Goal: Task Accomplishment & Management: Complete application form

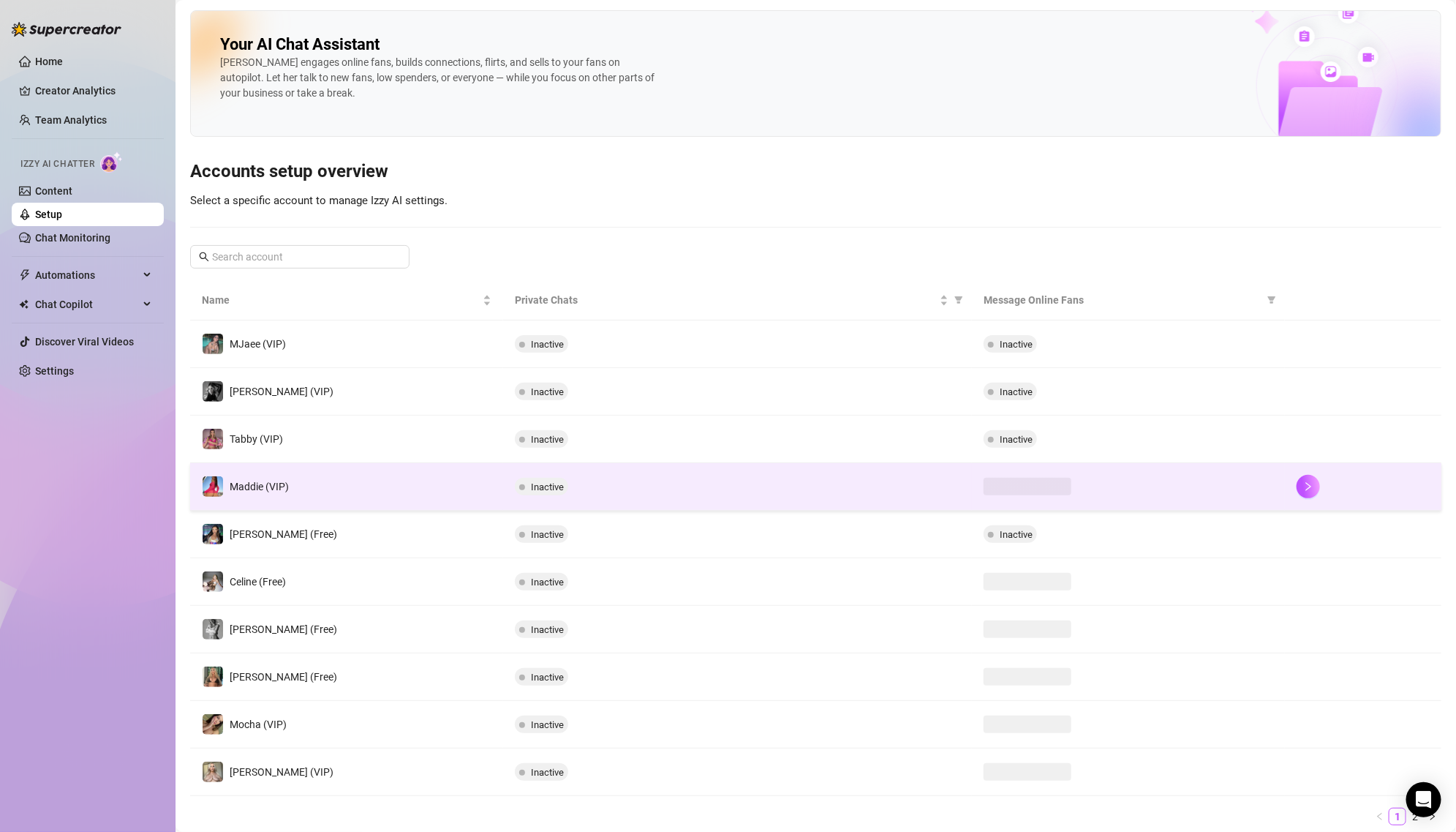
click at [390, 474] on td "Maddie (VIP)" at bounding box center [346, 486] width 313 height 48
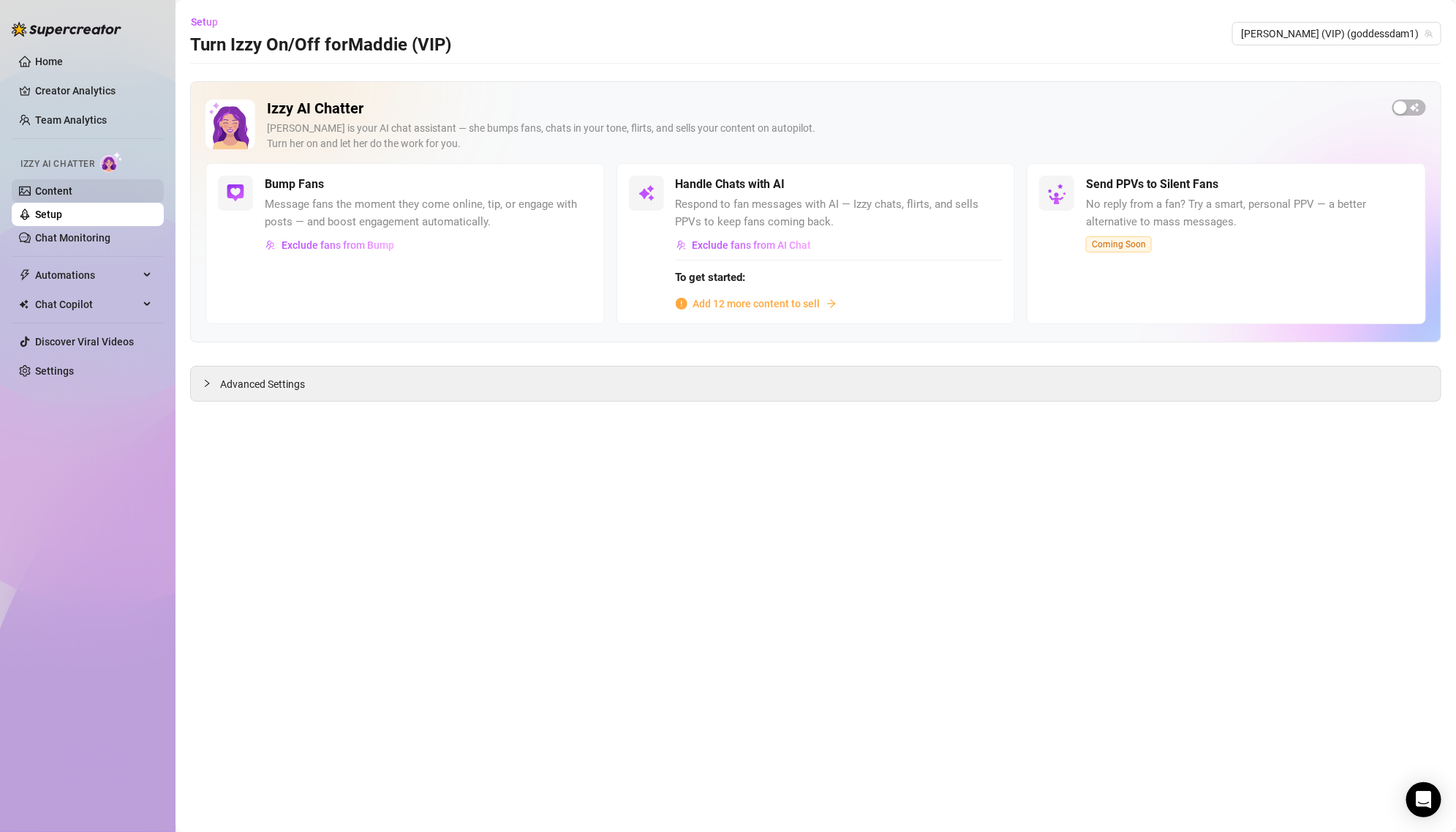
click at [72, 196] on link "Content" at bounding box center [54, 191] width 38 height 11
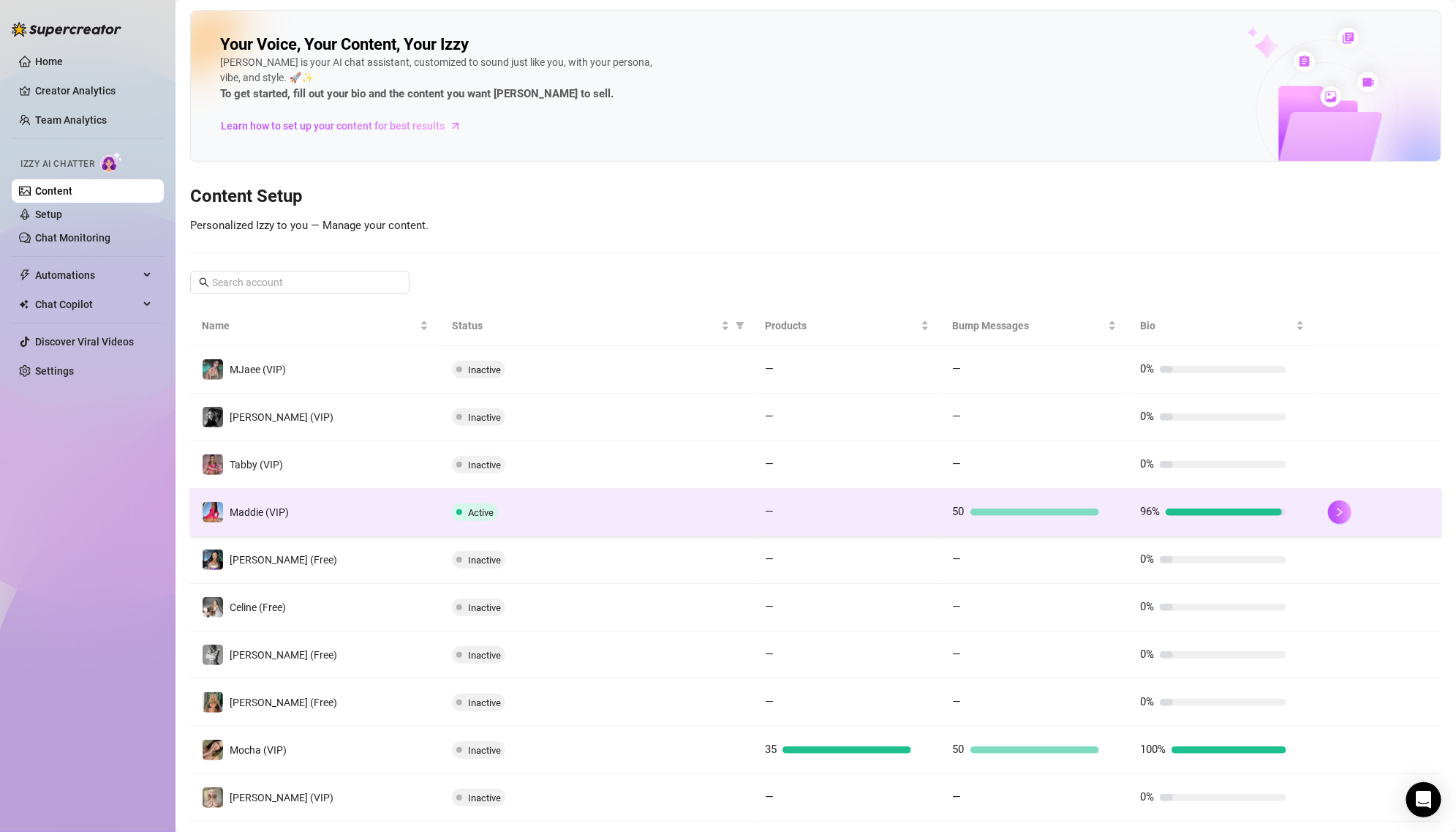
click at [447, 504] on td "Active" at bounding box center [596, 512] width 313 height 48
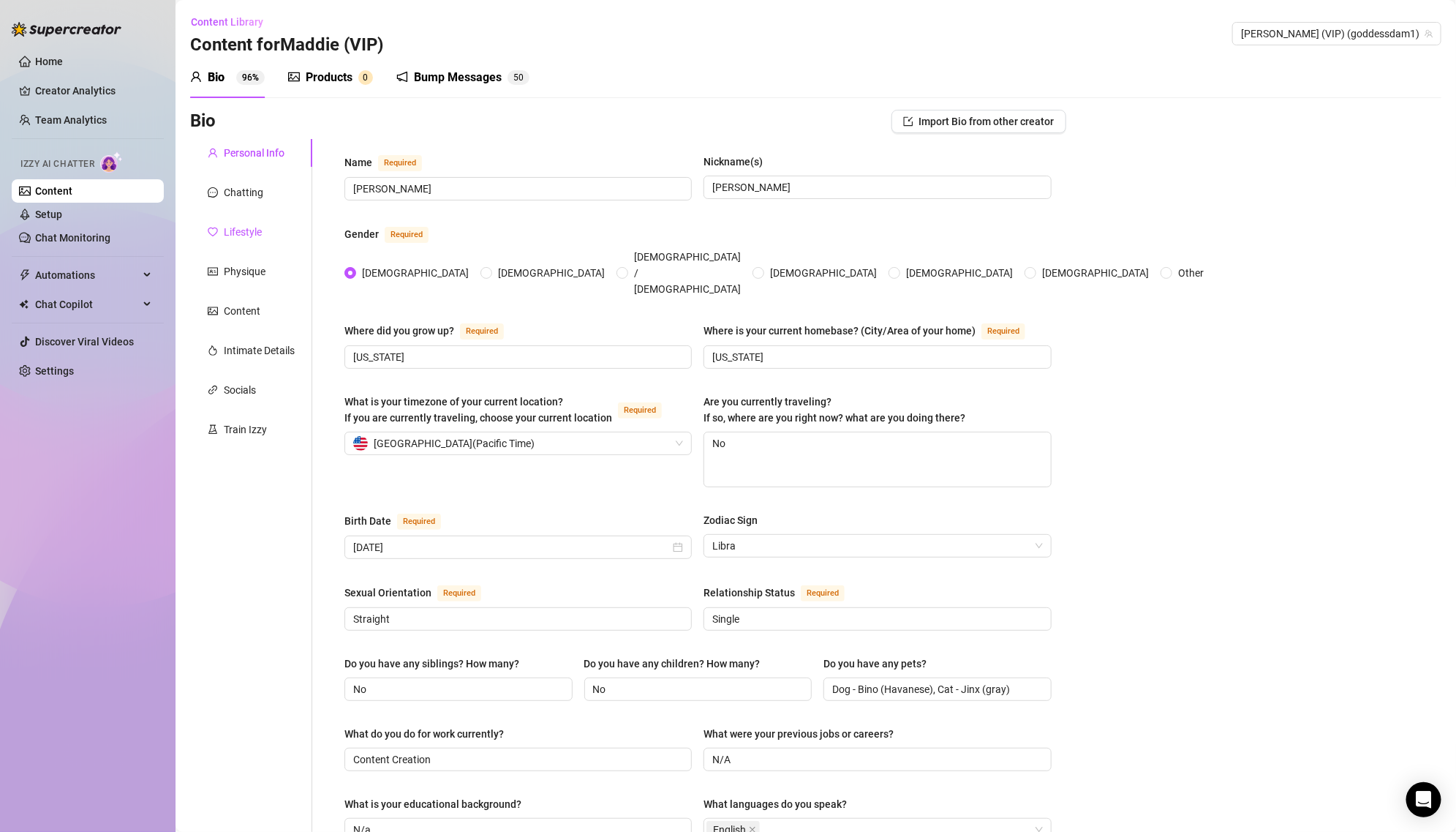
click at [256, 234] on div "Lifestyle" at bounding box center [243, 231] width 38 height 16
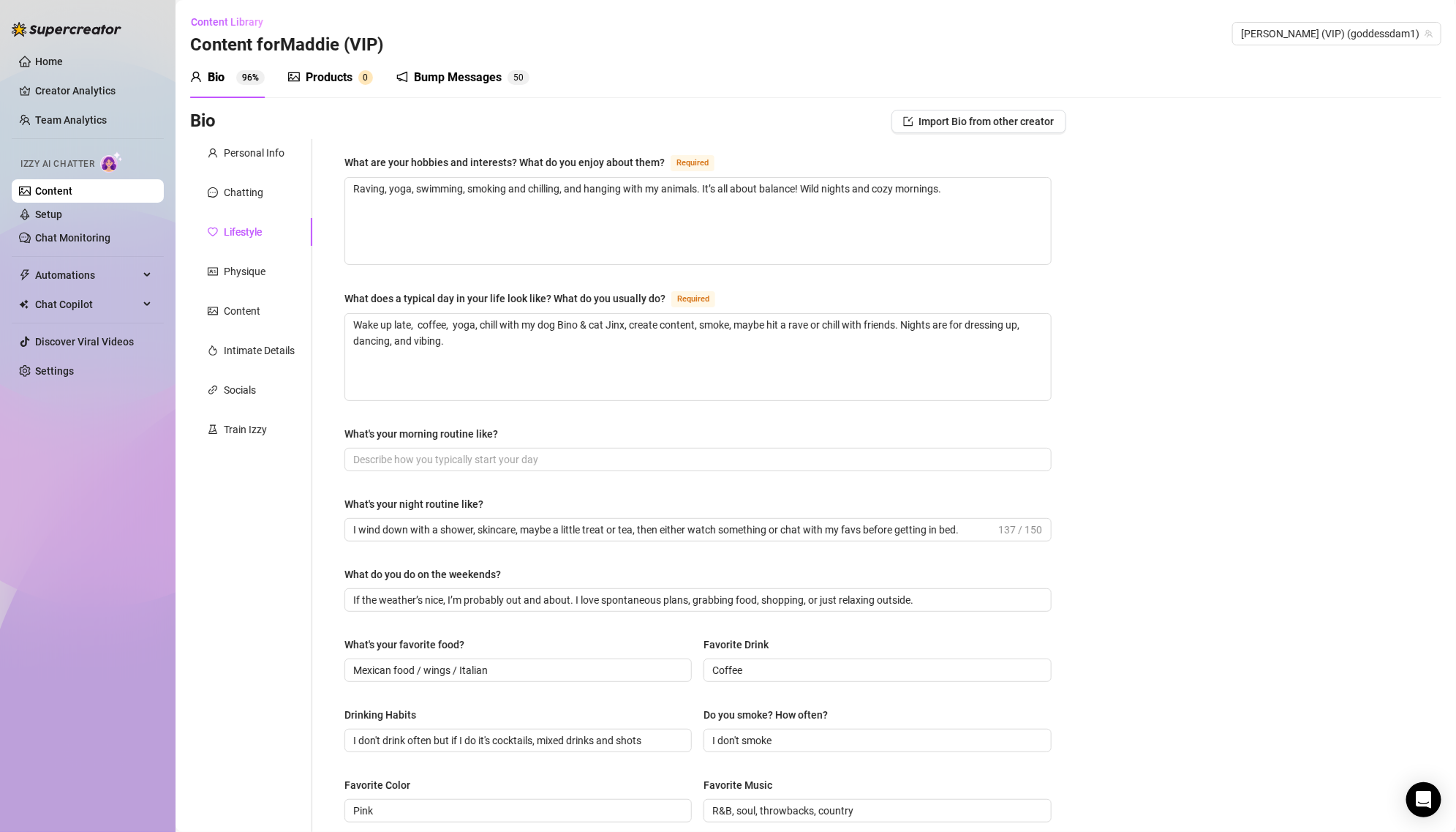
click at [574, 484] on div "What are your hobbies and interests? What do you enjoy about them? Required Rav…" at bounding box center [697, 632] width 707 height 957
click at [573, 458] on input "What's your morning routine like?" at bounding box center [697, 459] width 687 height 16
paste input "Coffee, stretch, yoga, kiss my pets, and scroll through my messages while still…"
type input "Coffee, stretch, yoga, kiss my pets, and scroll through my messages while still…"
click at [670, 536] on span "I wind down with a shower, skincare, maybe a little treat or tea, then either w…" at bounding box center [697, 529] width 707 height 24
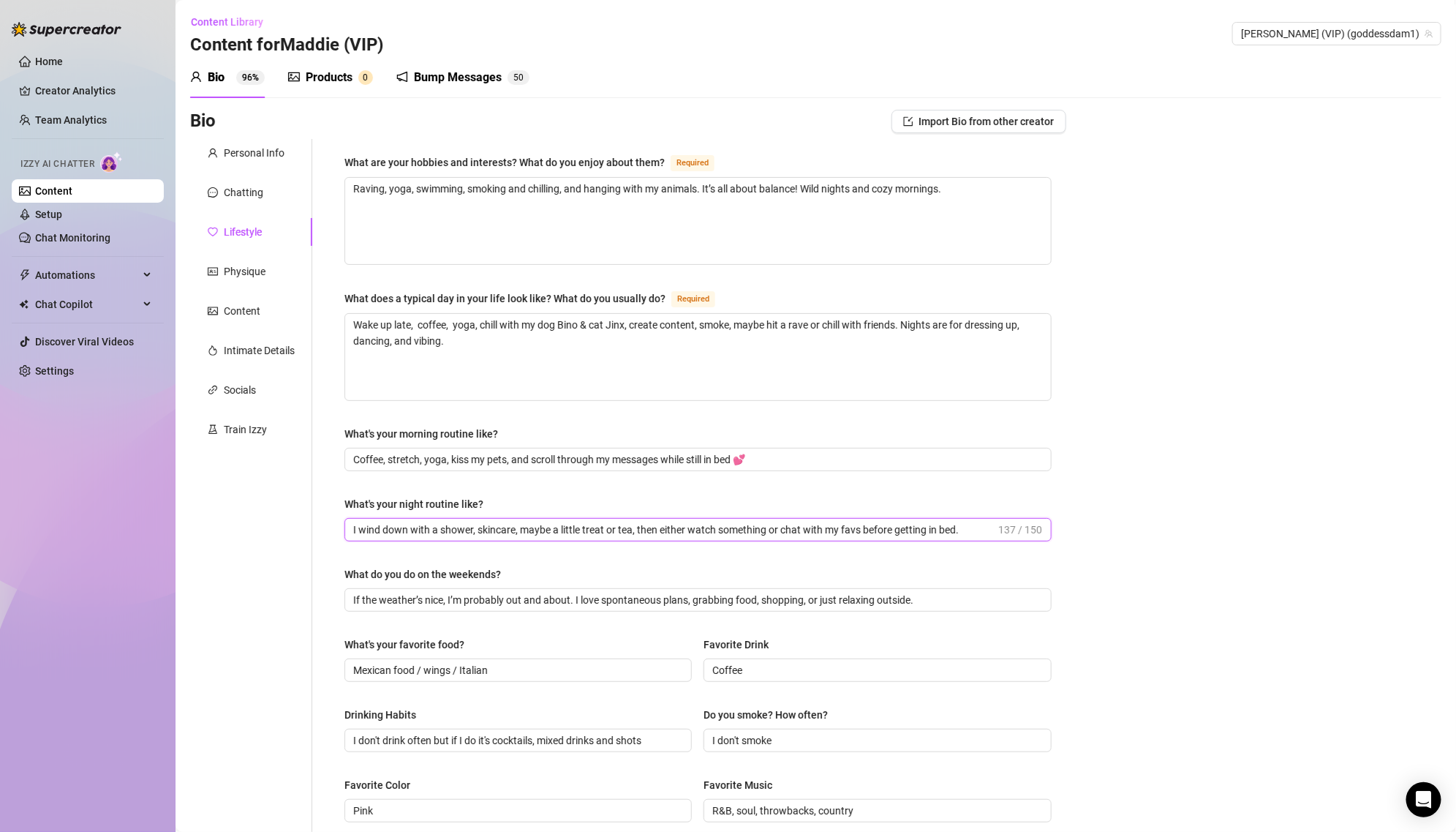
click at [667, 531] on input "I wind down with a shower, skincare, maybe a little treat or tea, then either w…" at bounding box center [675, 529] width 643 height 16
paste input "Shower, lingerie or cute rave fits, mirror time (I love feeling myself 😉), smok…"
click at [798, 526] on input "Shower, lingerie or cute rave fits, mirror time (I love feeling myself 😉), smok…" at bounding box center [675, 529] width 643 height 16
type input "Shower, lingerie or cute rave fits, mirror time (I love feeling myself 😉), smok…"
click at [746, 568] on div "What do you do on the weekends?" at bounding box center [697, 576] width 707 height 22
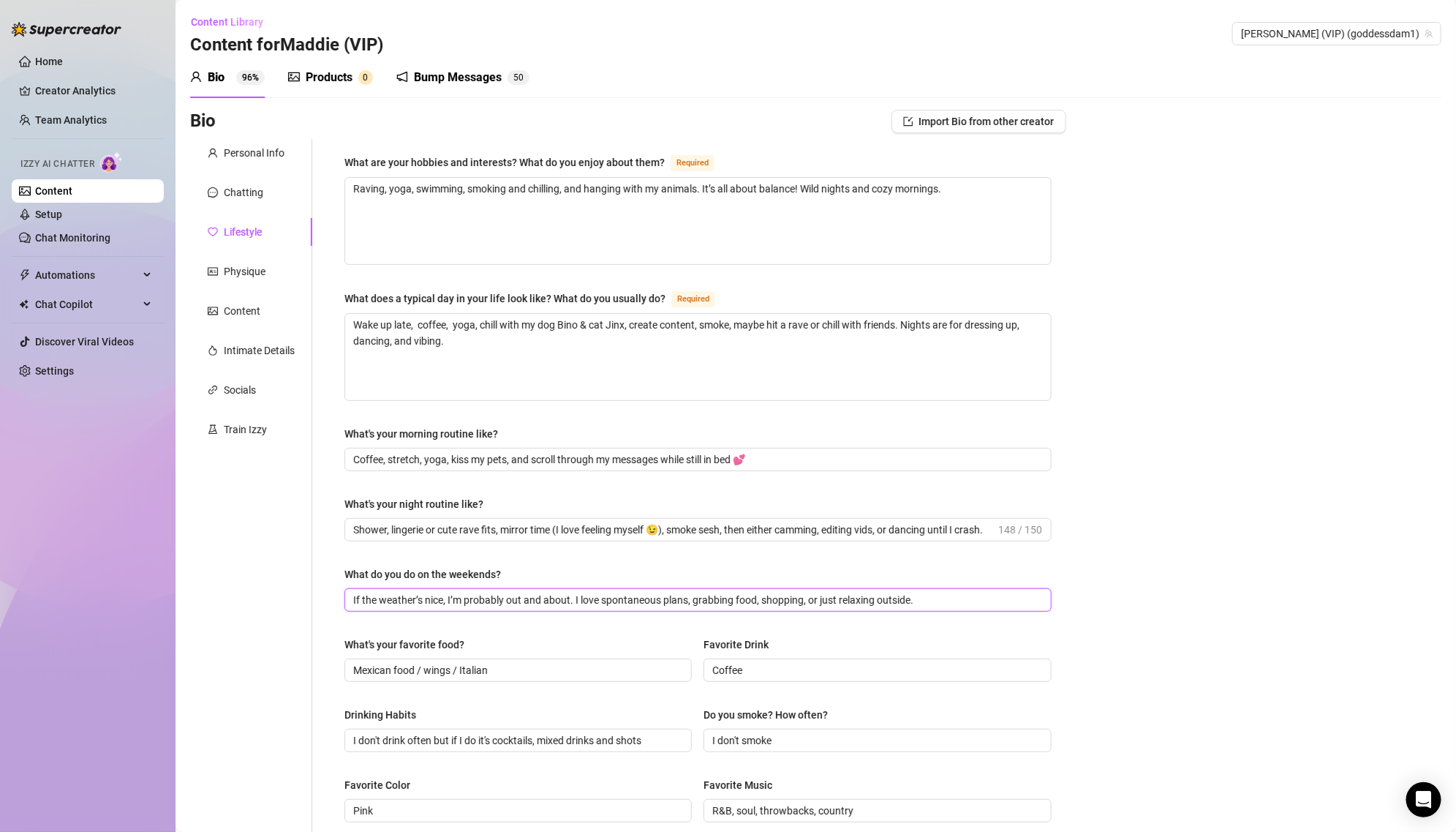
click at [528, 597] on input "If the weather’s nice, I’m probably out and about. I love spontaneous plans, gr…" at bounding box center [697, 599] width 687 height 16
paste input "re’s a rave/festival—count me in. Otherwise, I’m with my pets, chilling with mu…"
click at [485, 595] on input "If there’s a rave/festival—count me in. Otherwise, I’m with my pets, chilling w…" at bounding box center [697, 599] width 687 height 16
type input "If there’s a rave/festival, count me in. Otherwise, I’m with my pets, chilling …"
click at [632, 624] on div "What are your hobbies and interests? What do you enjoy about them? Required Rav…" at bounding box center [697, 632] width 707 height 957
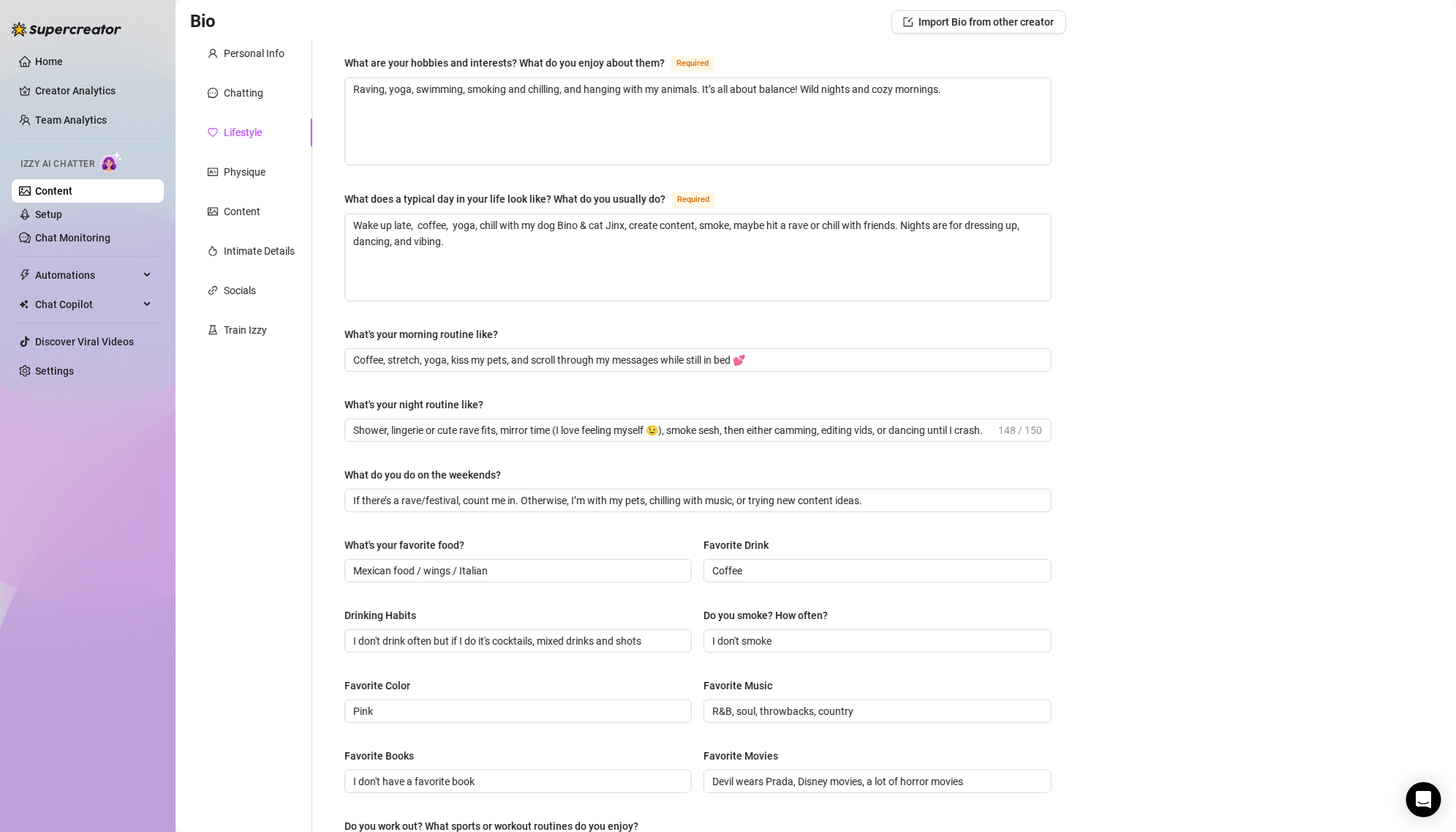
scroll to position [102, 0]
click at [632, 627] on span "I don't drink often but if I do it's cocktails, mixed drinks and shots" at bounding box center [518, 638] width 348 height 24
click at [449, 564] on input "Mexican food / wings / Italian" at bounding box center [517, 568] width 327 height 16
type input "Tacos or sushi"
click at [774, 568] on input "Coffee" at bounding box center [876, 568] width 327 height 16
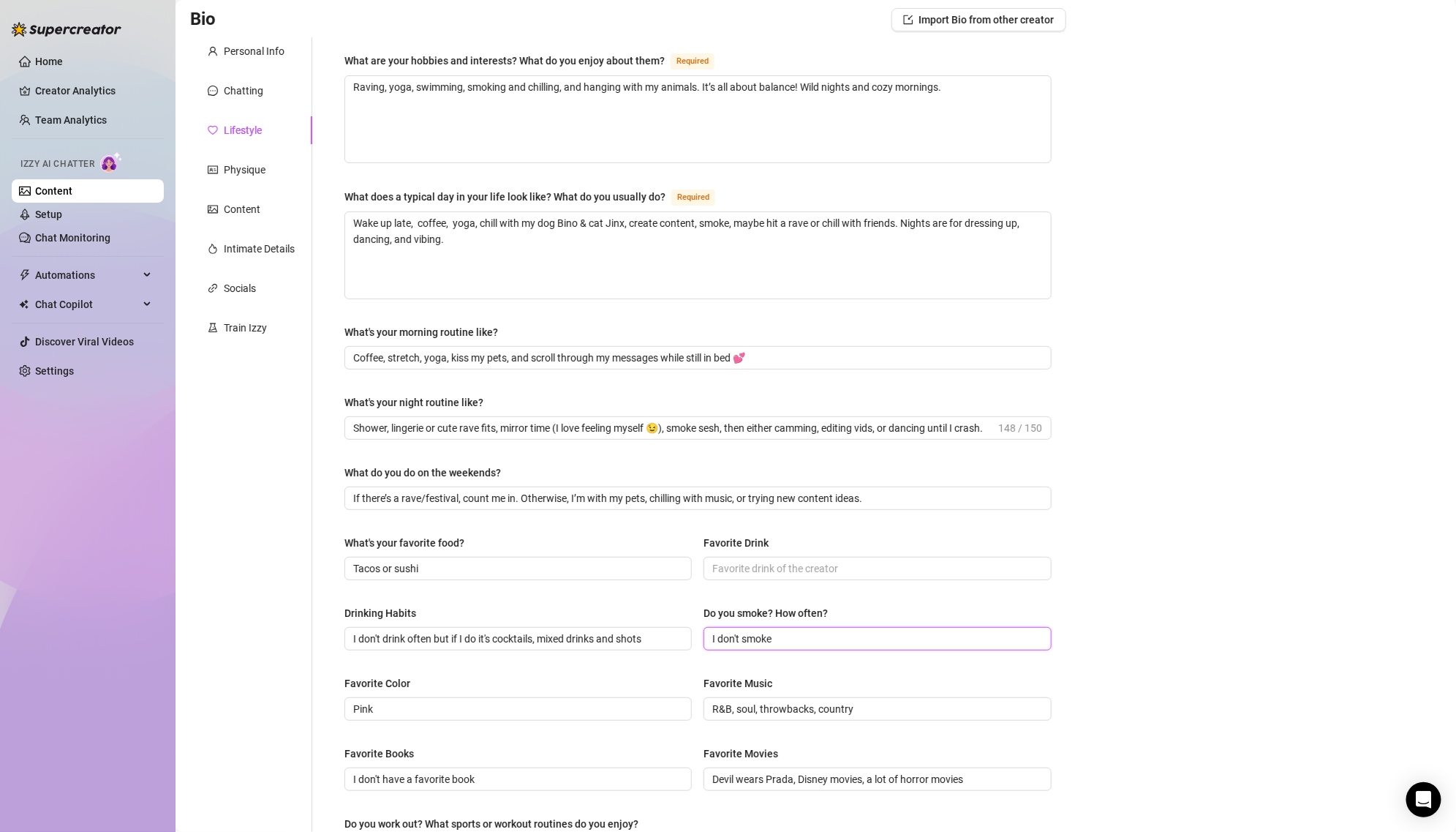
click at [775, 631] on input "I don't smoke" at bounding box center [876, 638] width 327 height 16
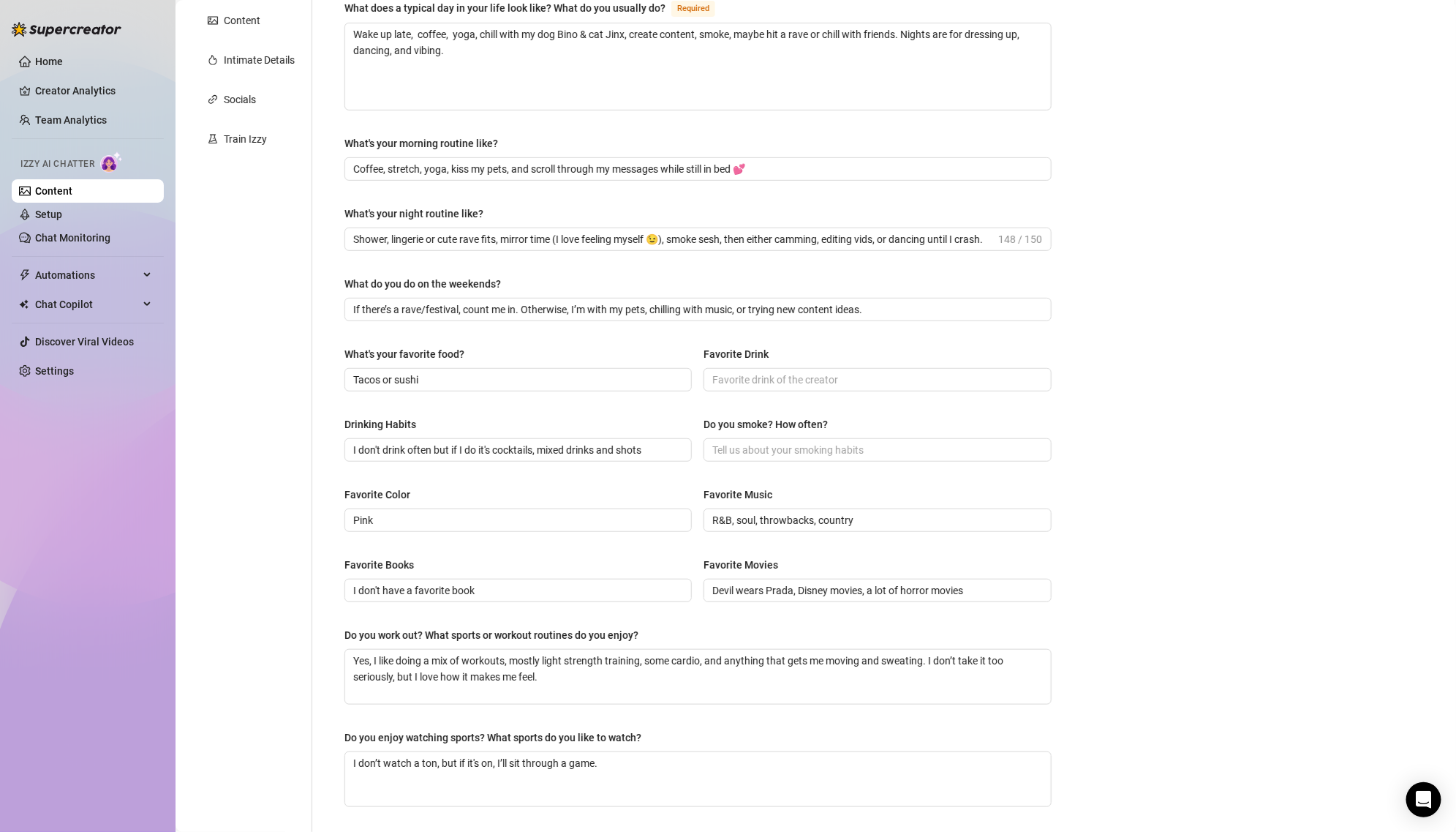
scroll to position [323, 0]
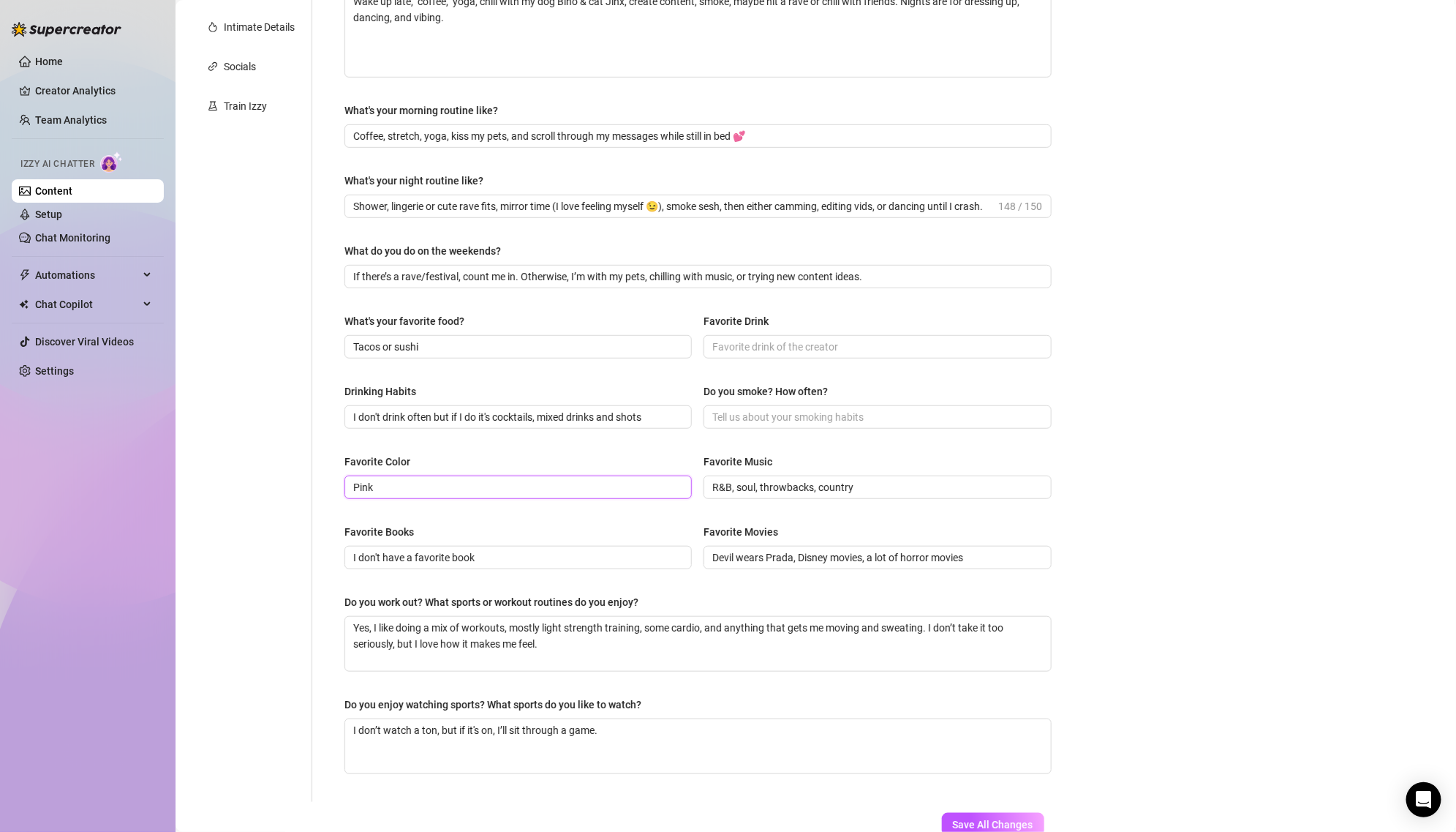
click at [573, 485] on input "Pink" at bounding box center [517, 487] width 327 height 16
click at [496, 555] on input "I don't have a favorite book" at bounding box center [517, 557] width 327 height 16
click at [445, 633] on textarea "Yes, I like doing a mix of workouts, mostly light strength training, some cardi…" at bounding box center [697, 644] width 706 height 55
paste textarea "oga is my main thing, but I wanna get into swimming again. Both keep me toned a…"
type textarea "oga is my main thing, but I wanna get into swimming again. Both keep me toned a…"
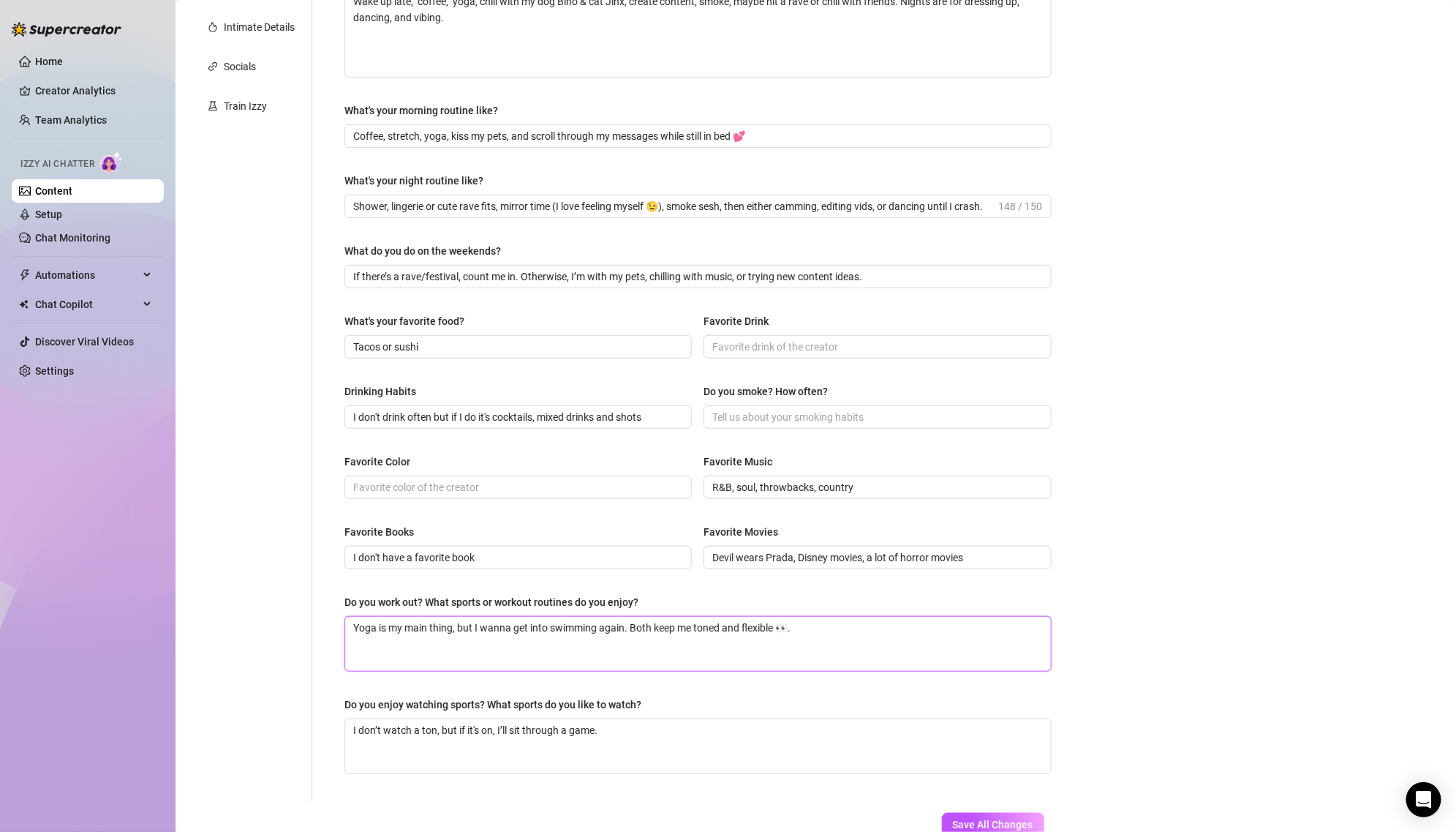
type textarea "Yoga is my main thing, but I wanna get into swimming again. Both keep me toned …"
click at [541, 674] on div "What are your hobbies and interests? What do you enjoy about them? Required Rav…" at bounding box center [697, 309] width 707 height 957
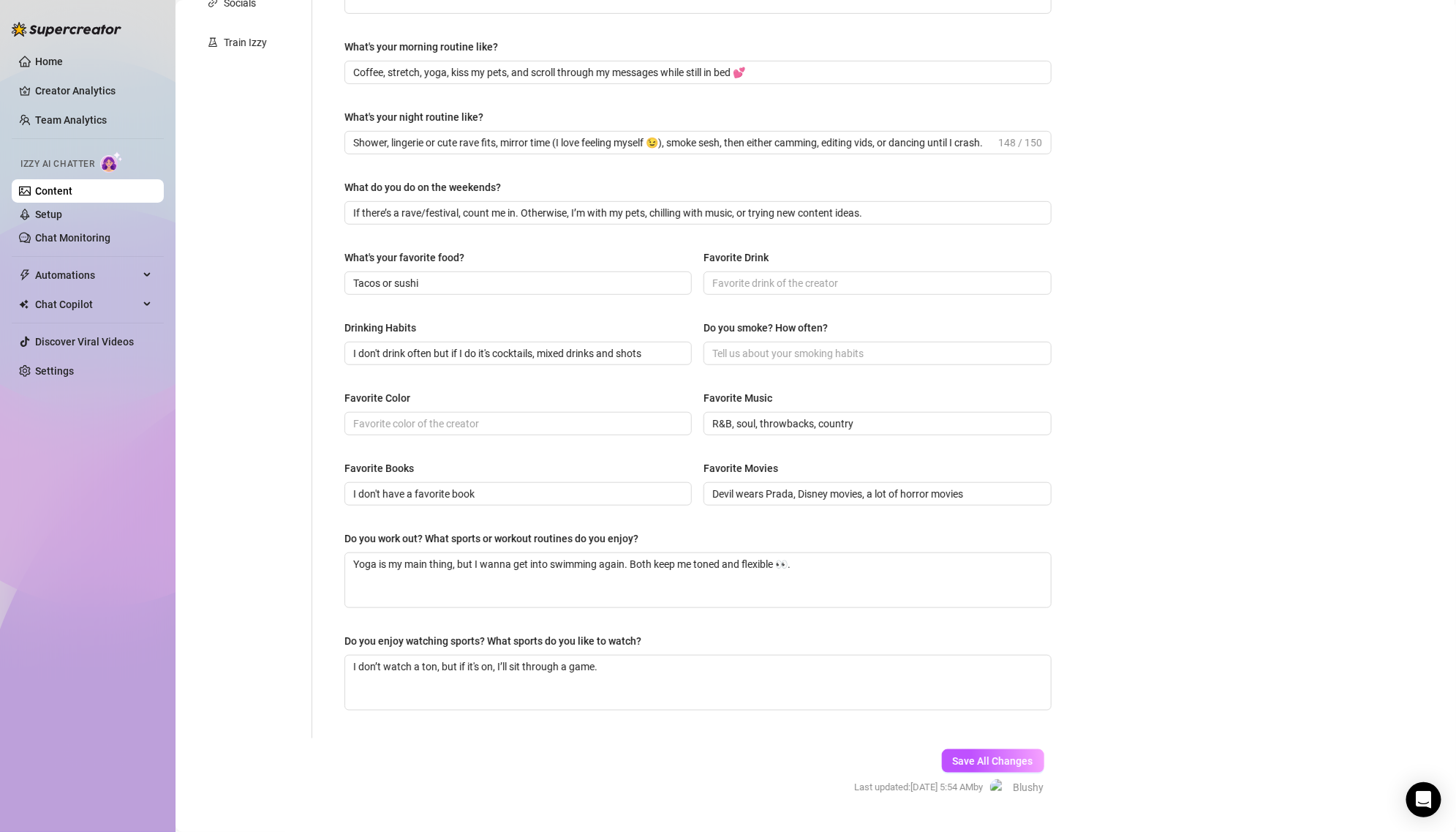
scroll to position [416, 0]
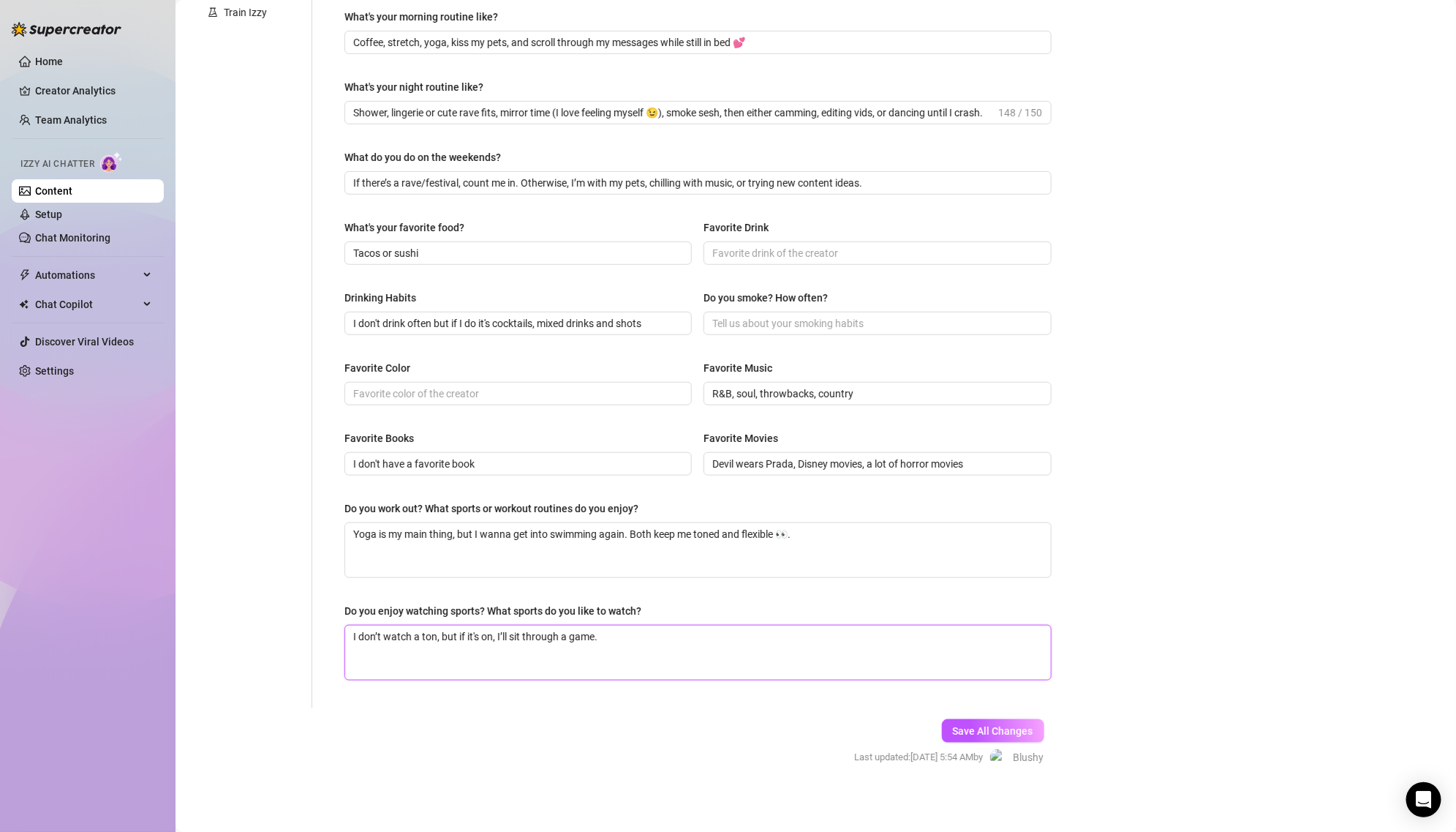
click at [659, 655] on textarea "I don’t watch a ton, but if it's on, I’ll sit through a game." at bounding box center [697, 652] width 706 height 55
click at [453, 394] on input "Favorite Color" at bounding box center [517, 393] width 327 height 16
click at [899, 388] on input "R&B, soul, throwbacks, country" at bounding box center [876, 393] width 327 height 16
click at [872, 443] on div "Favorite Movies" at bounding box center [877, 440] width 348 height 22
click at [871, 461] on input "Devil wears Prada, Disney movies, a lot of horror movies" at bounding box center [876, 463] width 327 height 16
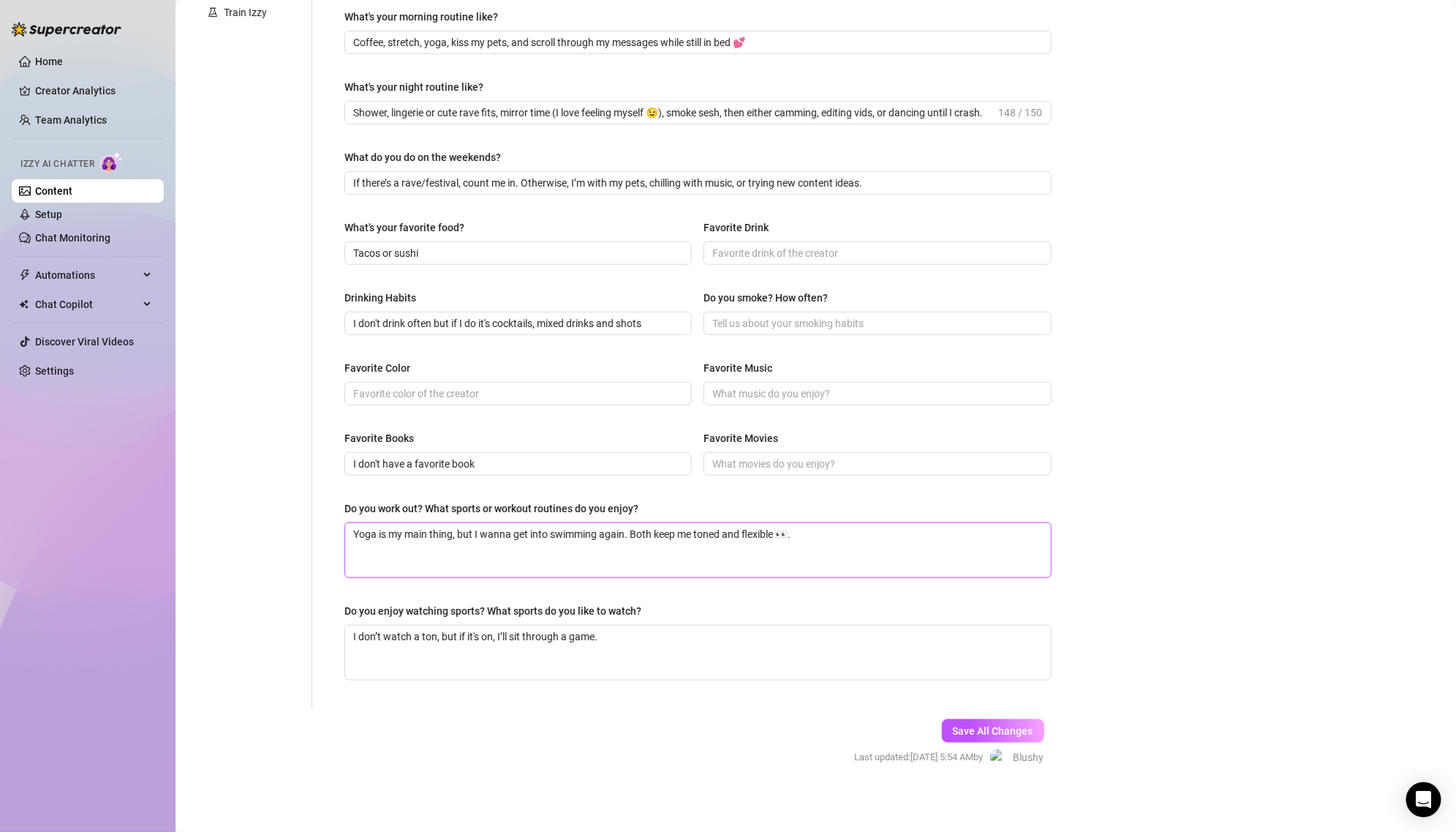
click at [774, 566] on textarea "Yoga is my main thing, but I wanna get into swimming again. Both keep me toned …" at bounding box center [697, 550] width 706 height 55
click at [745, 631] on textarea "I don’t watch a ton, but if it's on, I’ll sit through a game." at bounding box center [697, 652] width 706 height 55
click at [994, 727] on span "Save All Changes" at bounding box center [994, 730] width 81 height 11
type textarea "Yoga is my main thing, but I wanna get into swimming again. Both keep me toned …"
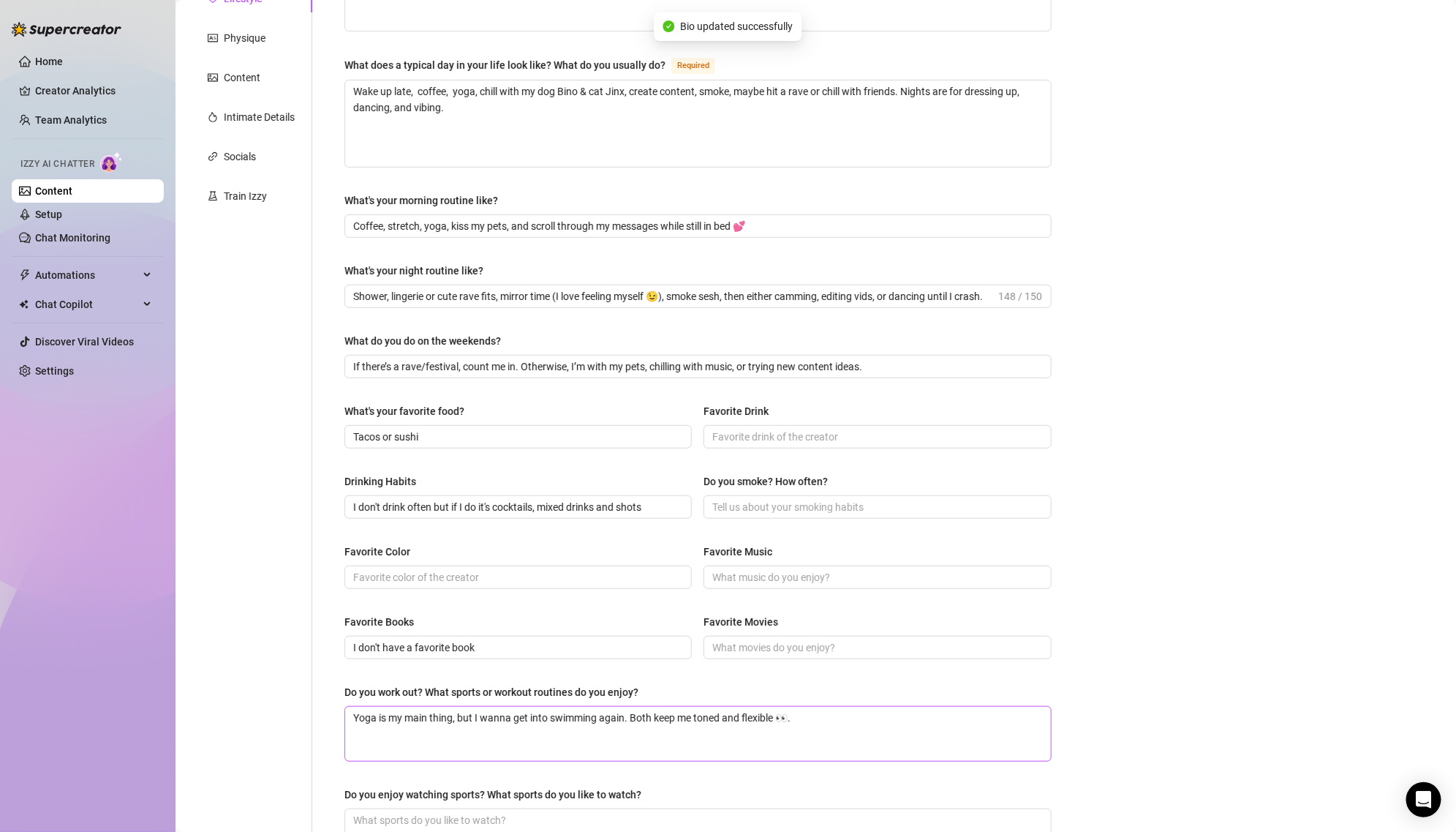
scroll to position [216, 0]
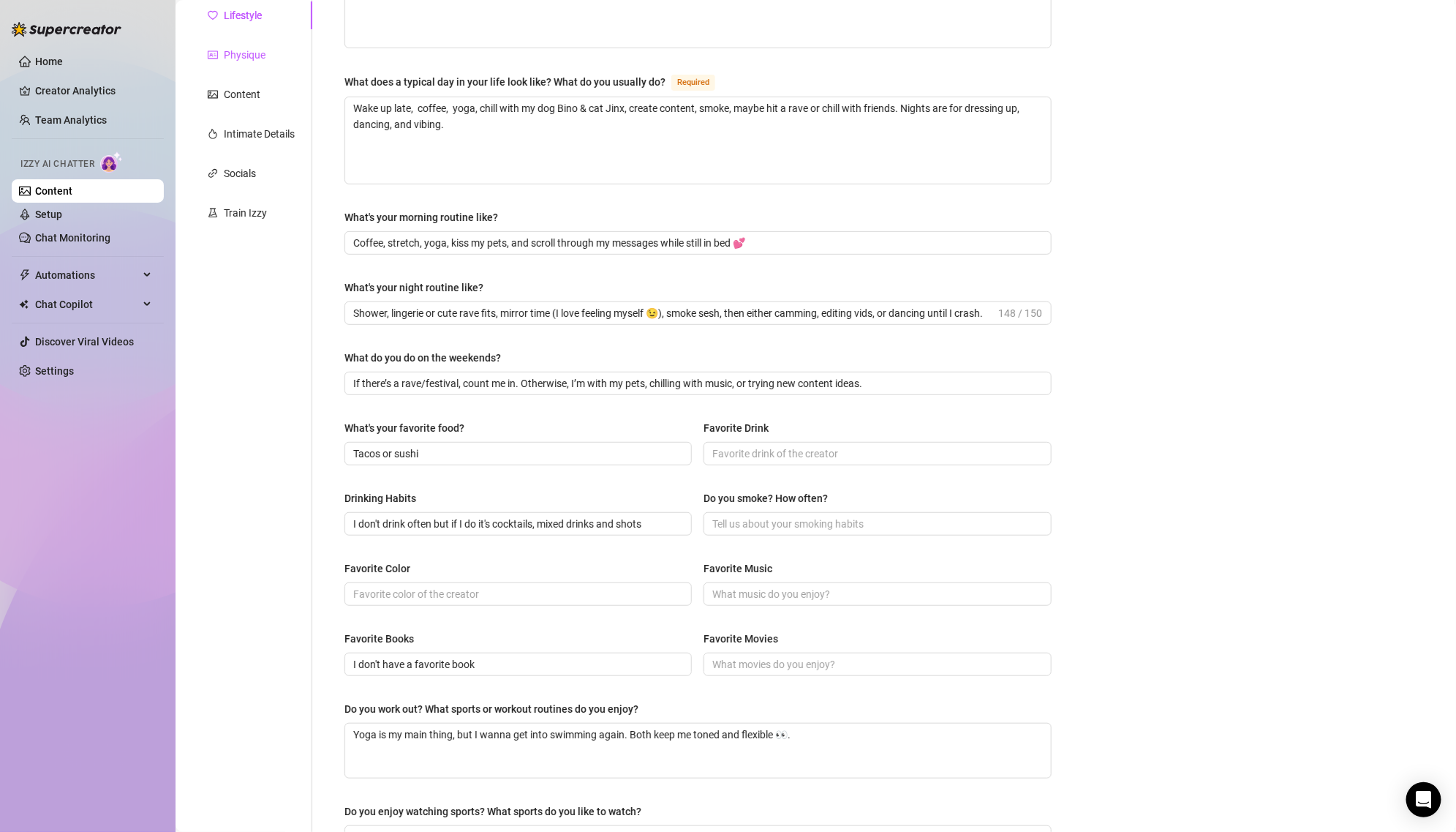
click at [245, 50] on div "Physique" at bounding box center [244, 55] width 41 height 16
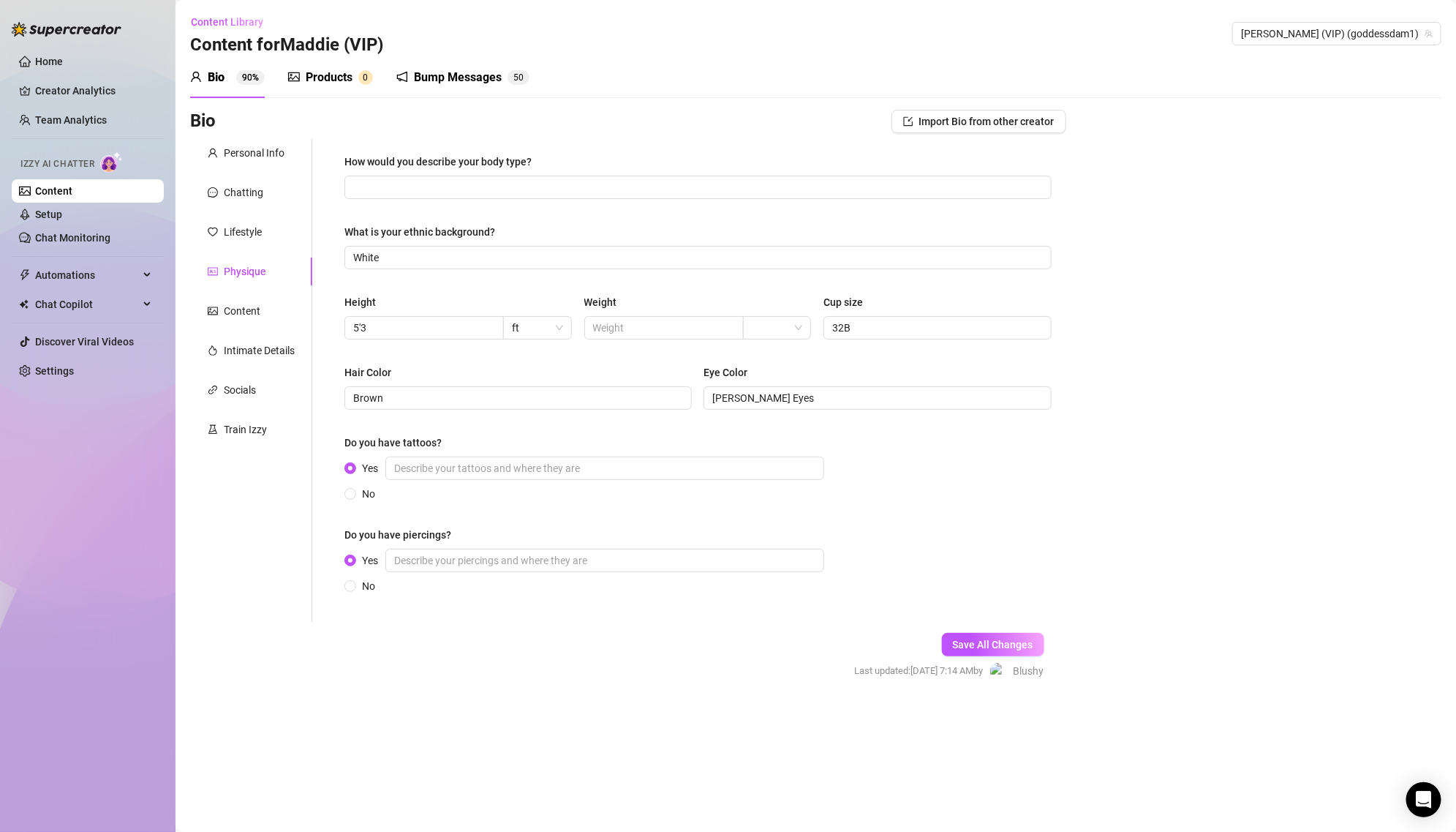
scroll to position [0, 0]
click at [367, 190] on input "How would you describe your body type?" at bounding box center [697, 187] width 687 height 16
paste input "Petite, fit, with all the right curves in the right places. 5’3” with perky 32B…"
type input "Petite, fit, with all the right curves in the right places. 5’3” with perky 32B…"
click at [585, 368] on div "Hair Color" at bounding box center [518, 374] width 348 height 22
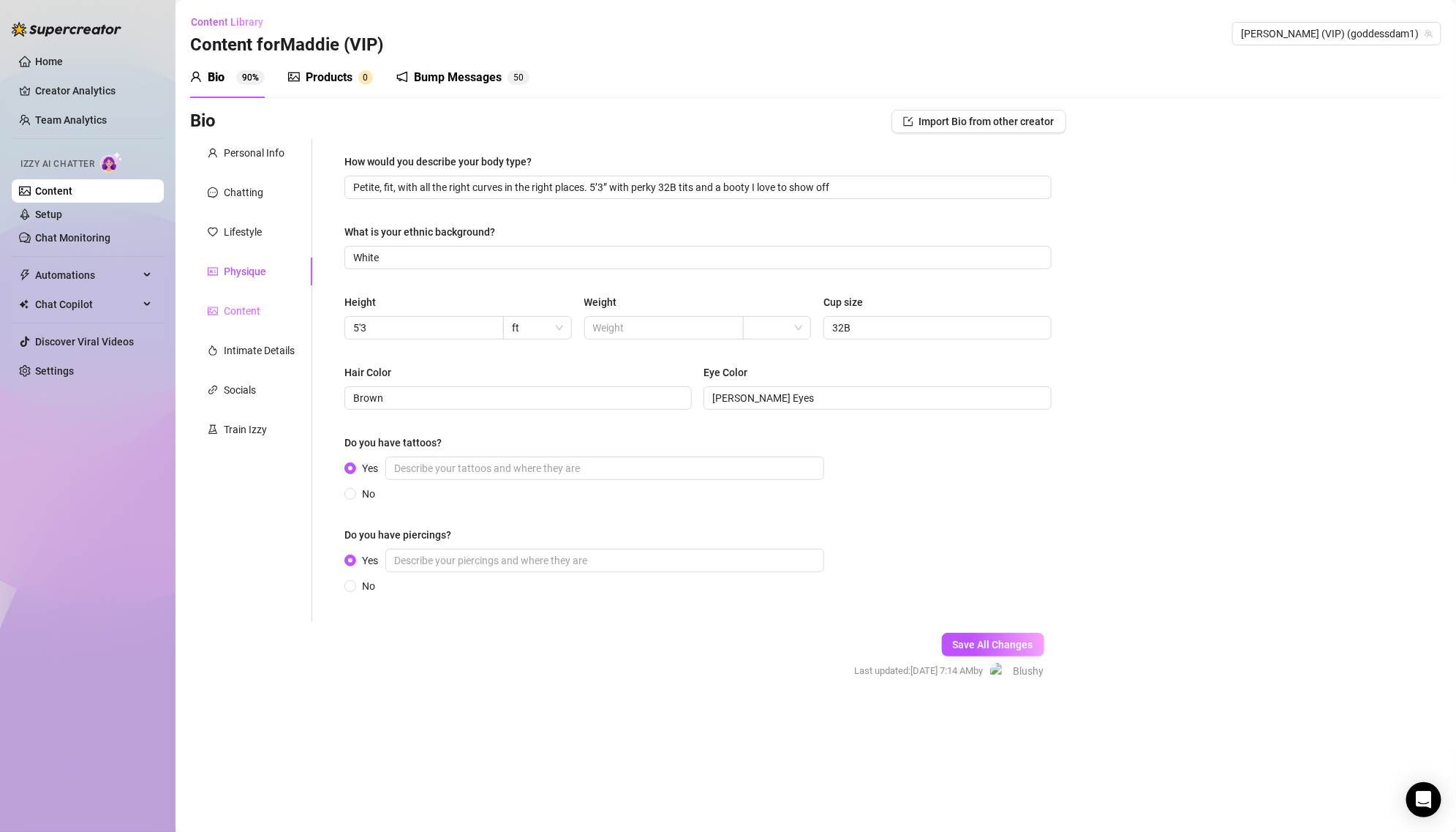
click at [272, 317] on div "Content" at bounding box center [251, 311] width 122 height 28
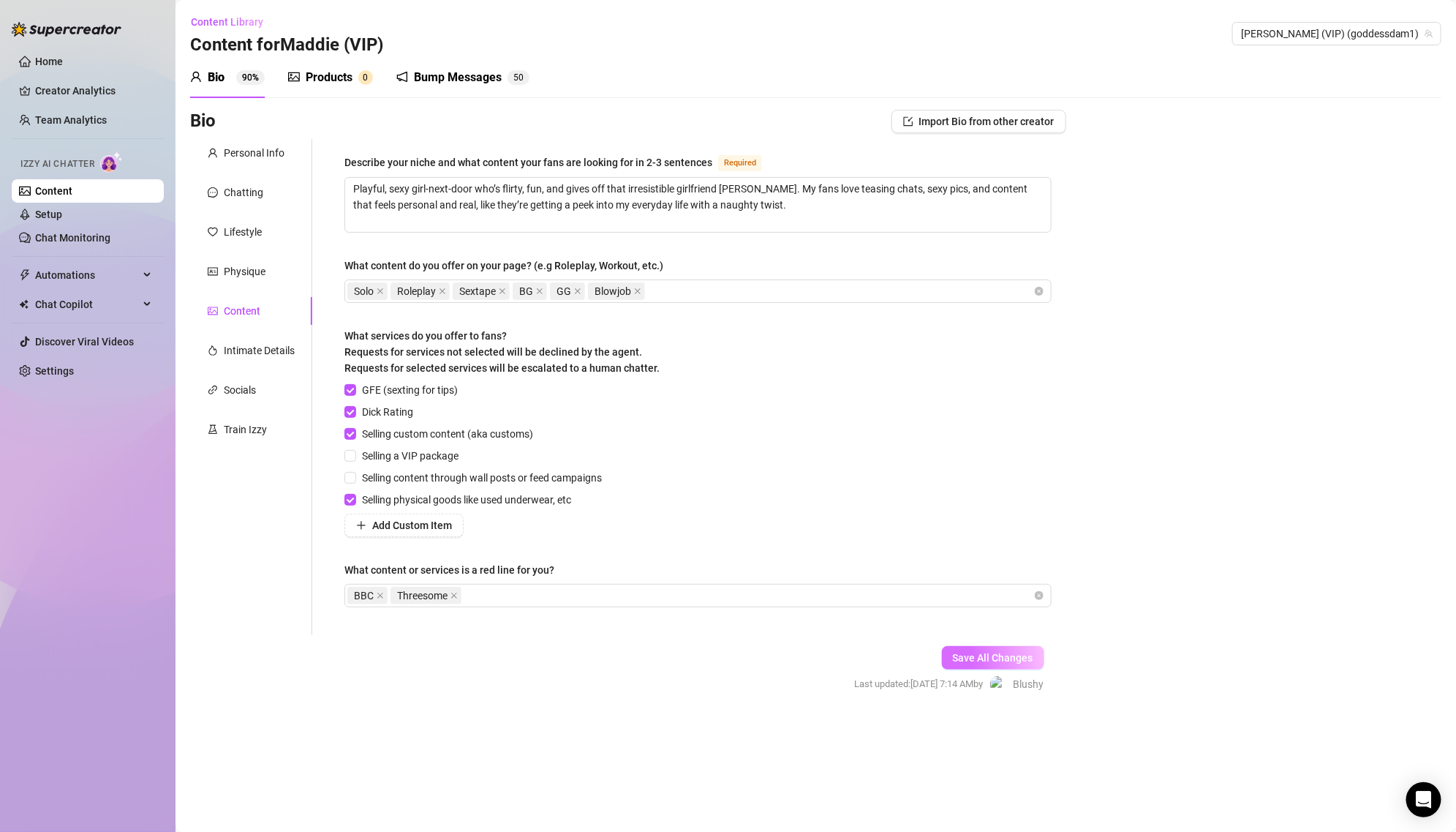
click at [1009, 658] on span "Save All Changes" at bounding box center [994, 657] width 81 height 11
click at [561, 225] on textarea "Playful, sexy girl-next-door who’s flirty, fun, and gives off that irresistible…" at bounding box center [697, 205] width 706 height 55
click at [622, 213] on textarea "Playful, sexy girl-next-door who’s flirty, fun, and gives off that irresistible…" at bounding box center [697, 205] width 706 height 55
paste textarea "I’m the sexy rave babe next door—half [PERSON_NAME] [DEMOGRAPHIC_DATA], half wi…"
type textarea "I’m the sexy rave babe next door—half [PERSON_NAME] [DEMOGRAPHIC_DATA], half wi…"
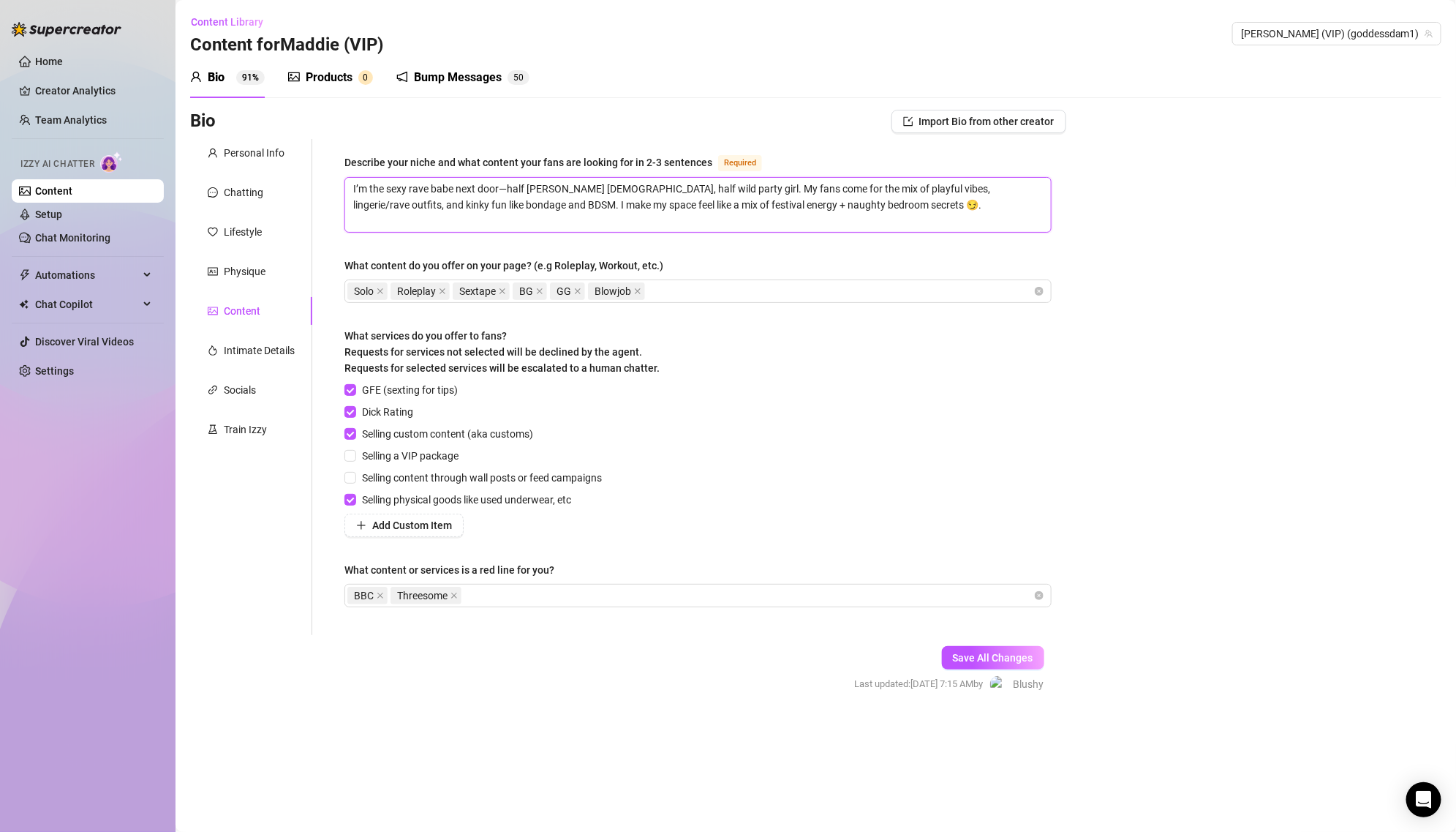
click at [506, 187] on textarea "I’m the sexy rave babe next door—half [PERSON_NAME] [DEMOGRAPHIC_DATA], half wi…" at bounding box center [697, 205] width 706 height 55
type textarea "I’m the sexy rave babe next door—half [PERSON_NAME], half wild party girl. My f…"
type textarea "I’m the sexy rave babe next door—half [PERSON_NAME] c, half wild party girl. My…"
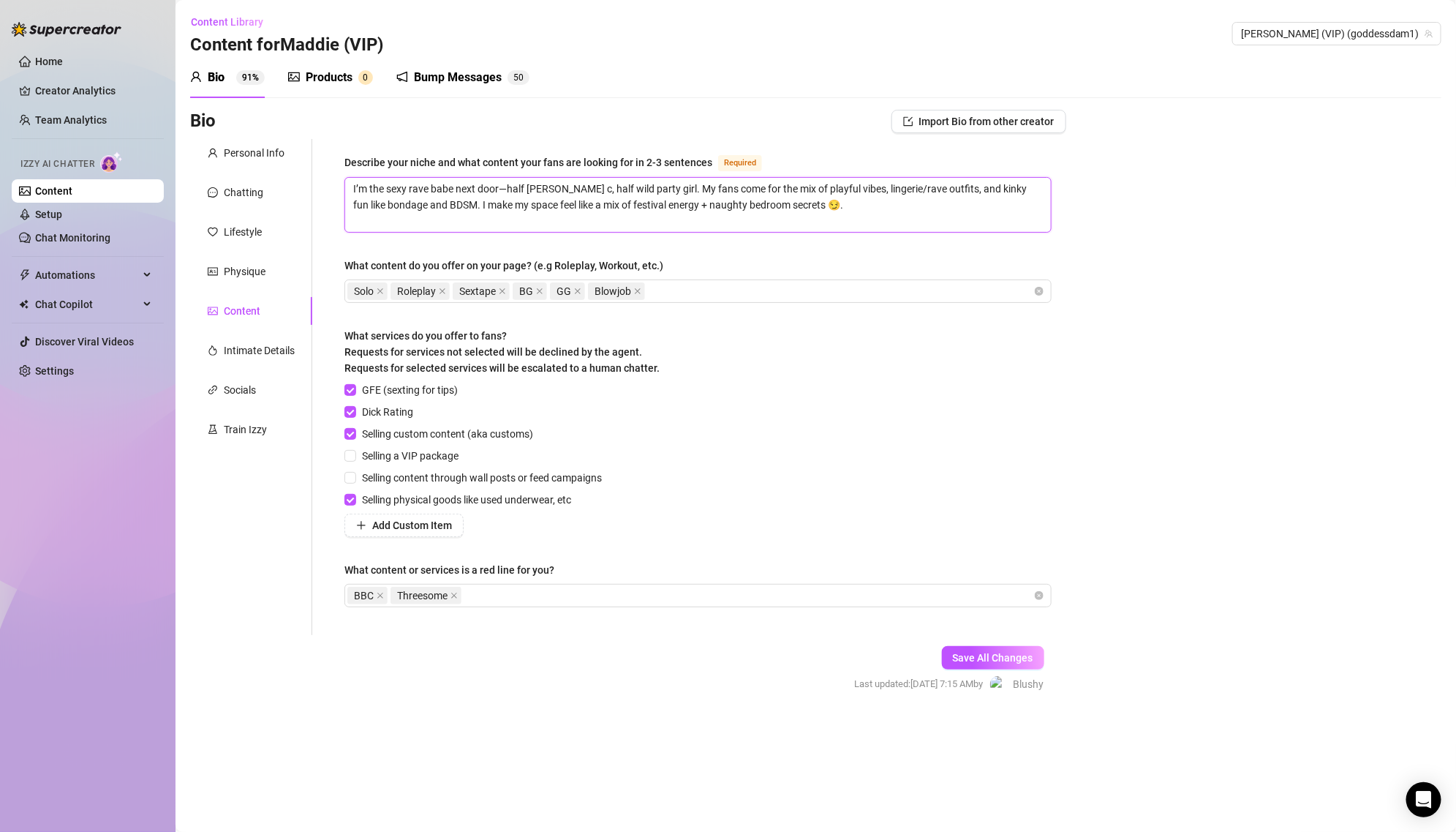
type textarea "I’m the sexy rave babe next door—half [PERSON_NAME] , half wild party girl. My …"
type textarea "I’m the sexy rave babe next door—half [PERSON_NAME], half wild party girl. My f…"
type textarea "I’m the sexy rave babe next door—half stone, half wild party girl. My fans come…"
type textarea "I’m the sexy rave babe next door—half ston, half wild party girl. My fans come …"
type textarea "I’m the sexy rave babe next door—half sto, half wild party girl. My fans come f…"
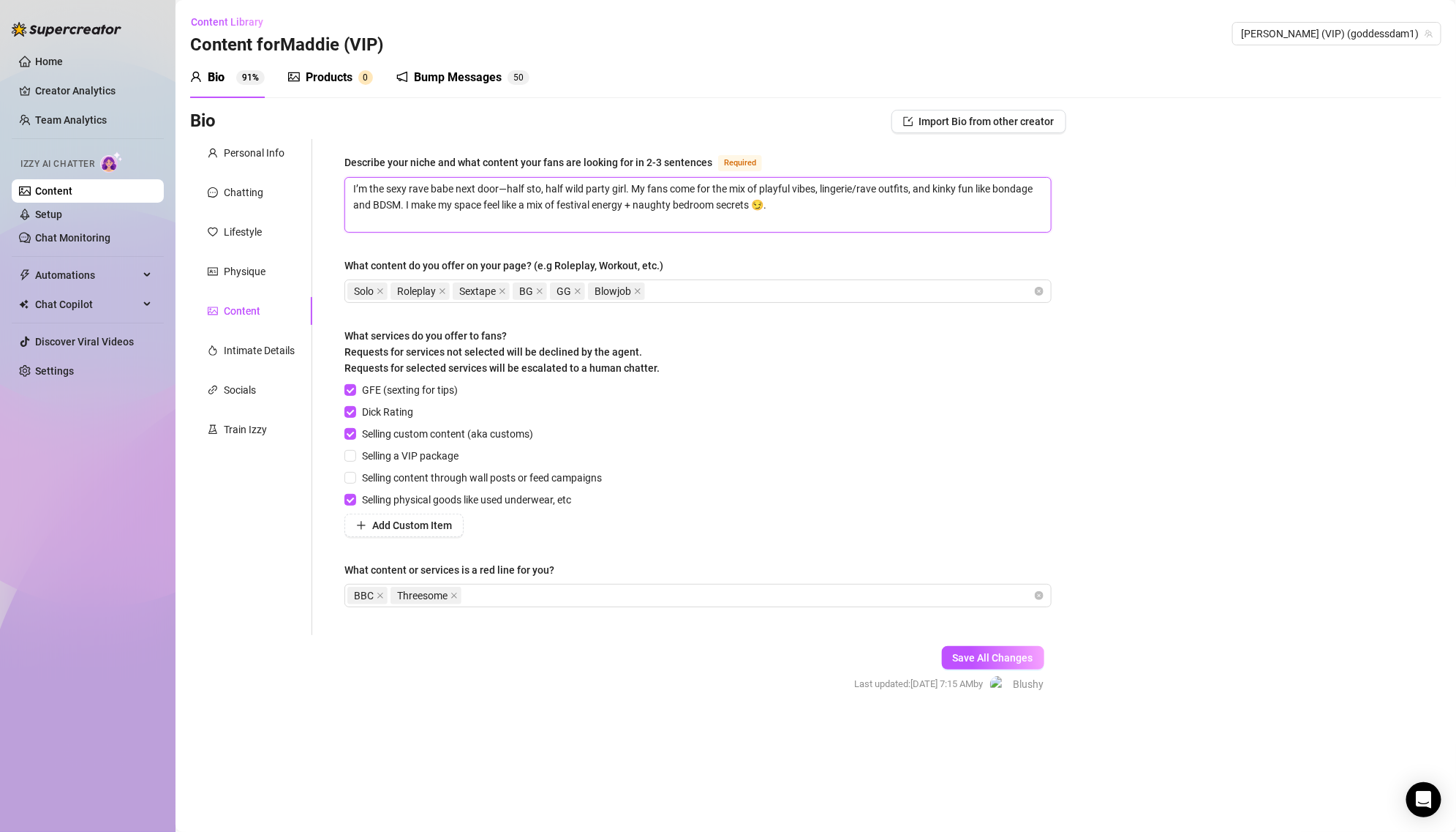
type textarea "I’m the sexy rave babe next door—half st, half wild party girl. My fans come fo…"
type textarea "I’m the sexy rave babe next door—half s, half wild party girl. My fans come for…"
type textarea "I’m the sexy rave babe next door—half , half wild party girl. My fans come for …"
type textarea "I’m the sexy rave babe next door—half, half wild party girl. My fans come for t…"
type textarea "I’m the sexy rave babe next door—[PERSON_NAME], half wild party girl. My fans c…"
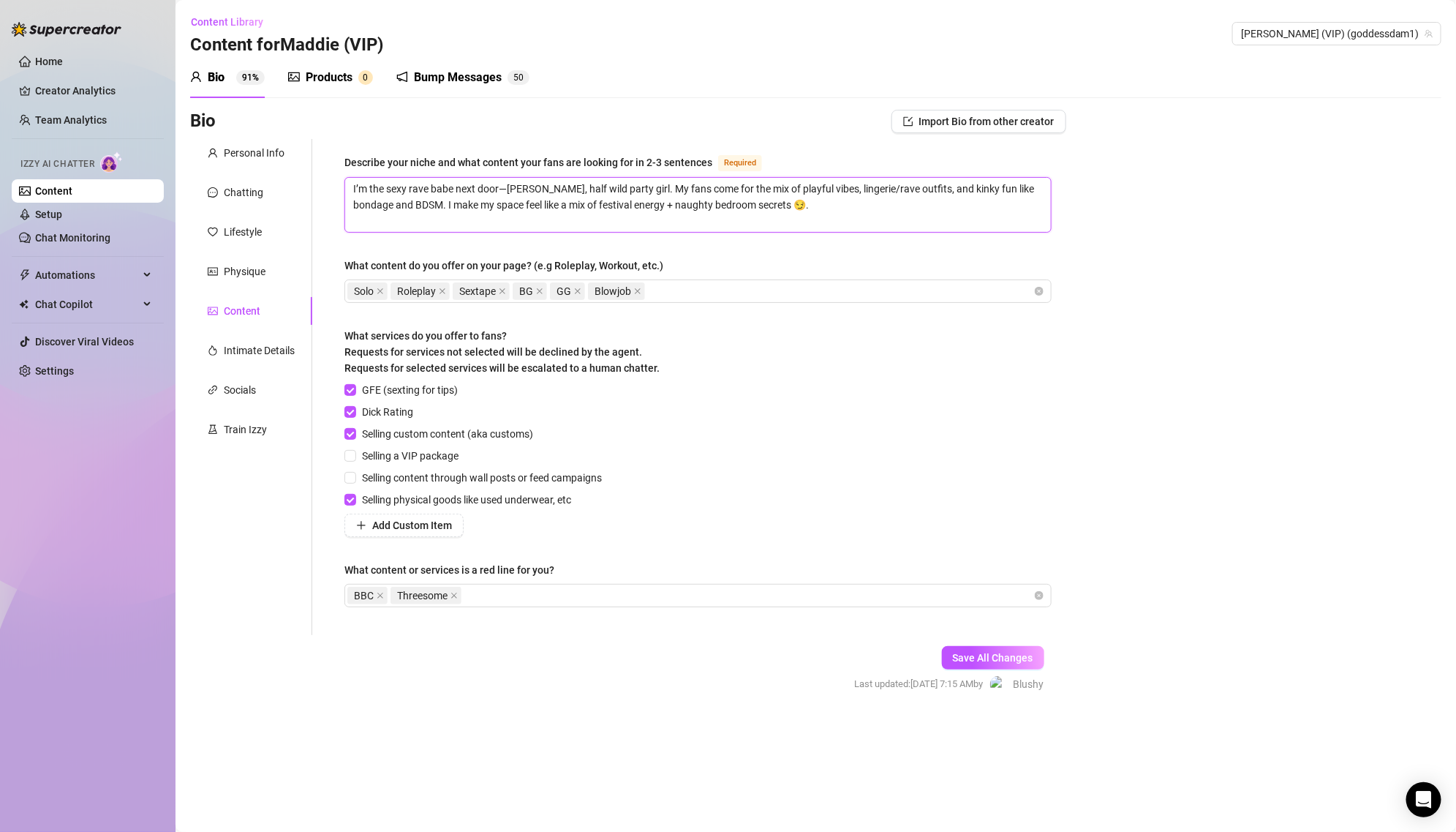
type textarea "I’m the sexy rave babe next door—ha, half wild party girl. My fans come for the…"
type textarea "I’m the sexy rave babe next door—h, half wild party girl. My fans come for the …"
type textarea "I’m the sexy rave babe next door—, half wild party girl. My fans come for the m…"
type textarea "I’m the sexy rave babe next door, half wild party girl. My fans come for the mi…"
type textarea "I’m the sexy rave babe next door,, half wild party girl. My fans come for the m…"
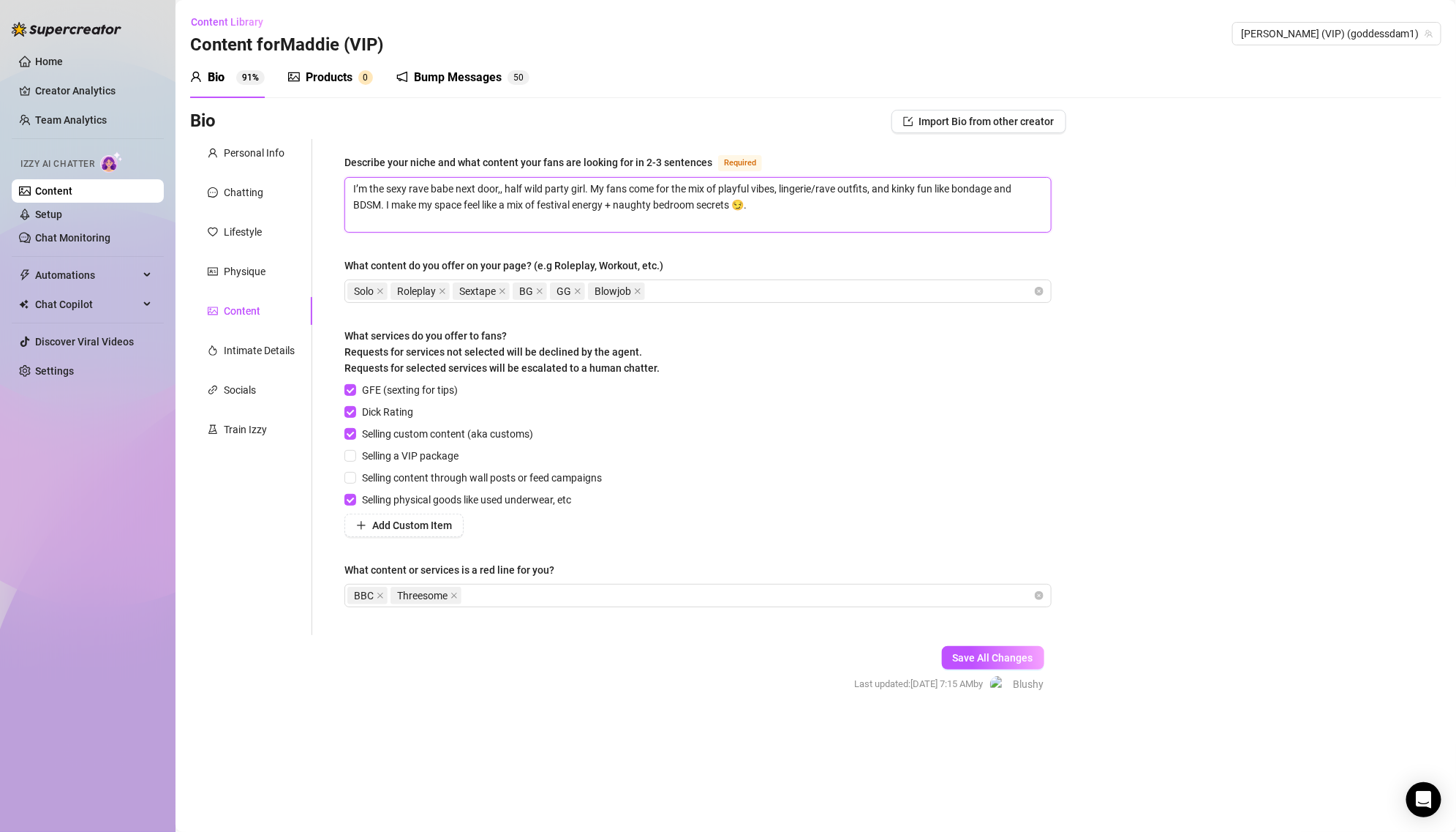
type textarea "I’m the sexy rave babe next door, half wild party girl. My fans come for the mi…"
type textarea "I’m the sexy rave babe next door, halfwild party girl. My fans come for the mix…"
type textarea "I’m the sexy rave babe next door, halwild party girl. My fans come for the mix …"
type textarea "I’m the sexy rave babe next door, hawild party girl. My fans come for the mix o…"
type textarea "I’m the sexy rave babe next door, hwild party girl. My fans come for the mix of…"
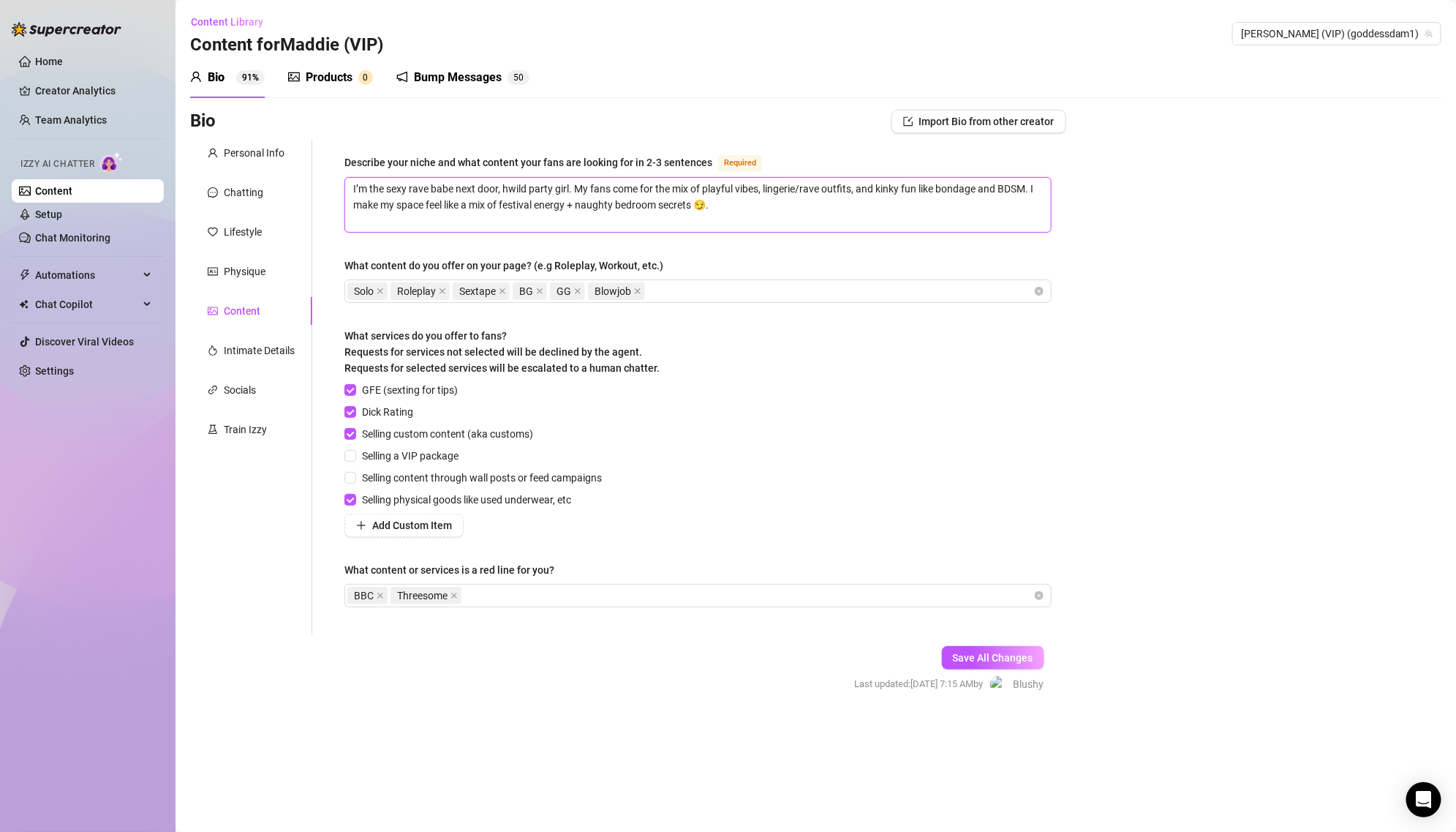
type textarea "I’m the sexy rave babe next door, wild party girl. My fans come for the mix of …"
type textarea "I’m the sexy rave babe next door,wild party girl. My fans come for the mix of p…"
type textarea "I’m the sexy rave babe next doorwild party girl. My fans come for the mix of pl…"
type textarea "I’m the sexy rave babe next door wild party girl. My fans come for the mix of p…"
type textarea "I’m the sexy rave babe next door awild party girl. My fans come for the mix of …"
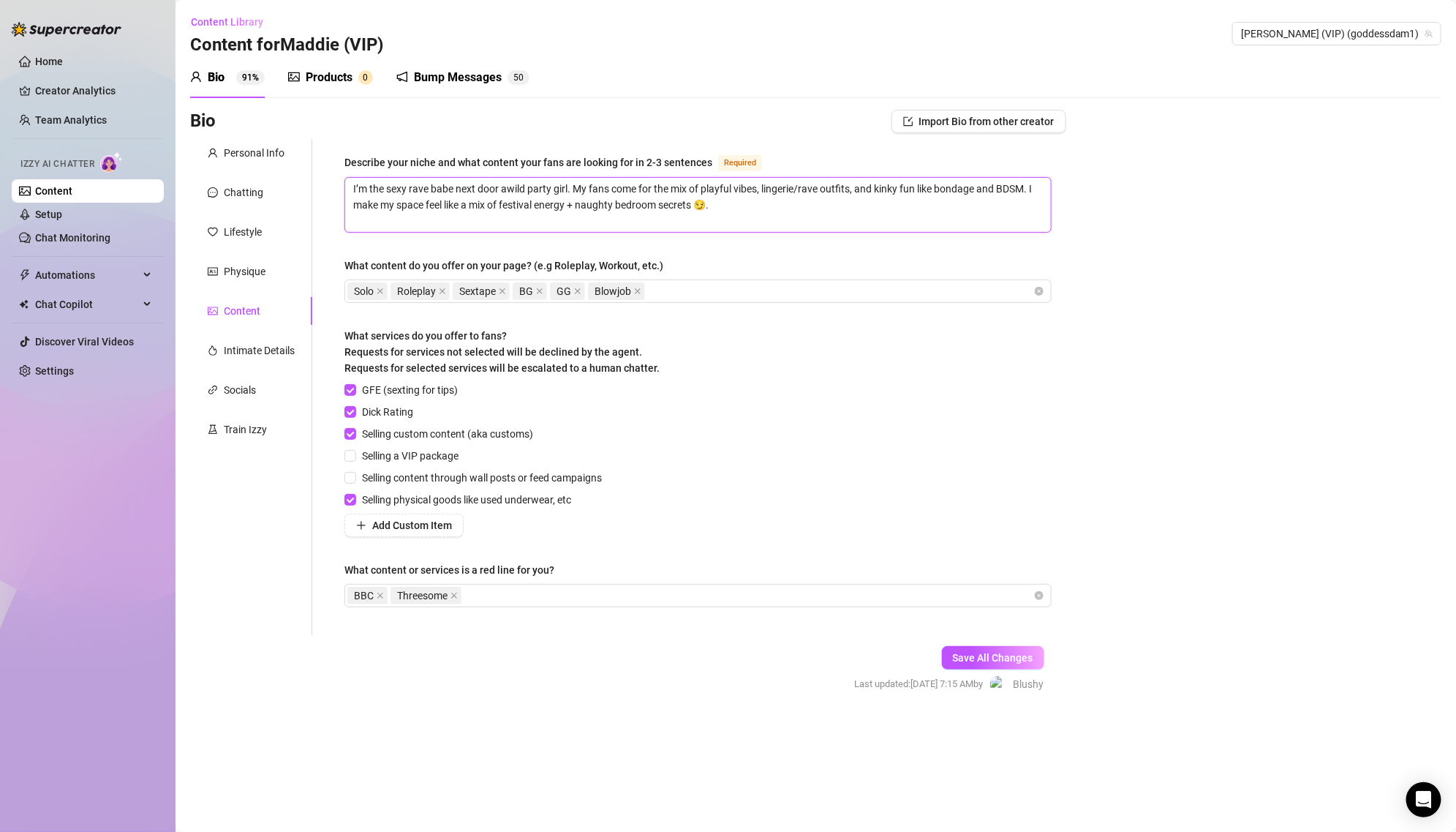
type textarea "I’m the sexy rave babe next door anwild party girl. My fans come for the mix of…"
type textarea "I’m the sexy rave babe next door andwild party girl. My fans come for the mix o…"
type textarea "I’m the sexy rave babe next door and wild party girl. My fans come for the mix …"
click at [615, 205] on textarea "I’m the sexy rave babe next door and wild party girl. My fans come for the mix …" at bounding box center [697, 205] width 706 height 55
type textarea "I’m the sexy rave babe next door and wild party girl. My fans come for the mix …"
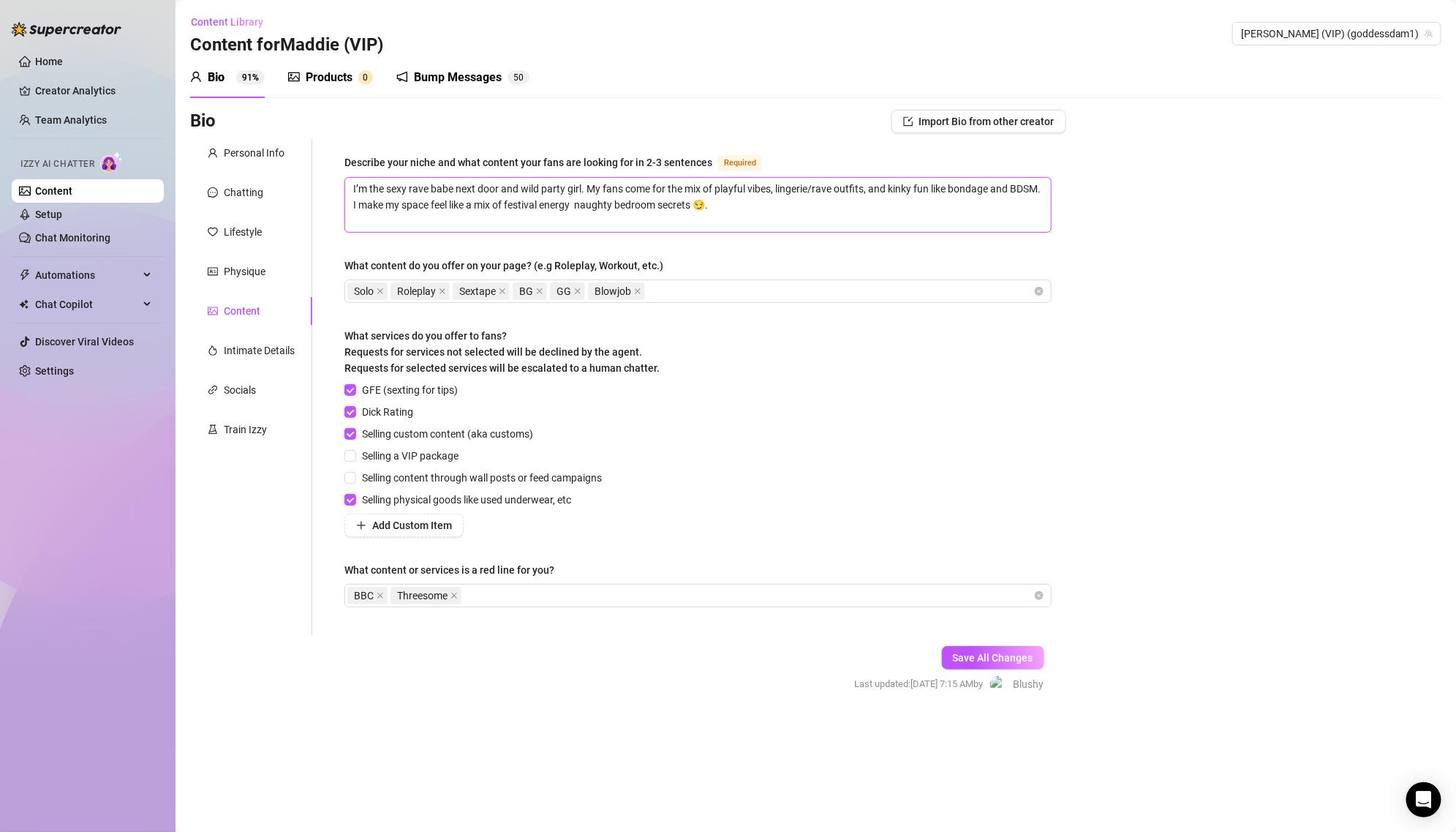
type textarea "I’m the sexy rave babe next door and wild party girl. My fans come for the mix …"
click at [990, 651] on span "Save All Changes" at bounding box center [994, 657] width 81 height 11
click at [838, 272] on div "What content do you offer on your page? (e.g Roleplay, Workout, etc.)" at bounding box center [697, 268] width 707 height 22
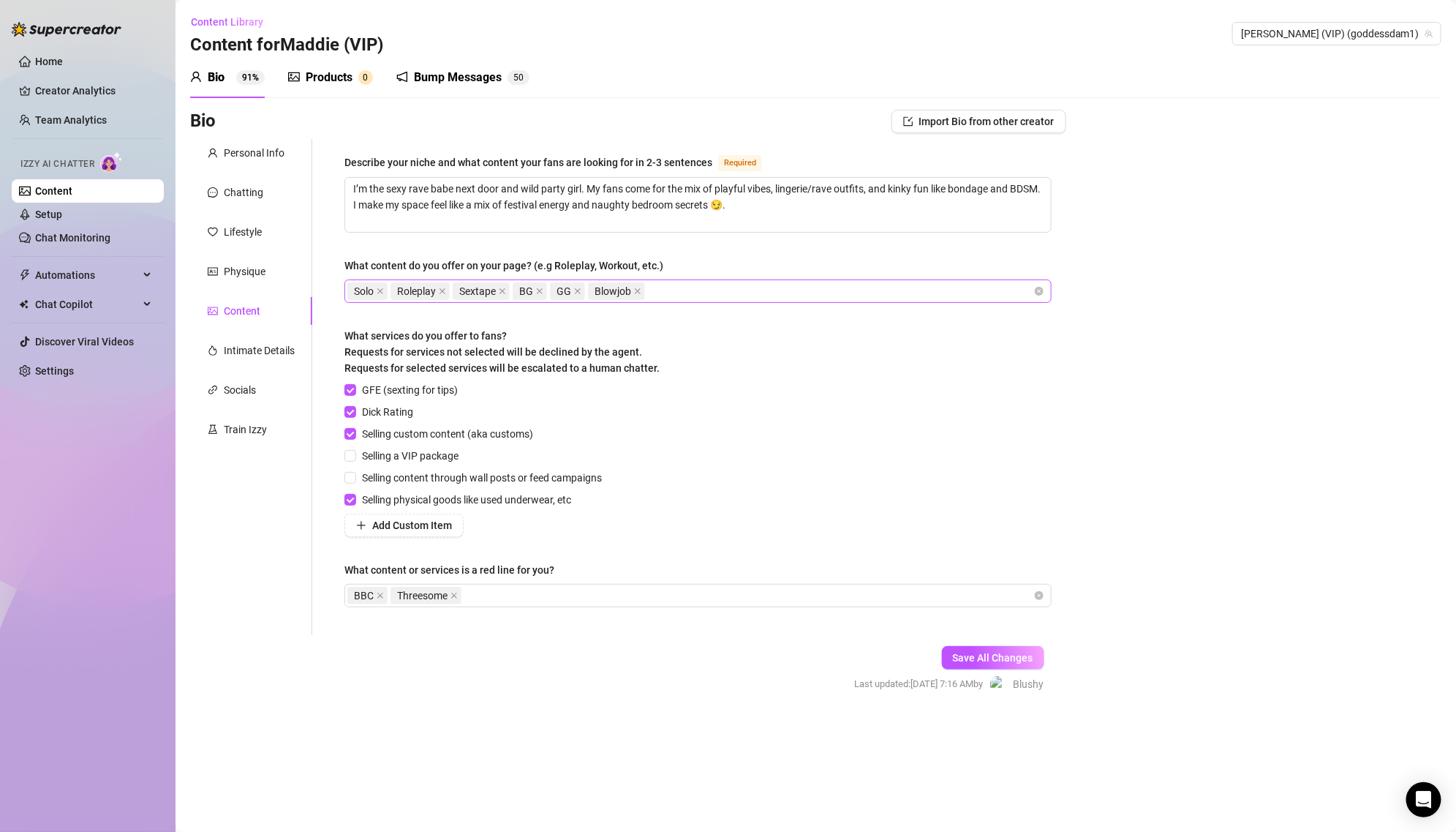
click at [833, 291] on div "Solo Roleplay Sextape BG GG Blowjob" at bounding box center [691, 291] width 686 height 21
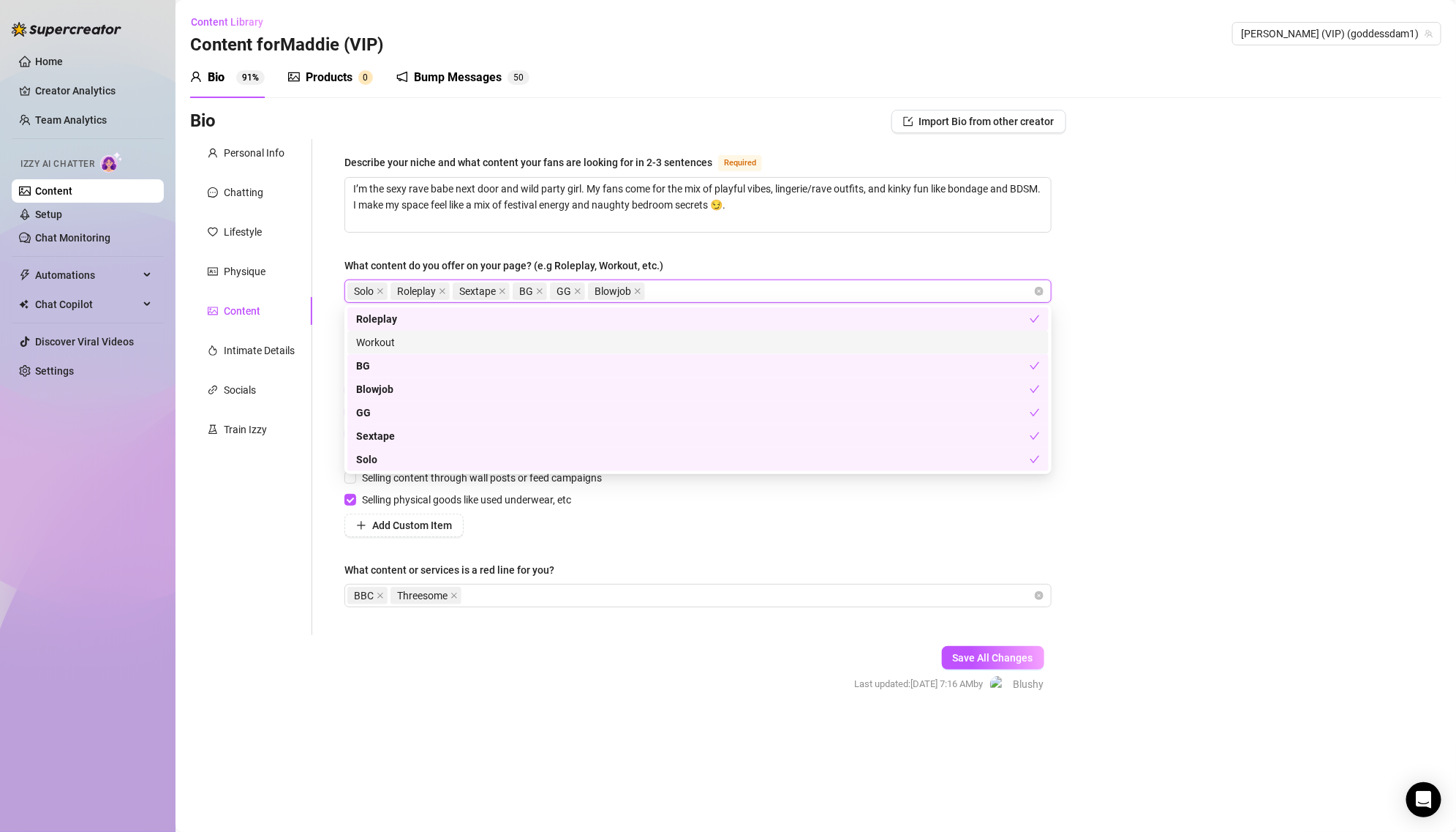
click at [1200, 295] on div "Bio Import Bio from other creator Personal Info Chatting Lifestyle Physique Con…" at bounding box center [815, 415] width 1251 height 609
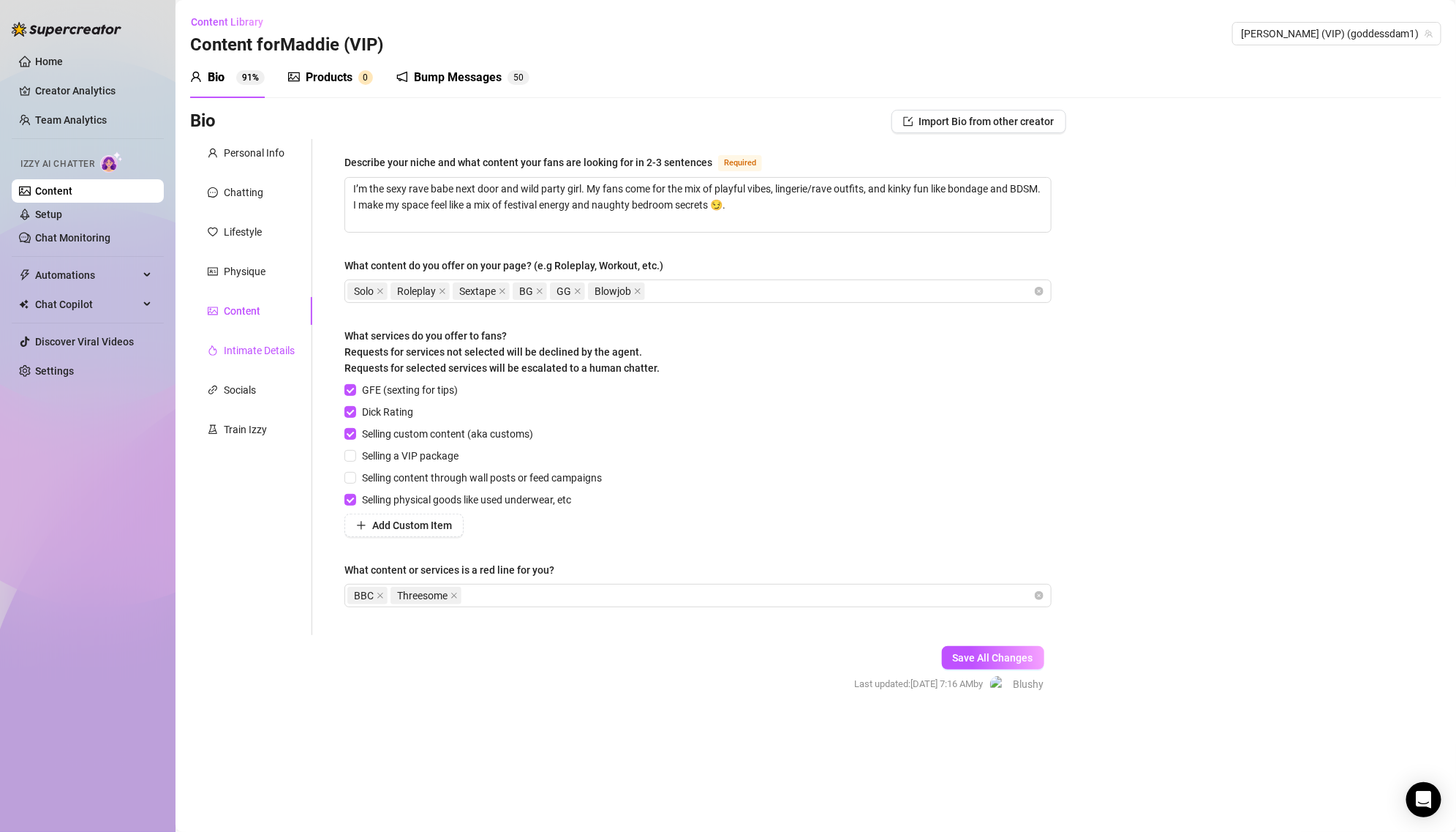
click at [262, 345] on div "Intimate Details" at bounding box center [258, 350] width 70 height 16
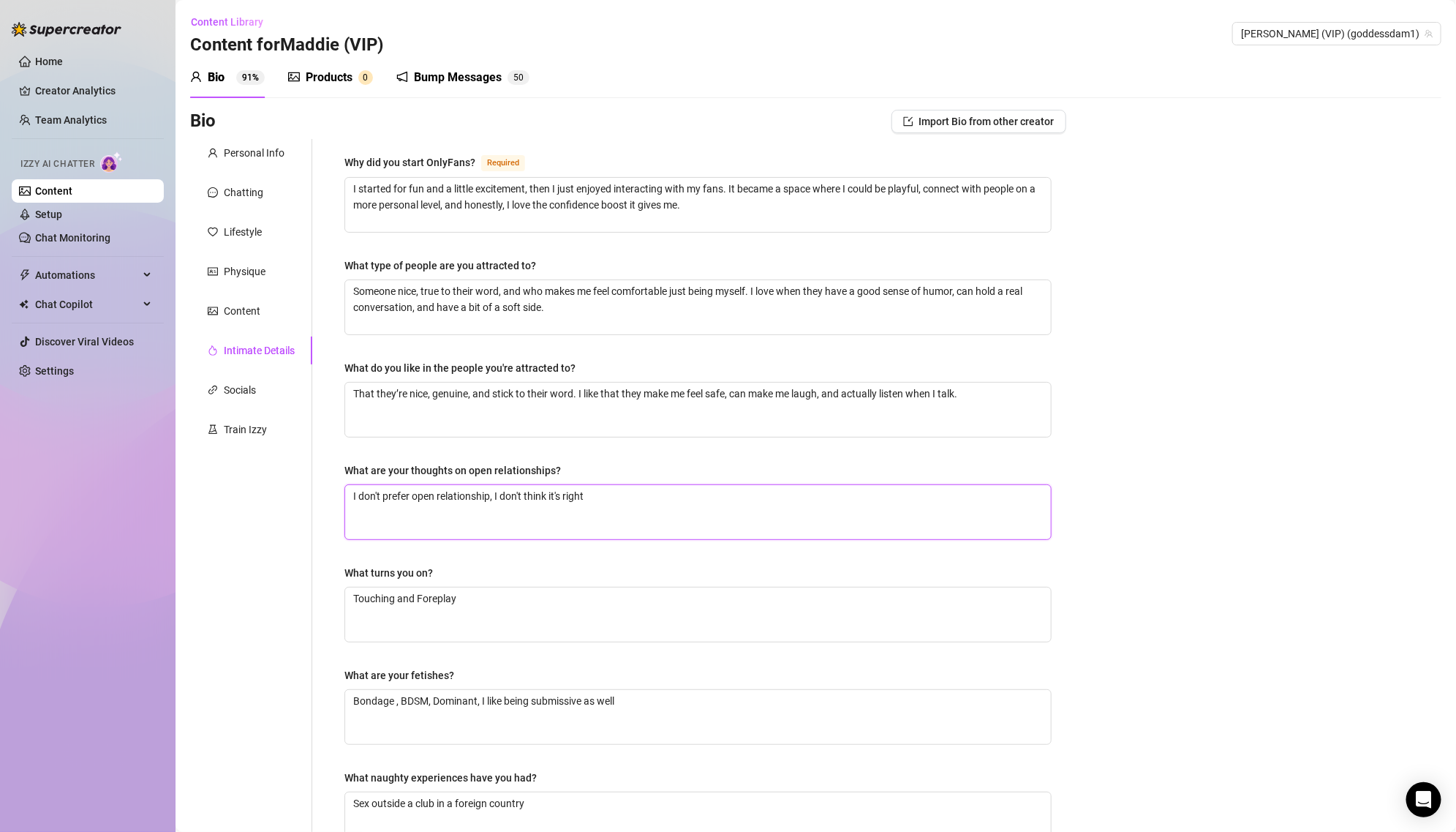
click at [578, 510] on textarea "I don't prefer open relationship, I don't think it's right" at bounding box center [697, 512] width 706 height 55
click at [488, 602] on textarea "Touching and Foreplay" at bounding box center [697, 615] width 706 height 55
click at [528, 657] on div "Why did you start OnlyFans? Required I started for fun and a little excitement,…" at bounding box center [697, 507] width 707 height 707
click at [551, 492] on textarea "What are your thoughts on open relationships?" at bounding box center [697, 512] width 706 height 55
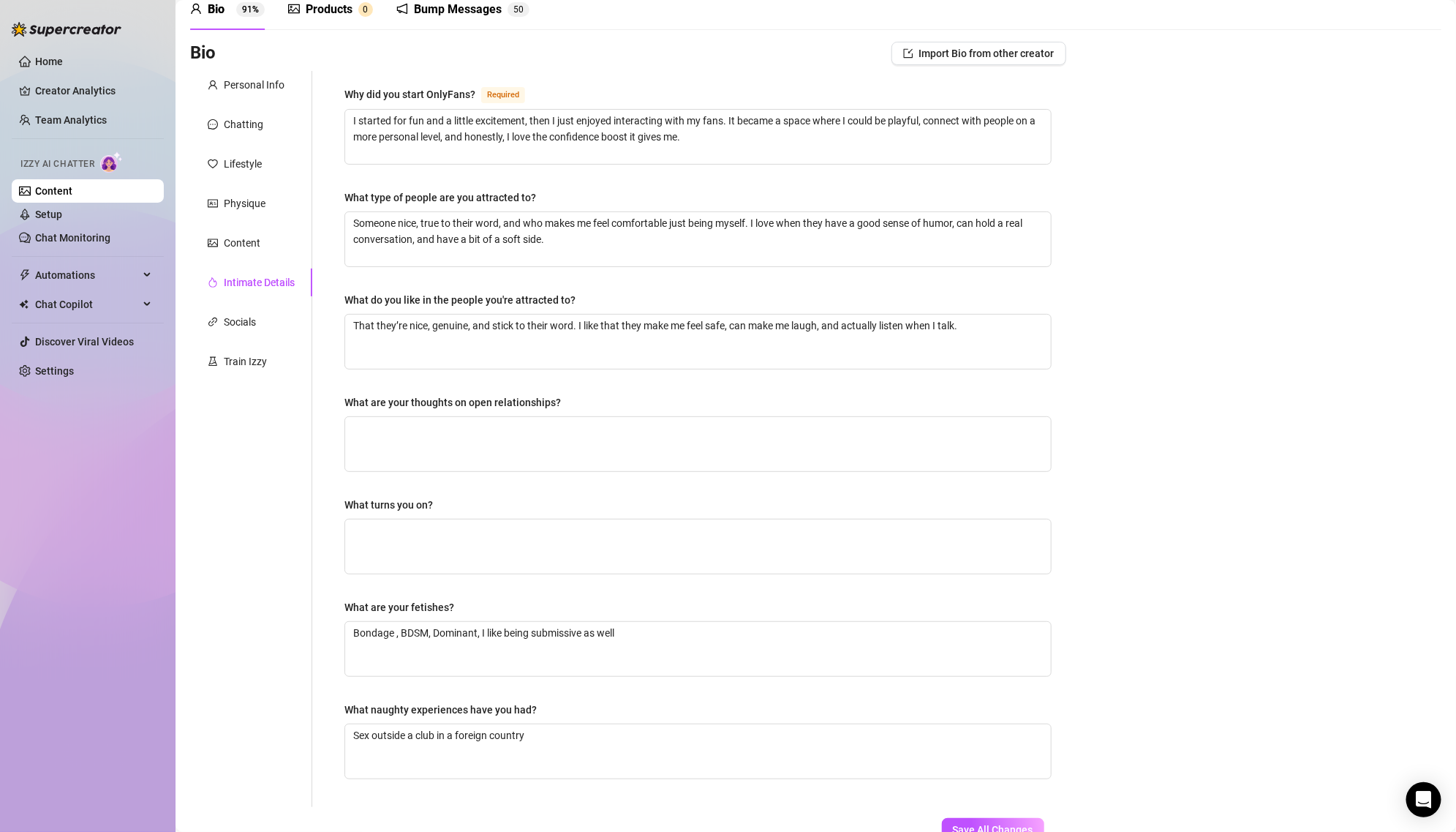
click at [513, 573] on div "Why did you start OnlyFans? Required I started for fun and a little excitement,…" at bounding box center [697, 439] width 707 height 707
click at [509, 557] on textarea "What turns you on?" at bounding box center [697, 546] width 706 height 55
paste textarea "Guys who moan and whisper in my ear, a strong dominant vibe, being tied up, and…"
type textarea "Guys who moan and whisper in my ear, a strong dominant vibe, being tied up, and…"
click at [690, 471] on div "Why did you start OnlyFans? Required I started for fun and a little excitement,…" at bounding box center [697, 439] width 707 height 707
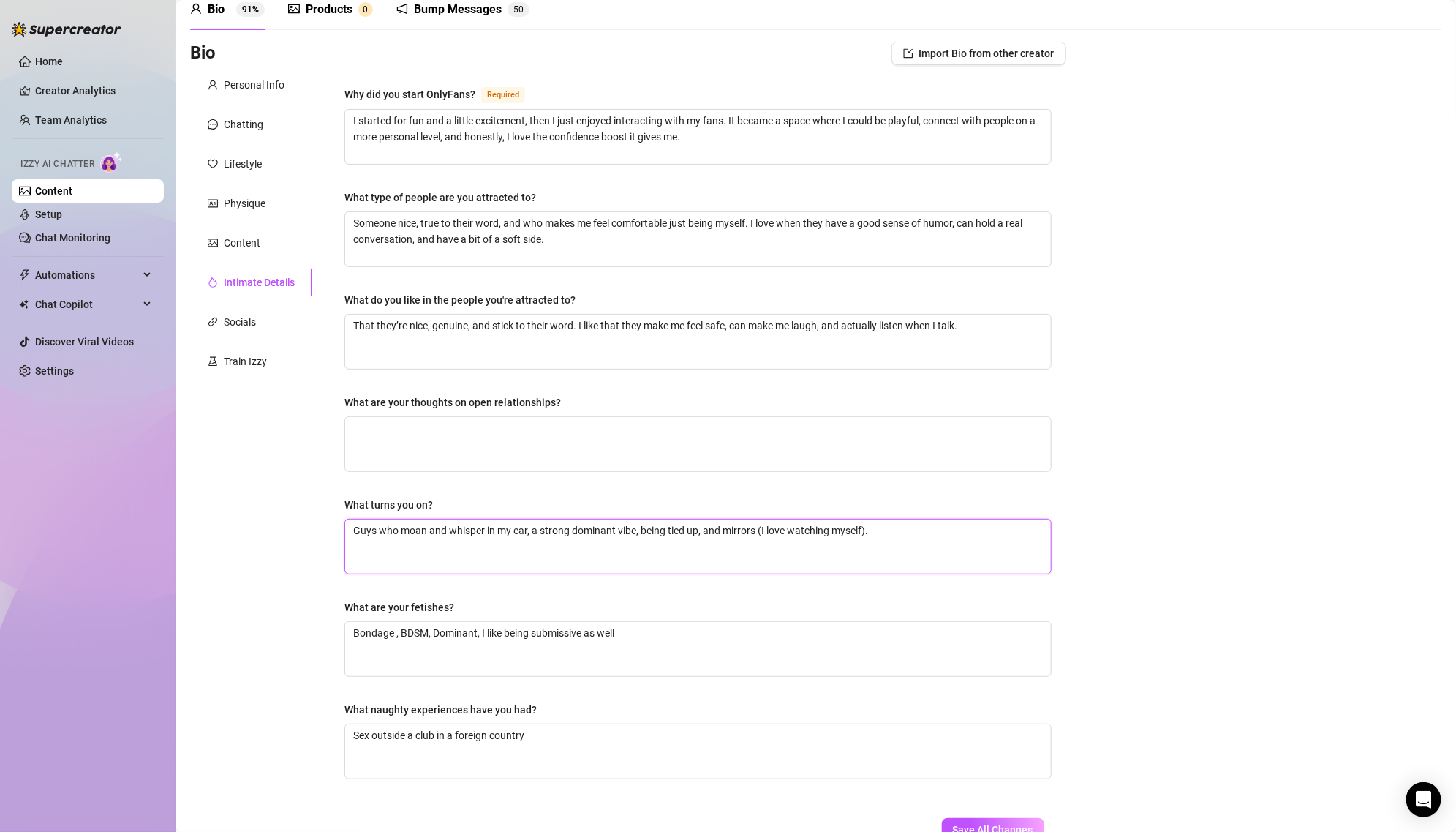
drag, startPoint x: 761, startPoint y: 525, endPoint x: 1036, endPoint y: 525, distance: 275.0
click at [1036, 525] on textarea "Guys who moan and whisper in my ear, a strong dominant vibe, being tied up, and…" at bounding box center [697, 546] width 706 height 55
type textarea "Guys who moan and whisper in my ear, a strong dominant vibe, being tied up, and…"
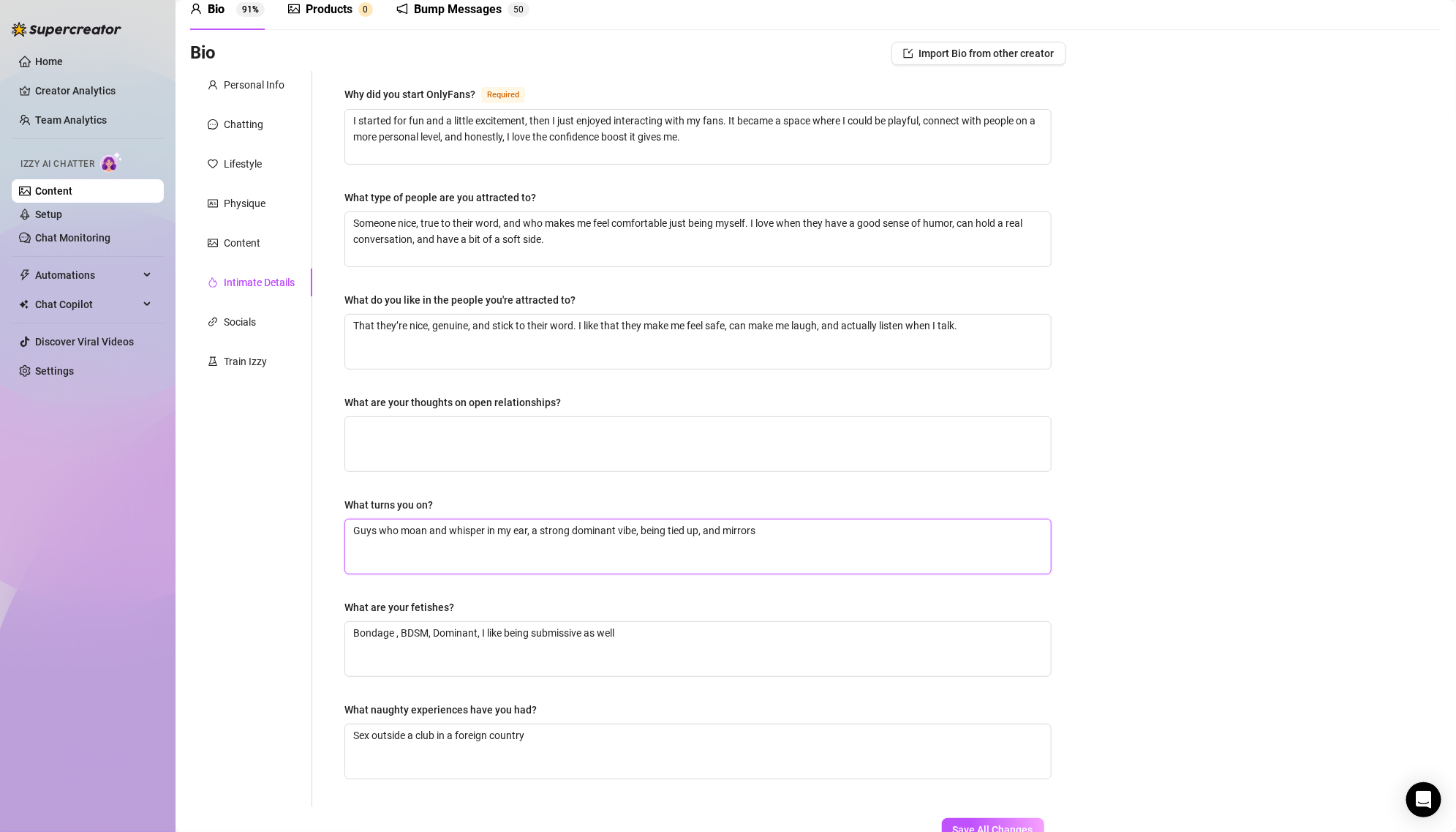
type textarea "Guys who moan and whisper in my ear, a strong dominant vibe, being tied up, and…"
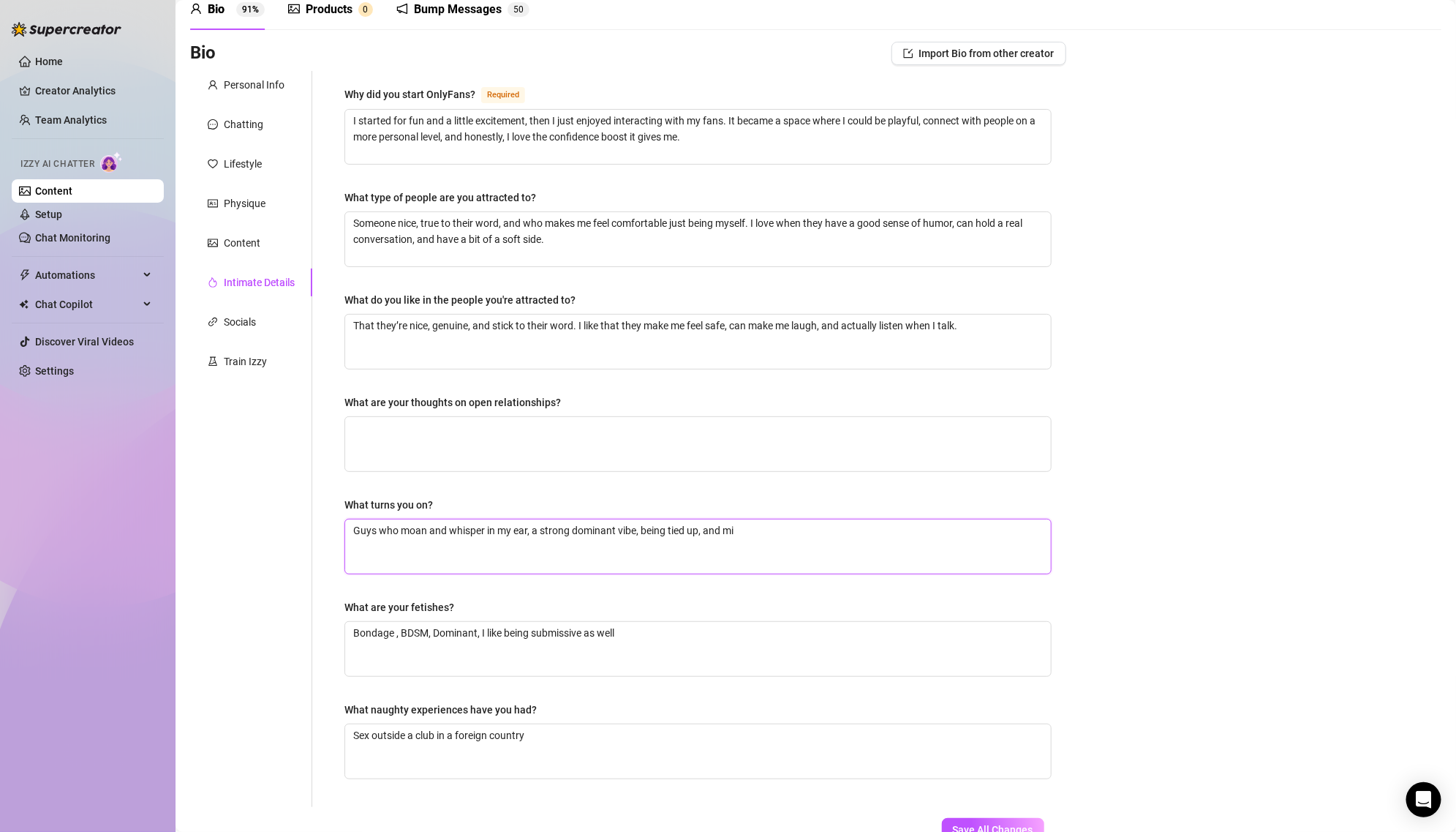
type textarea "Guys who moan and whisper in my ear, a strong dominant vibe, being tied up, and…"
type textarea "Guys who moan and whisper in my ear, a strong dominant vibe, being tied up, and"
type textarea "Guys who moan and whisper in my ear, a strong dominant vibe, being tied up, an"
type textarea "Guys who moan and whisper in my ear, a strong dominant vibe, being tied up, a"
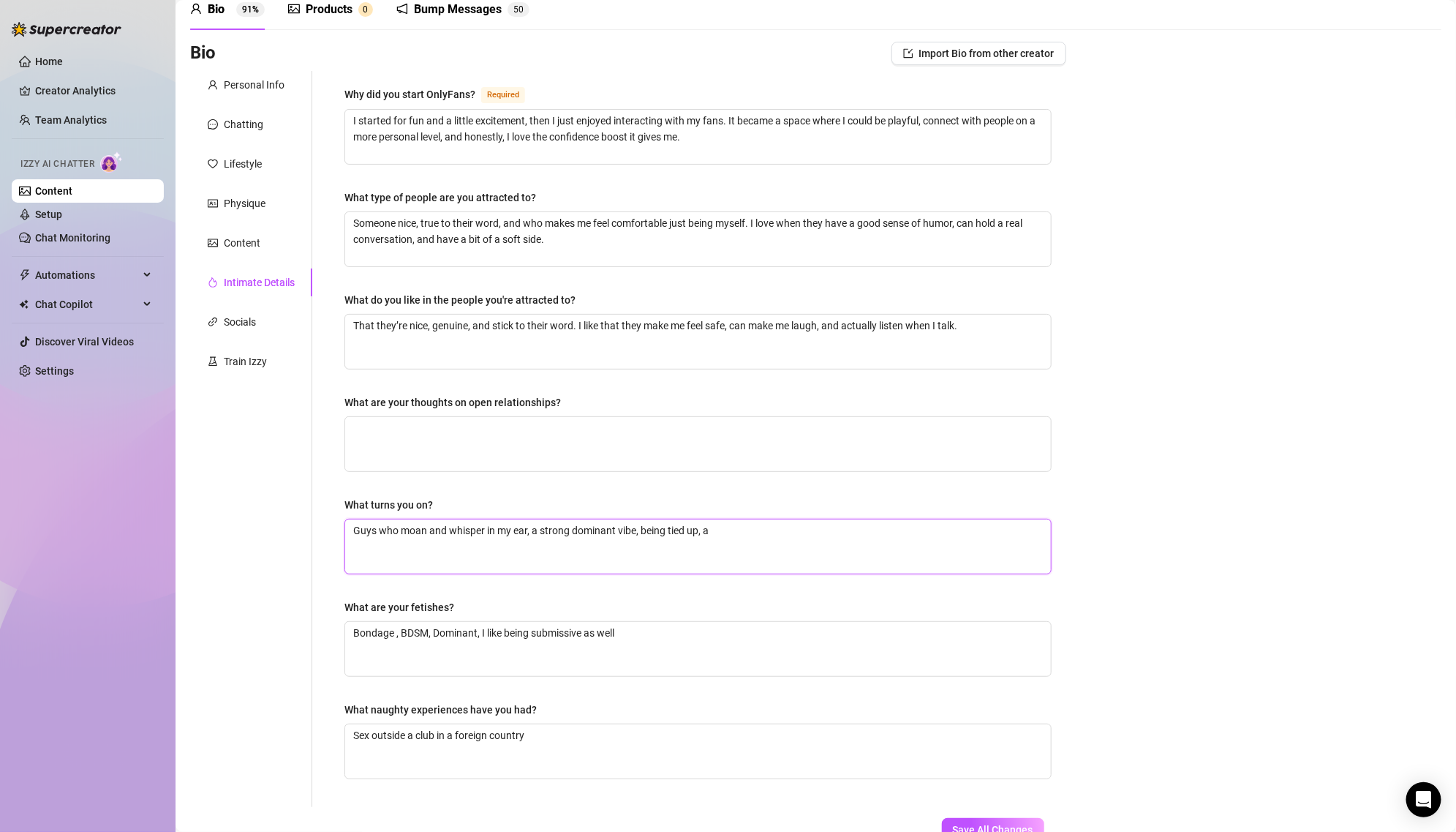
type textarea "Guys who moan and whisper in my ear, a strong dominant vibe, being tied up,"
click at [734, 531] on textarea "Guys who moan and whisper in my ear, a strong dominant vibe, being tied up," at bounding box center [697, 546] width 706 height 55
type textarea "Guys who moan and whisper in my ear, a strong dominant vibe, being tied up,"
type textarea "Guys who moan and whisper in my ear, a strong dominant vibe, being tied up, mi"
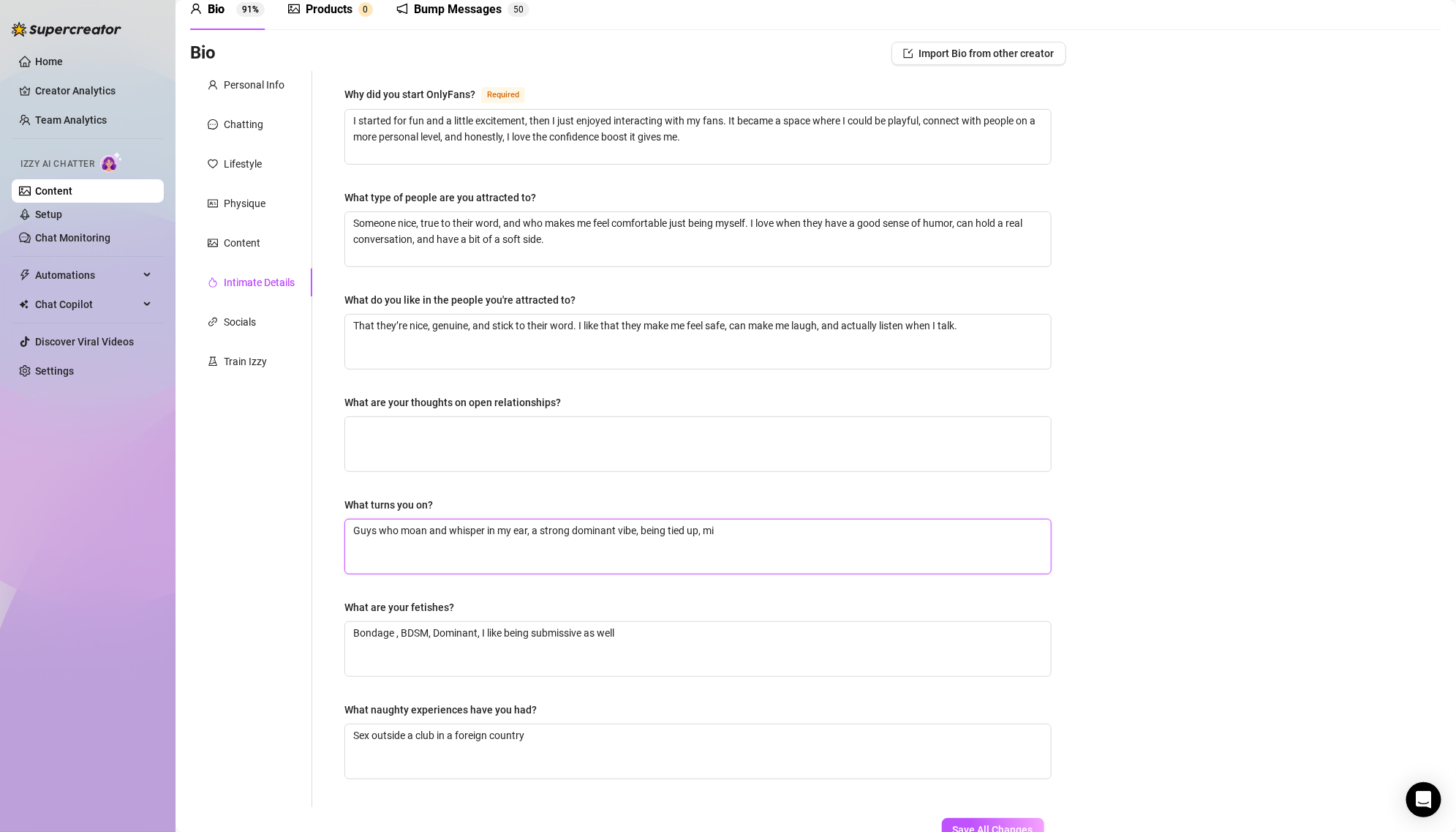
type textarea "Guys who moan and whisper in my ear, a strong dominant vibe, being tied up, mir"
type textarea "Guys who moan and whisper in my ear, a strong dominant vibe, being tied up, mir…"
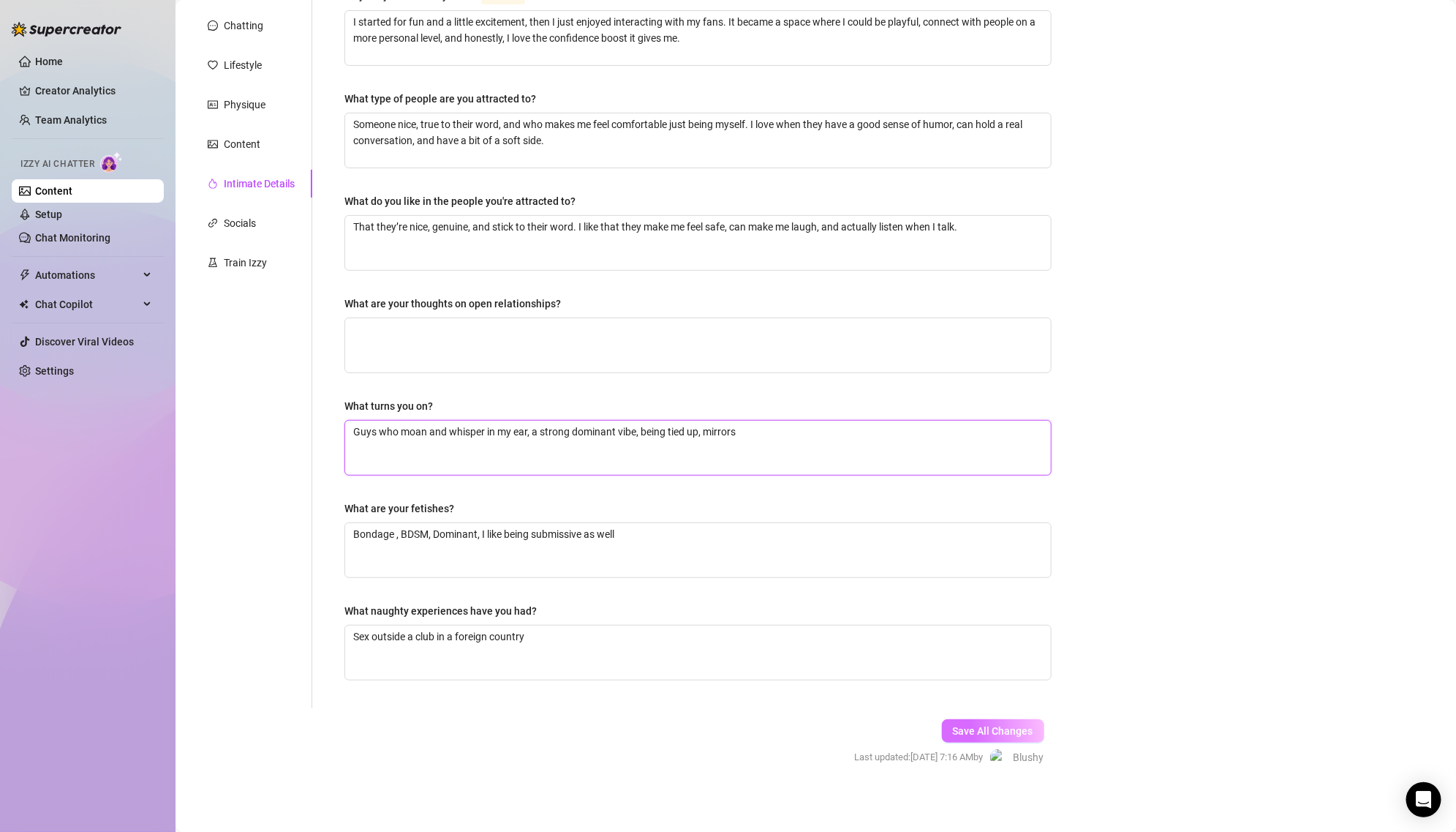
type textarea "Guys who moan and whisper in my ear, a strong dominant vibe, being tied up, mir…"
click at [994, 725] on span "Save All Changes" at bounding box center [994, 730] width 81 height 11
click at [727, 486] on div "Why did you start OnlyFans? Required I started for fun and a little excitement,…" at bounding box center [697, 340] width 707 height 707
click at [994, 732] on span "Save All Changes" at bounding box center [994, 730] width 81 height 11
click at [710, 325] on textarea "What are your thoughts on open relationships?" at bounding box center [697, 345] width 706 height 55
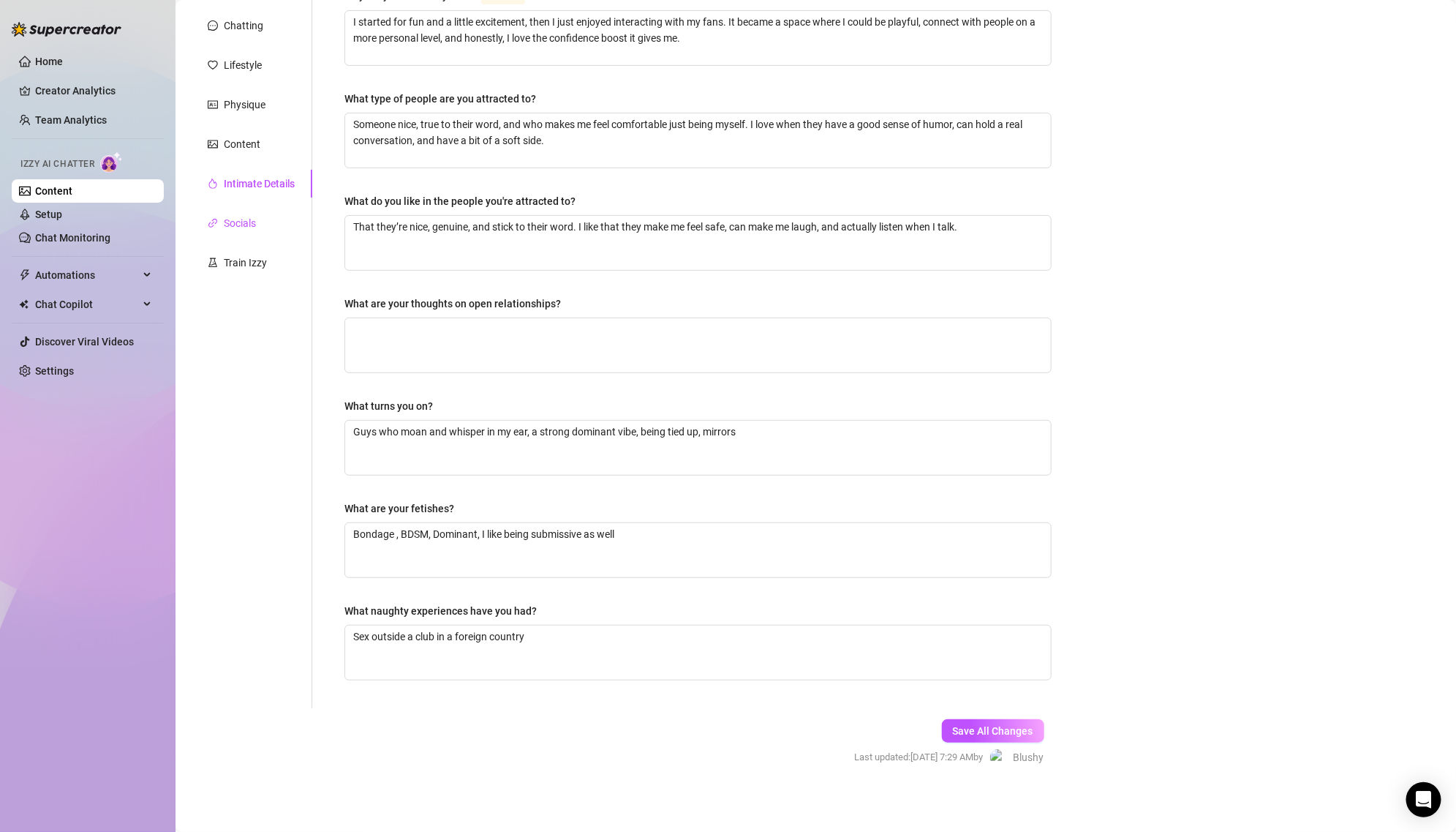
click at [247, 216] on div "Socials" at bounding box center [240, 223] width 32 height 16
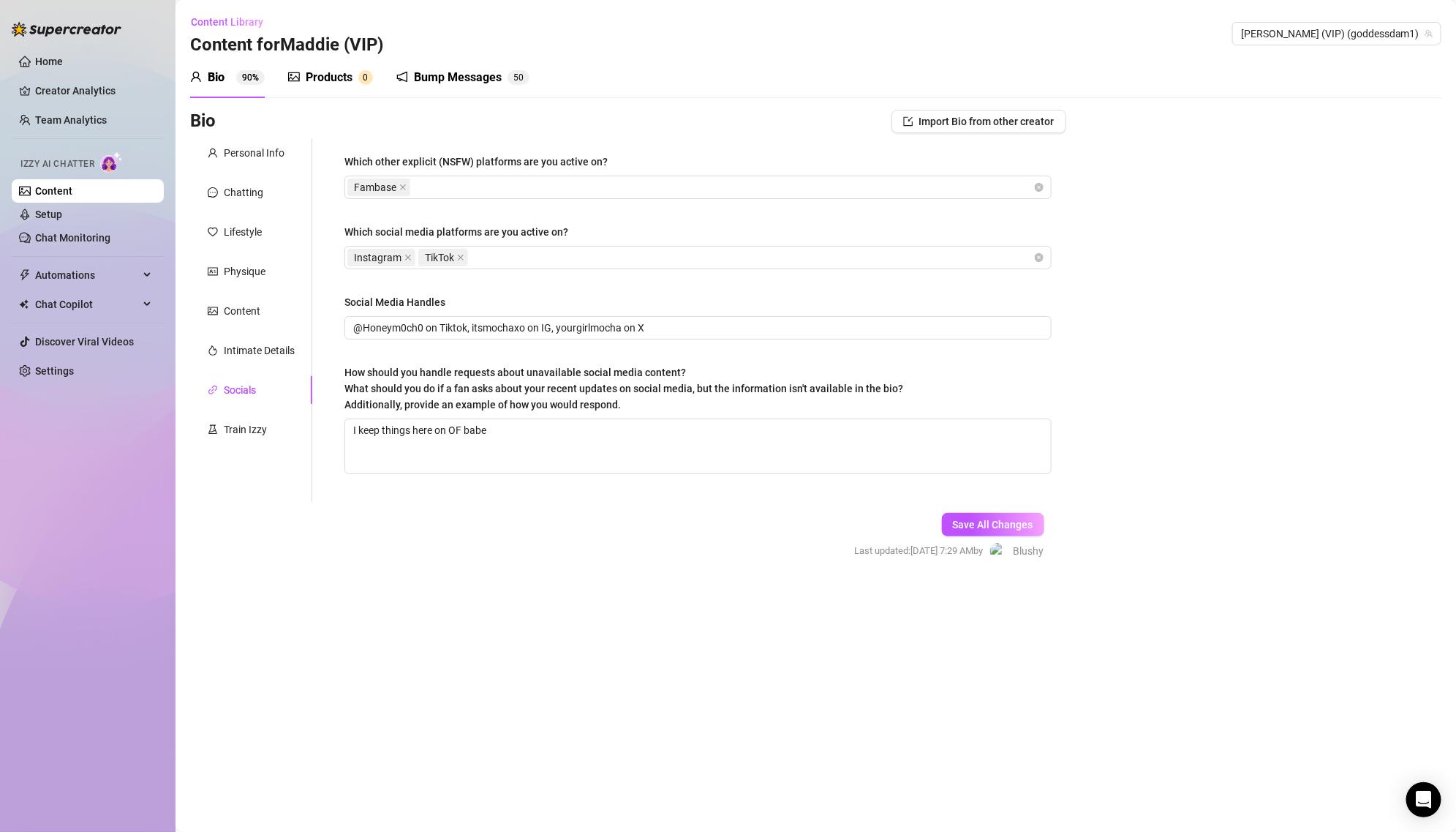
scroll to position [0, 0]
click at [1003, 514] on button "Save All Changes" at bounding box center [993, 524] width 102 height 24
click at [1018, 527] on span "Save All Changes" at bounding box center [994, 525] width 81 height 11
click at [1015, 522] on span "Save All Changes" at bounding box center [994, 525] width 81 height 11
click at [973, 515] on button "Save All Changes" at bounding box center [993, 524] width 102 height 24
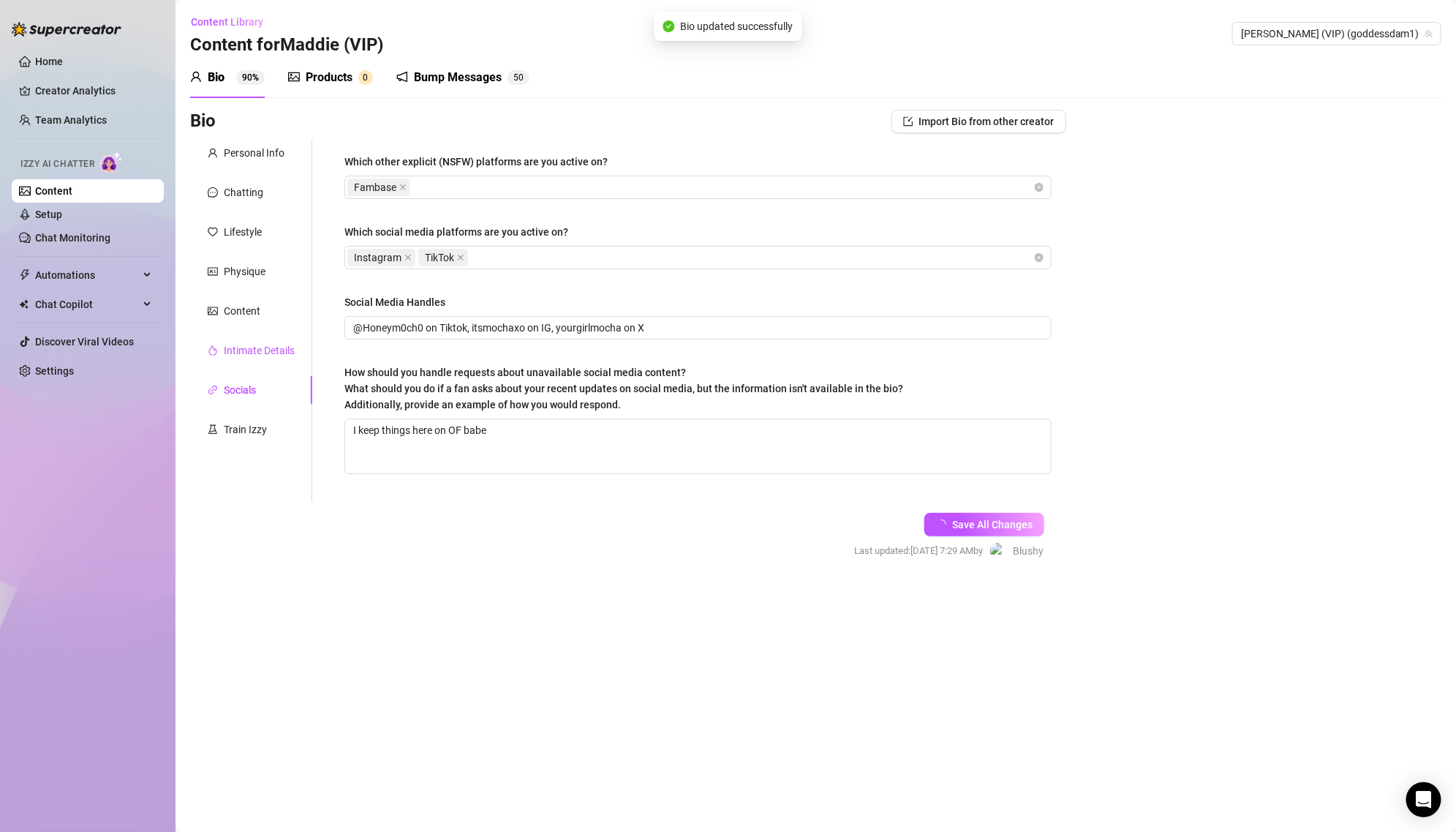
click at [243, 356] on div "Intimate Details" at bounding box center [258, 350] width 70 height 16
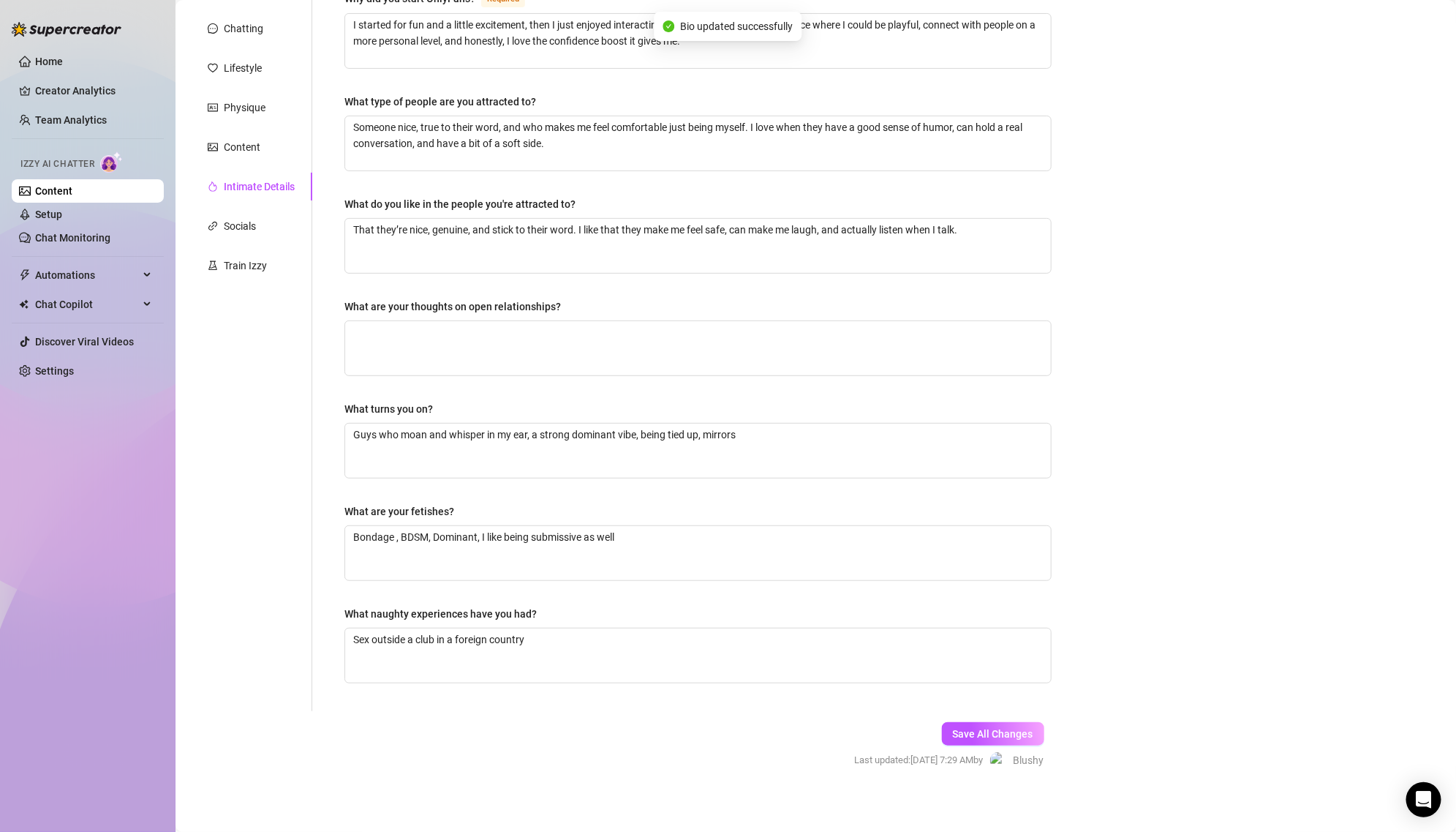
scroll to position [166, 0]
click at [526, 443] on textarea "Guys who moan and whisper in my ear, a strong dominant vibe, being tied up, mir…" at bounding box center [697, 447] width 706 height 55
click at [232, 152] on div "Content" at bounding box center [251, 144] width 122 height 28
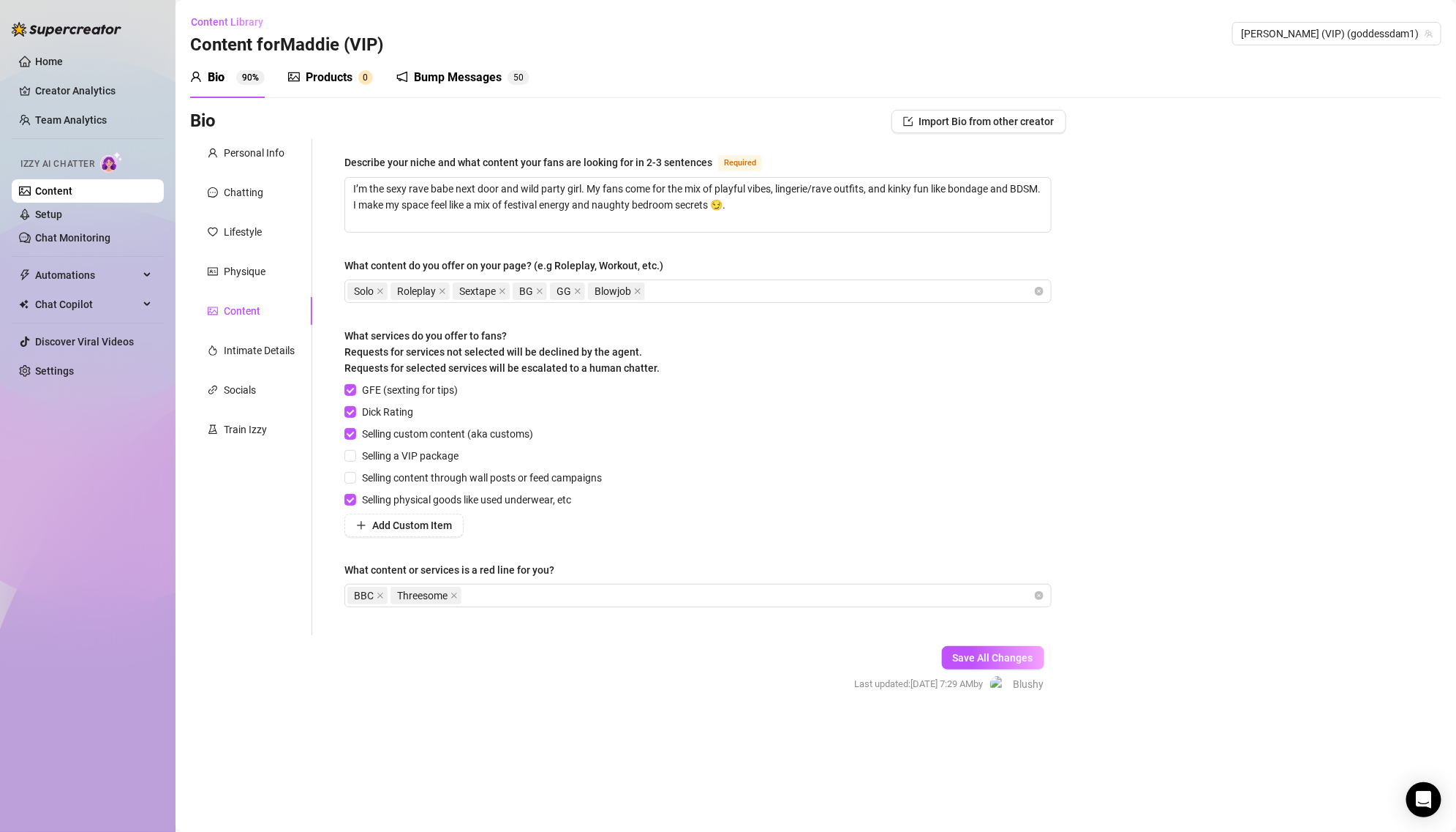
click at [335, 74] on div "Products" at bounding box center [329, 77] width 47 height 18
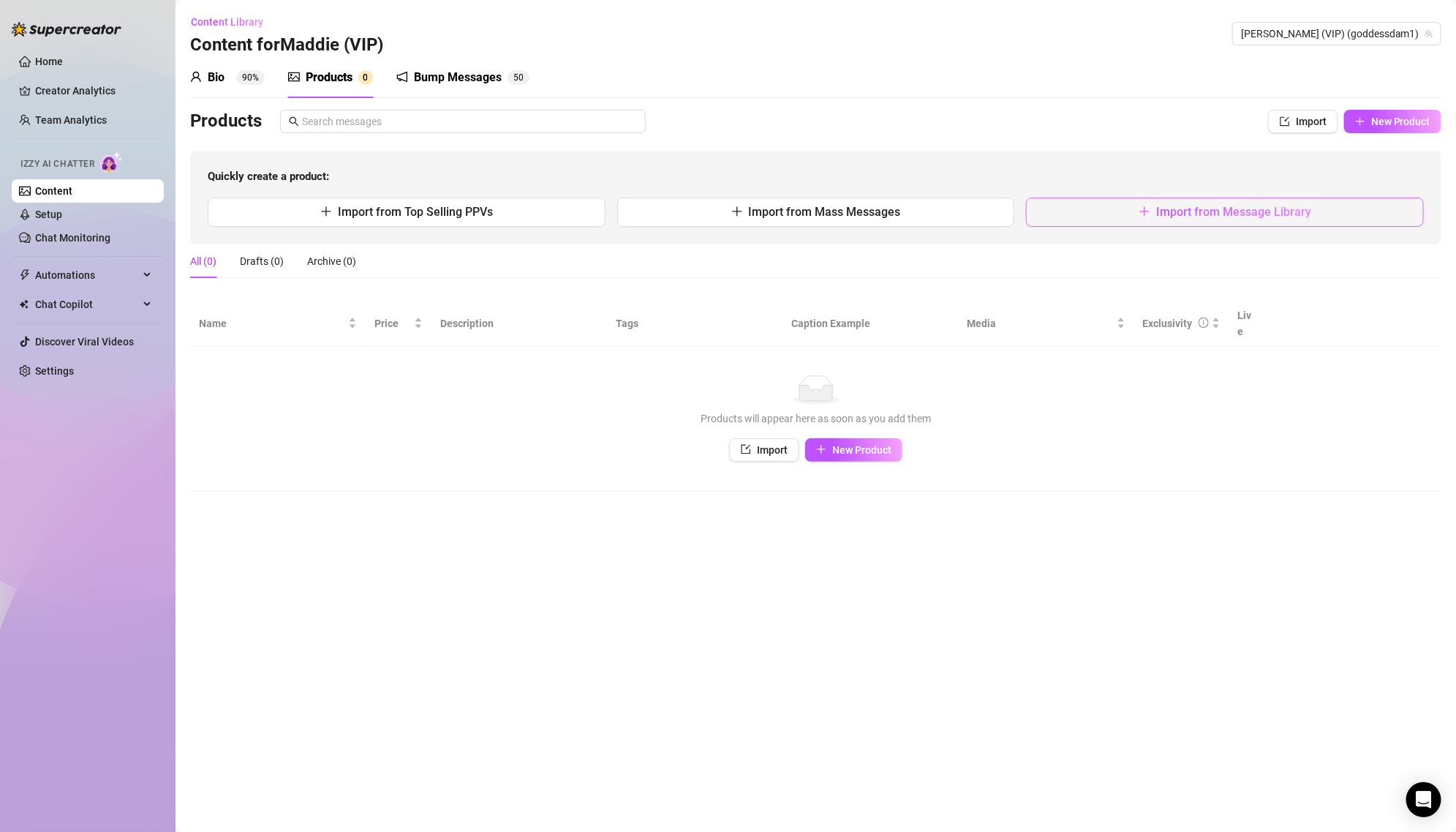
click at [1088, 211] on button "Import from Message Library" at bounding box center [1225, 212] width 398 height 29
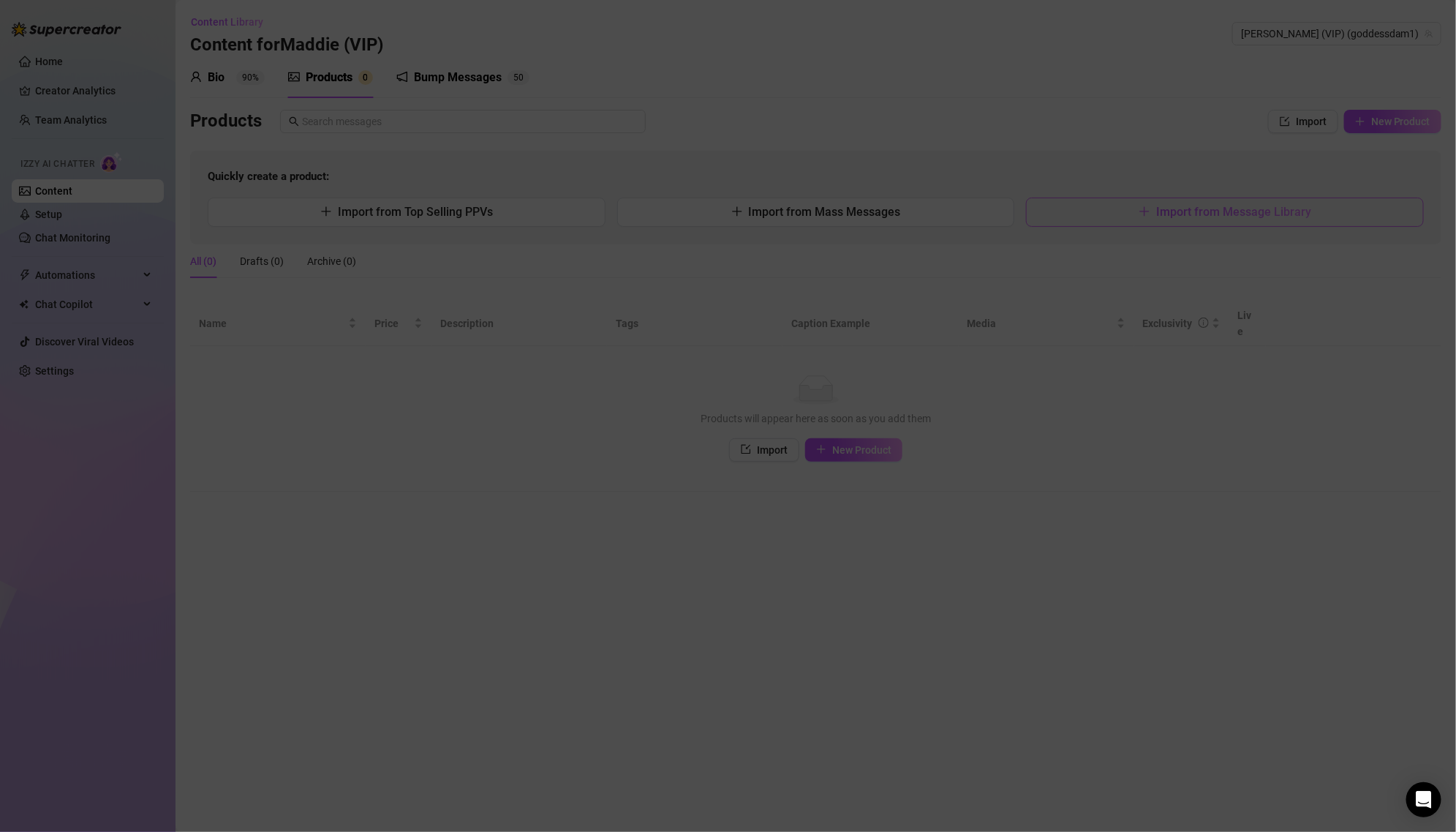
type textarea "Type your message here..."
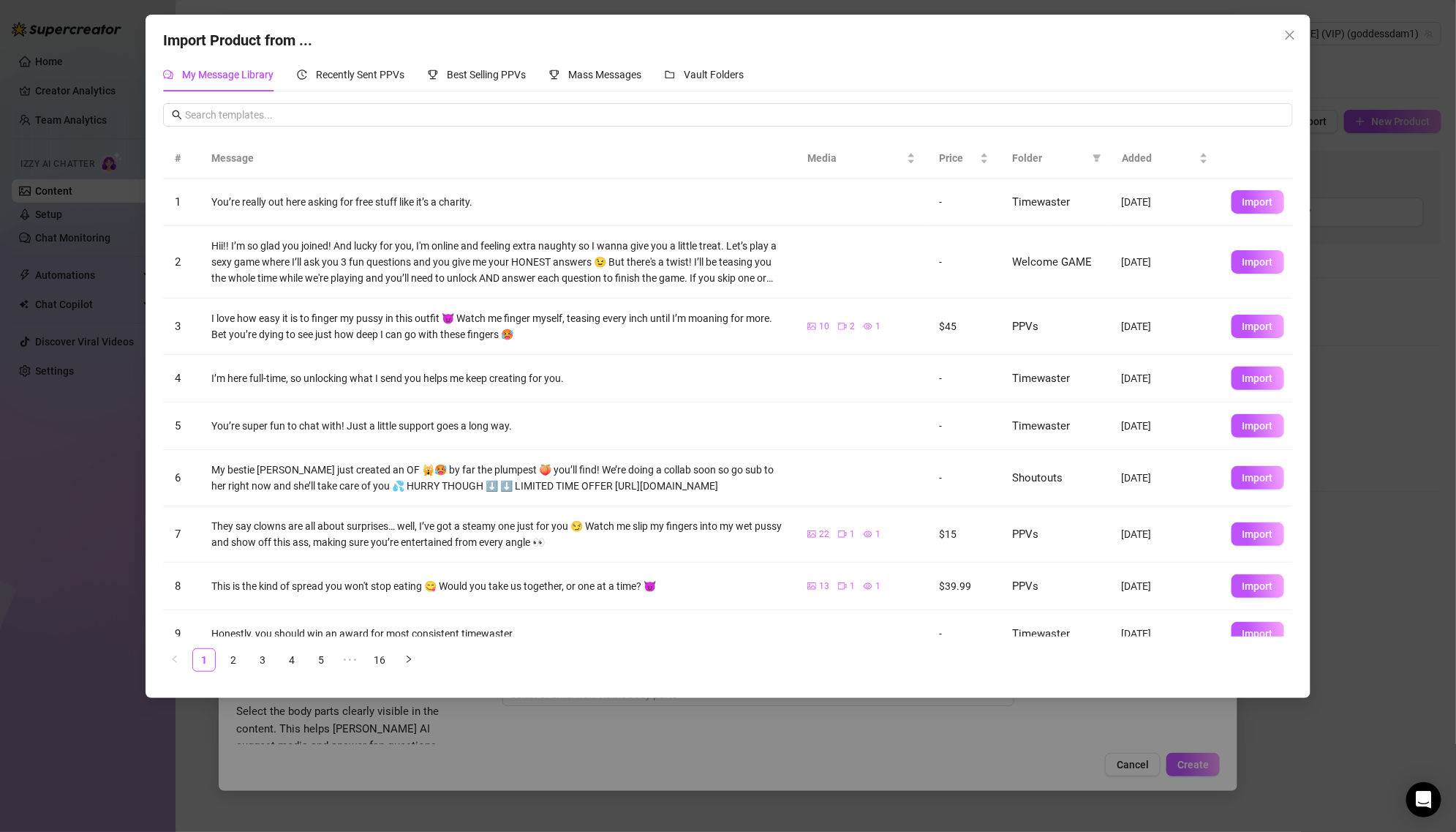
click at [1038, 147] on th "Folder" at bounding box center [1055, 158] width 110 height 40
click at [1095, 160] on icon "filter" at bounding box center [1096, 157] width 8 height 8
click at [1059, 277] on span "PPVs" at bounding box center [1047, 279] width 89 height 16
checkbox input "true"
click at [1088, 379] on span "OK" at bounding box center [1086, 380] width 14 height 11
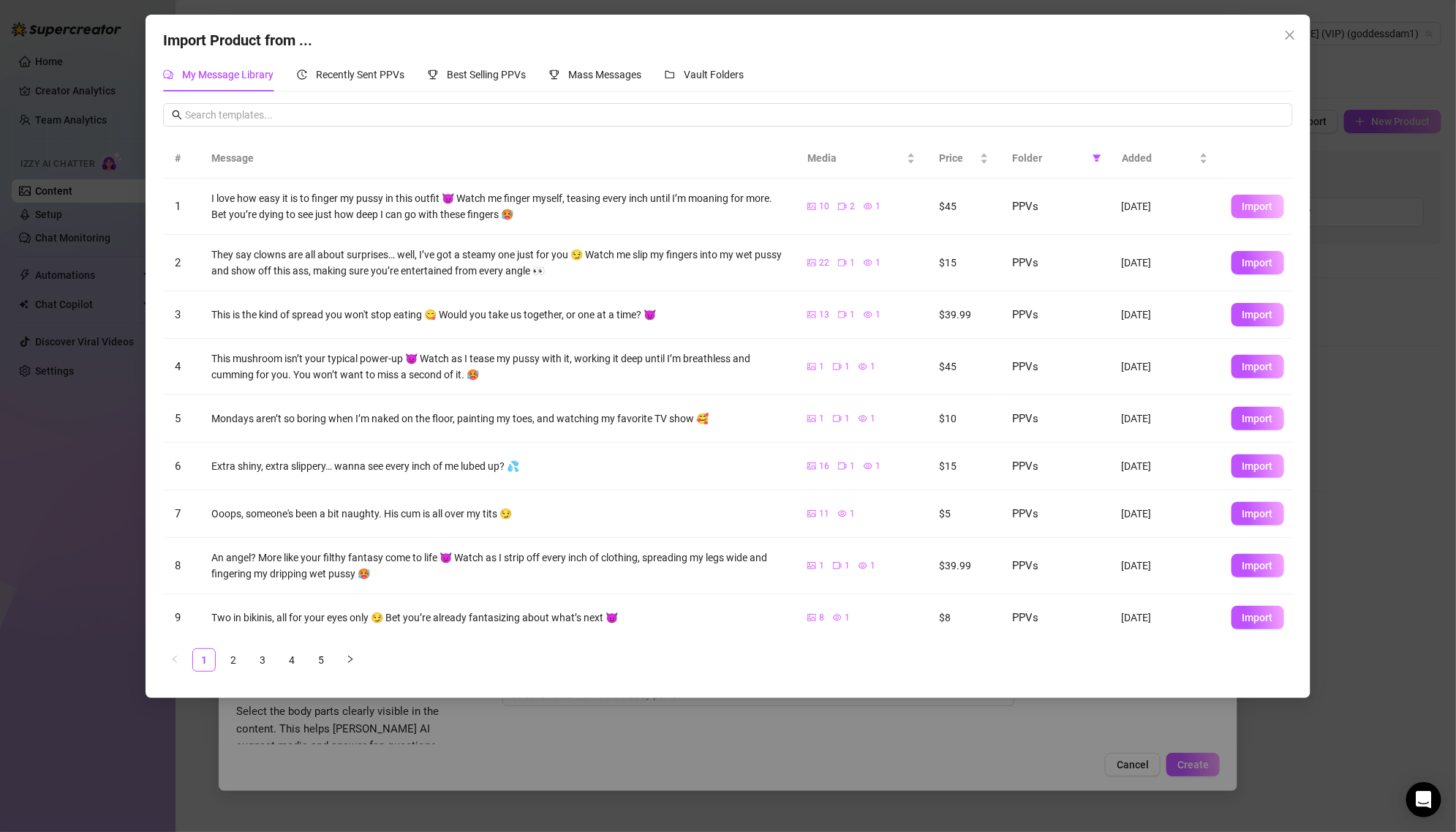
click at [1261, 207] on span "Import" at bounding box center [1258, 206] width 31 height 11
type textarea "I love how easy it is to finger my pussy in this outfit 😈 Watch me finger mysel…"
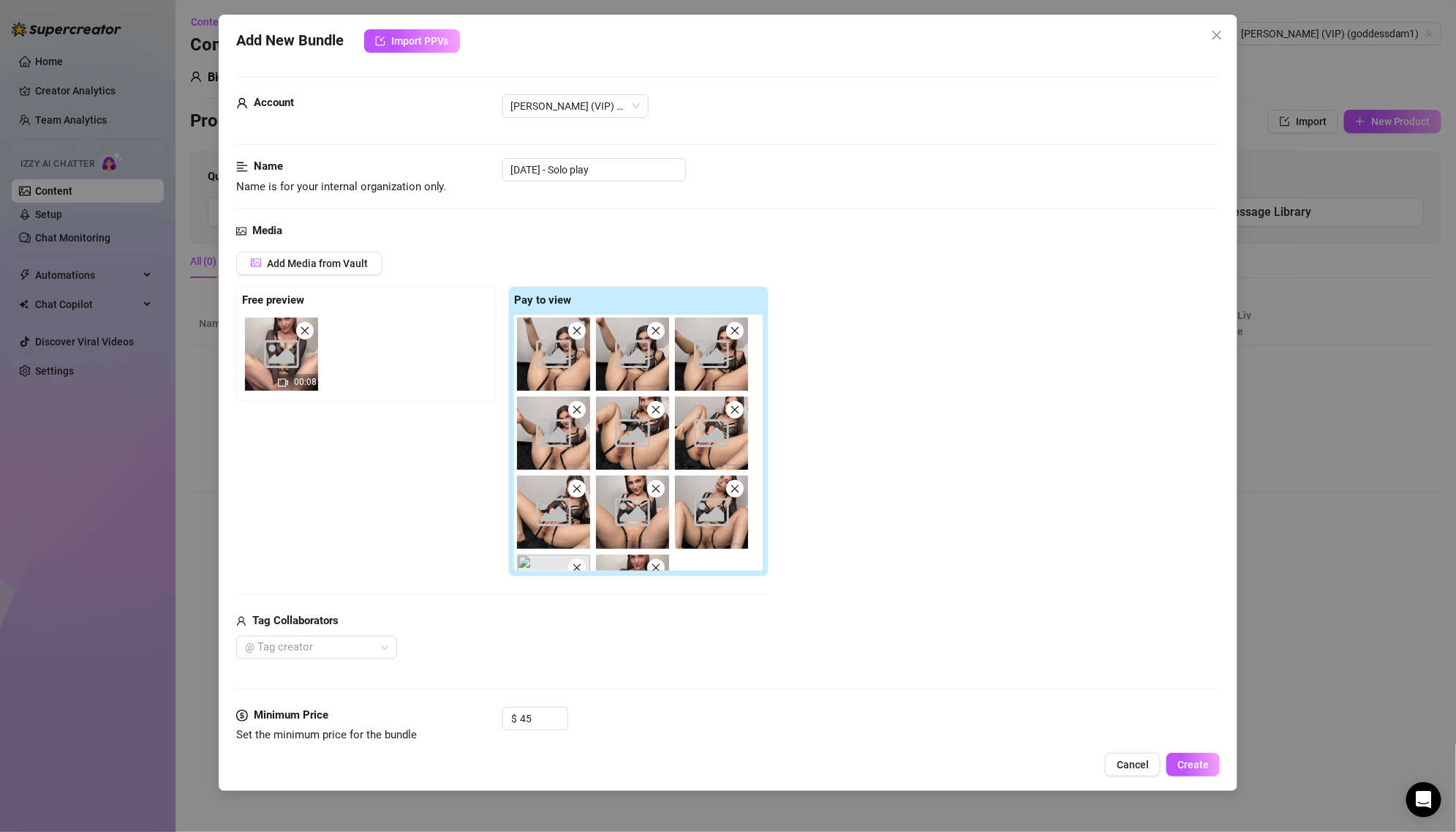
scroll to position [6, 0]
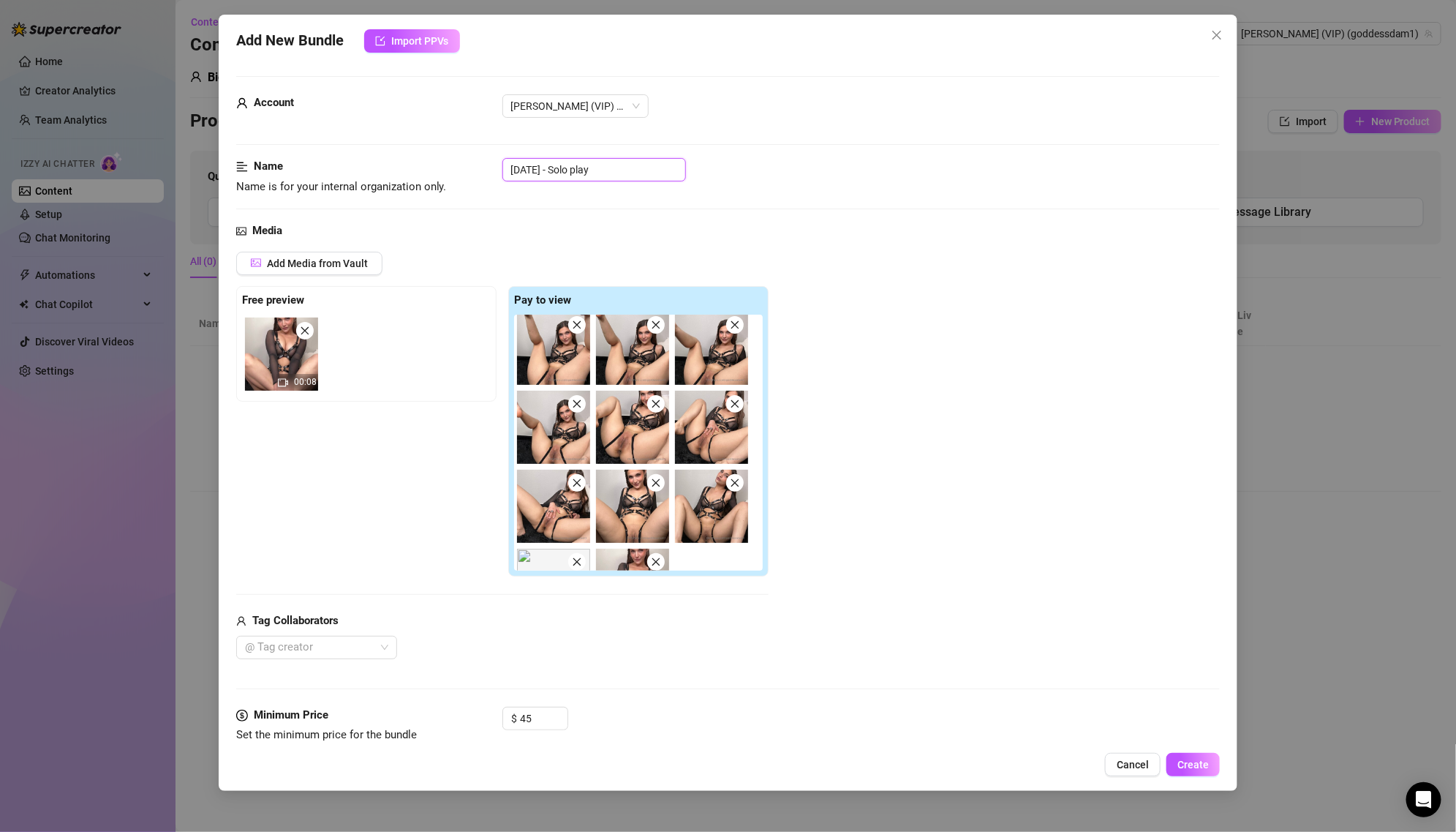
drag, startPoint x: 568, startPoint y: 169, endPoint x: 456, endPoint y: 175, distance: 112.2
click at [456, 175] on div "Name Name is for your internal organization only. [DATE] - Solo play" at bounding box center [728, 177] width 984 height 38
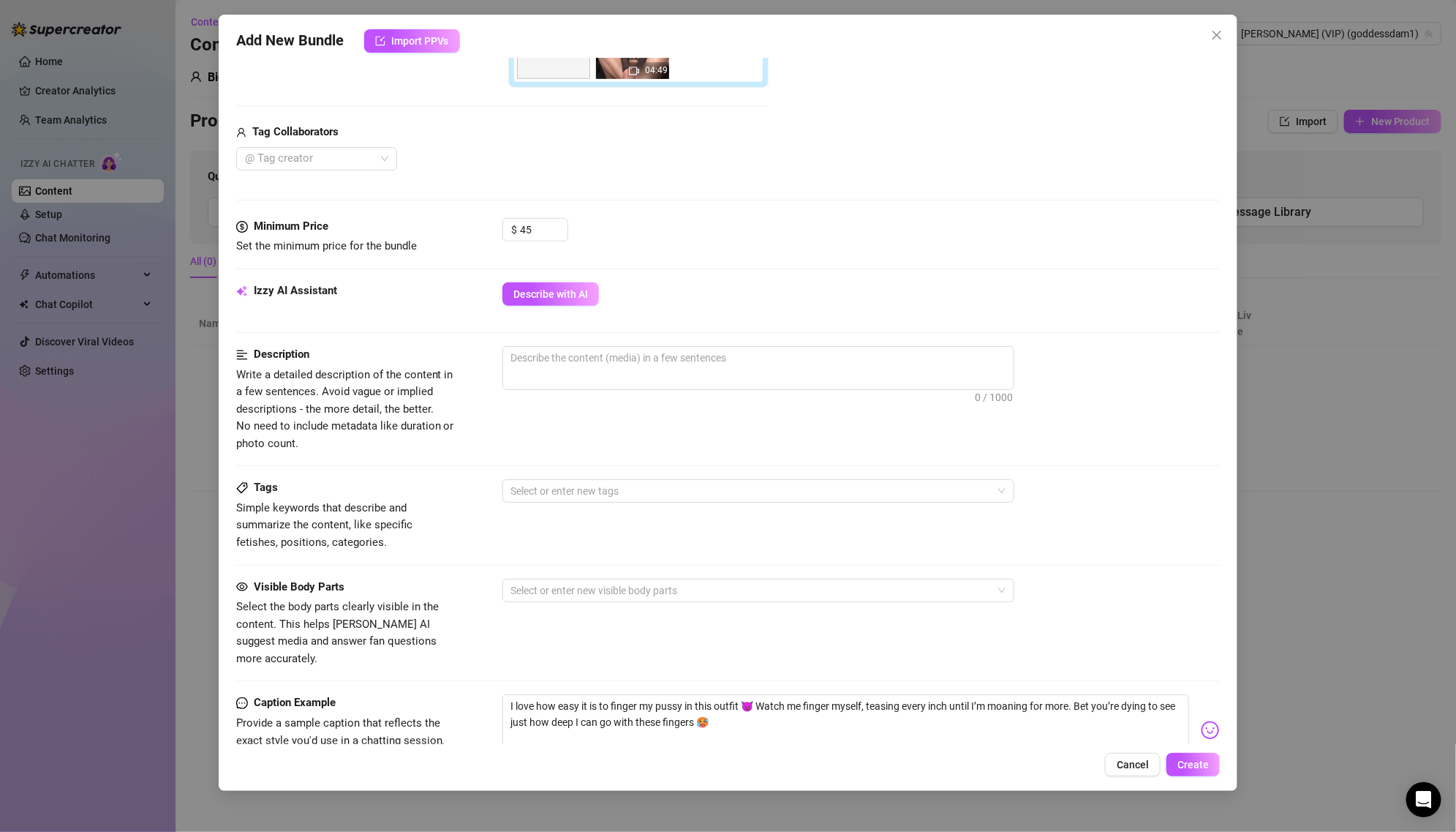
scroll to position [525, 0]
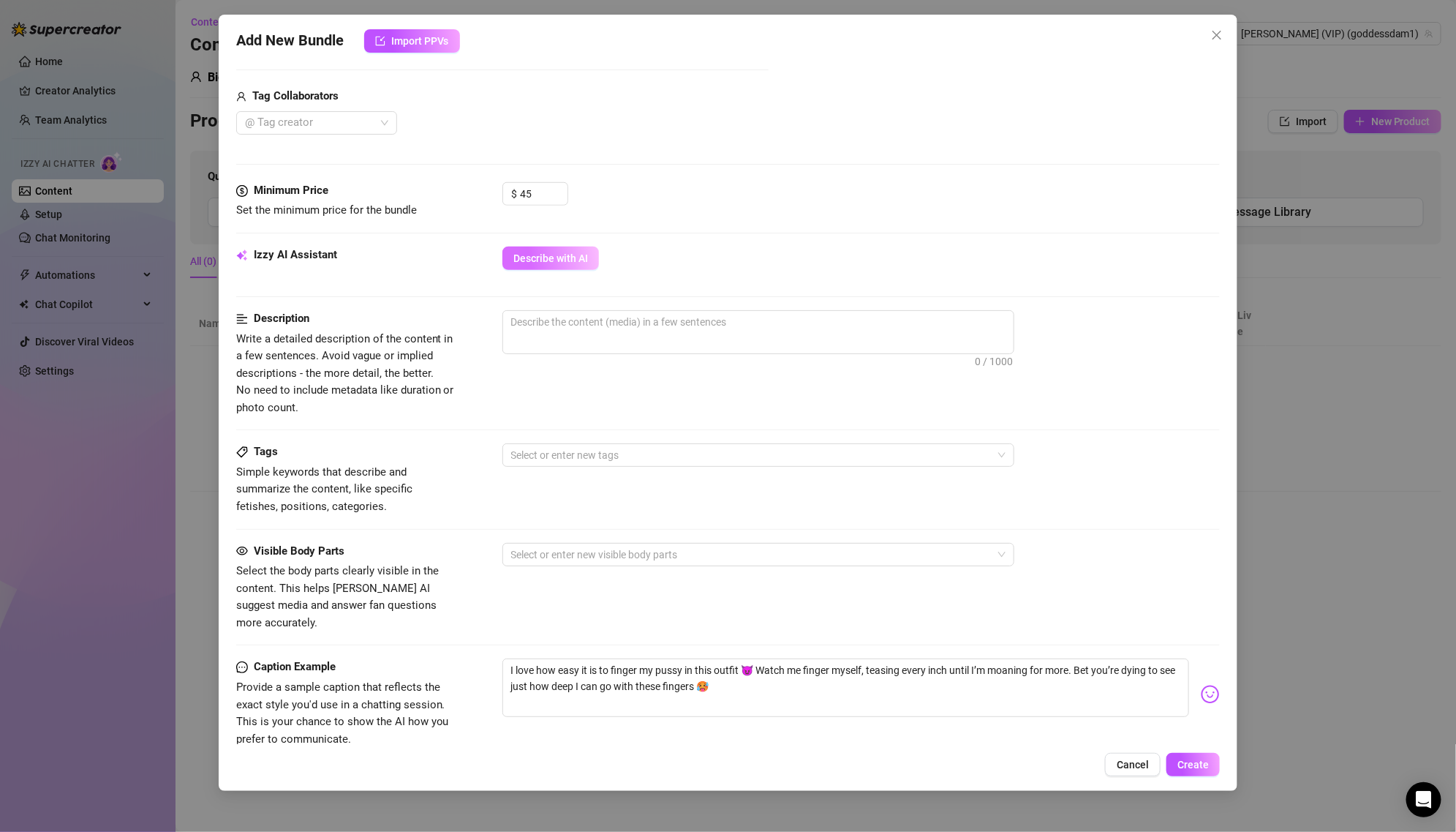
type input "1. Solo play"
click at [543, 262] on button "Describe with AI" at bounding box center [550, 258] width 97 height 24
click at [945, 547] on div at bounding box center [751, 555] width 491 height 21
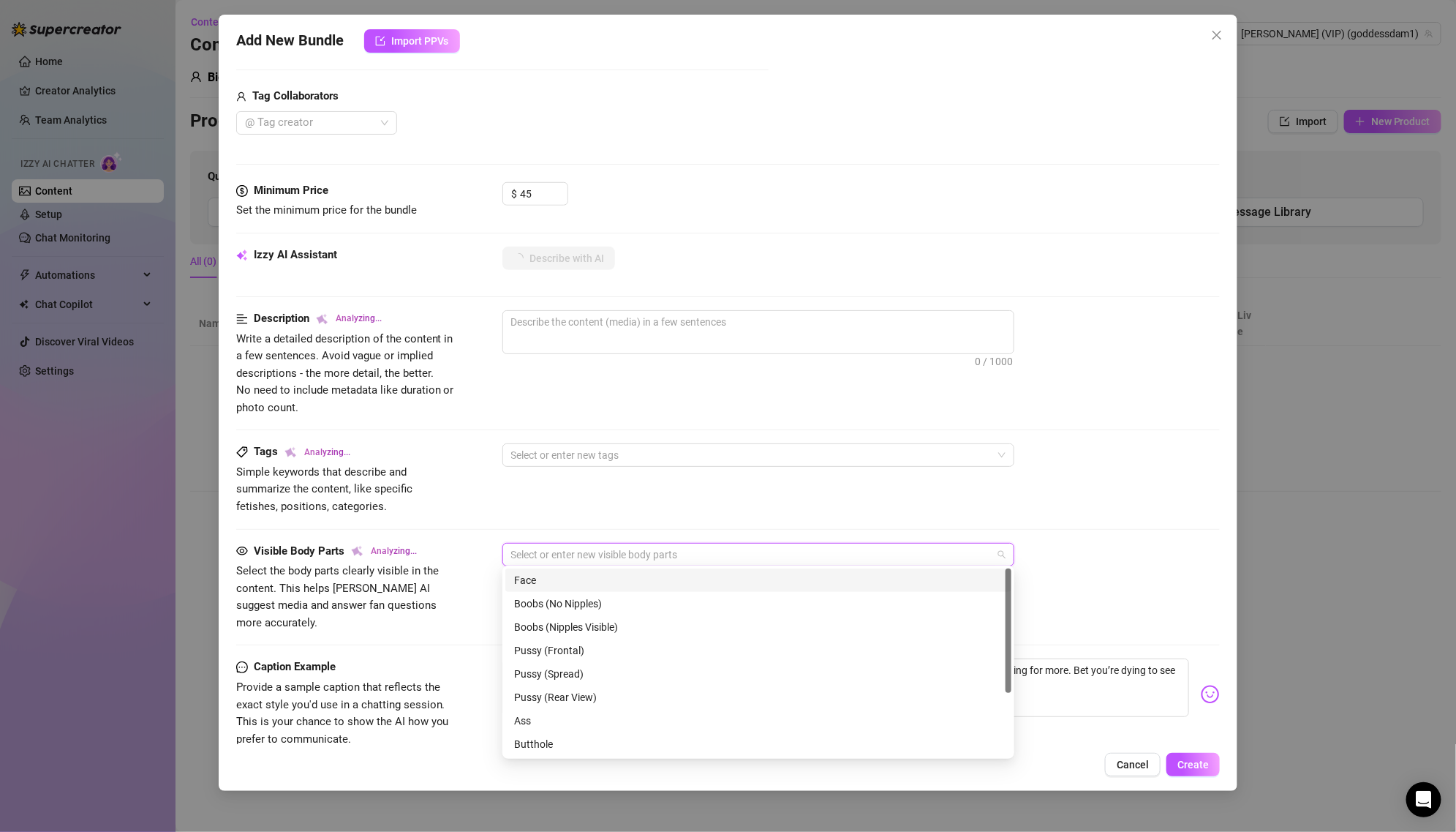
click at [875, 353] on div "0 / 1000" at bounding box center [861, 352] width 718 height 84
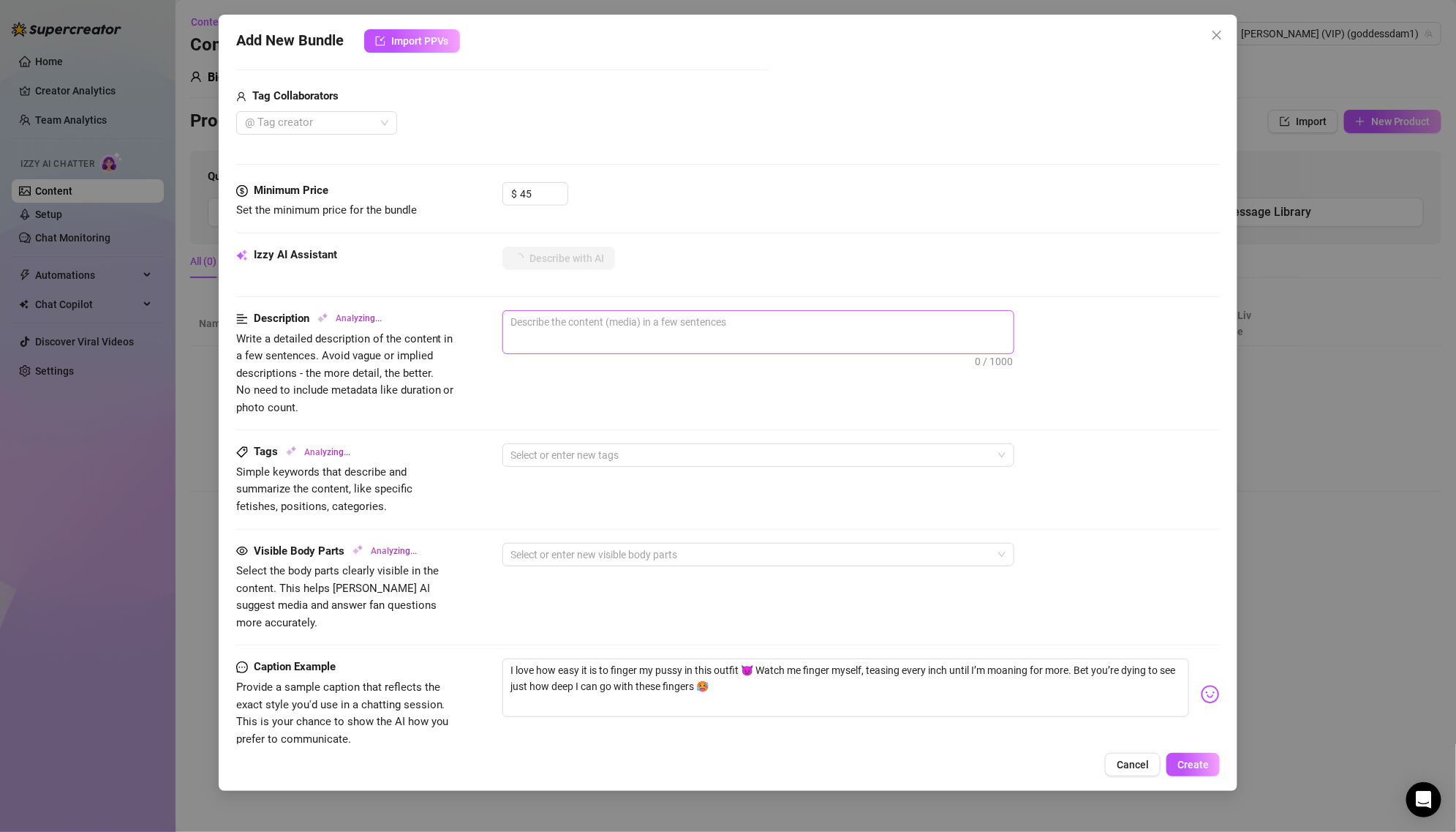
type textarea "[PERSON_NAME]"
type textarea "[PERSON_NAME] wears"
type textarea "[PERSON_NAME] wears a"
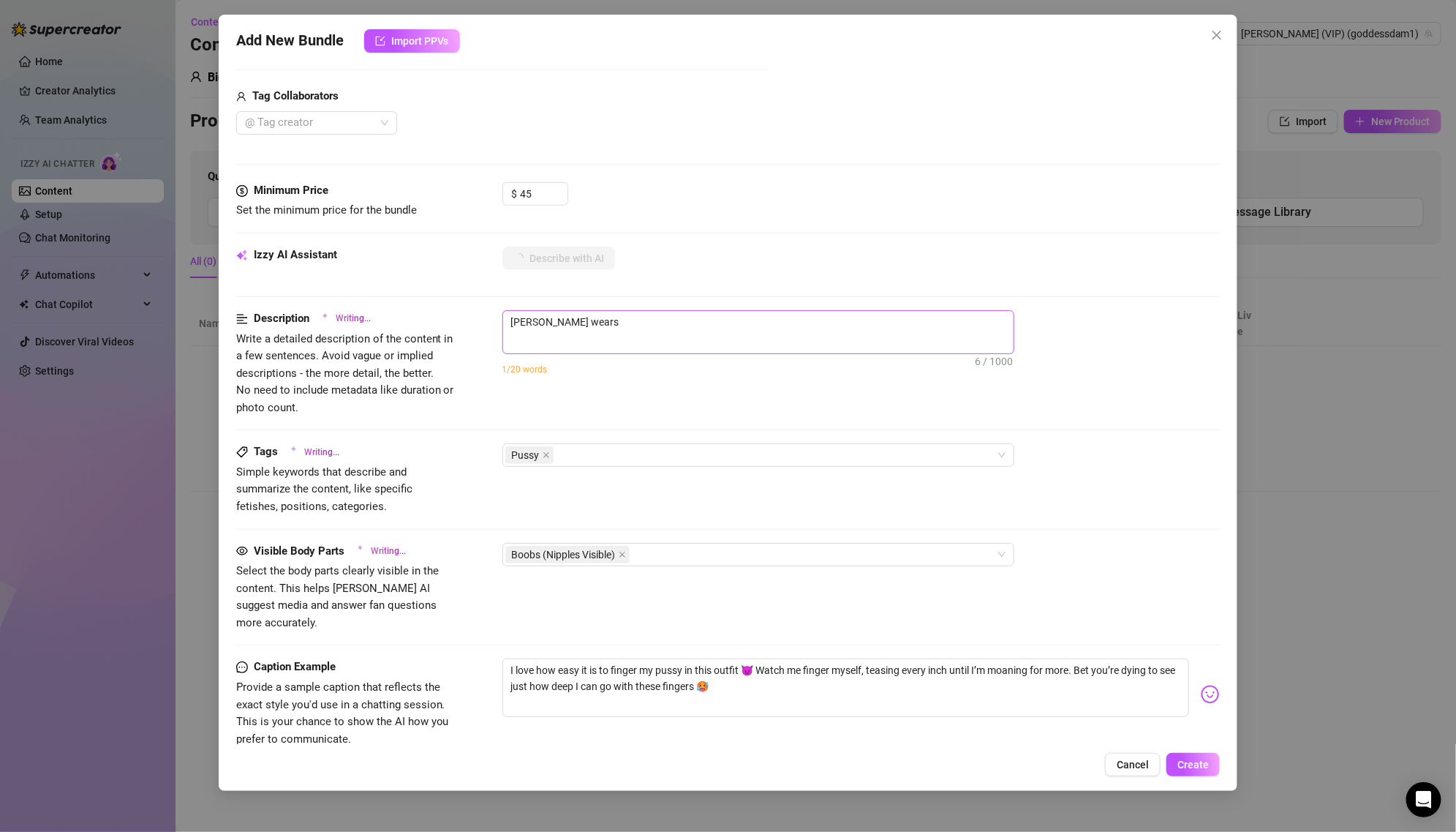
type textarea "[PERSON_NAME] wears a"
type textarea "[PERSON_NAME] wears a sheer"
type textarea "[PERSON_NAME] wears a sheer black"
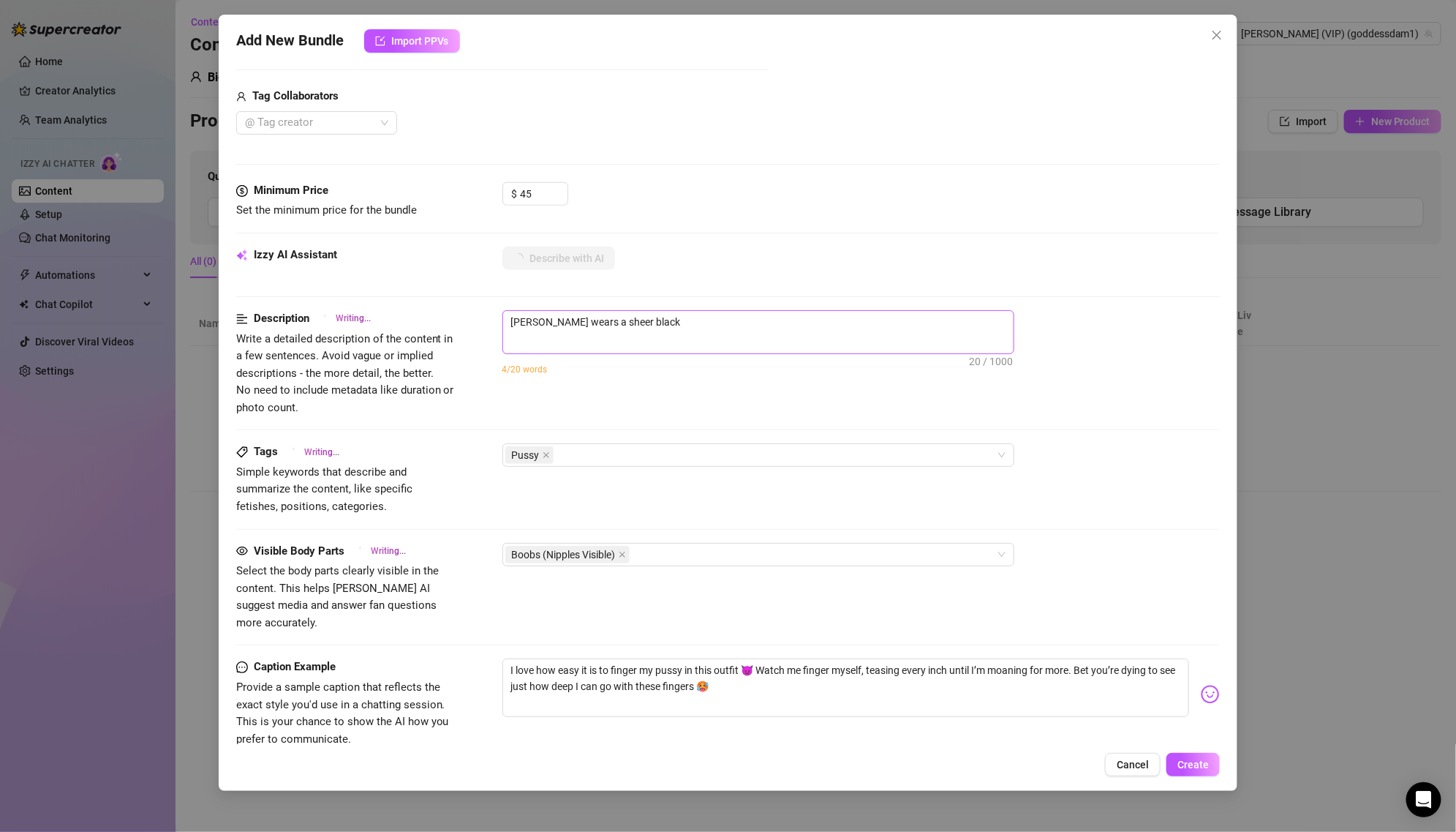
type textarea "[PERSON_NAME] wears a sheer black mesh"
type textarea "[PERSON_NAME] wears a sheer black mesh and"
type textarea "[PERSON_NAME] wears a sheer black mesh and leather"
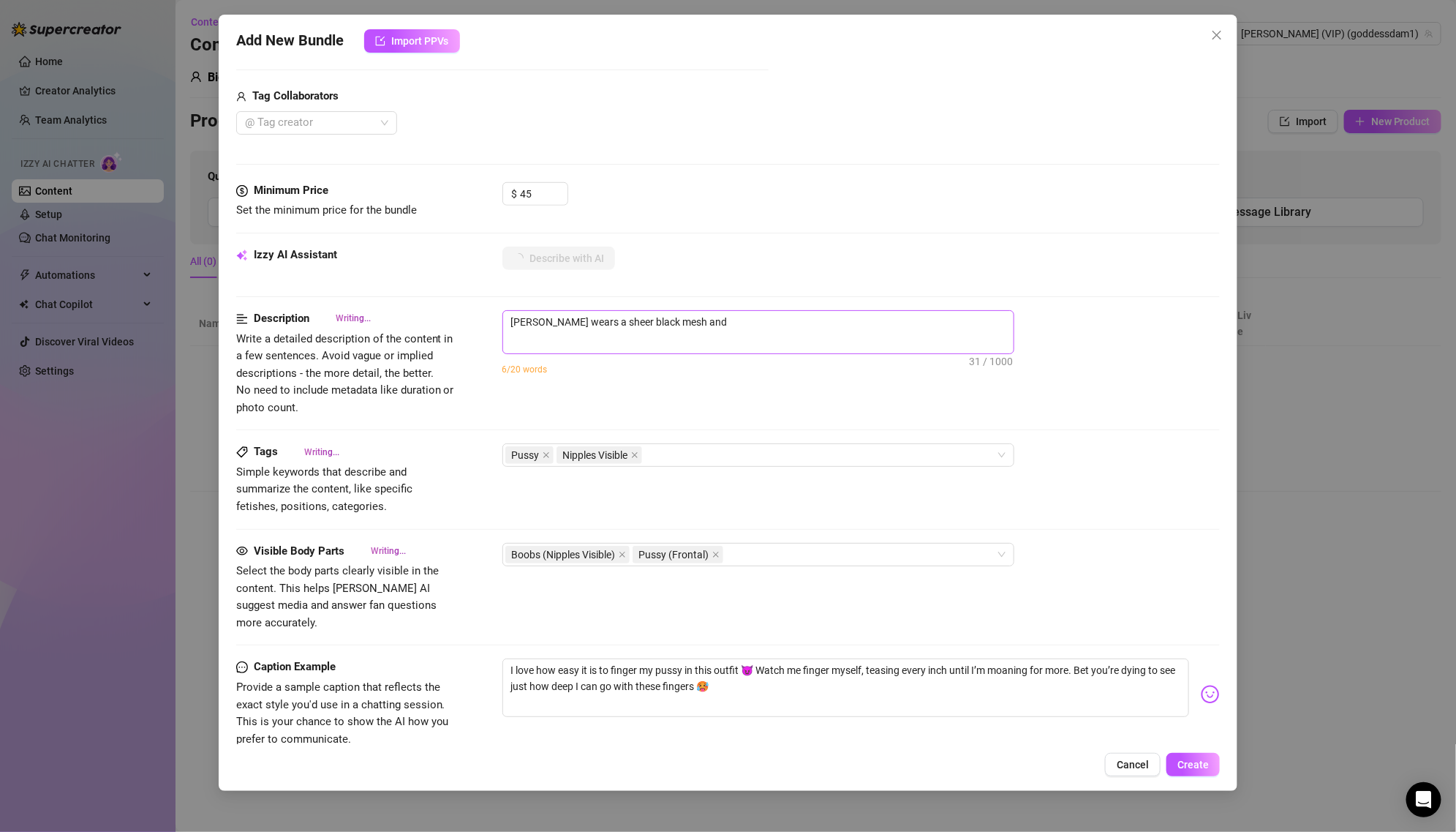
type textarea "[PERSON_NAME] wears a sheer black mesh and leather"
type textarea "[PERSON_NAME] wears a sheer black mesh and leather strap"
type textarea "[PERSON_NAME] wears a sheer black mesh and leather strap harness"
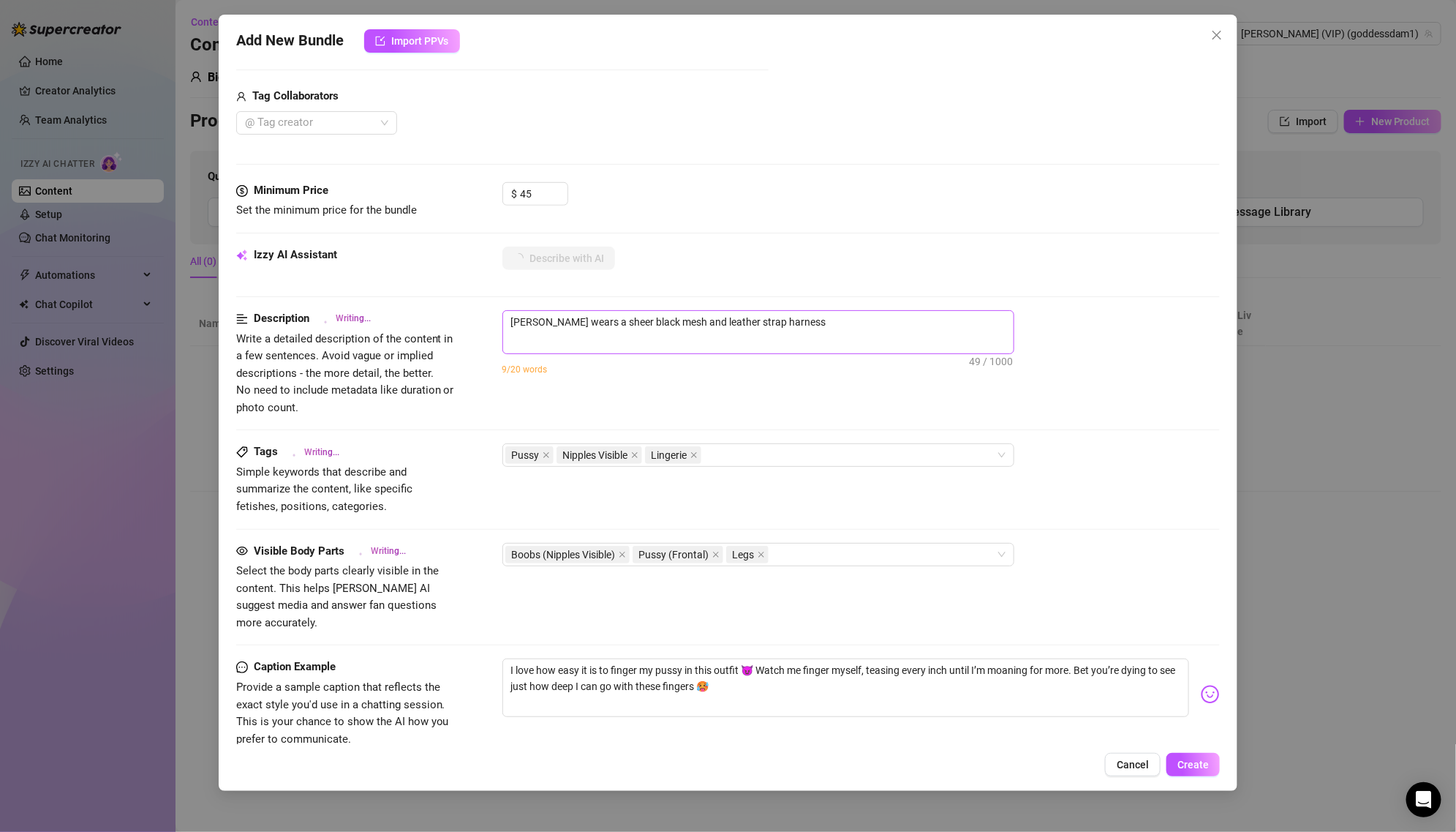
type textarea "[PERSON_NAME] wears a sheer black mesh and leather strap harness lingerie"
type textarea "[PERSON_NAME] wears a sheer black mesh and leather strap harness lingerie set,"
type textarea "[PERSON_NAME] wears a sheer black mesh and leather strap harness lingerie set, …"
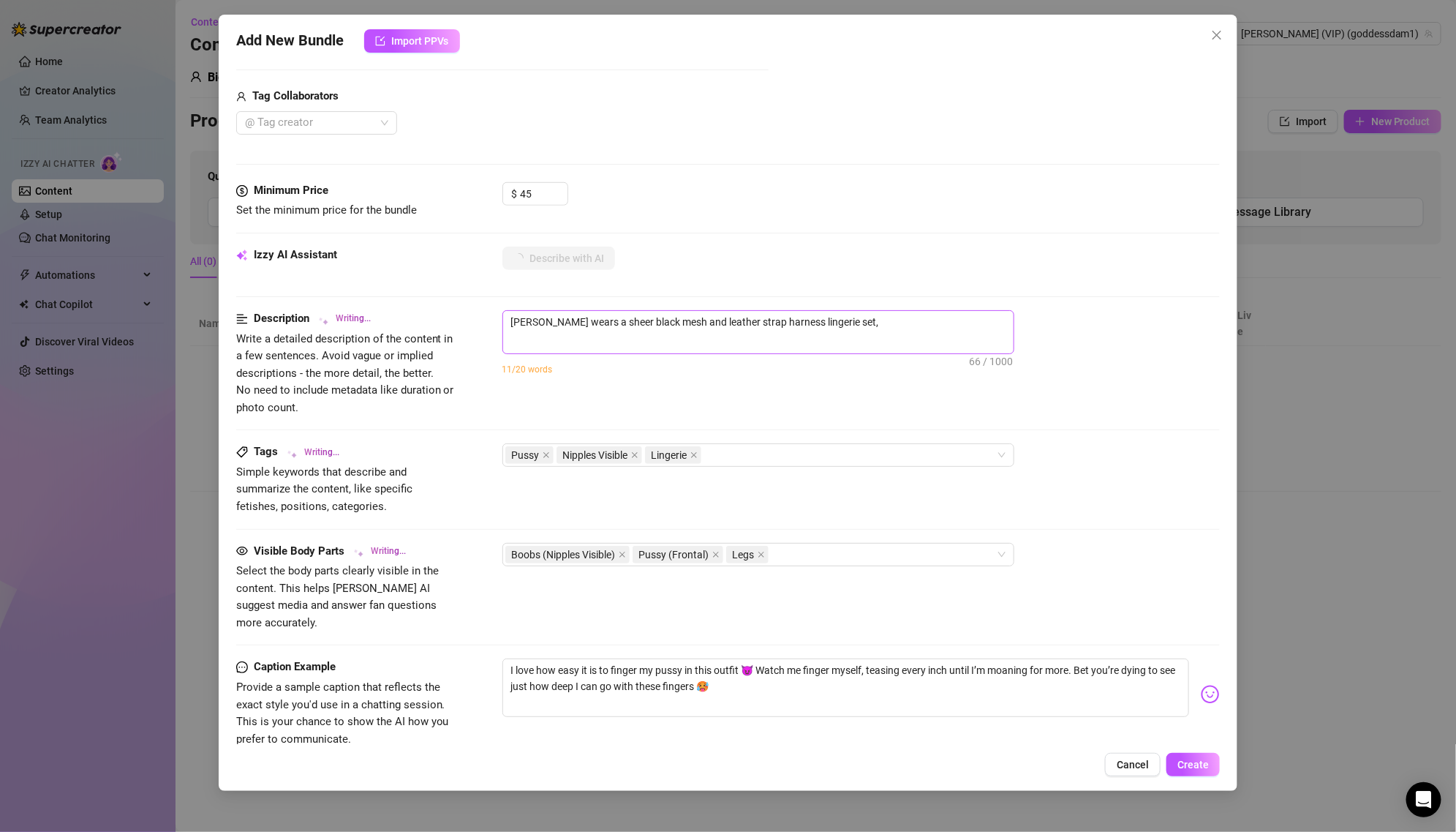
type textarea "[PERSON_NAME] wears a sheer black mesh and leather strap harness lingerie set, …"
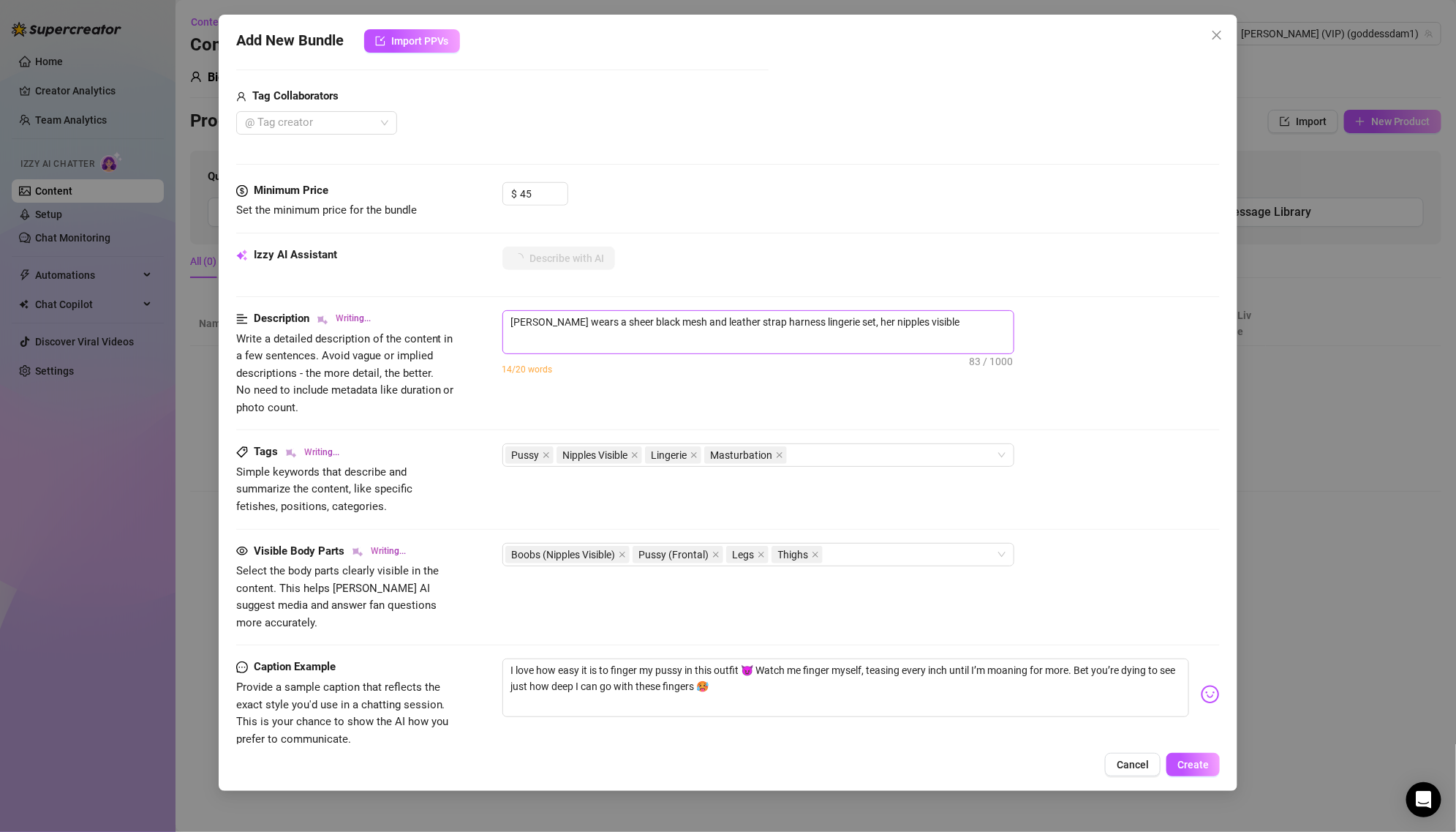
type textarea "[PERSON_NAME] wears a sheer black mesh and leather strap harness lingerie set, …"
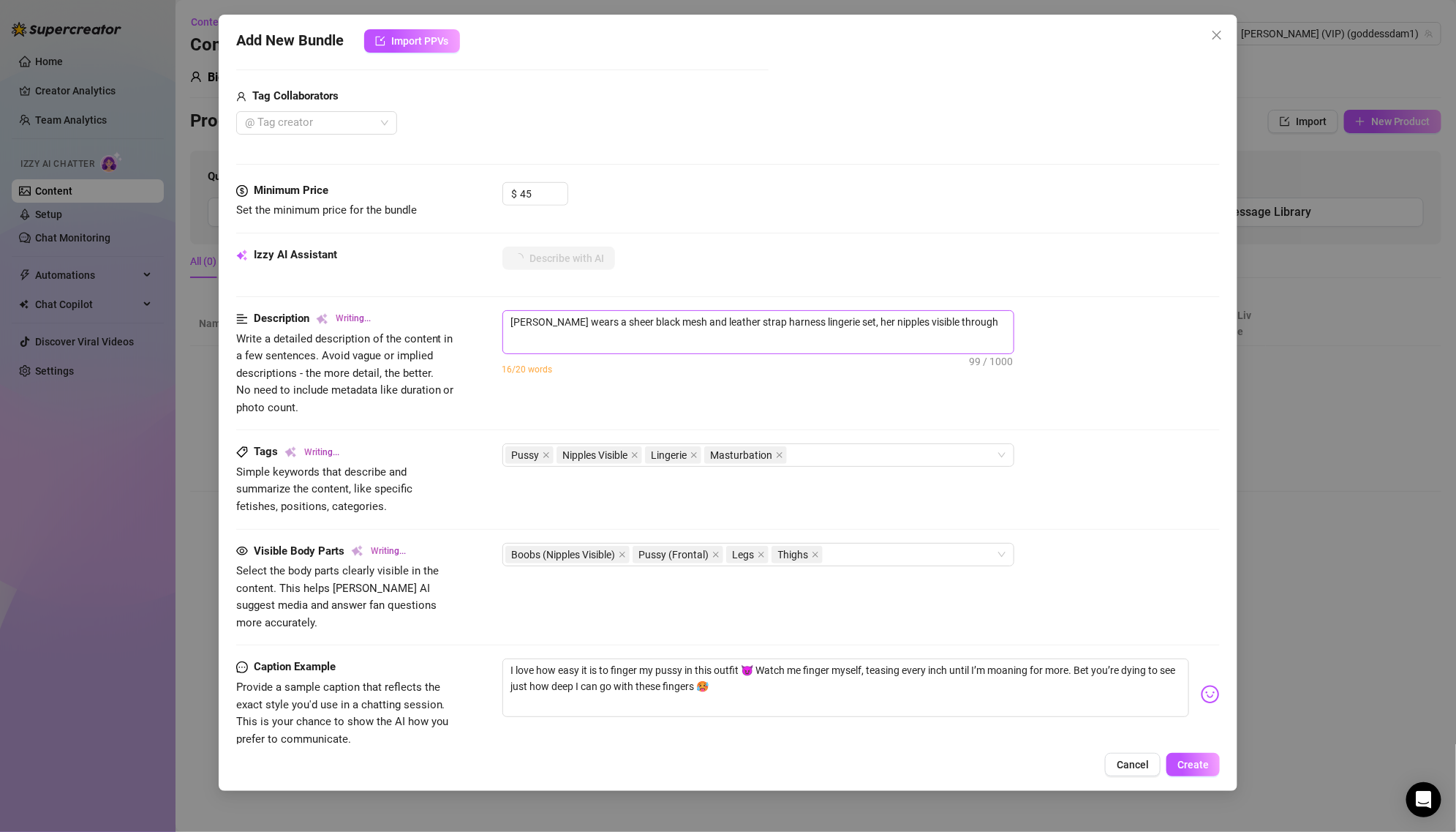
type textarea "[PERSON_NAME] wears a sheer black mesh and leather strap harness lingerie set, …"
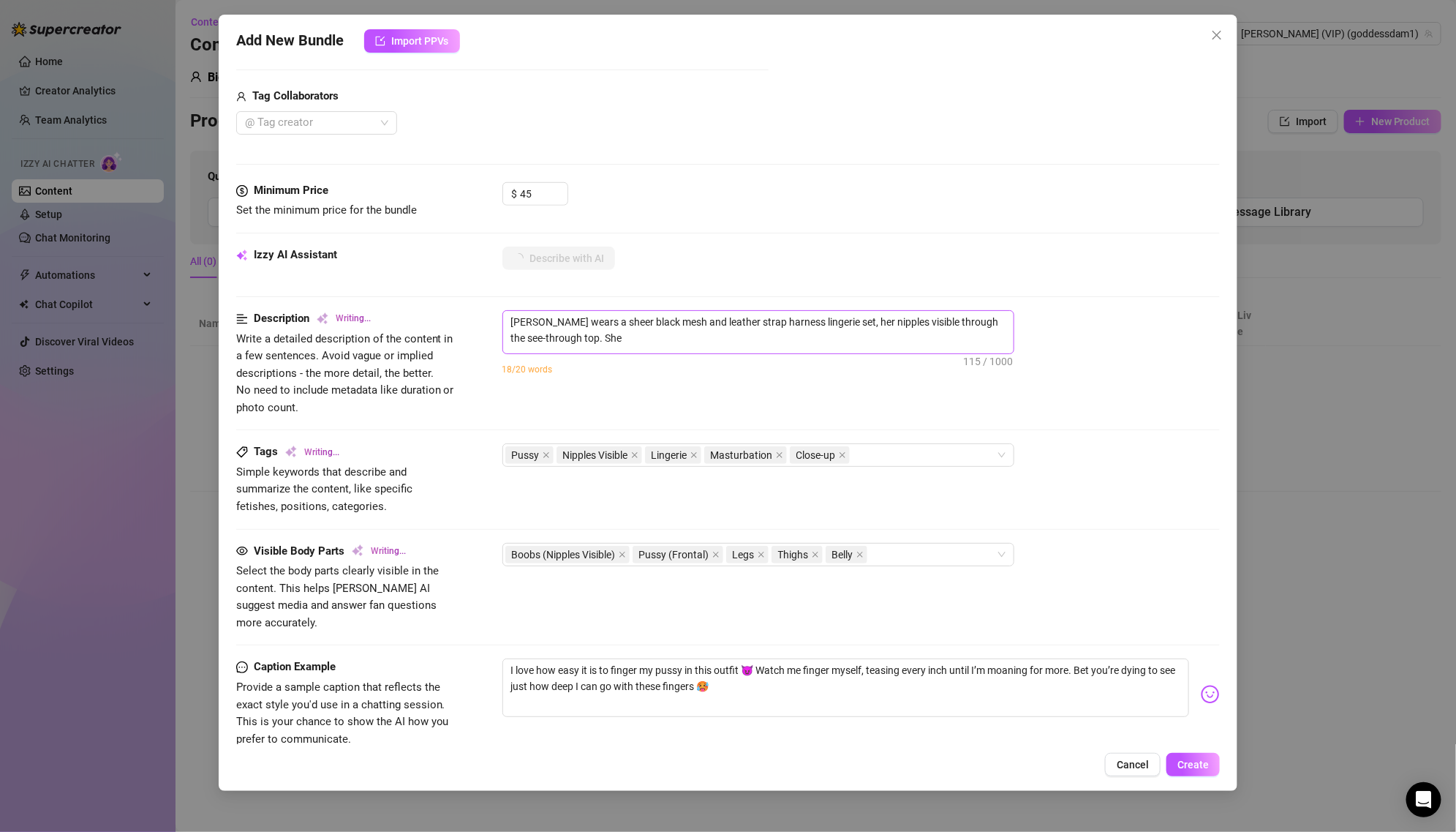
type textarea "[PERSON_NAME] wears a sheer black mesh and leather strap harness lingerie set, …"
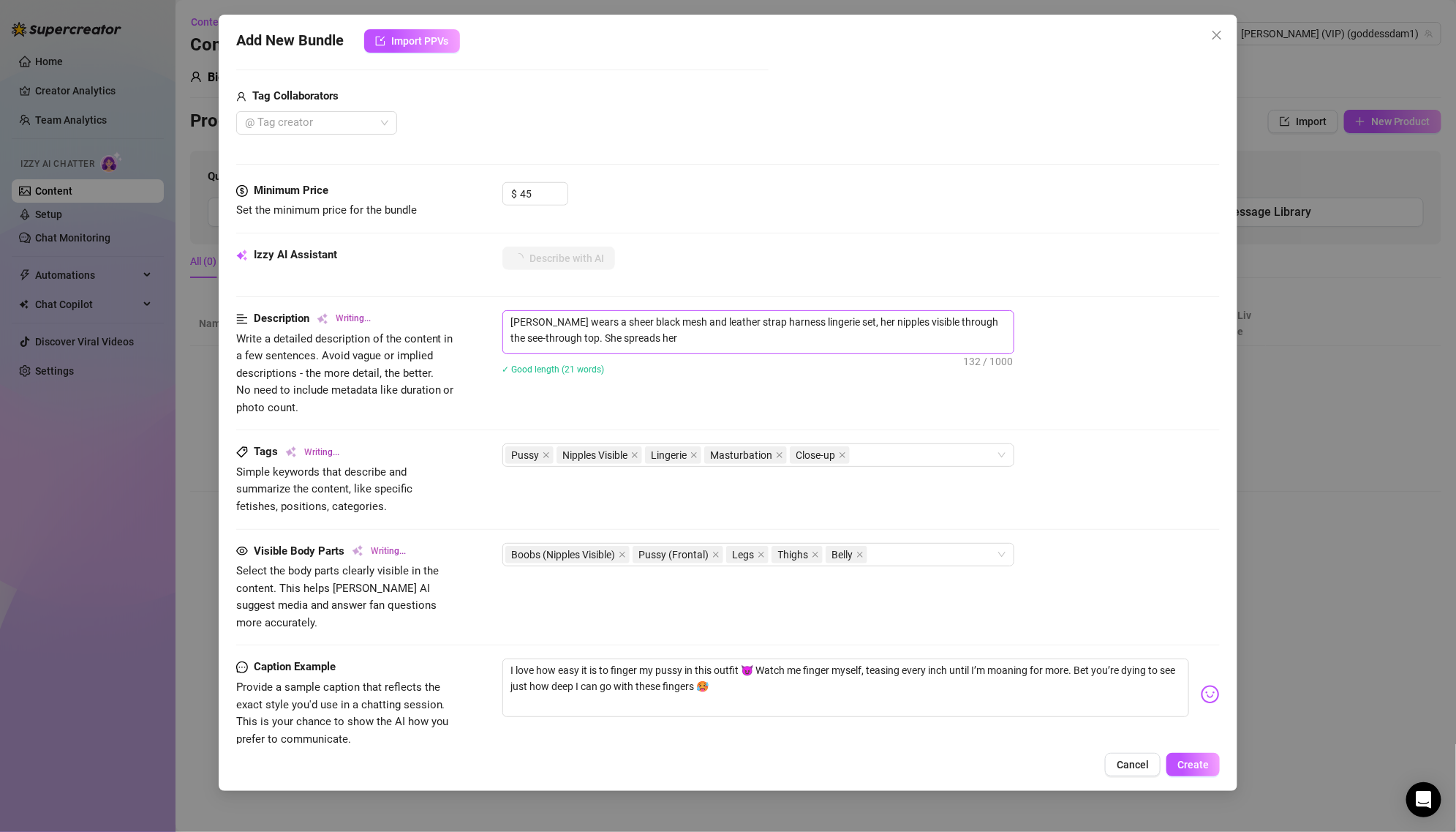
type textarea "[PERSON_NAME] wears a sheer black mesh and leather strap harness lingerie set, …"
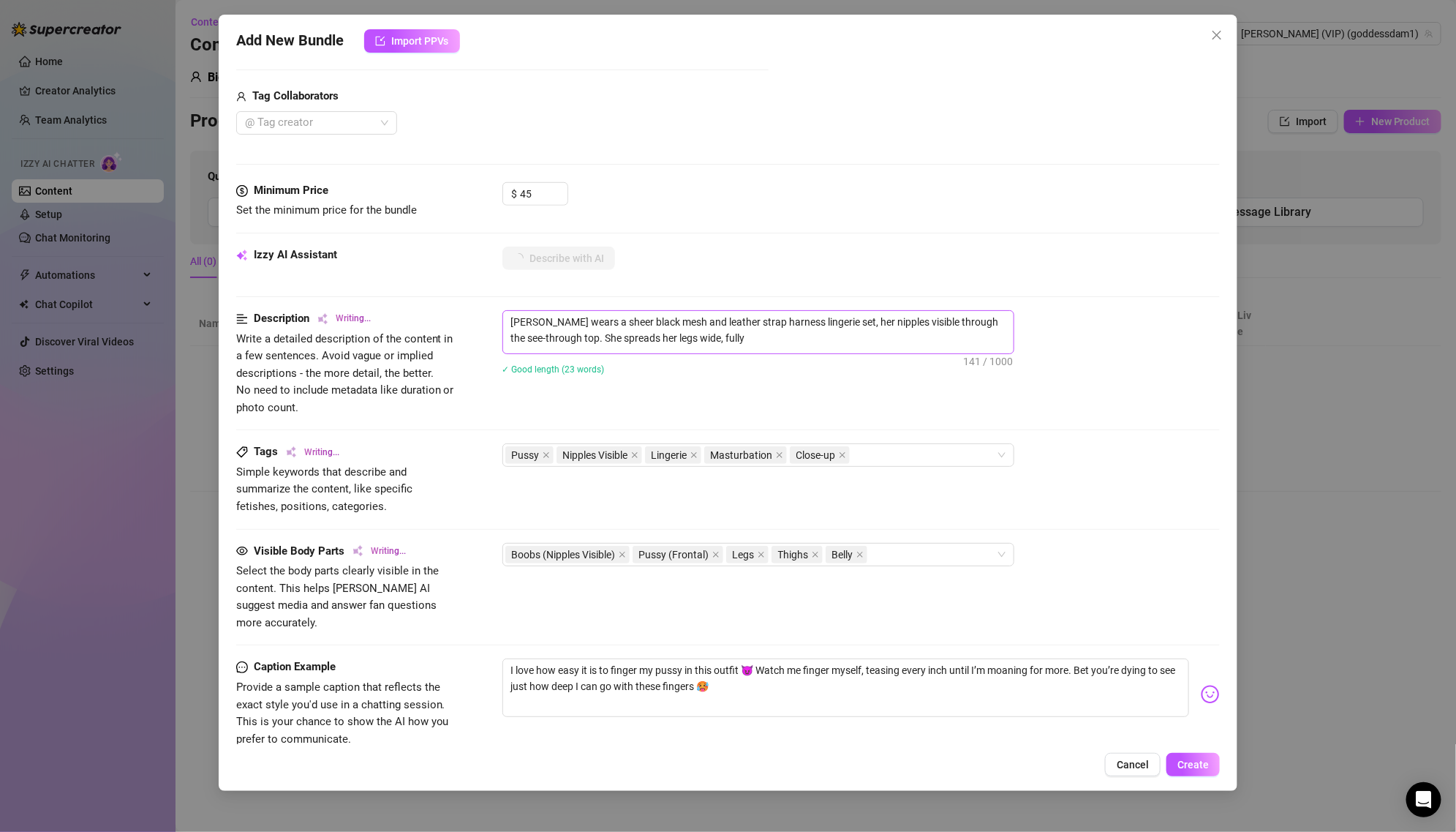
type textarea "[PERSON_NAME] wears a sheer black mesh and leather strap harness lingerie set, …"
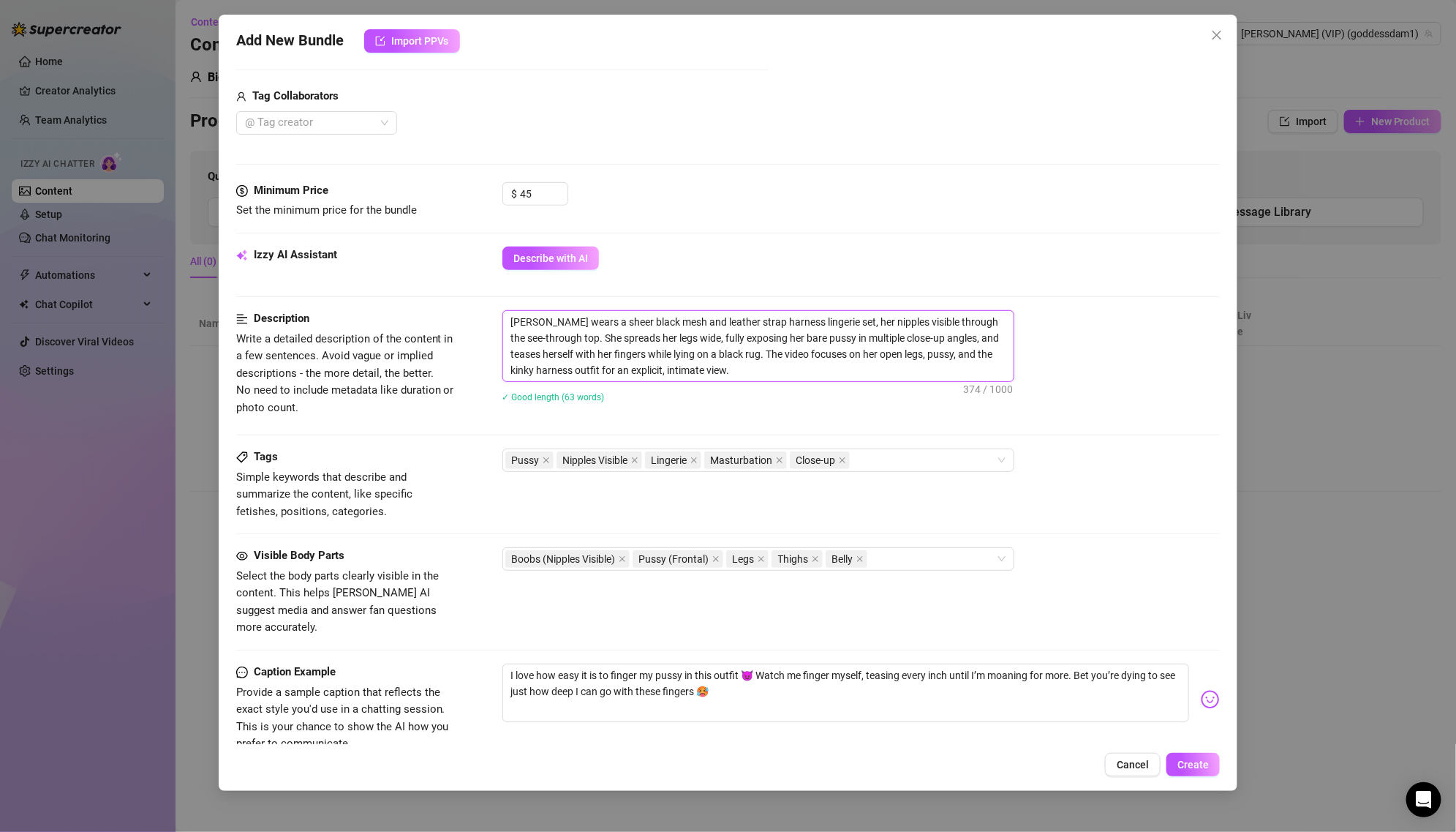
click at [868, 335] on textarea "[PERSON_NAME] wears a sheer black mesh and leather strap harness lingerie set, …" at bounding box center [758, 346] width 510 height 71
click at [868, 336] on textarea "[PERSON_NAME] wears a sheer black mesh and leather strap harness lingerie set, …" at bounding box center [758, 346] width 510 height 71
click at [868, 331] on textarea "[PERSON_NAME] wears a sheer black mesh and leather strap harness lingerie set, …" at bounding box center [758, 346] width 510 height 71
click at [868, 341] on textarea "[PERSON_NAME] wears a sheer black mesh and leather strap harness lingerie set, …" at bounding box center [758, 346] width 510 height 71
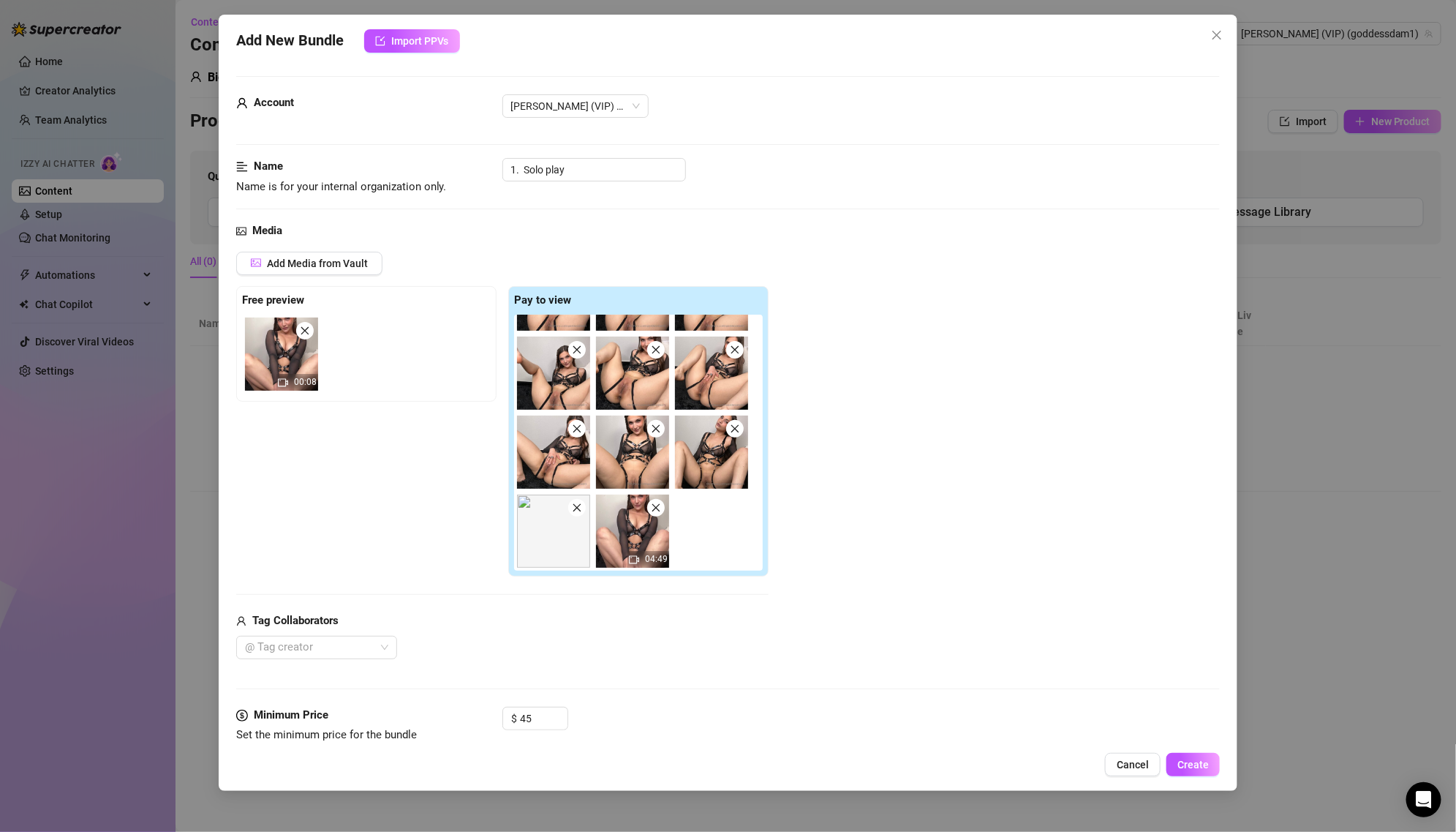
scroll to position [718, 0]
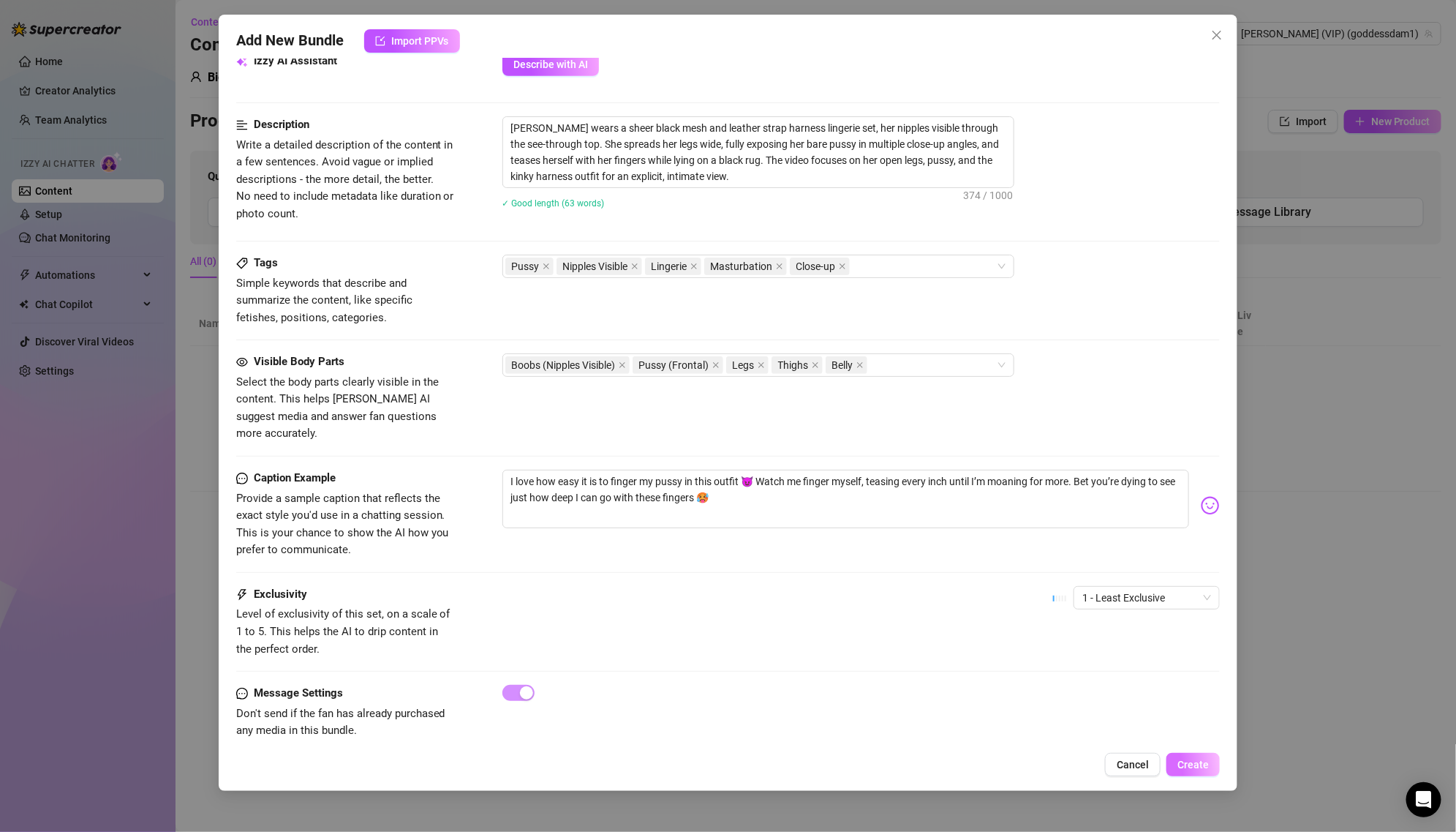
click at [1191, 761] on span "Create" at bounding box center [1193, 764] width 31 height 11
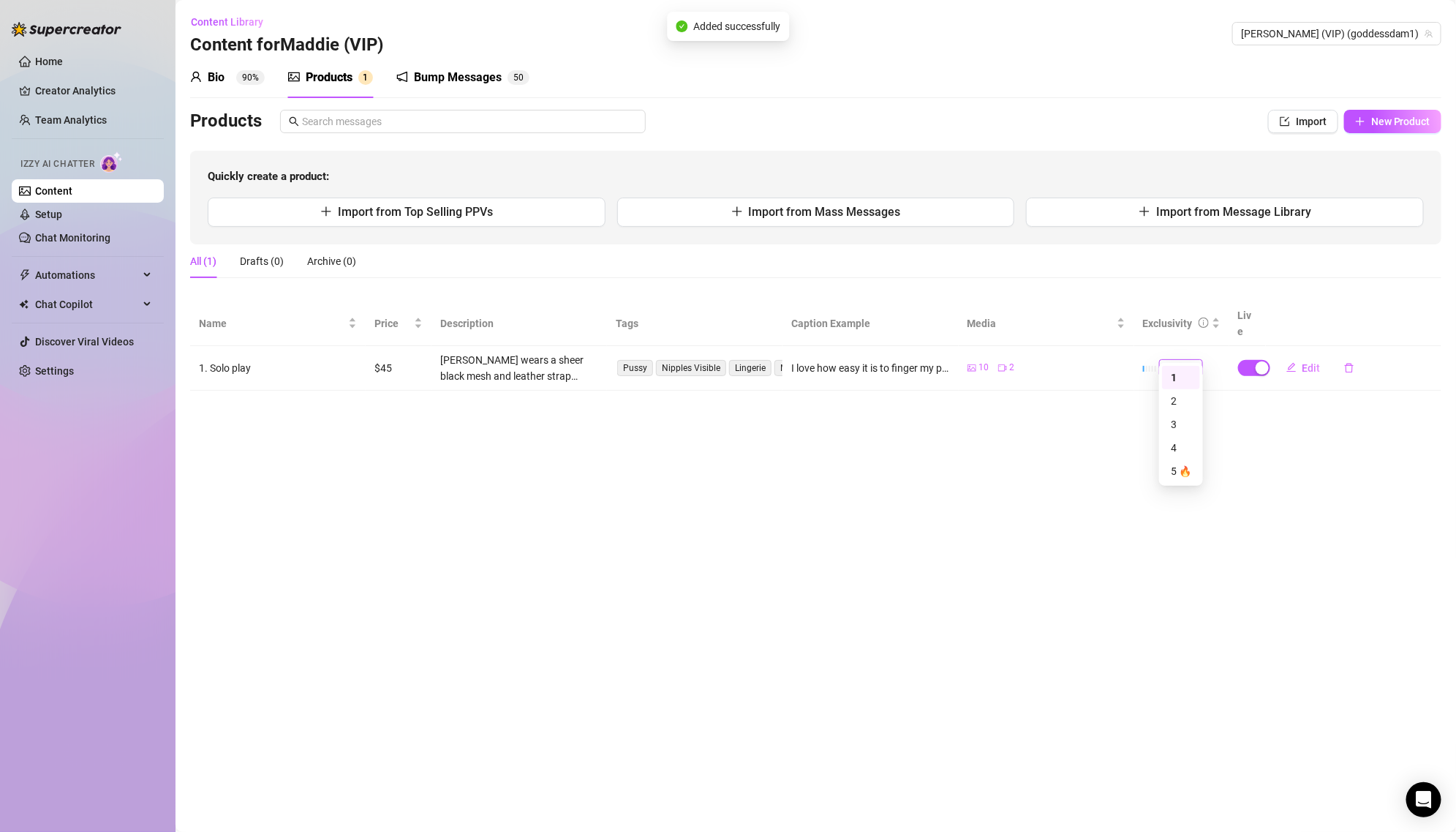
click at [1182, 360] on span "1" at bounding box center [1181, 368] width 32 height 16
click at [1179, 405] on div "2" at bounding box center [1182, 400] width 21 height 16
click at [1258, 361] on div "button" at bounding box center [1262, 368] width 13 height 13
click at [1366, 311] on span "OK" at bounding box center [1370, 317] width 14 height 11
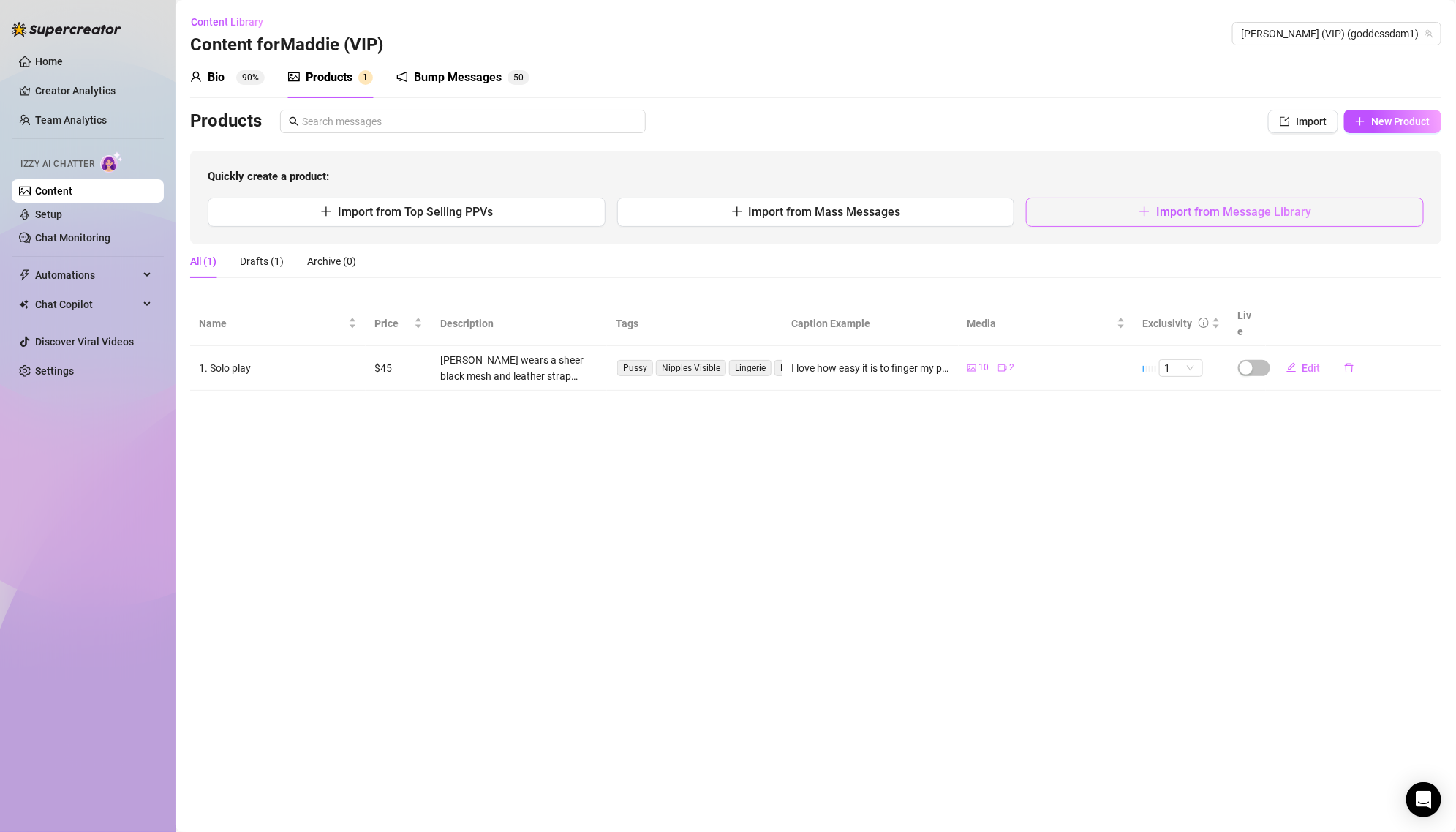
click at [1185, 212] on span "Import from Message Library" at bounding box center [1233, 212] width 155 height 14
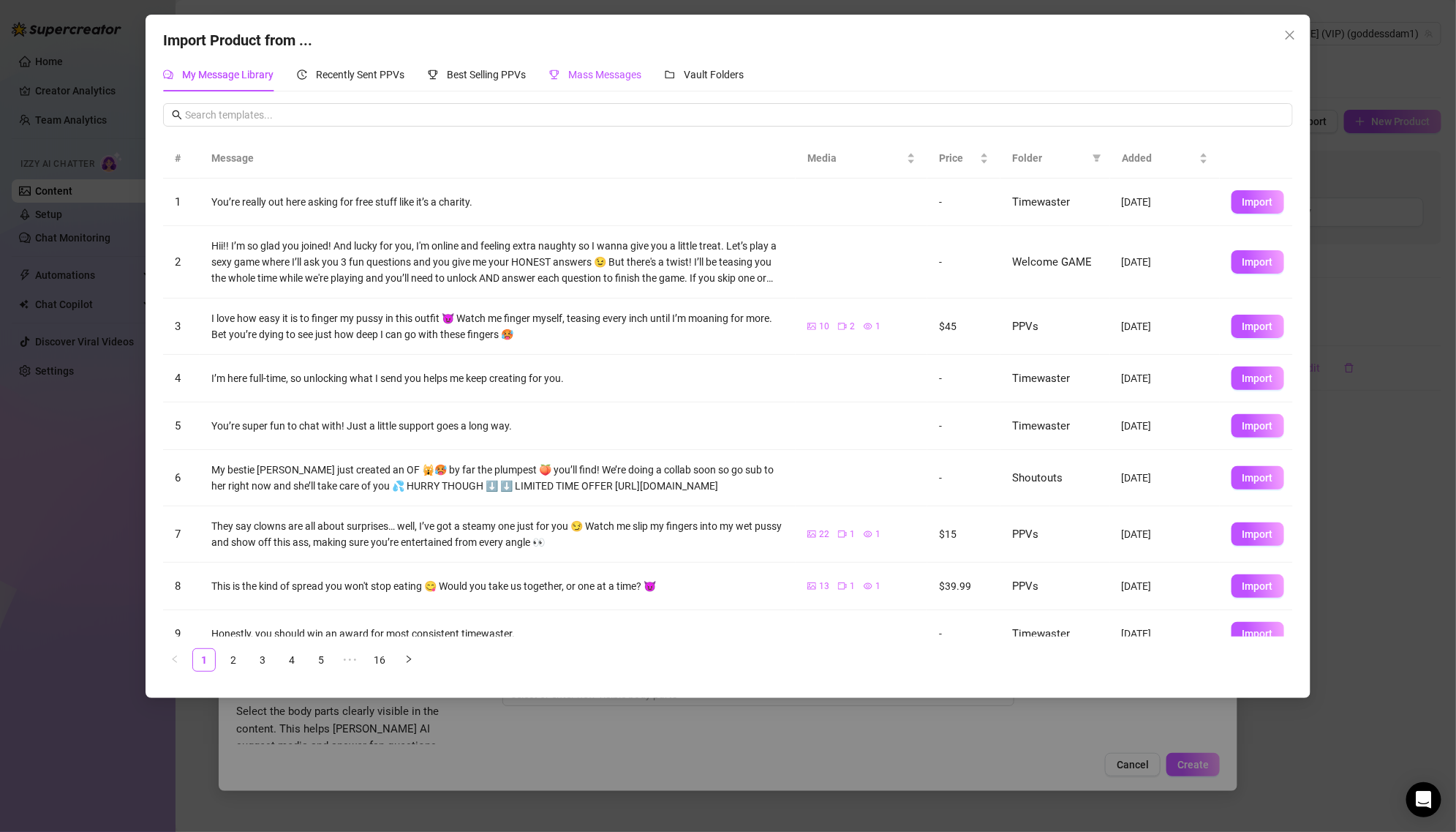
click at [574, 82] on div "Mass Messages" at bounding box center [595, 74] width 92 height 16
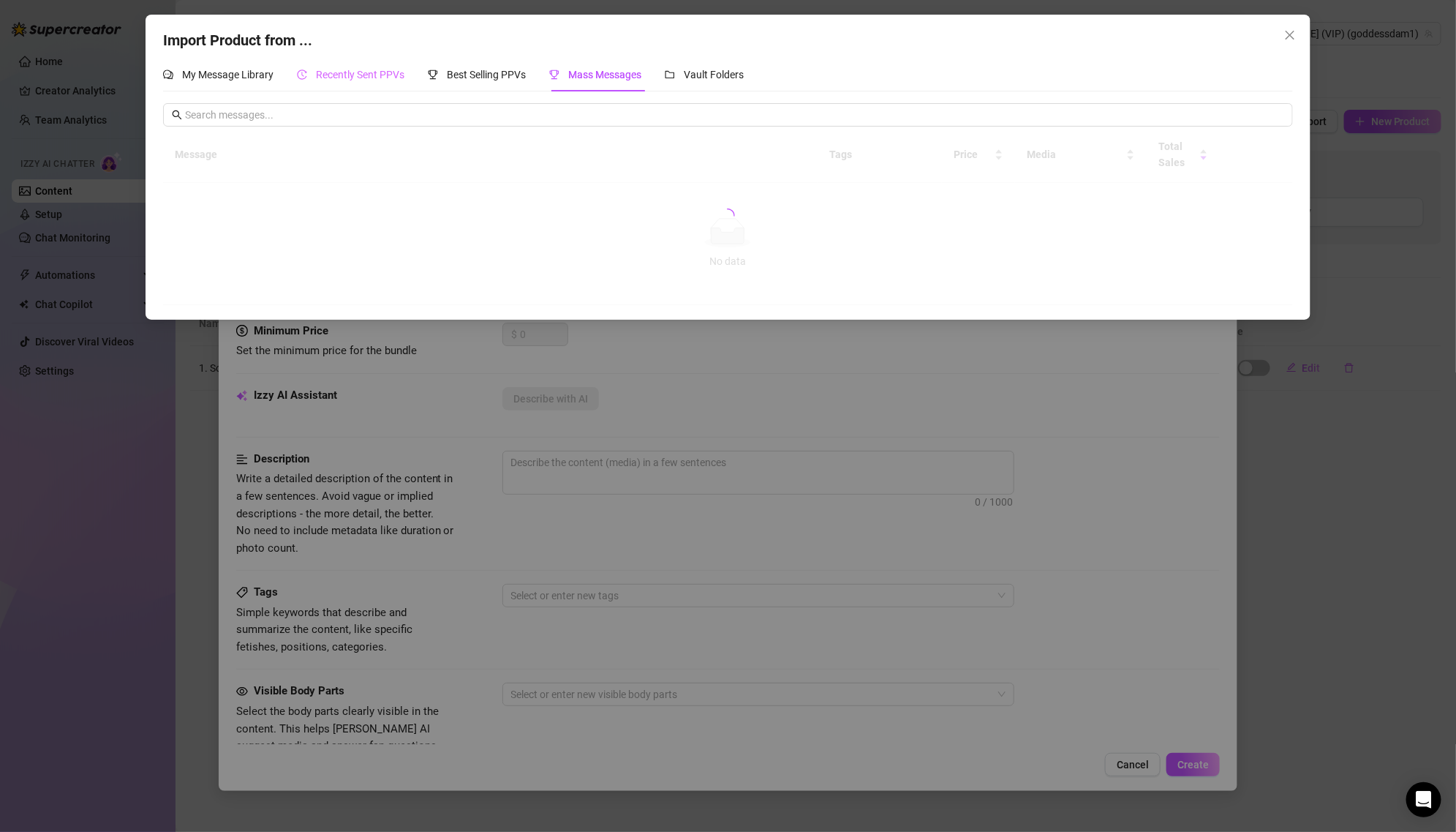
click at [321, 61] on div "Recently Sent PPVs" at bounding box center [351, 74] width 107 height 34
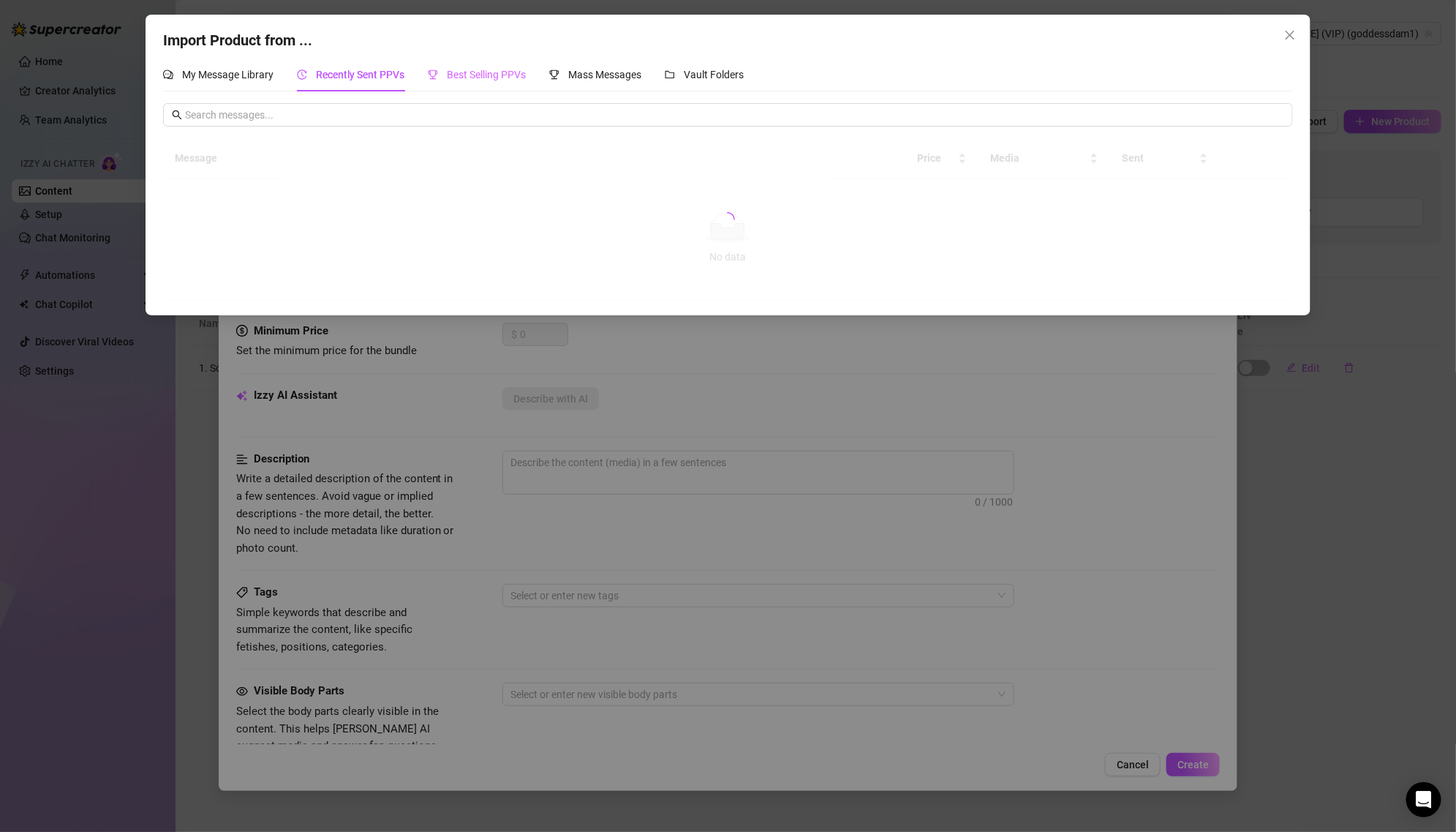
click at [472, 87] on div "Best Selling PPVs" at bounding box center [477, 74] width 98 height 34
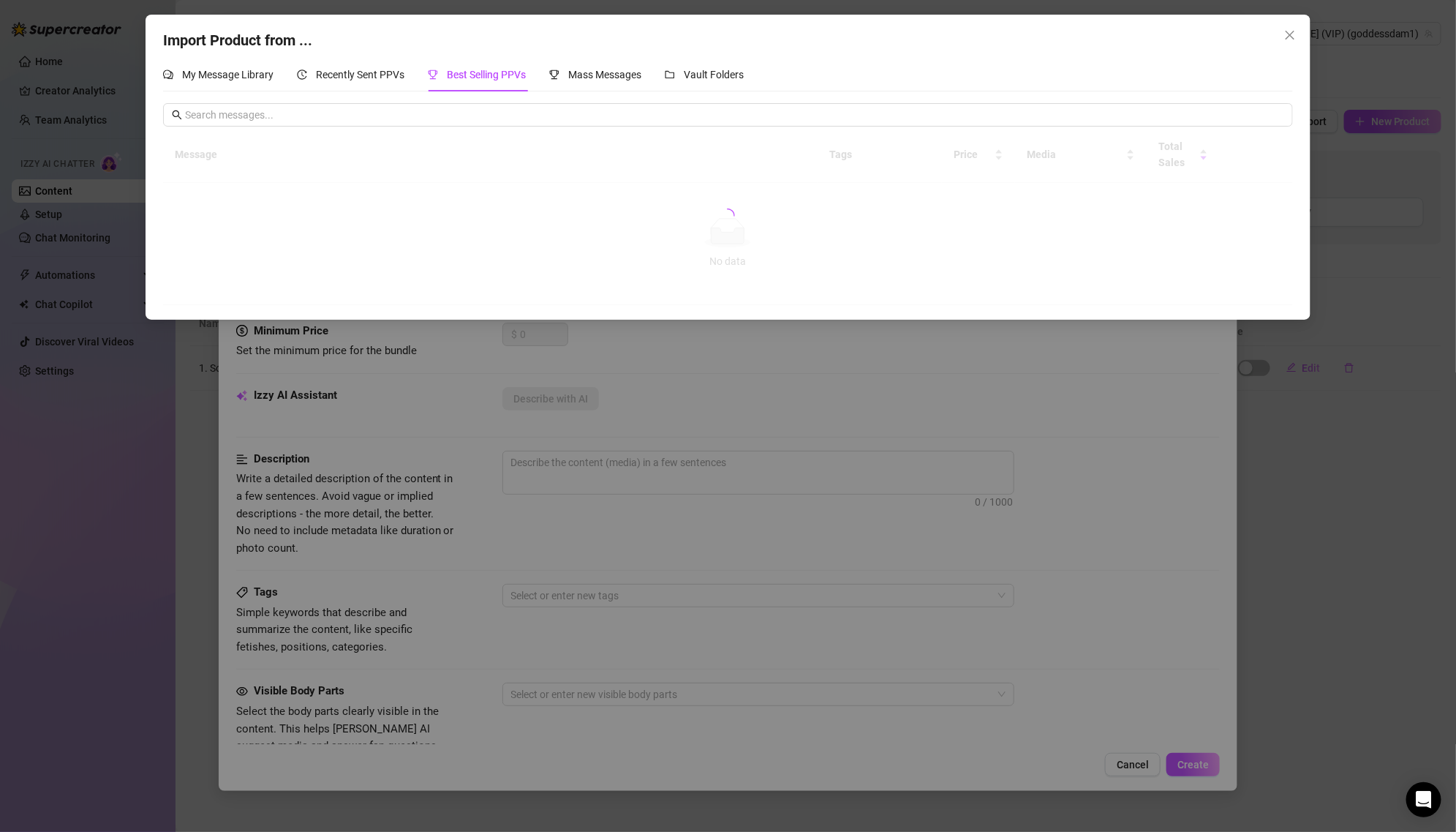
click at [211, 50] on div "Import Product from ..." at bounding box center [728, 40] width 1130 height 23
click at [212, 72] on span "My Message Library" at bounding box center [227, 74] width 91 height 11
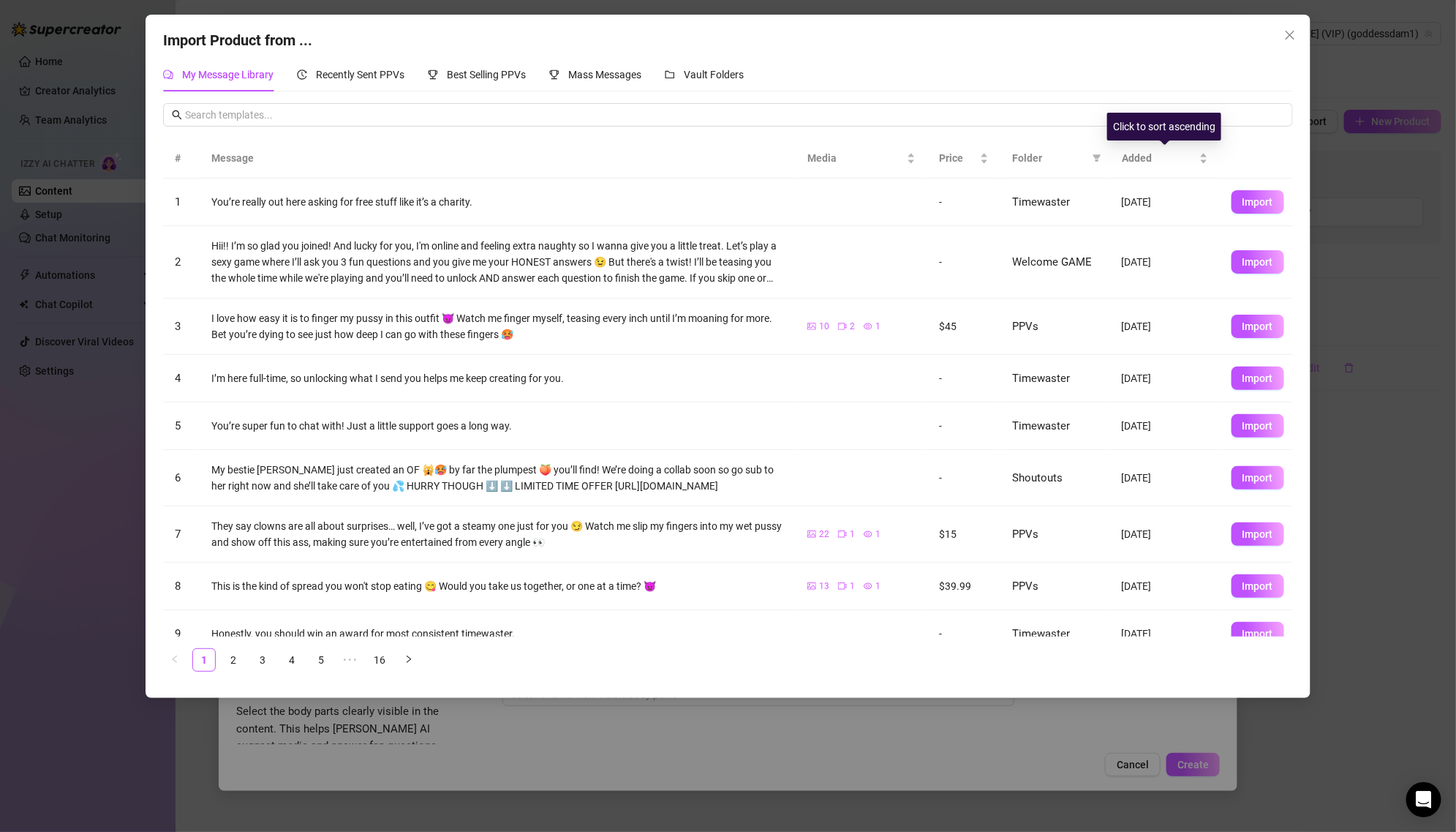
click at [1046, 149] on span "Folder" at bounding box center [1049, 157] width 74 height 16
click at [1143, 161] on span "Added" at bounding box center [1158, 157] width 74 height 16
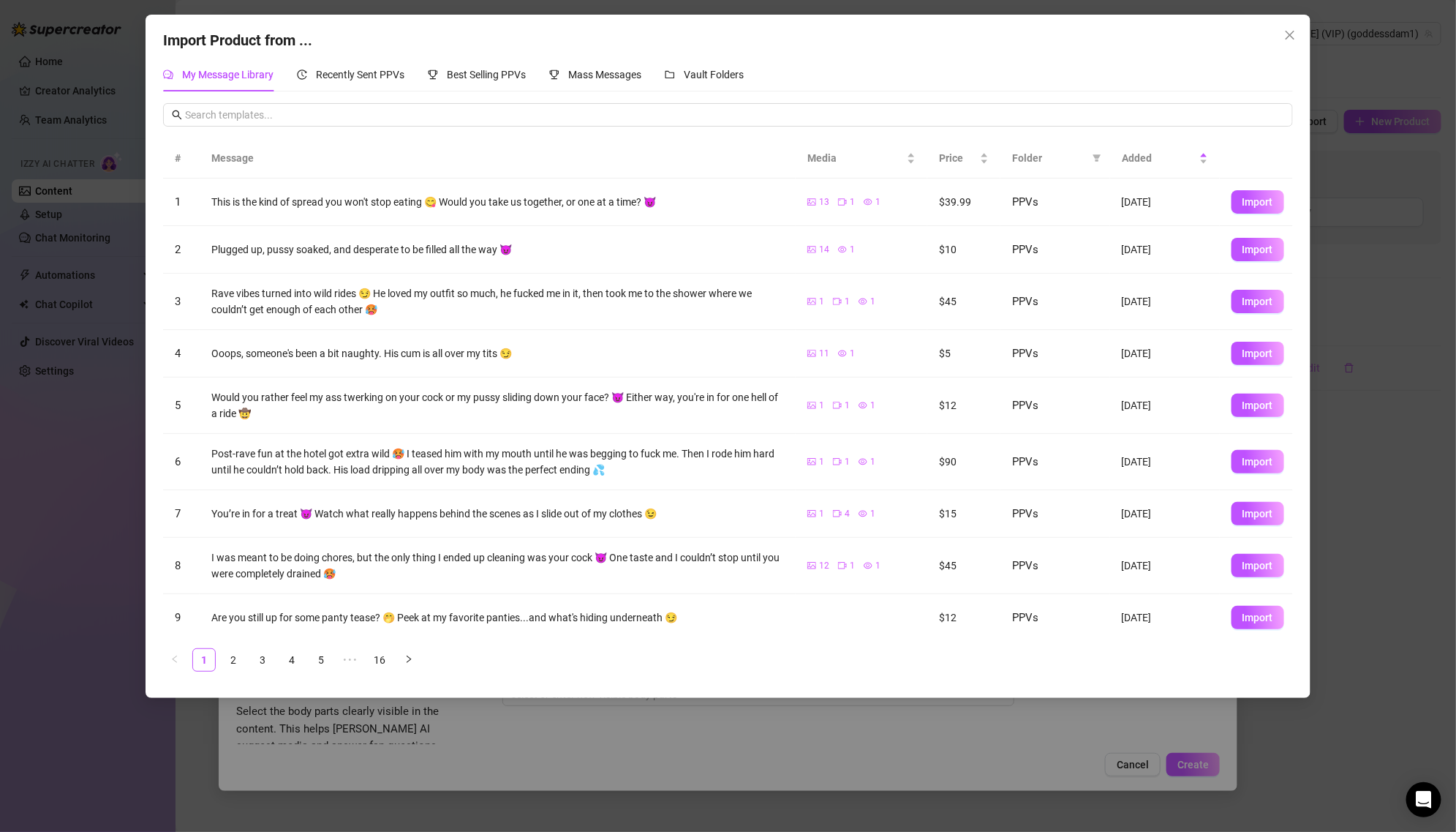
click at [1076, 165] on span "Folder" at bounding box center [1049, 157] width 74 height 16
click at [1177, 165] on span "Added" at bounding box center [1158, 157] width 74 height 16
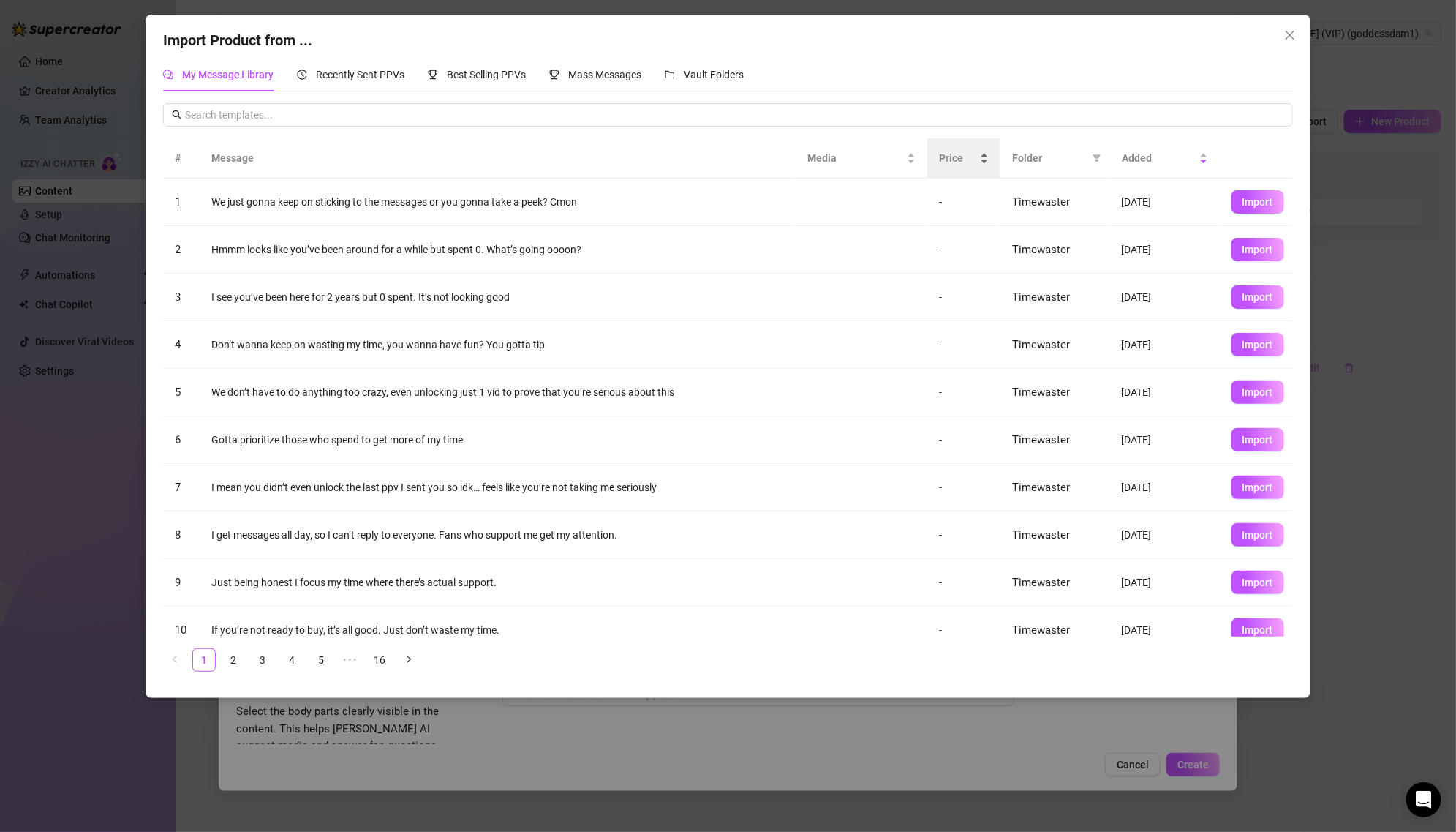
click at [947, 156] on span "Price" at bounding box center [958, 157] width 38 height 16
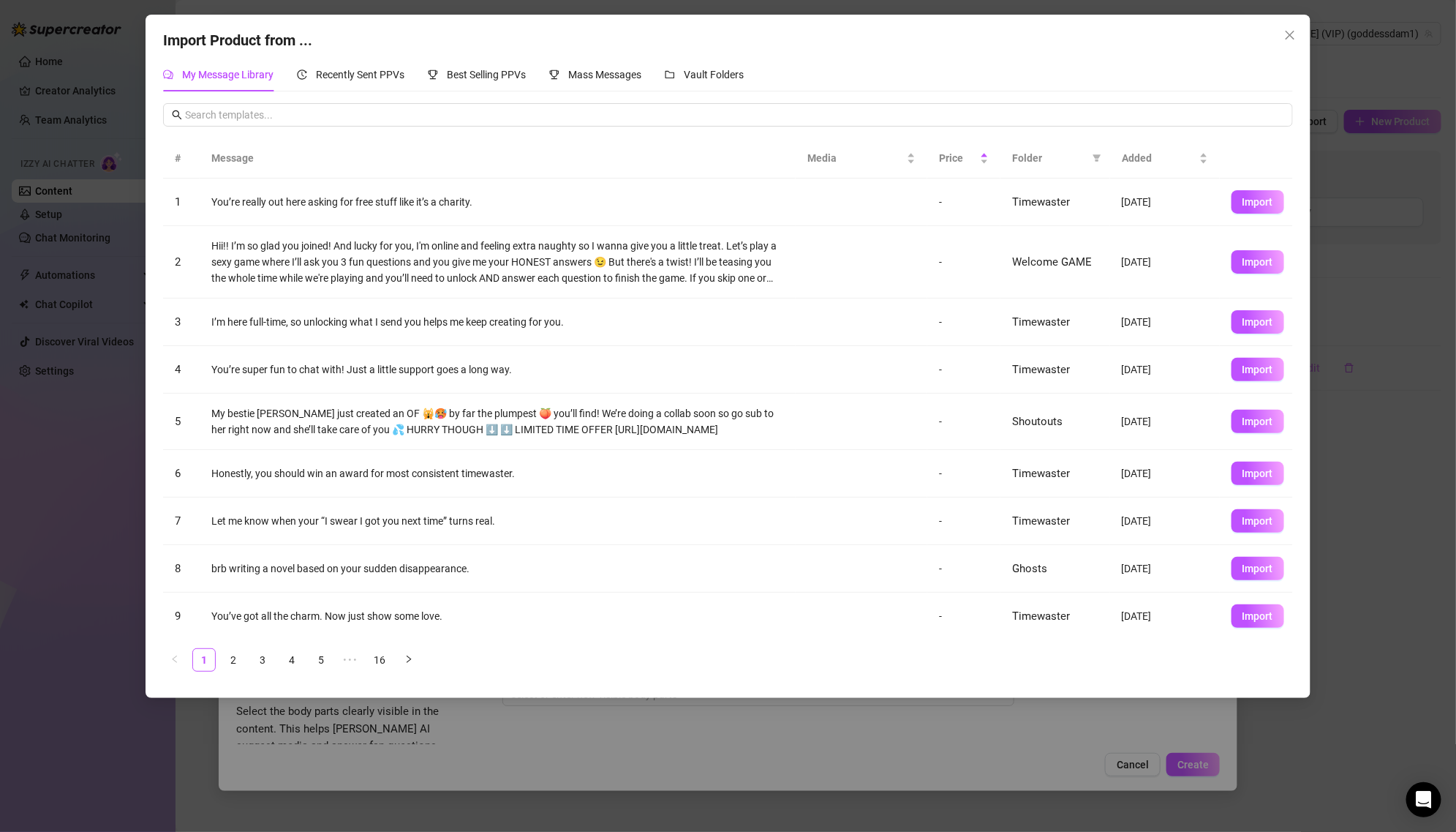
click at [1084, 161] on span "Folder" at bounding box center [1049, 157] width 74 height 16
click at [1102, 161] on span at bounding box center [1097, 157] width 15 height 22
click at [1051, 271] on li "PPVs" at bounding box center [1048, 280] width 107 height 24
click at [1083, 371] on button "OK" at bounding box center [1087, 379] width 24 height 18
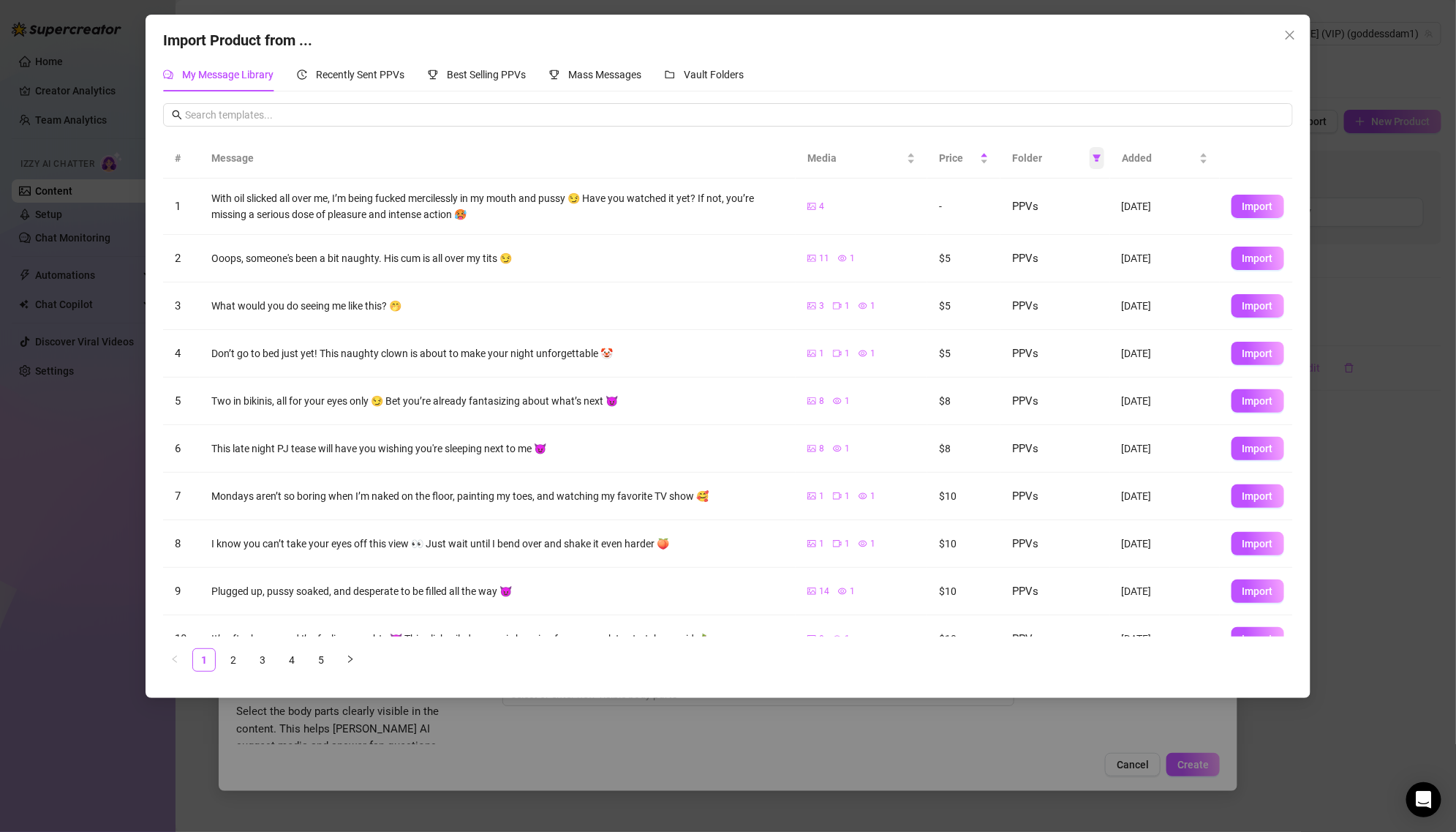
click at [1099, 156] on icon "filter" at bounding box center [1097, 159] width 8 height 8
click at [981, 149] on div "Price" at bounding box center [963, 157] width 50 height 16
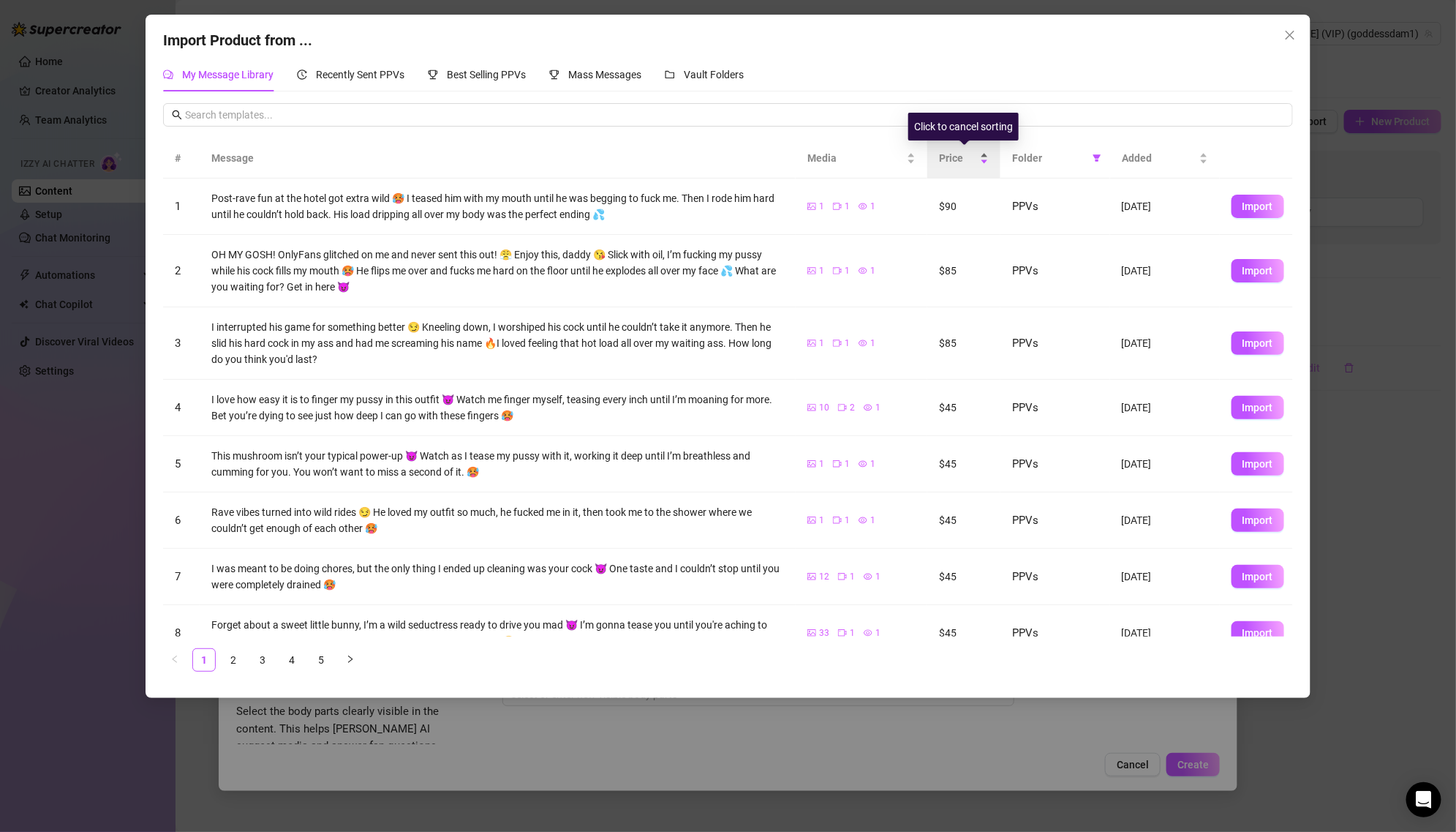
click at [989, 166] on div "Price" at bounding box center [963, 157] width 50 height 16
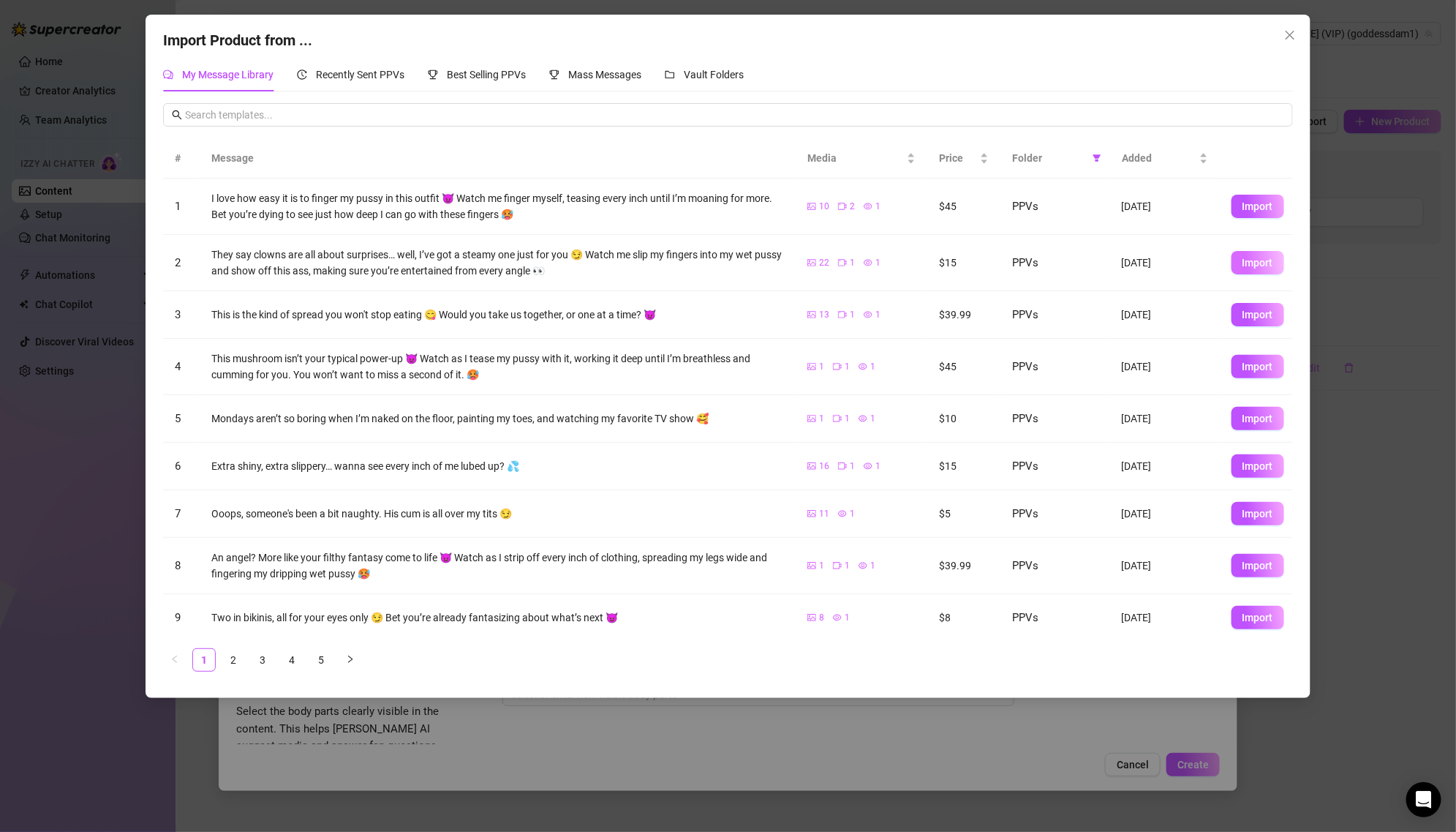
click at [1257, 258] on span "Import" at bounding box center [1258, 262] width 31 height 11
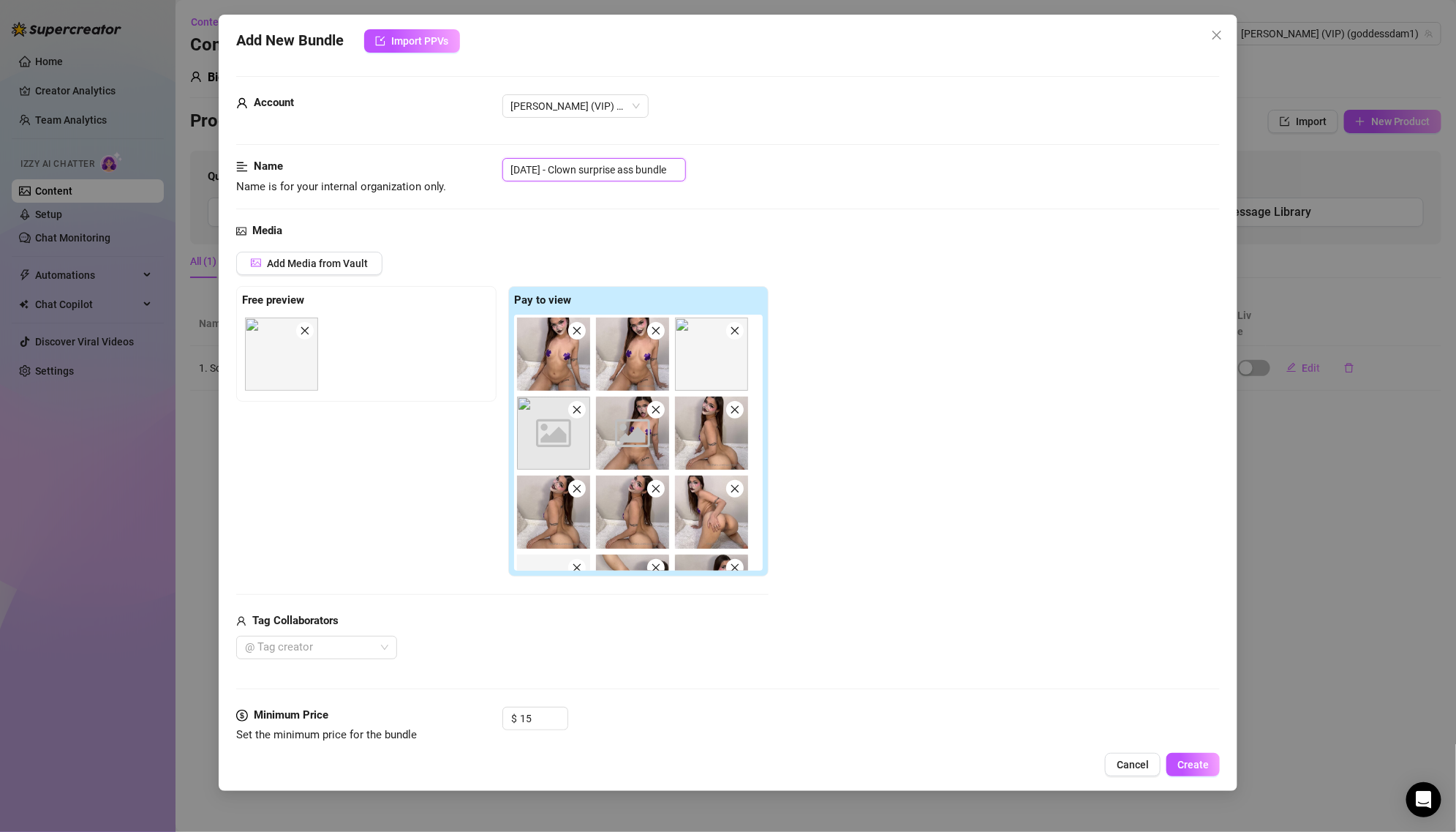
drag, startPoint x: 568, startPoint y: 166, endPoint x: 416, endPoint y: 166, distance: 152.0
click at [416, 166] on div "Name Name is for your internal organization only. [DATE] - Clown surprise ass b…" at bounding box center [728, 177] width 984 height 38
click at [663, 220] on div "Name Name is for your internal organization only. 2. Clown surprise ass bundle" at bounding box center [728, 190] width 984 height 64
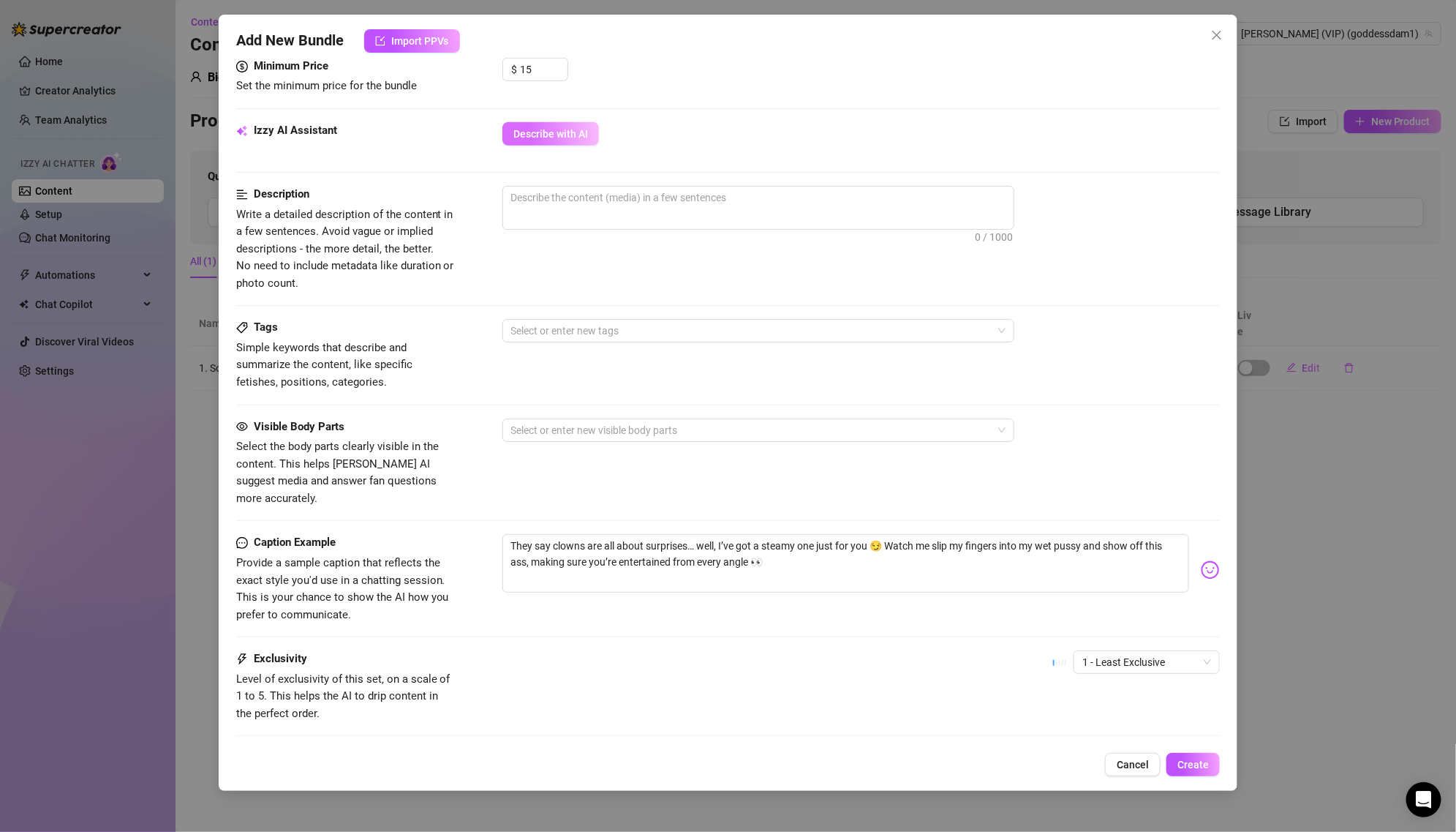
scroll to position [648, 0]
click at [581, 129] on span "Describe with AI" at bounding box center [550, 134] width 74 height 11
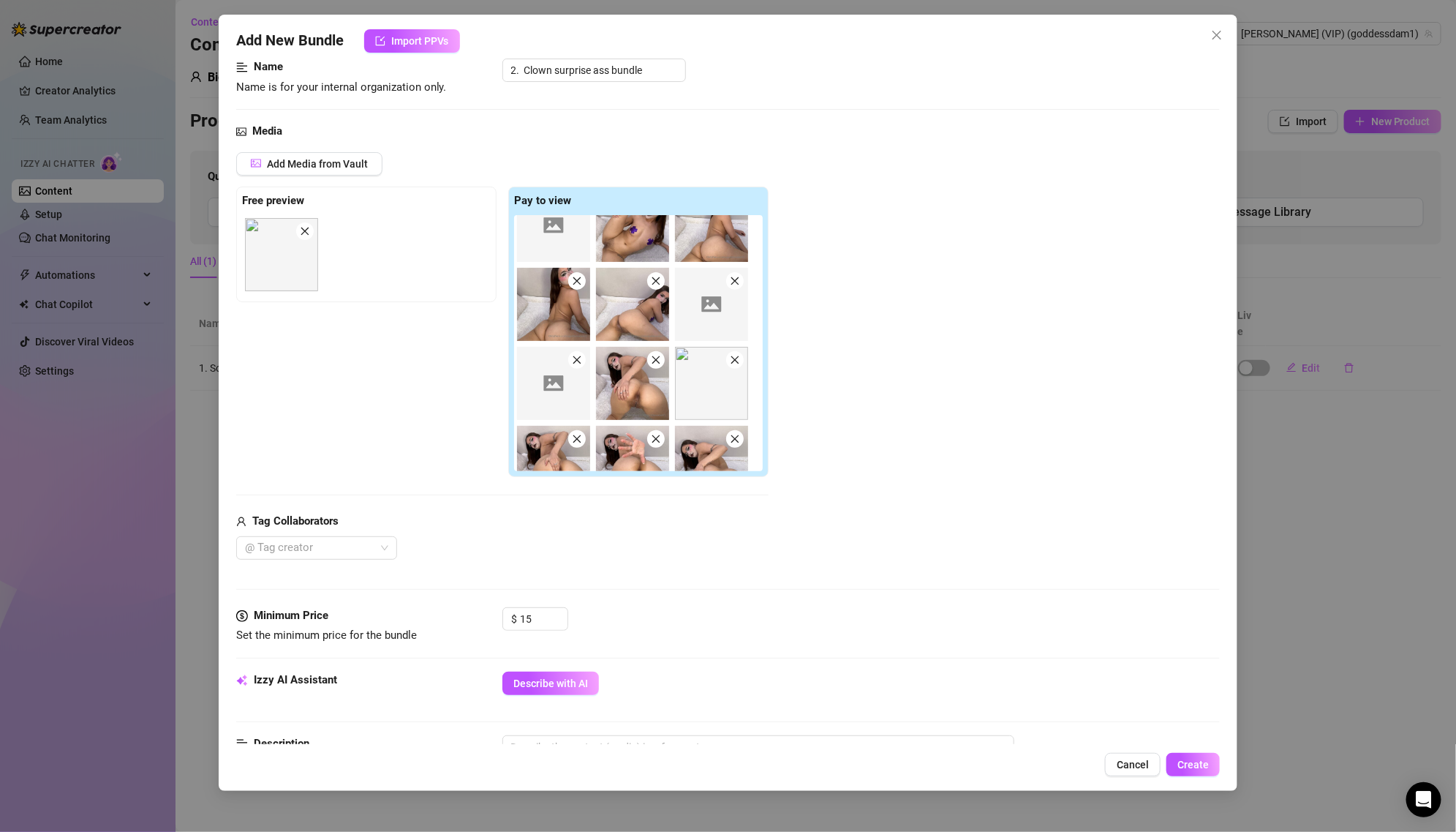
scroll to position [324, 0]
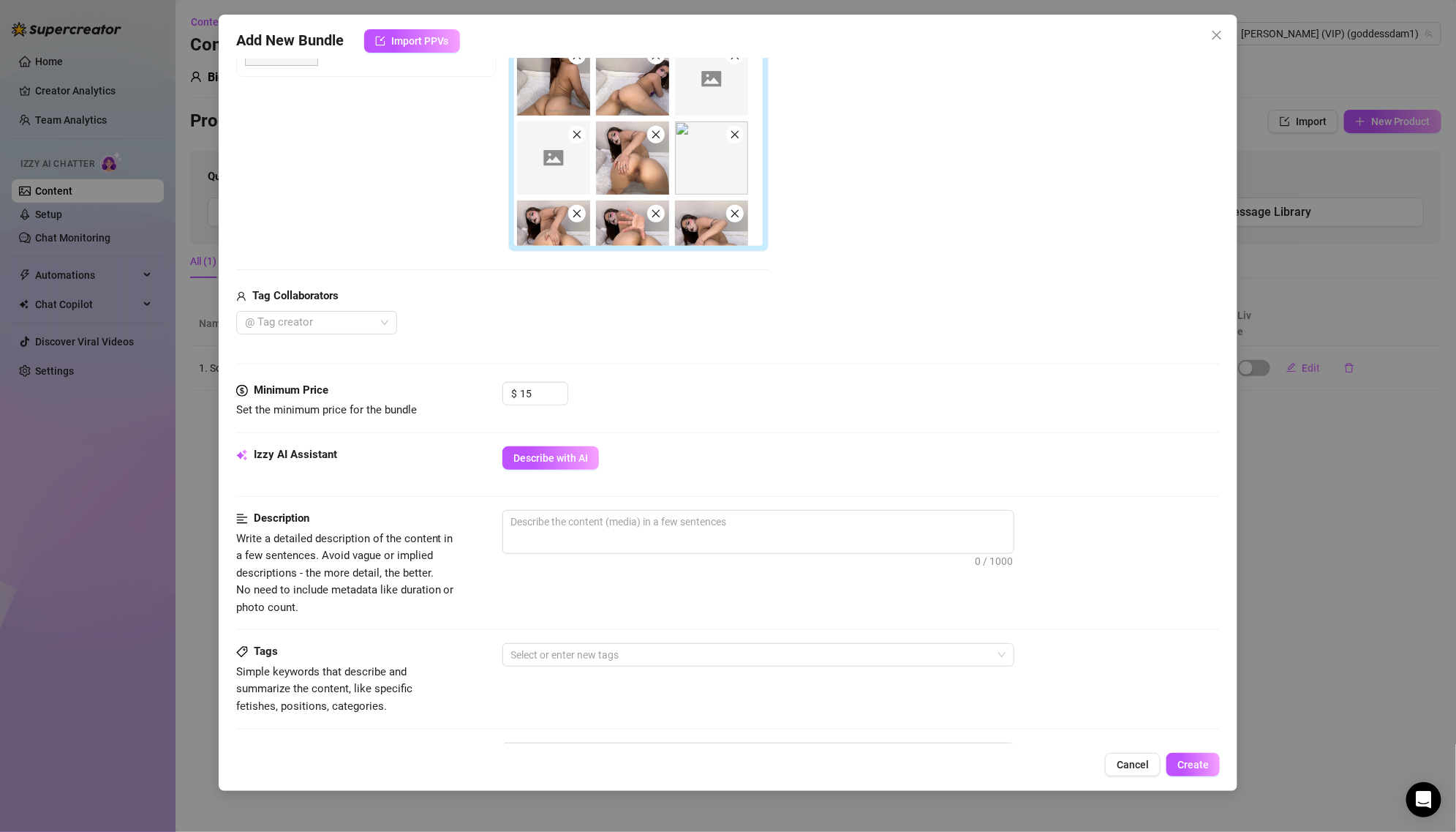
click at [561, 467] on div "Izzy AI Assistant Describe with AI" at bounding box center [728, 464] width 984 height 37
click at [555, 452] on span "Describe with AI" at bounding box center [550, 458] width 74 height 11
click at [578, 535] on span "0 / 1000" at bounding box center [758, 531] width 512 height 44
click at [554, 463] on button "Describe with AI" at bounding box center [550, 458] width 97 height 24
click at [563, 460] on span "Describe with AI" at bounding box center [550, 458] width 74 height 11
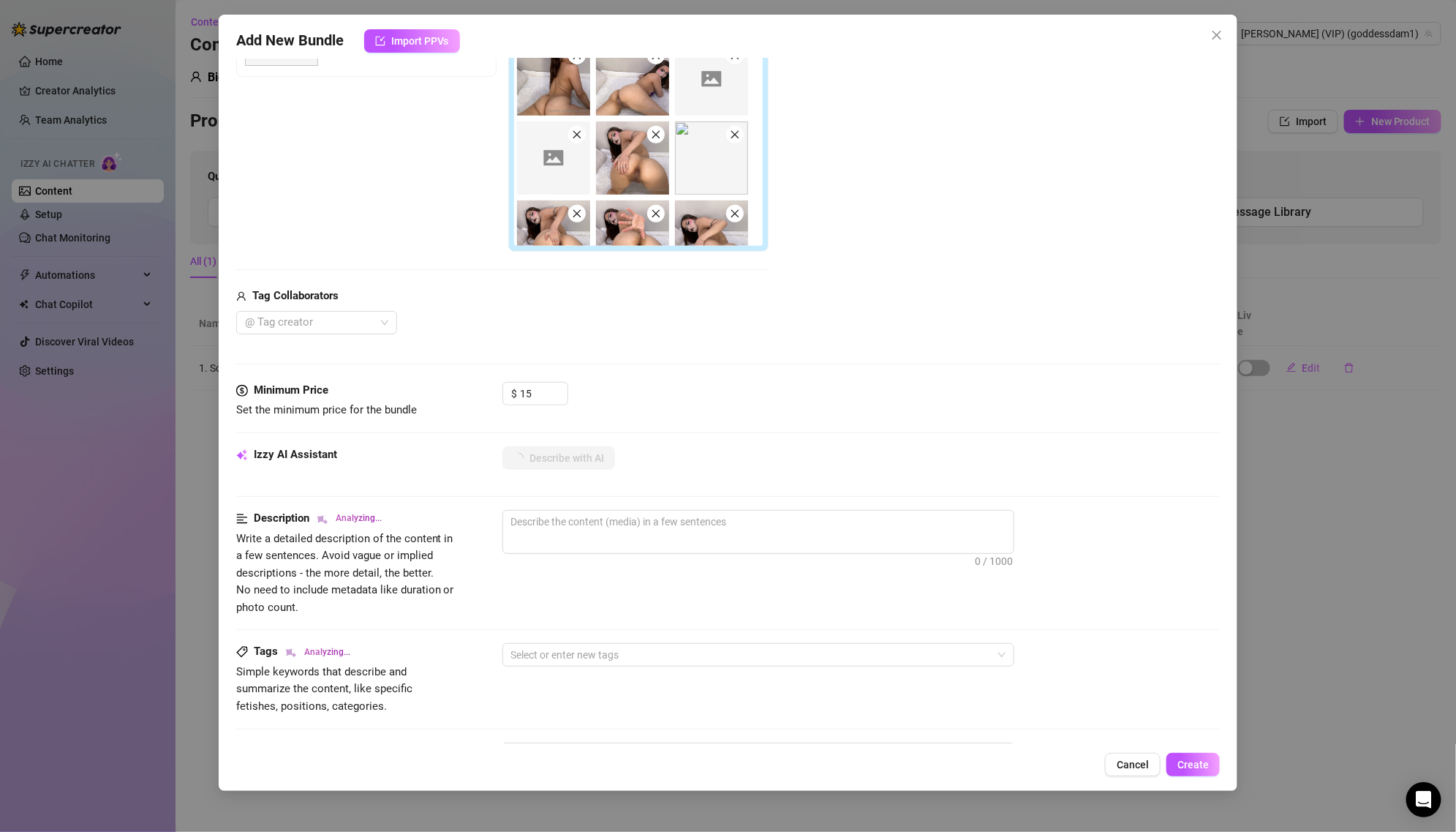
click at [680, 565] on div at bounding box center [861, 568] width 718 height 24
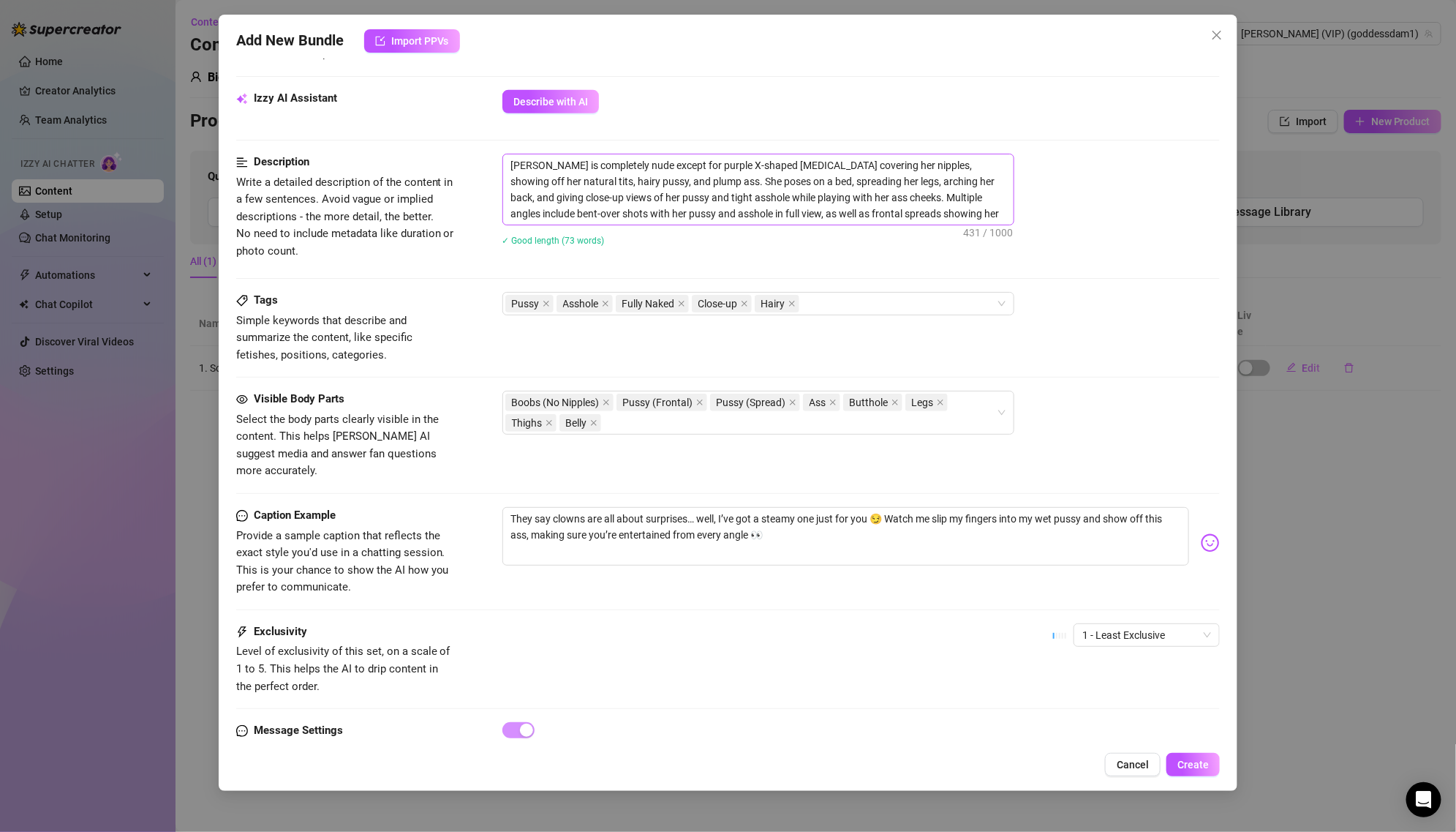
scroll to position [718, 0]
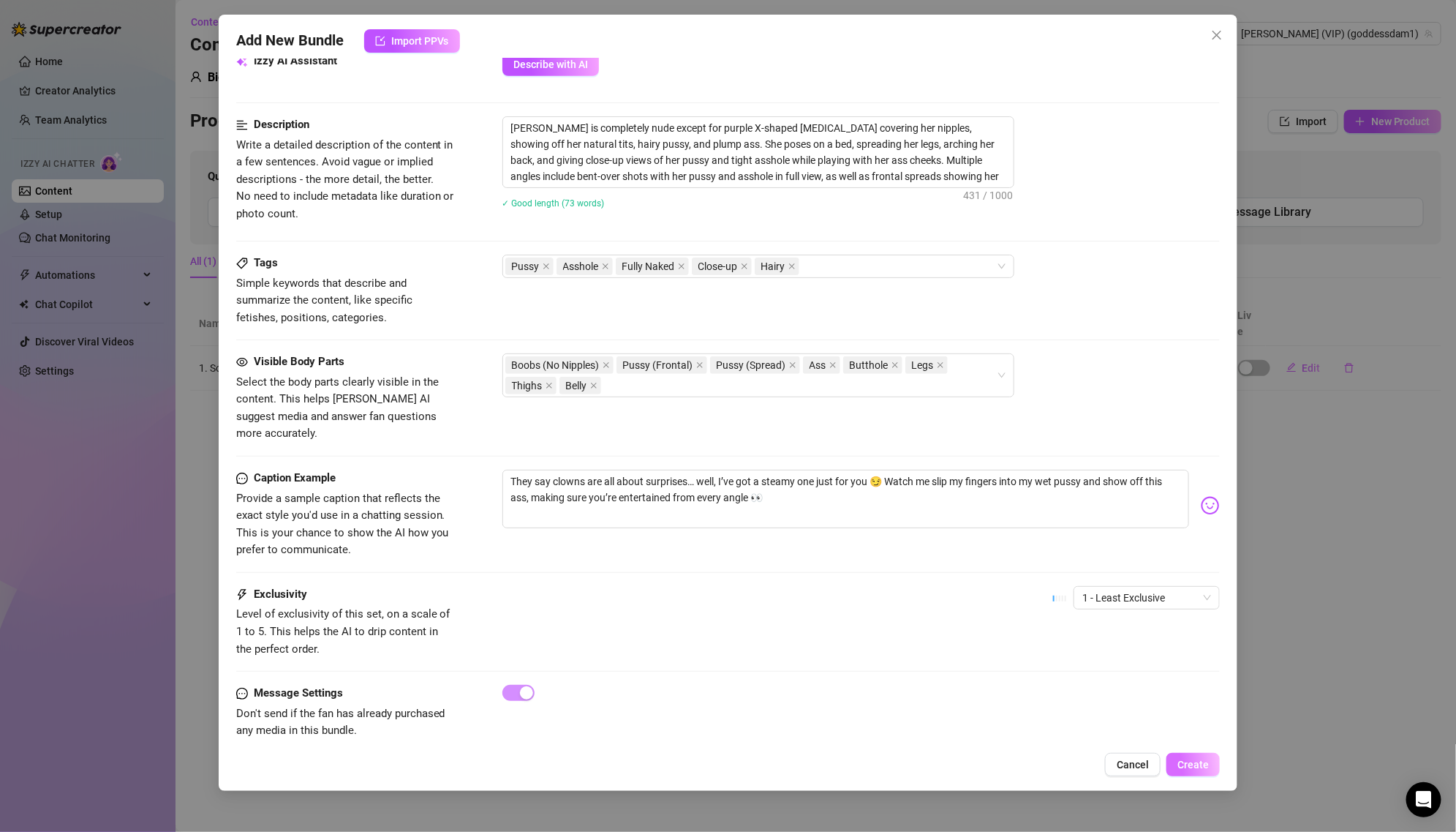
click at [1198, 753] on button "Create" at bounding box center [1193, 764] width 54 height 24
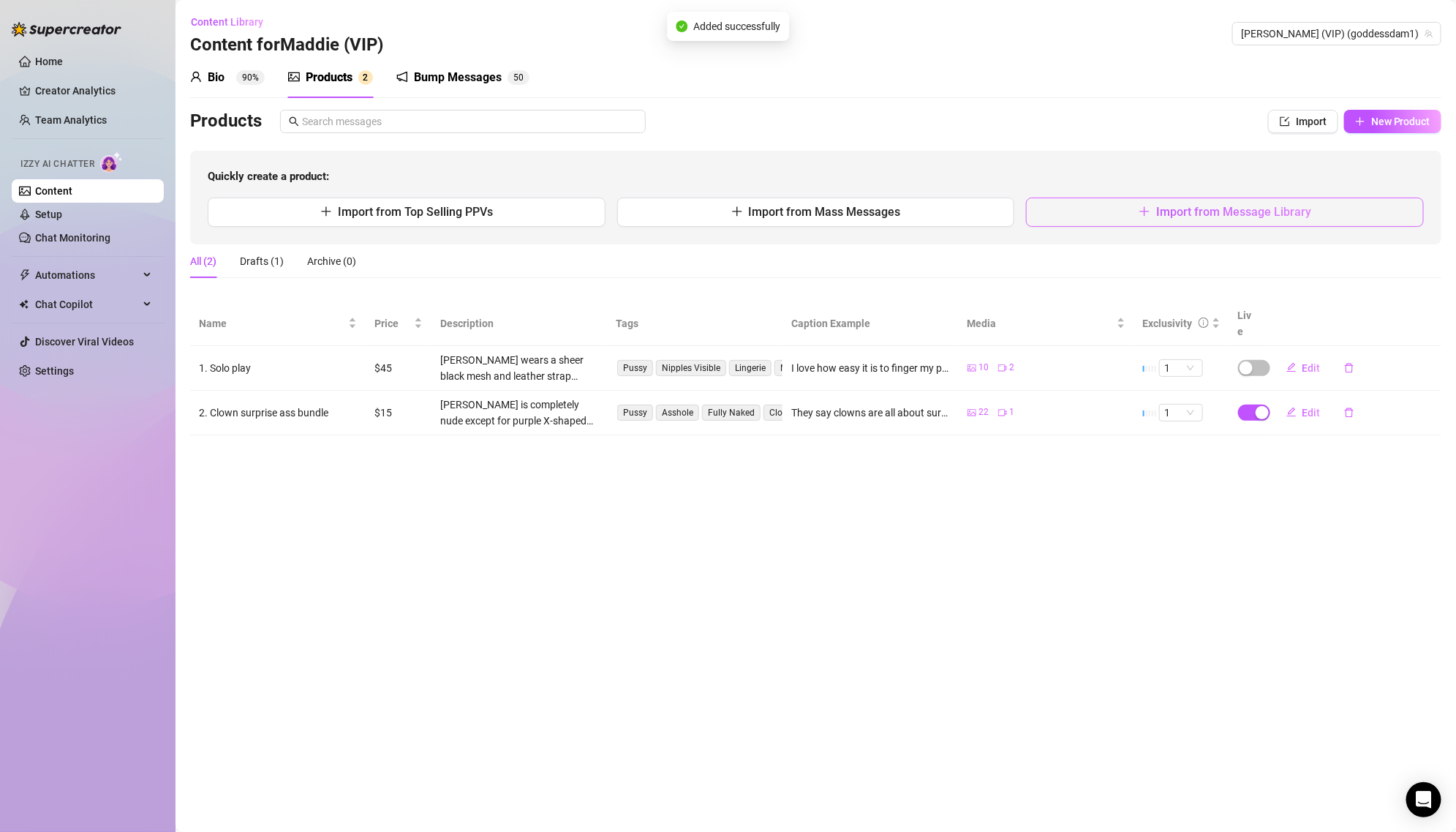
click at [1101, 214] on button "Import from Message Library" at bounding box center [1225, 212] width 398 height 29
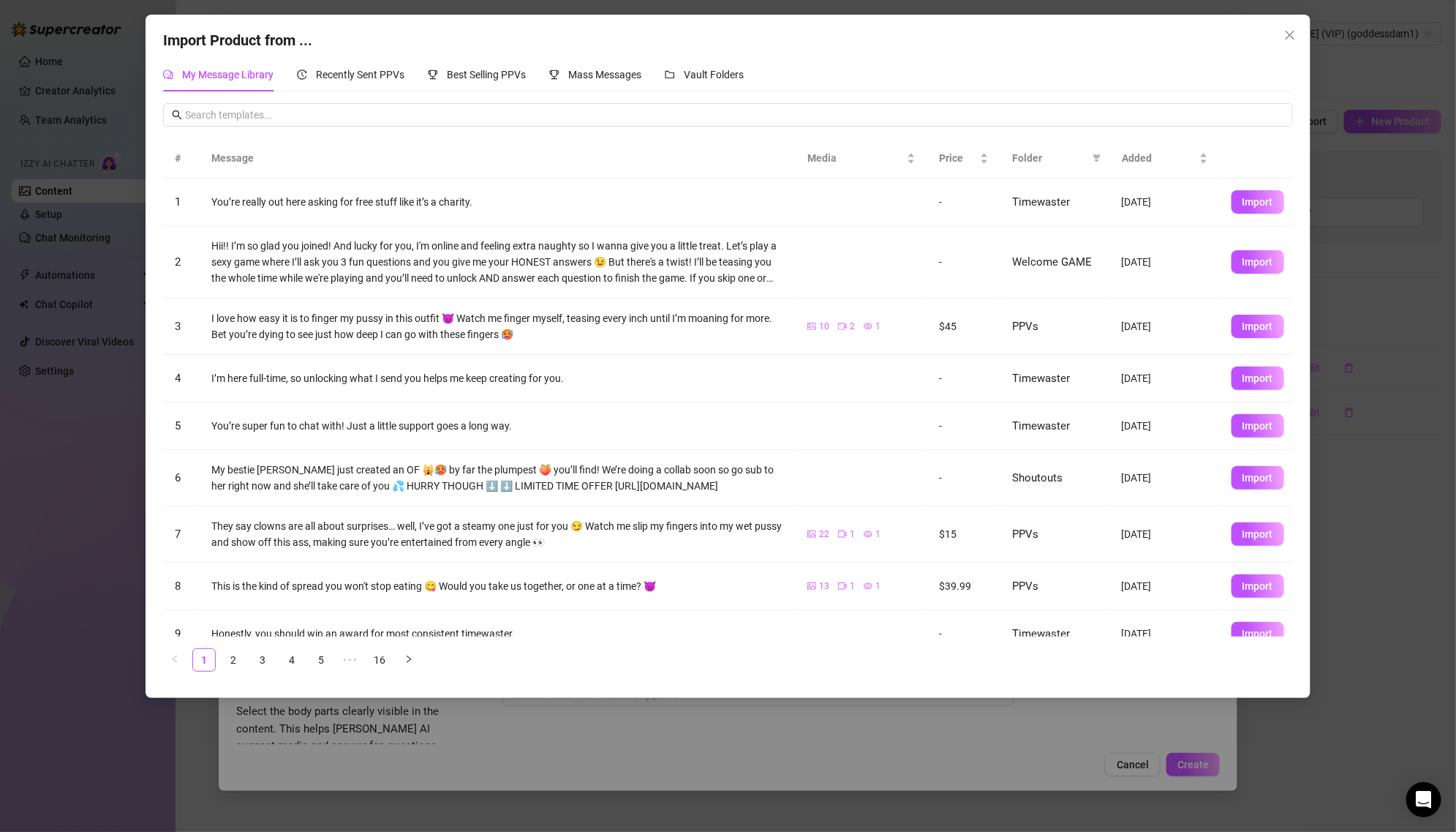
click at [1047, 154] on span "Folder" at bounding box center [1049, 157] width 74 height 16
click at [1093, 158] on icon "filter" at bounding box center [1096, 157] width 8 height 8
click at [1034, 282] on span "PPVs" at bounding box center [1030, 280] width 31 height 11
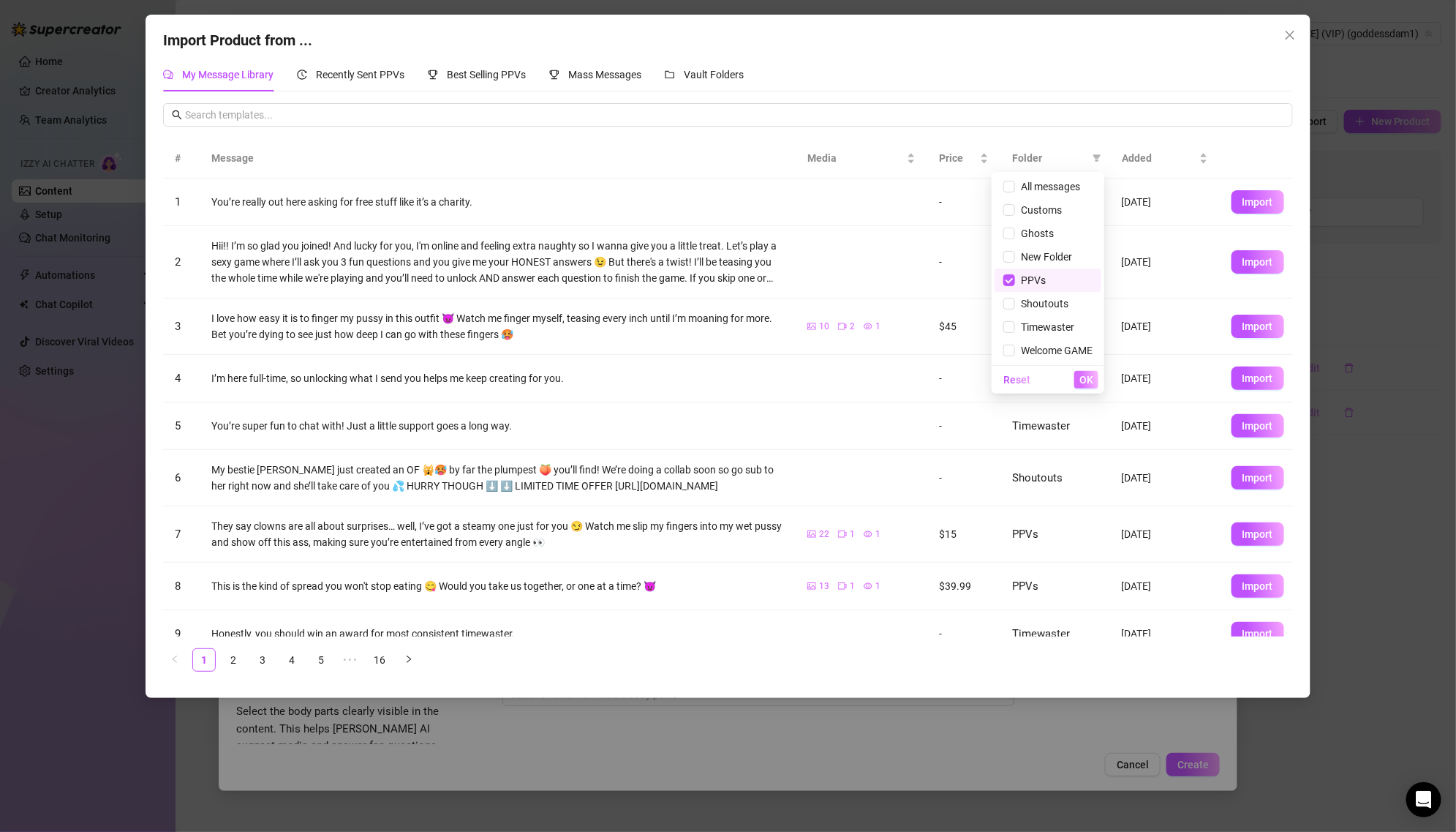
click at [1083, 374] on span "OK" at bounding box center [1086, 380] width 14 height 11
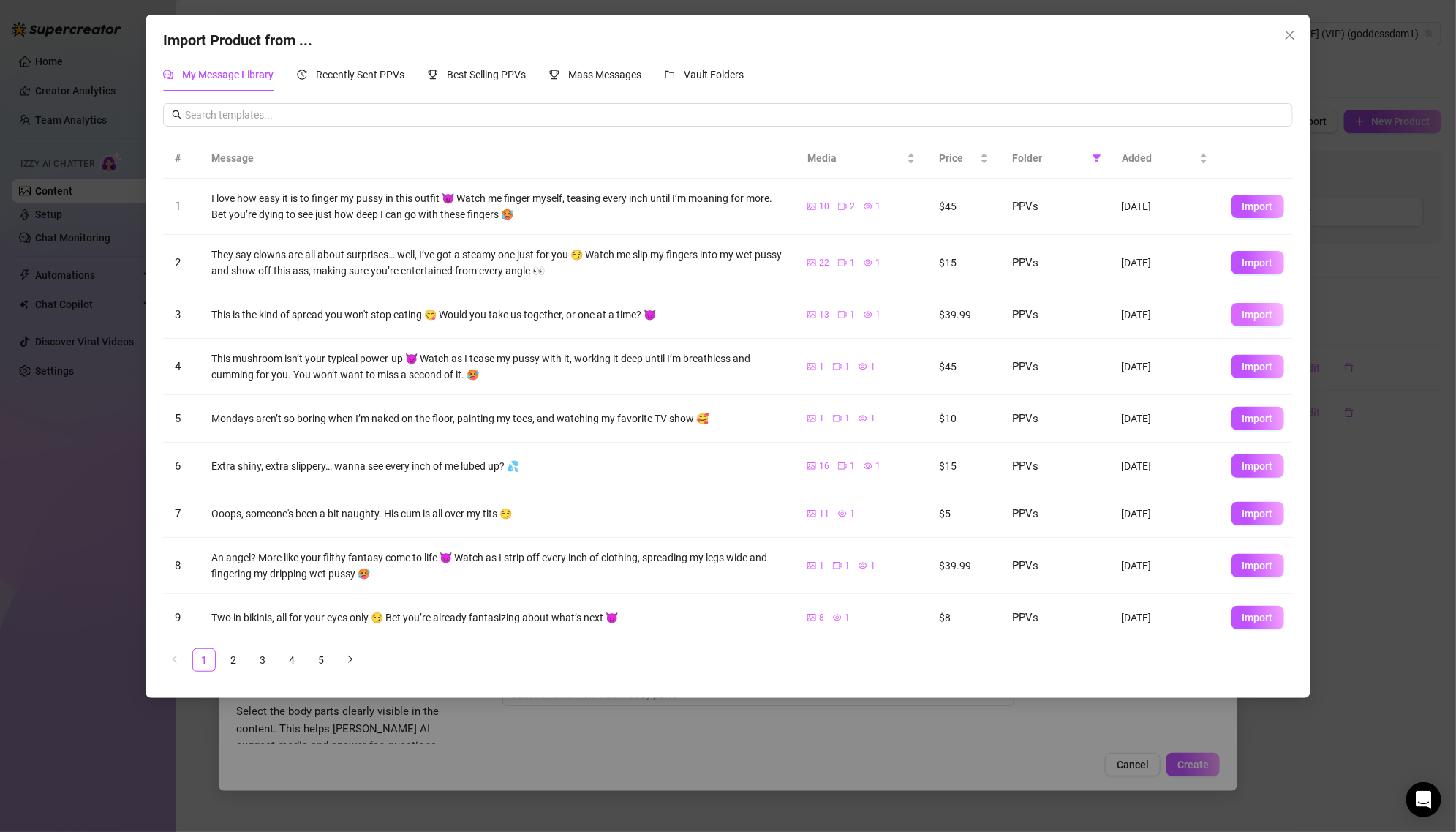
click at [1254, 311] on span "Import" at bounding box center [1258, 314] width 31 height 11
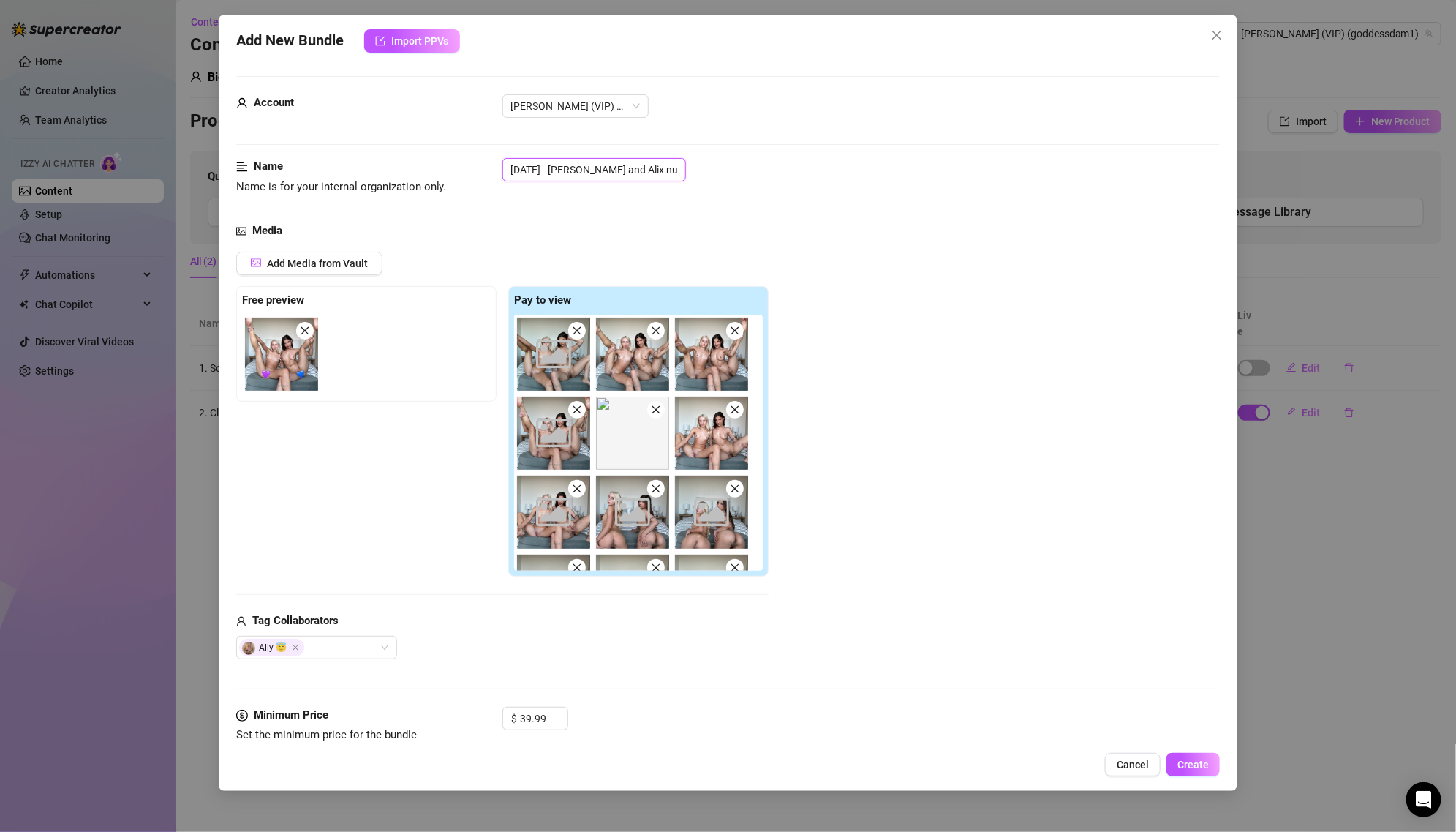
drag, startPoint x: 568, startPoint y: 169, endPoint x: 482, endPoint y: 169, distance: 86.0
click at [482, 169] on div "Name Name is for your internal organization only. [DATE] - [PERSON_NAME] and Al…" at bounding box center [728, 177] width 984 height 38
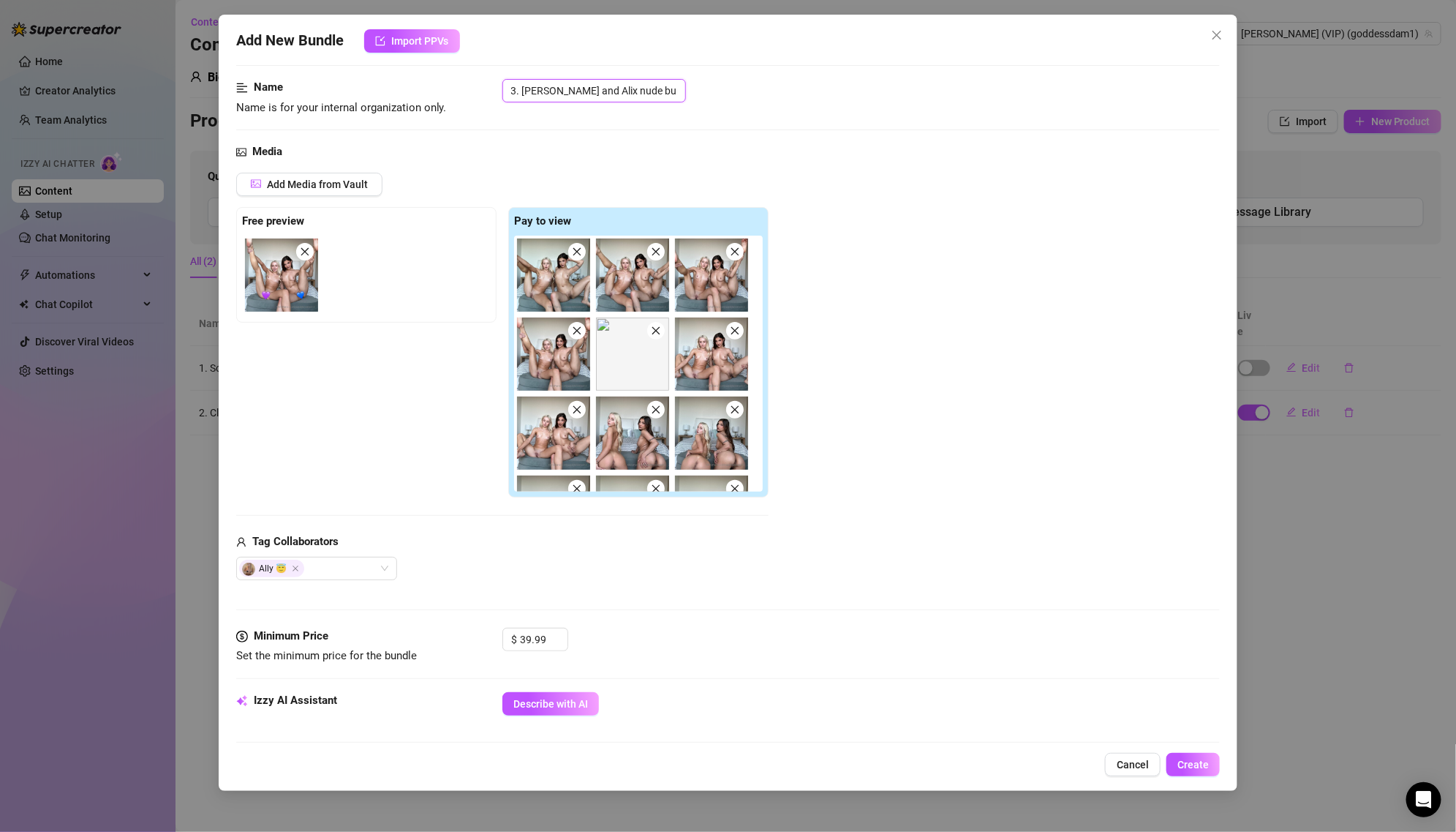
scroll to position [0, 0]
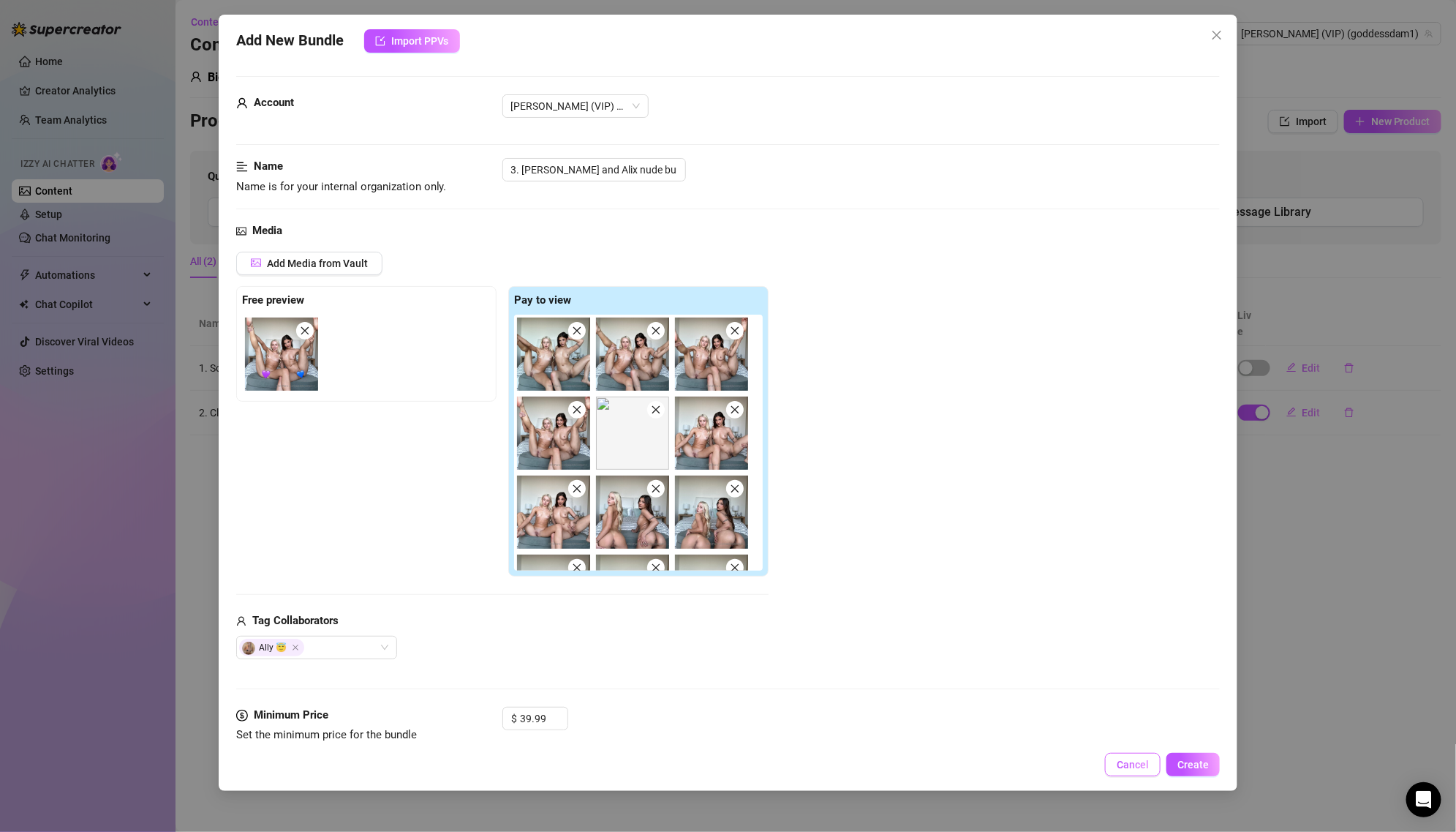
click at [1140, 764] on span "Cancel" at bounding box center [1133, 764] width 32 height 11
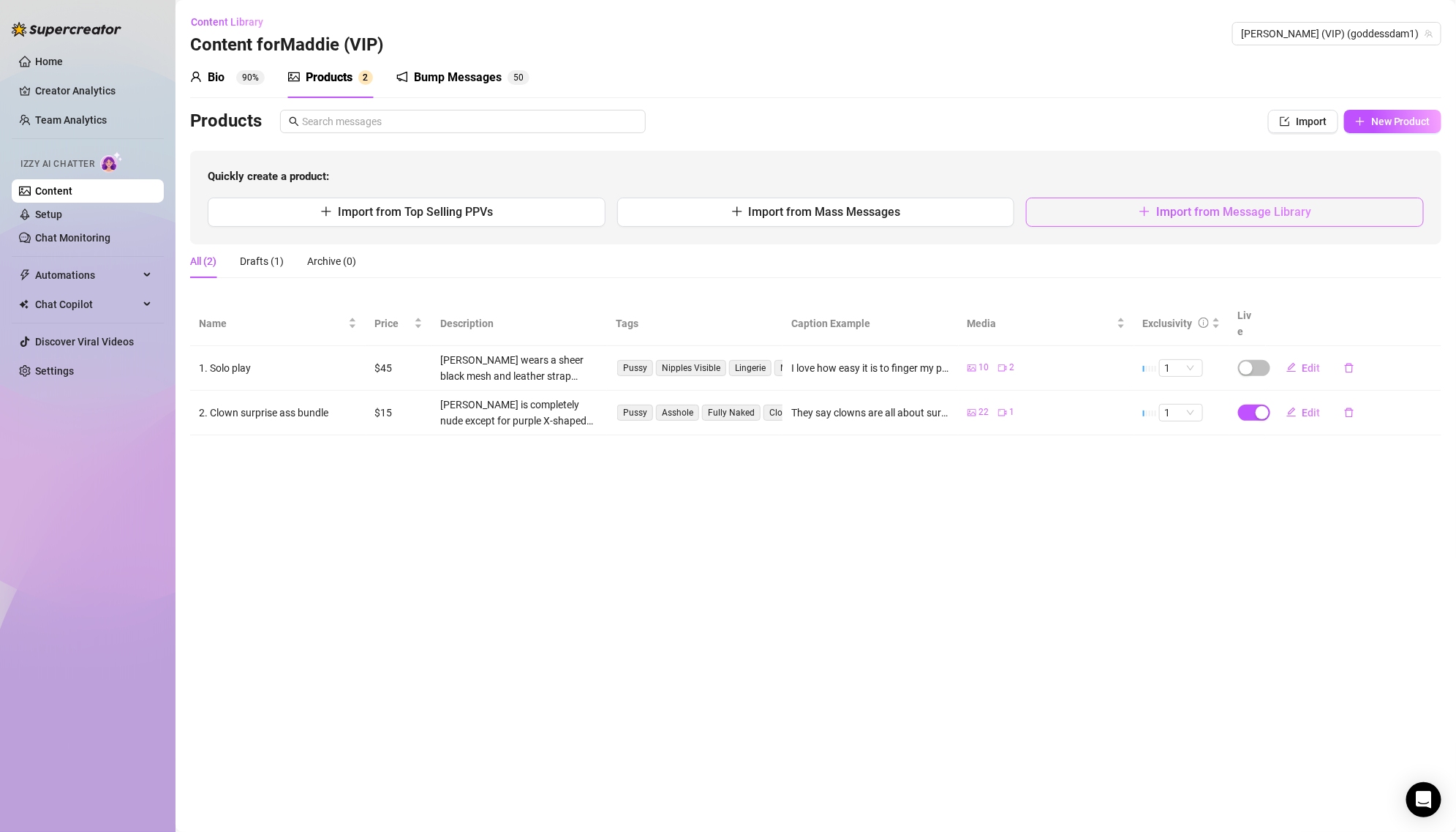
click at [1148, 219] on button "Import from Message Library" at bounding box center [1225, 212] width 398 height 29
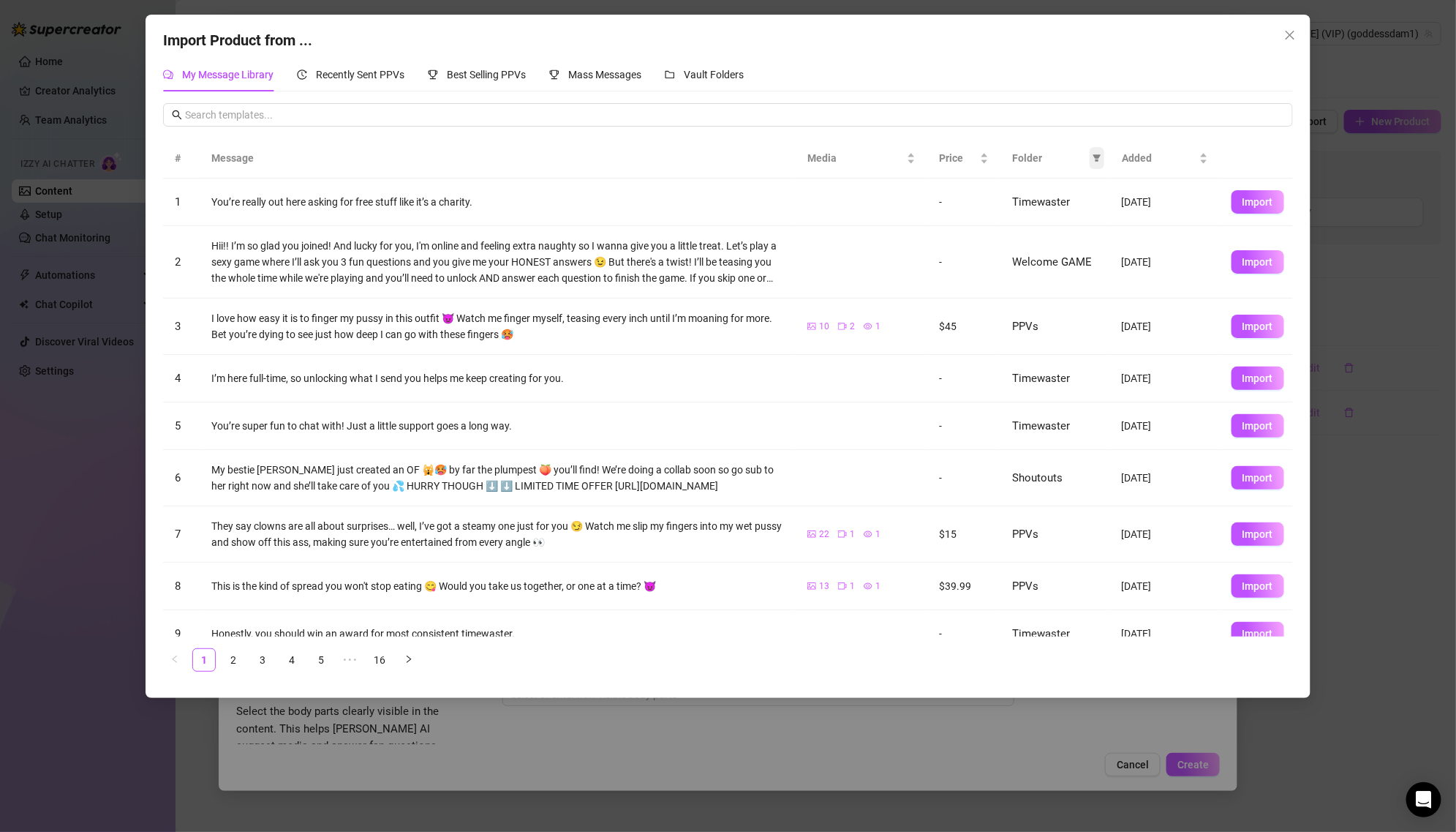
click at [1097, 150] on span at bounding box center [1097, 157] width 15 height 22
click at [1044, 278] on span "PPVs" at bounding box center [1047, 279] width 89 height 16
click at [1086, 375] on span "OK" at bounding box center [1086, 380] width 14 height 11
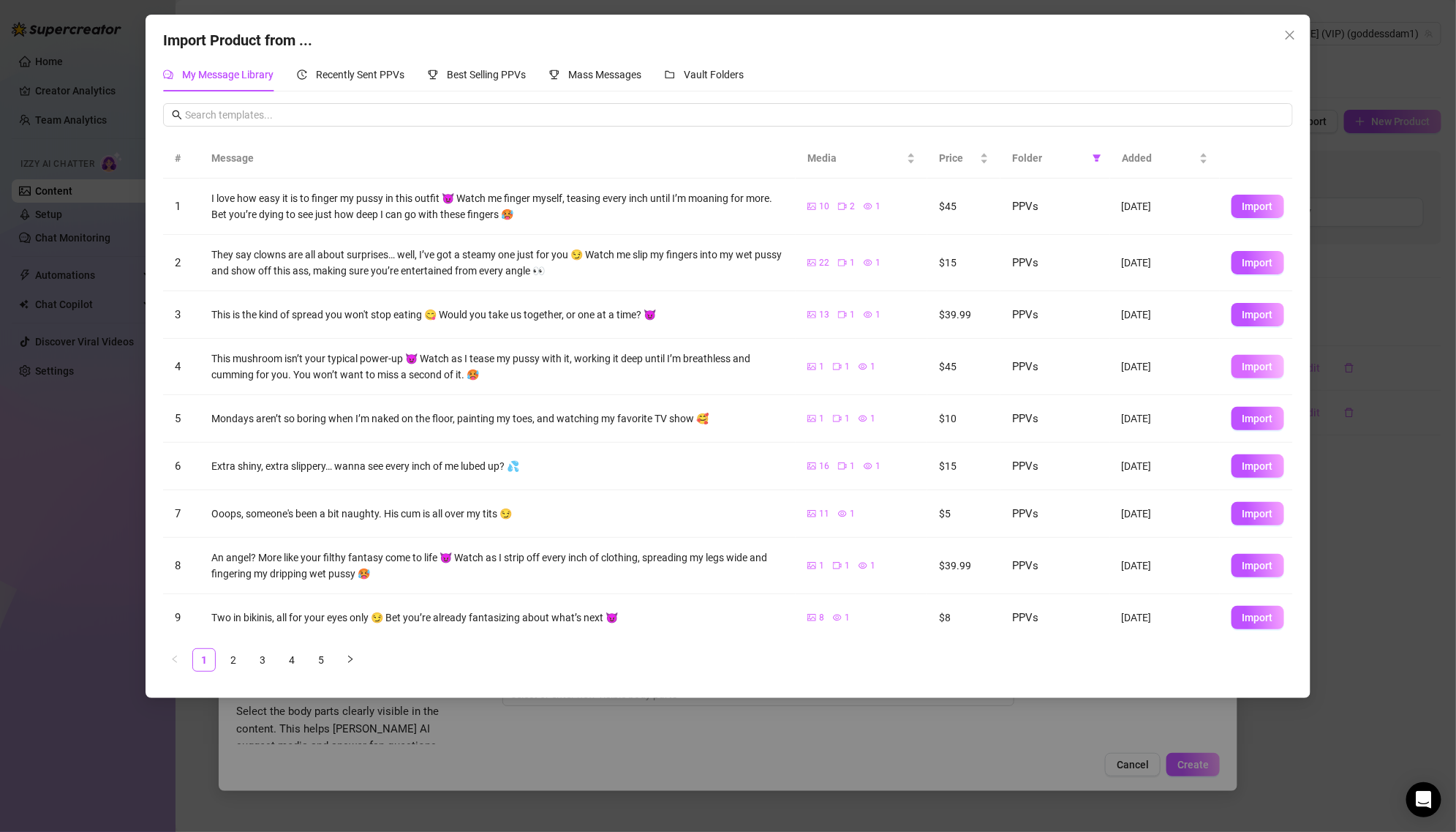
click at [1259, 368] on span "Import" at bounding box center [1258, 367] width 31 height 11
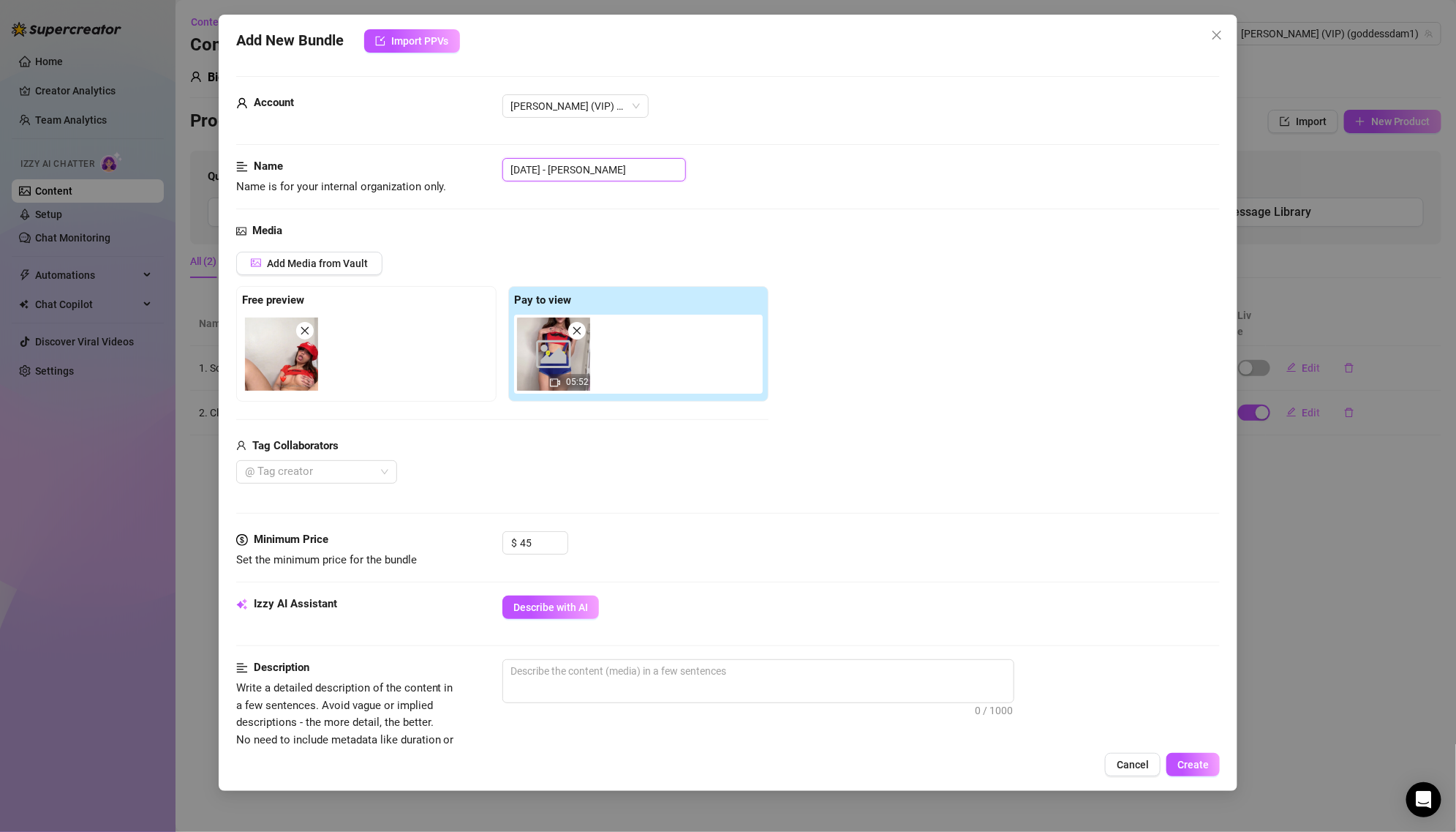
drag, startPoint x: 569, startPoint y: 163, endPoint x: 450, endPoint y: 163, distance: 119.0
click at [449, 163] on div "Name Name is for your internal organization only. [DATE] - [PERSON_NAME]" at bounding box center [728, 177] width 984 height 38
click at [578, 604] on span "Describe with AI" at bounding box center [550, 607] width 74 height 11
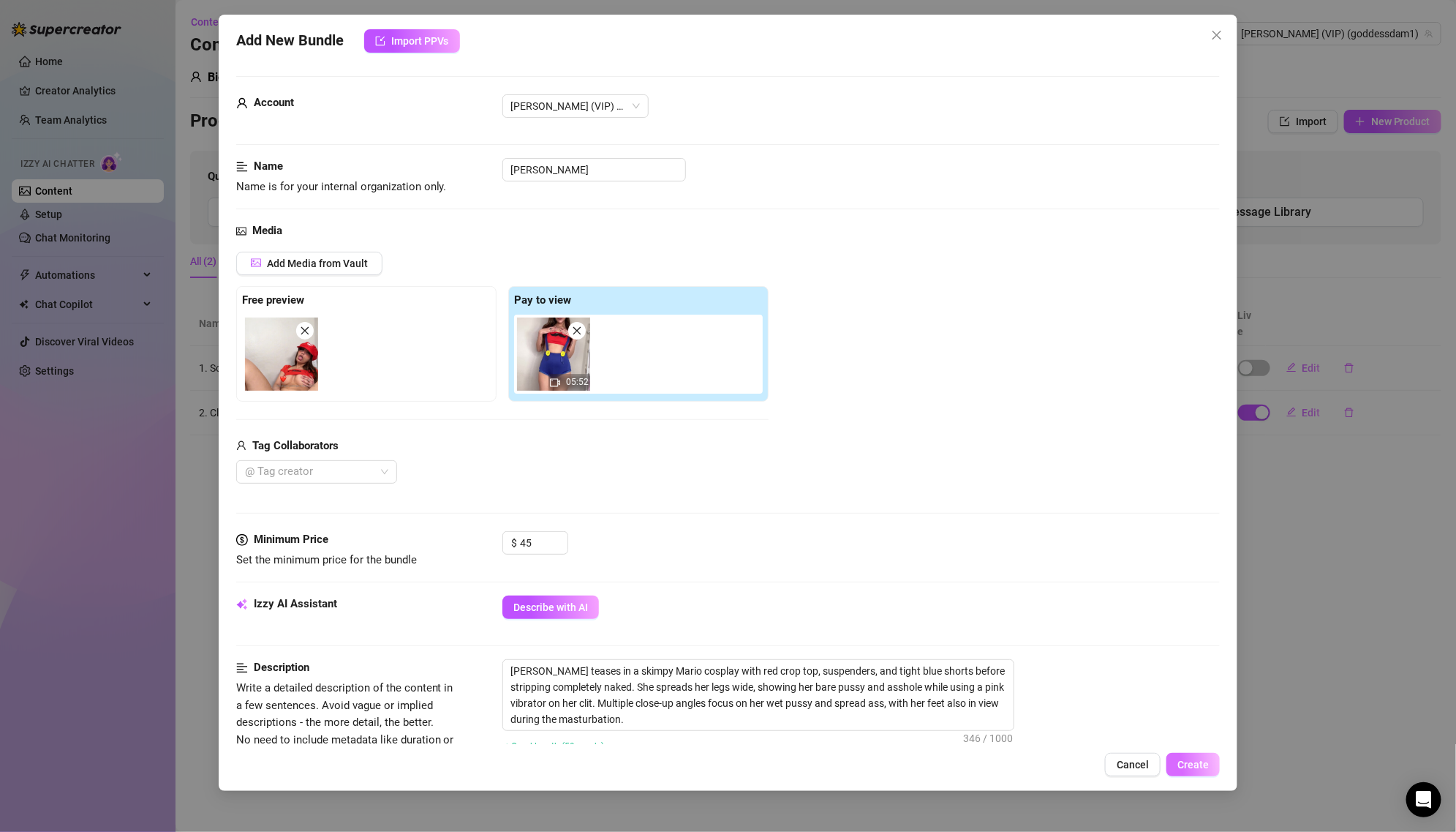
click at [1200, 761] on span "Create" at bounding box center [1193, 764] width 31 height 11
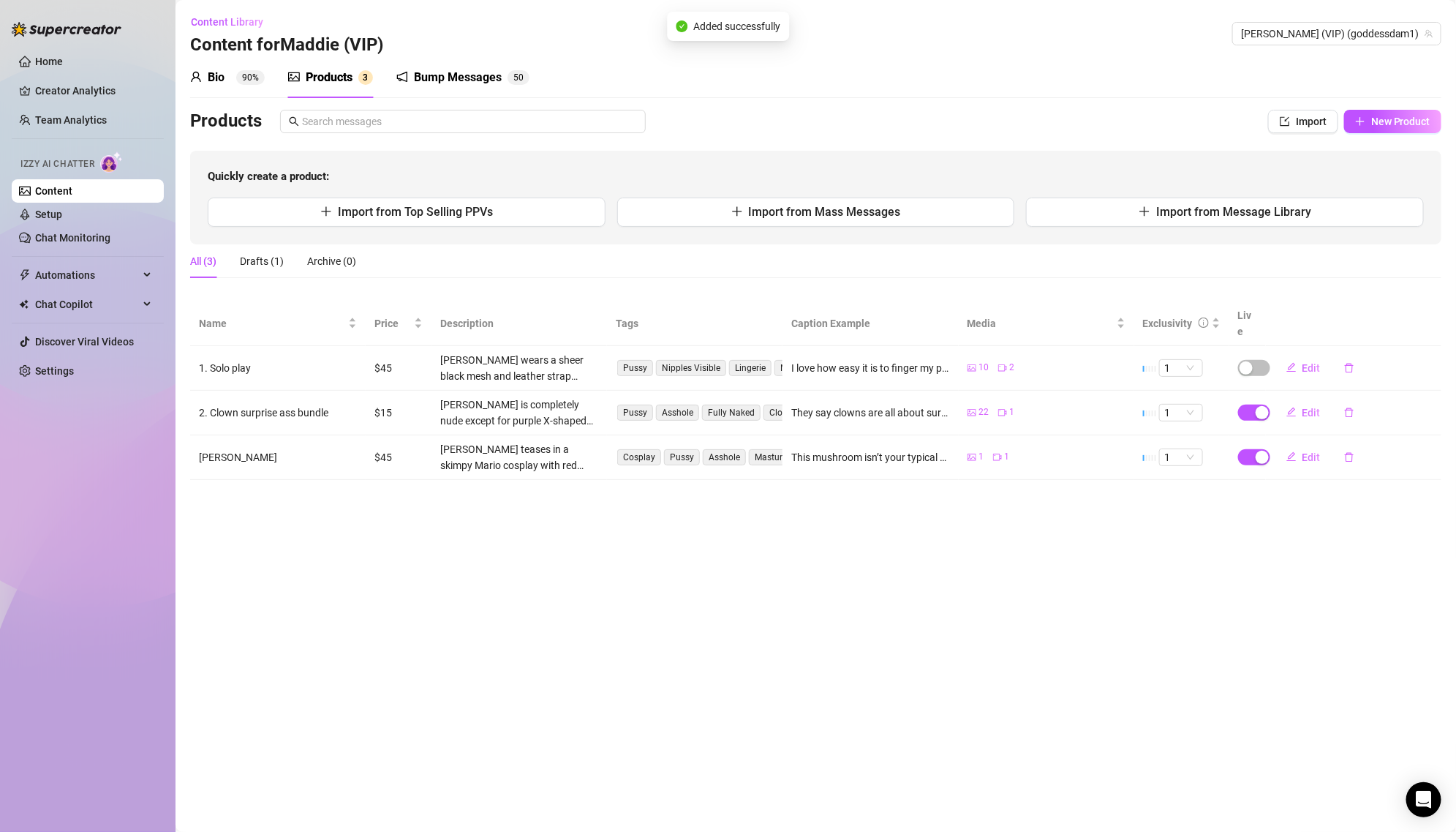
click at [1182, 228] on div "Quickly create a product: Import from Top Selling PPVs Import from Mass Message…" at bounding box center [815, 197] width 1251 height 94
click at [1173, 214] on span "Import from Message Library" at bounding box center [1233, 212] width 155 height 14
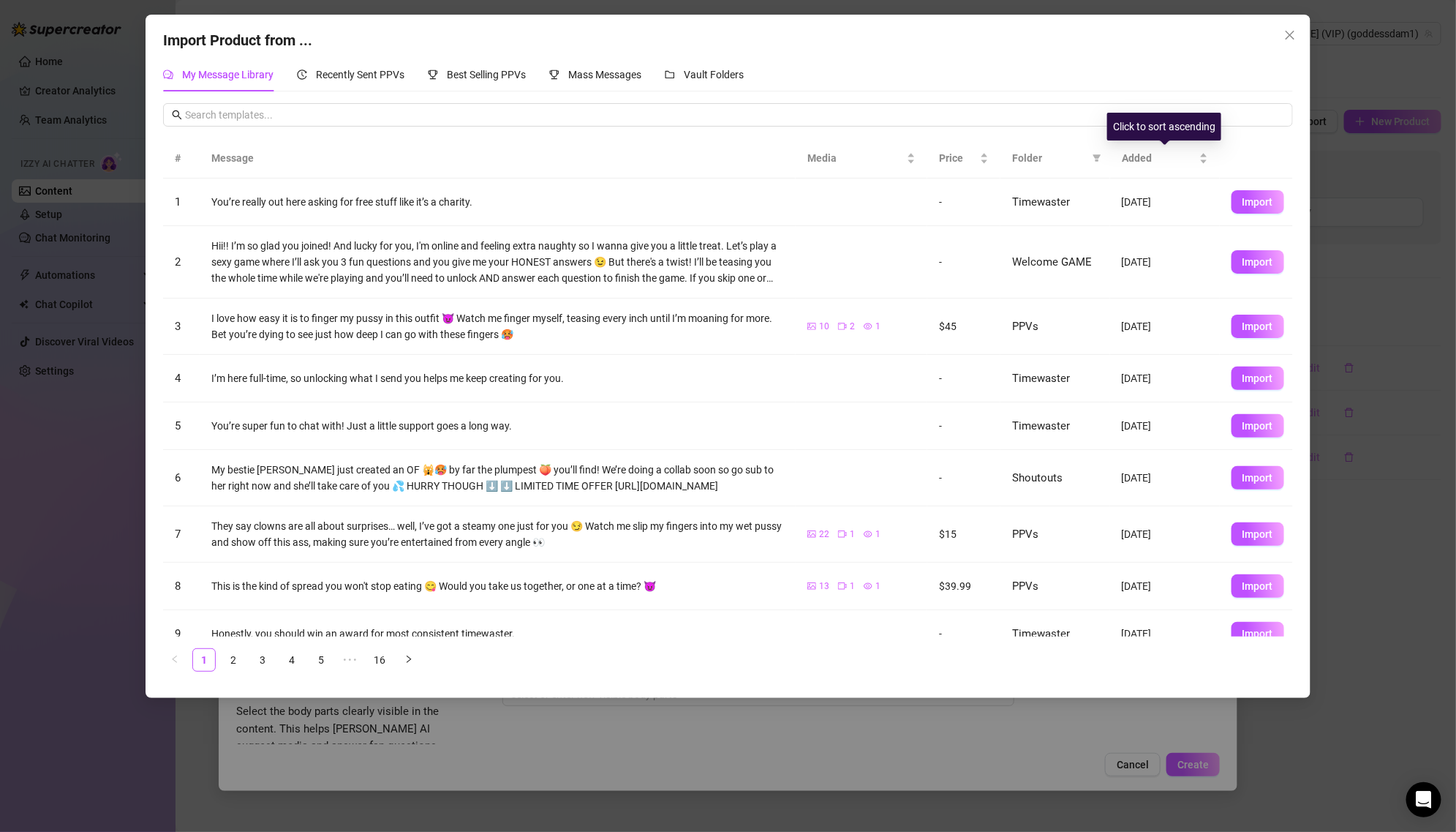
click at [1066, 150] on span "Folder" at bounding box center [1049, 157] width 74 height 16
click at [1105, 151] on th "Folder" at bounding box center [1055, 158] width 110 height 40
click at [1093, 156] on icon "filter" at bounding box center [1096, 157] width 8 height 8
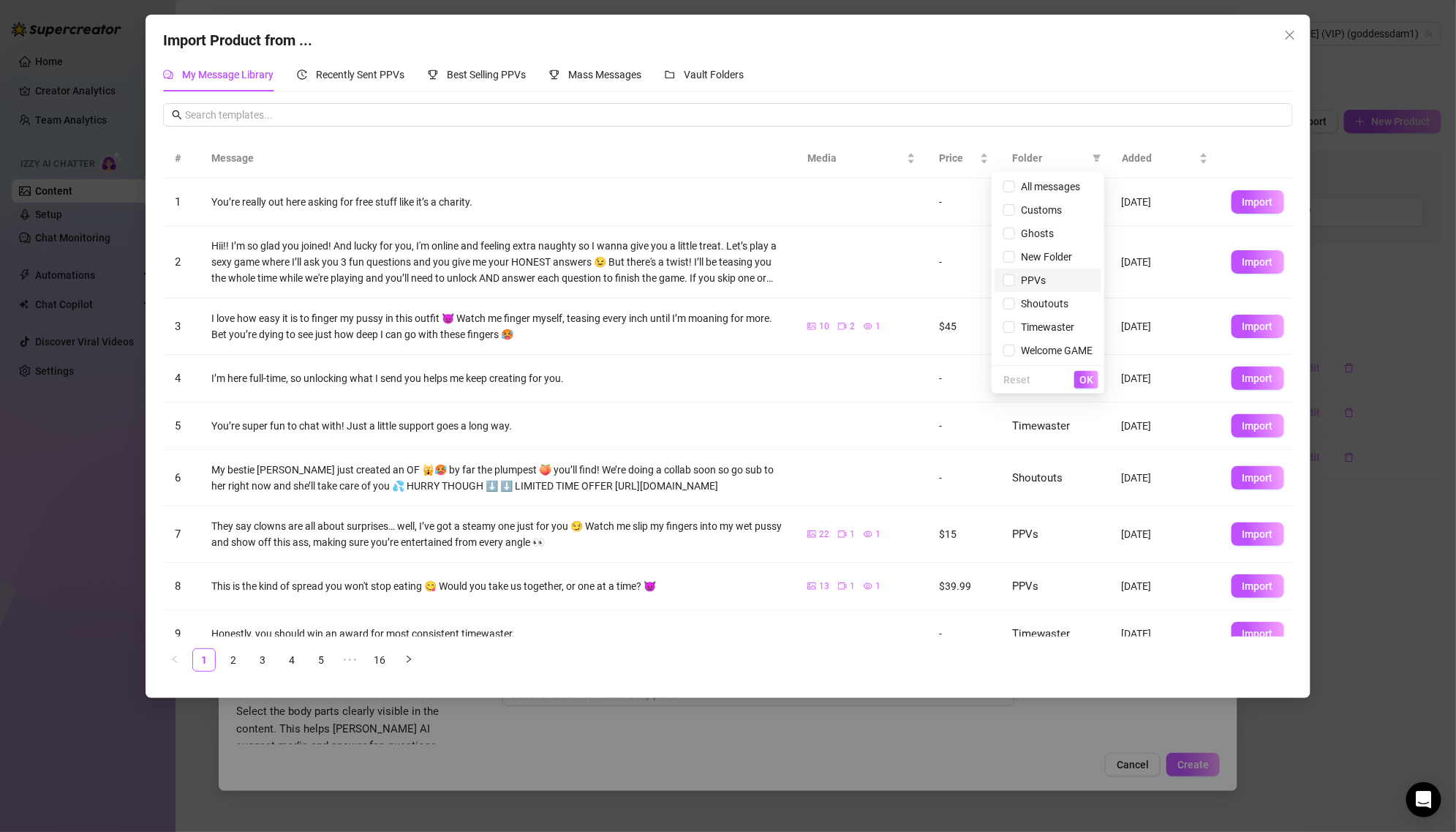
click at [1041, 276] on span "PPVs" at bounding box center [1030, 280] width 31 height 11
click at [1083, 380] on span "OK" at bounding box center [1086, 380] width 14 height 11
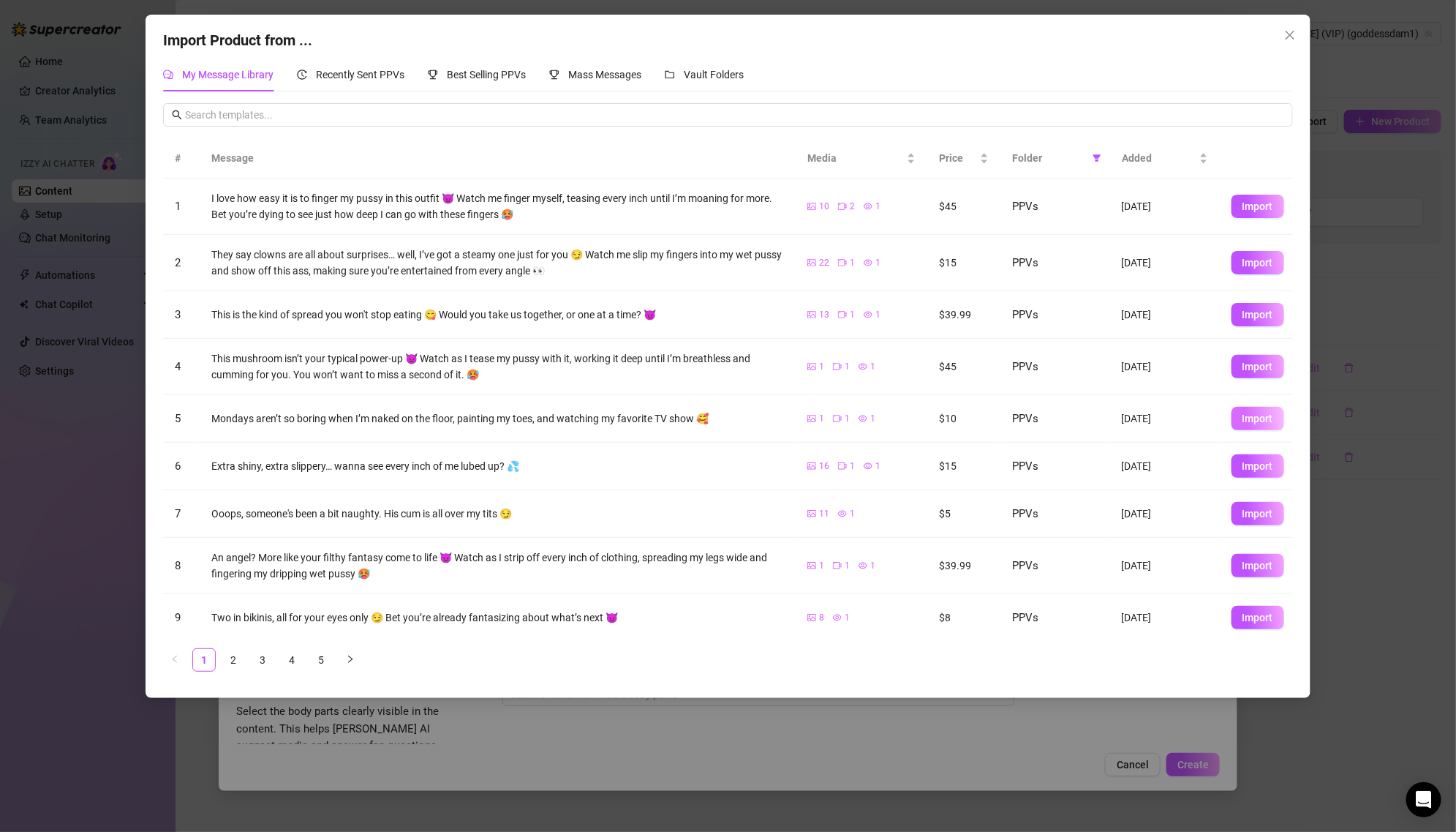
click at [1253, 418] on span "Import" at bounding box center [1258, 418] width 31 height 11
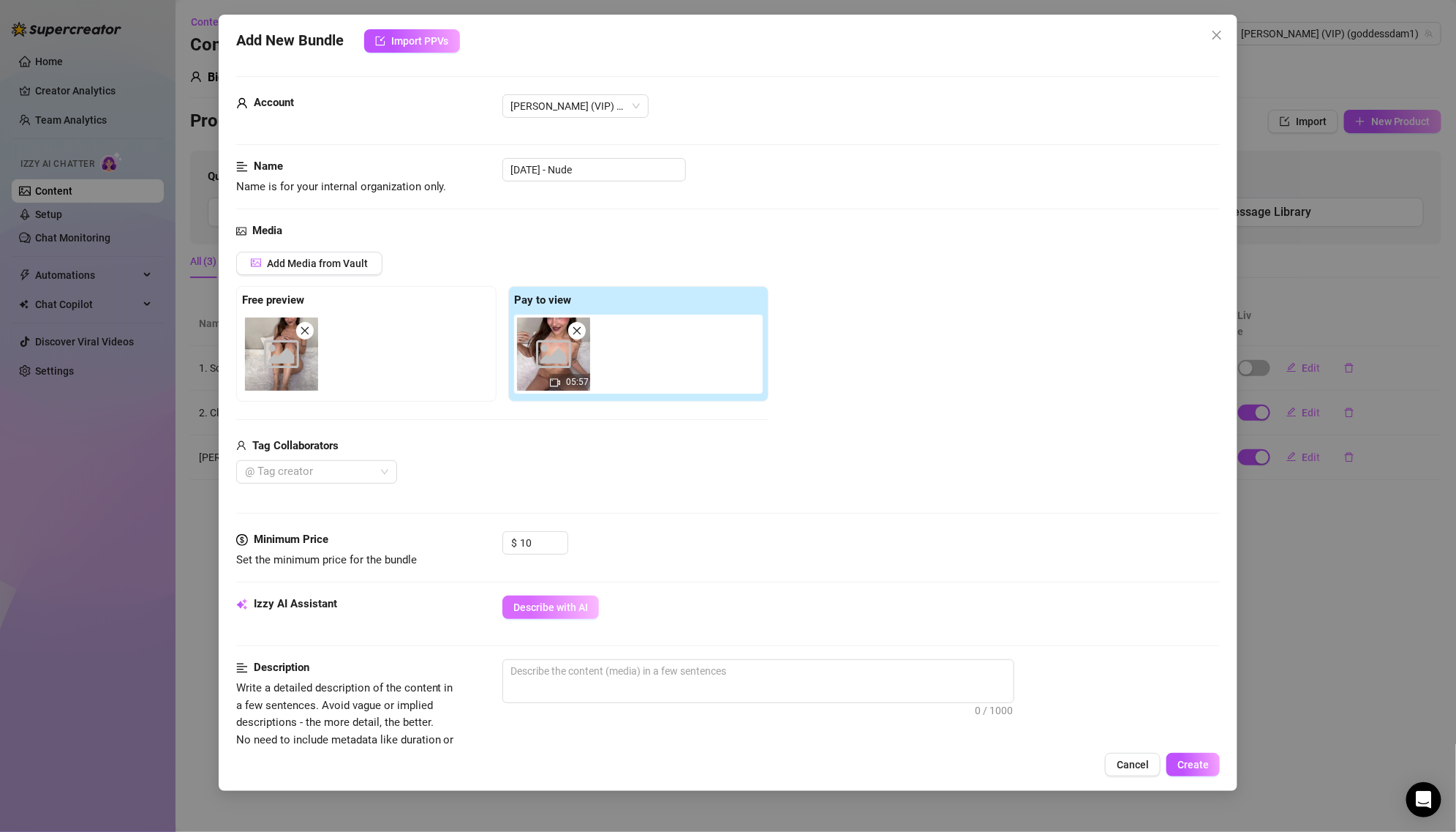
click at [579, 598] on button "Describe with AI" at bounding box center [550, 606] width 97 height 24
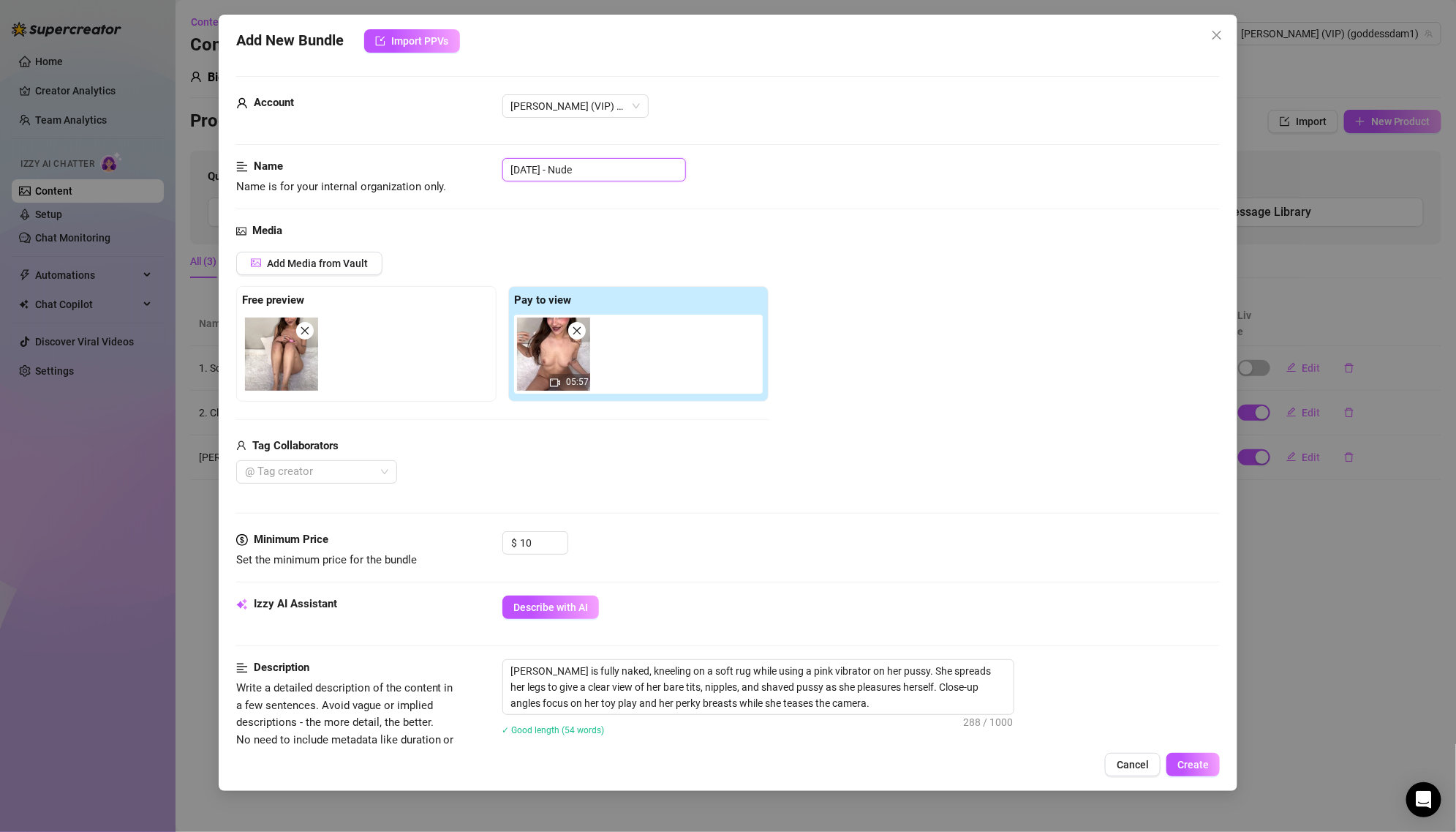
drag, startPoint x: 568, startPoint y: 173, endPoint x: 429, endPoint y: 164, distance: 139.3
click at [429, 164] on div "Name Name is for your internal organization only. [DATE] - Nude" at bounding box center [728, 177] width 984 height 38
click at [1182, 760] on span "Create" at bounding box center [1193, 764] width 31 height 11
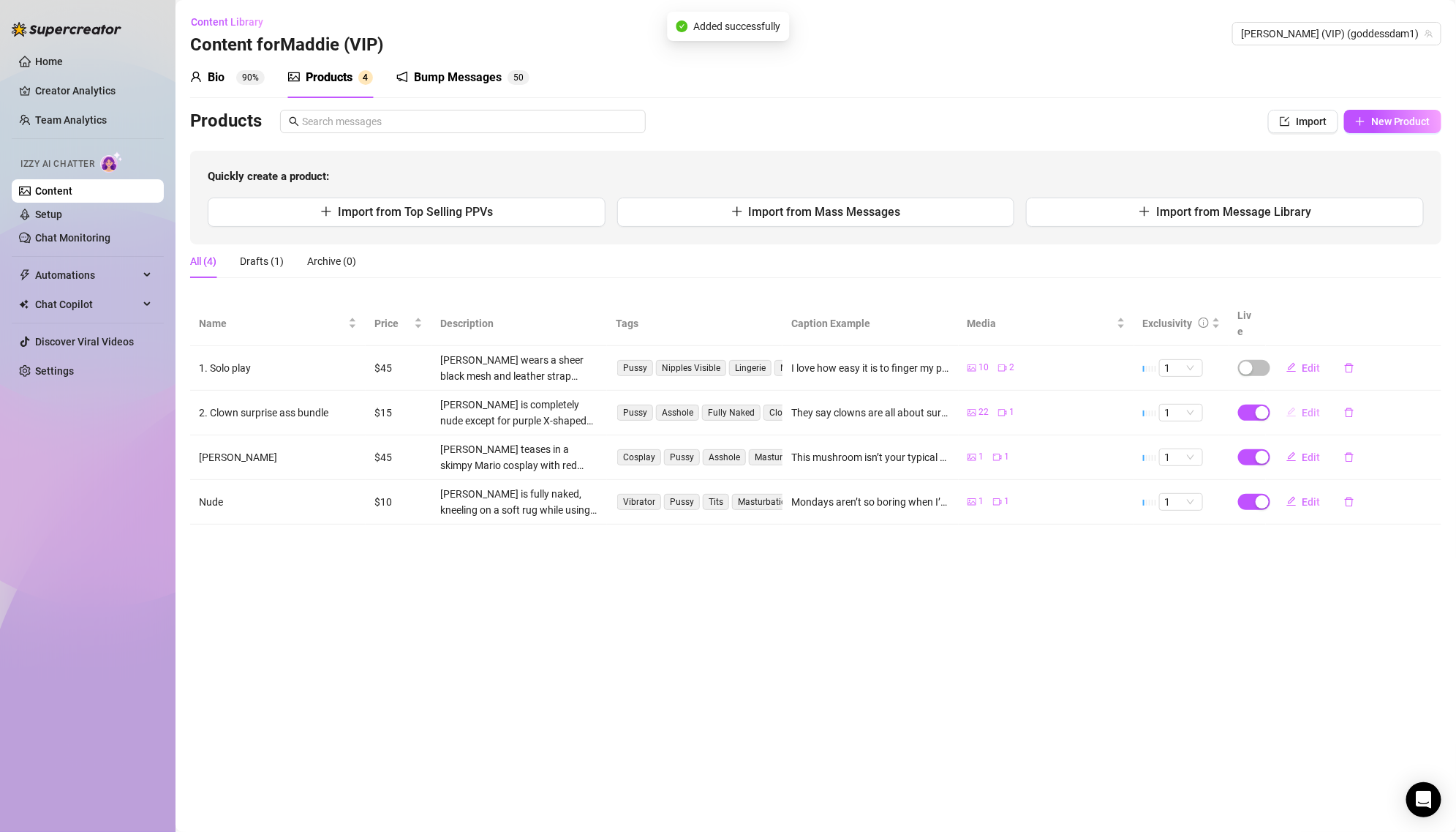
click at [1312, 407] on span "Edit" at bounding box center [1311, 413] width 18 height 11
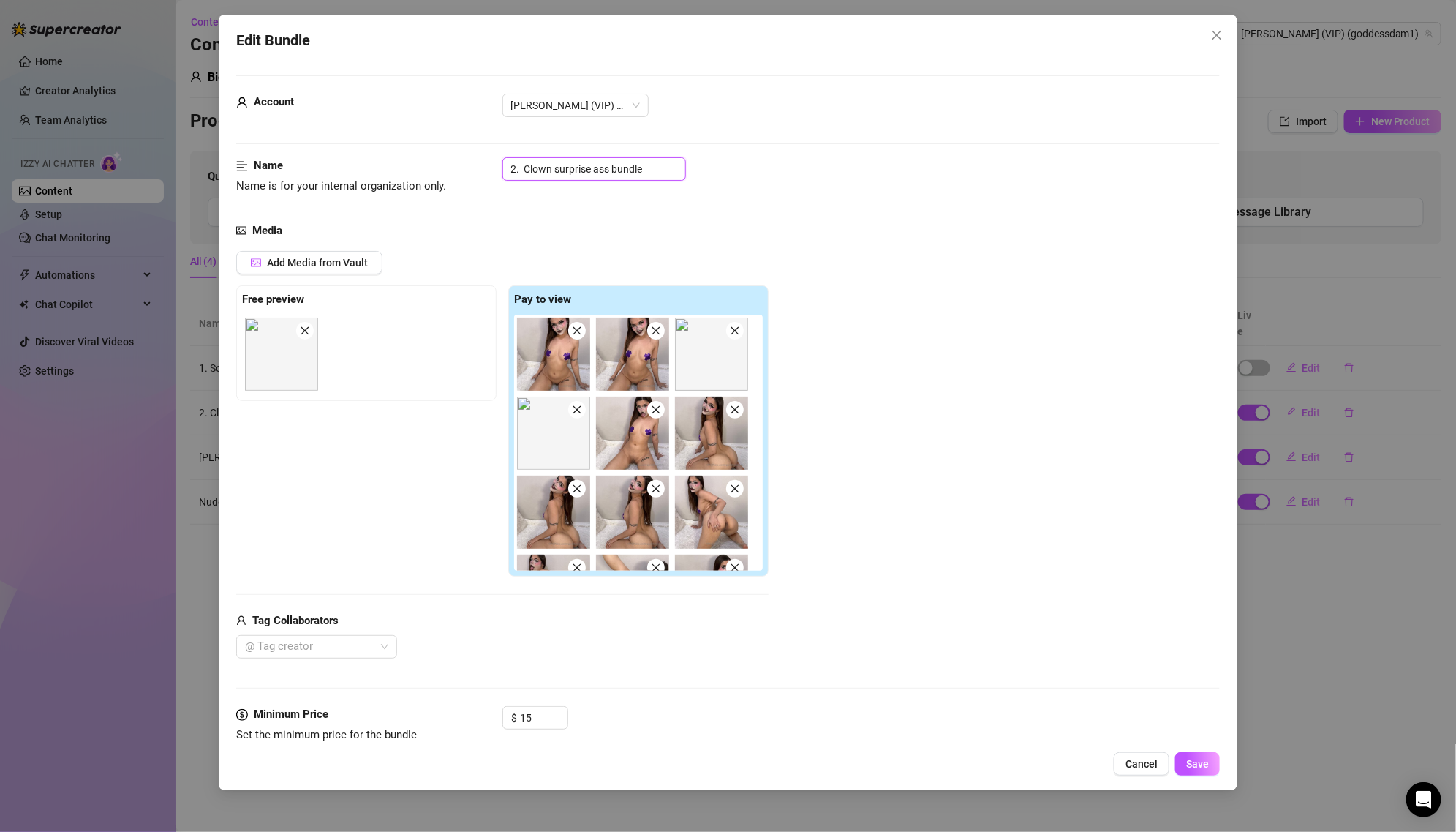
drag, startPoint x: 524, startPoint y: 165, endPoint x: 432, endPoint y: 165, distance: 92.0
click at [432, 165] on div "Name Name is for your internal organization only. 2. Clown surprise ass bundle" at bounding box center [728, 176] width 984 height 38
click at [1198, 757] on button "Save" at bounding box center [1197, 763] width 44 height 24
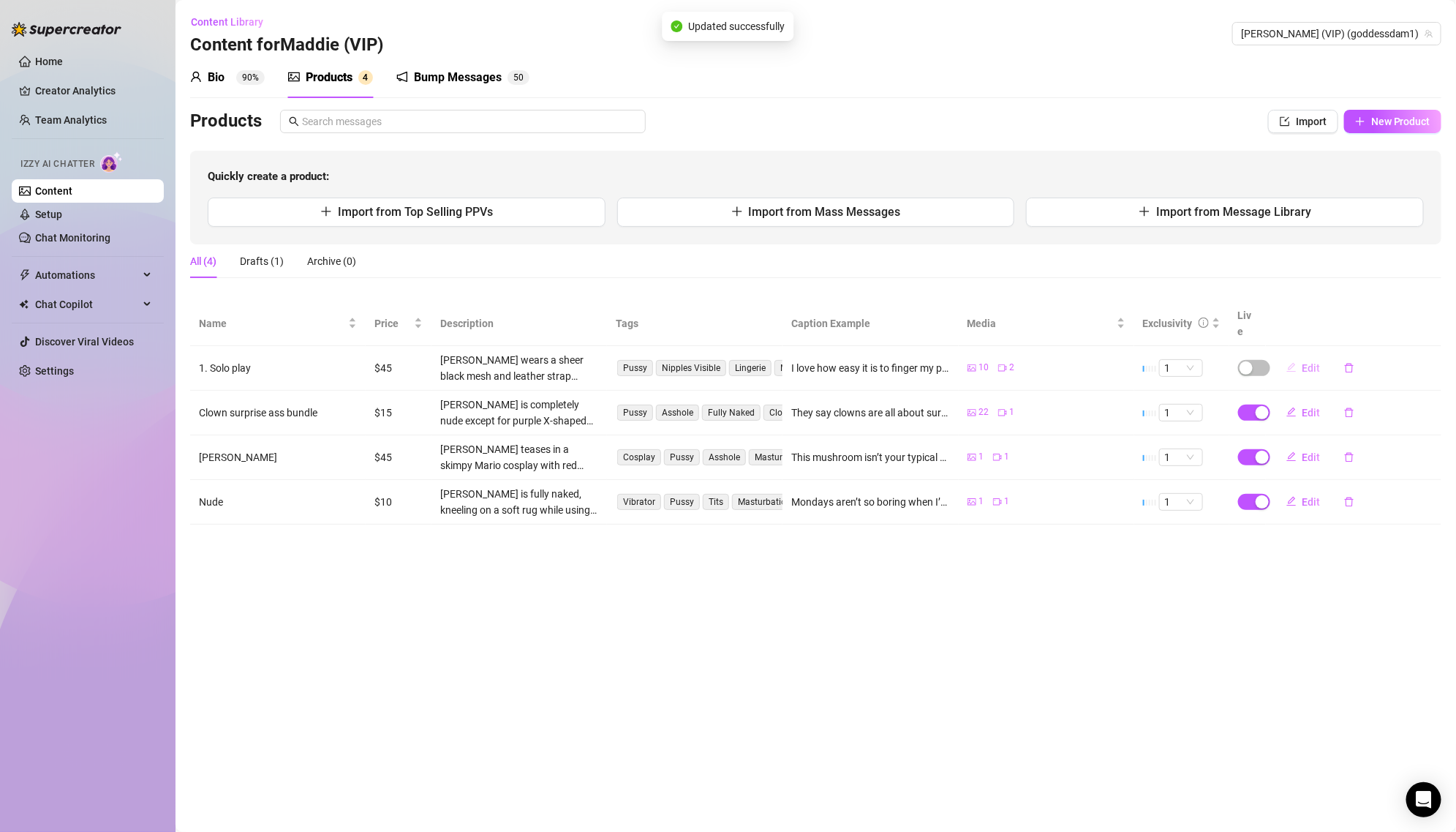
click at [1300, 356] on button "Edit" at bounding box center [1303, 368] width 57 height 24
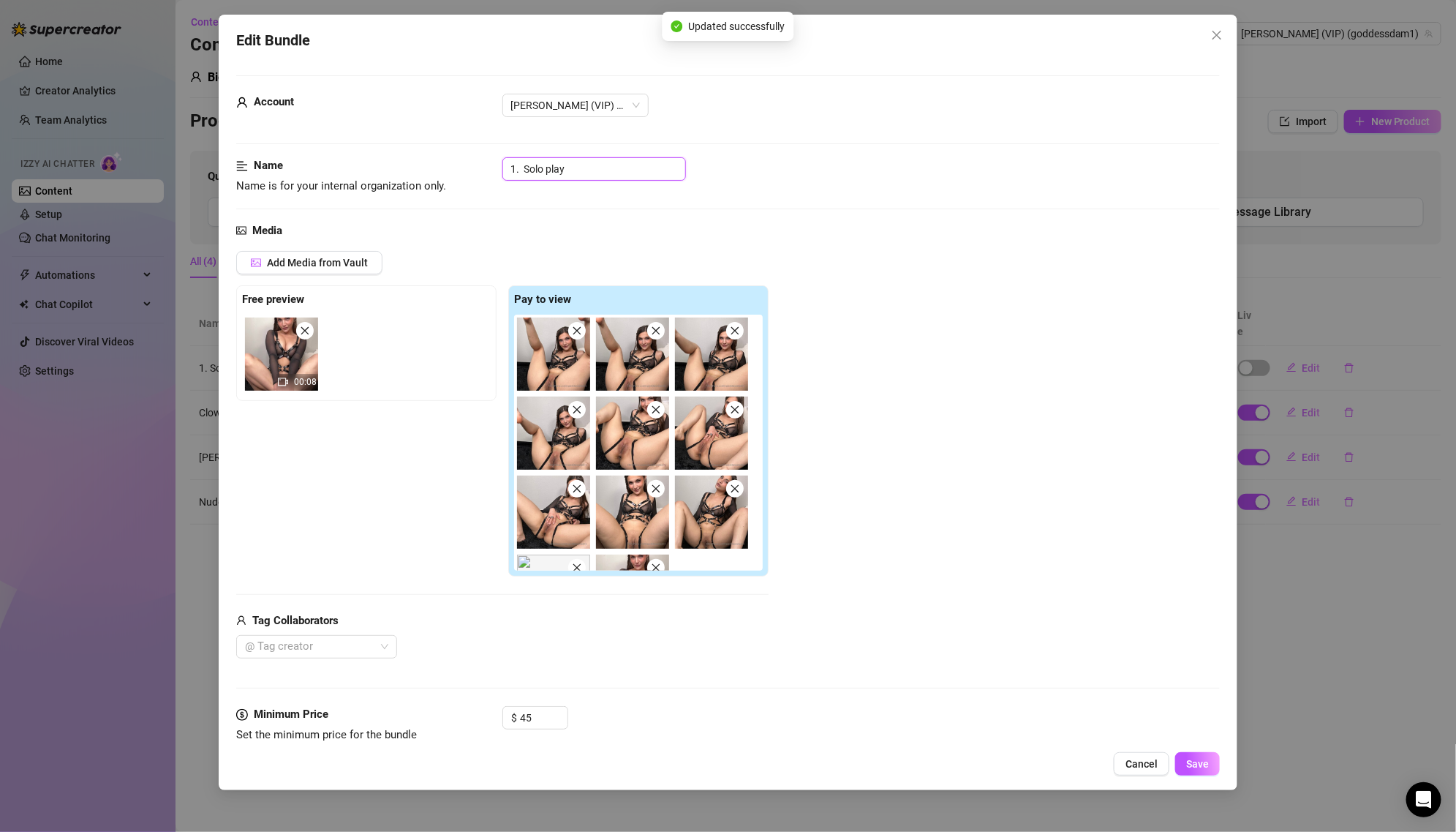
drag, startPoint x: 522, startPoint y: 163, endPoint x: 450, endPoint y: 163, distance: 72.0
click at [451, 163] on div "Name Name is for your internal organization only. 1. Solo play" at bounding box center [728, 176] width 984 height 38
click at [1199, 762] on span "Save" at bounding box center [1198, 763] width 23 height 11
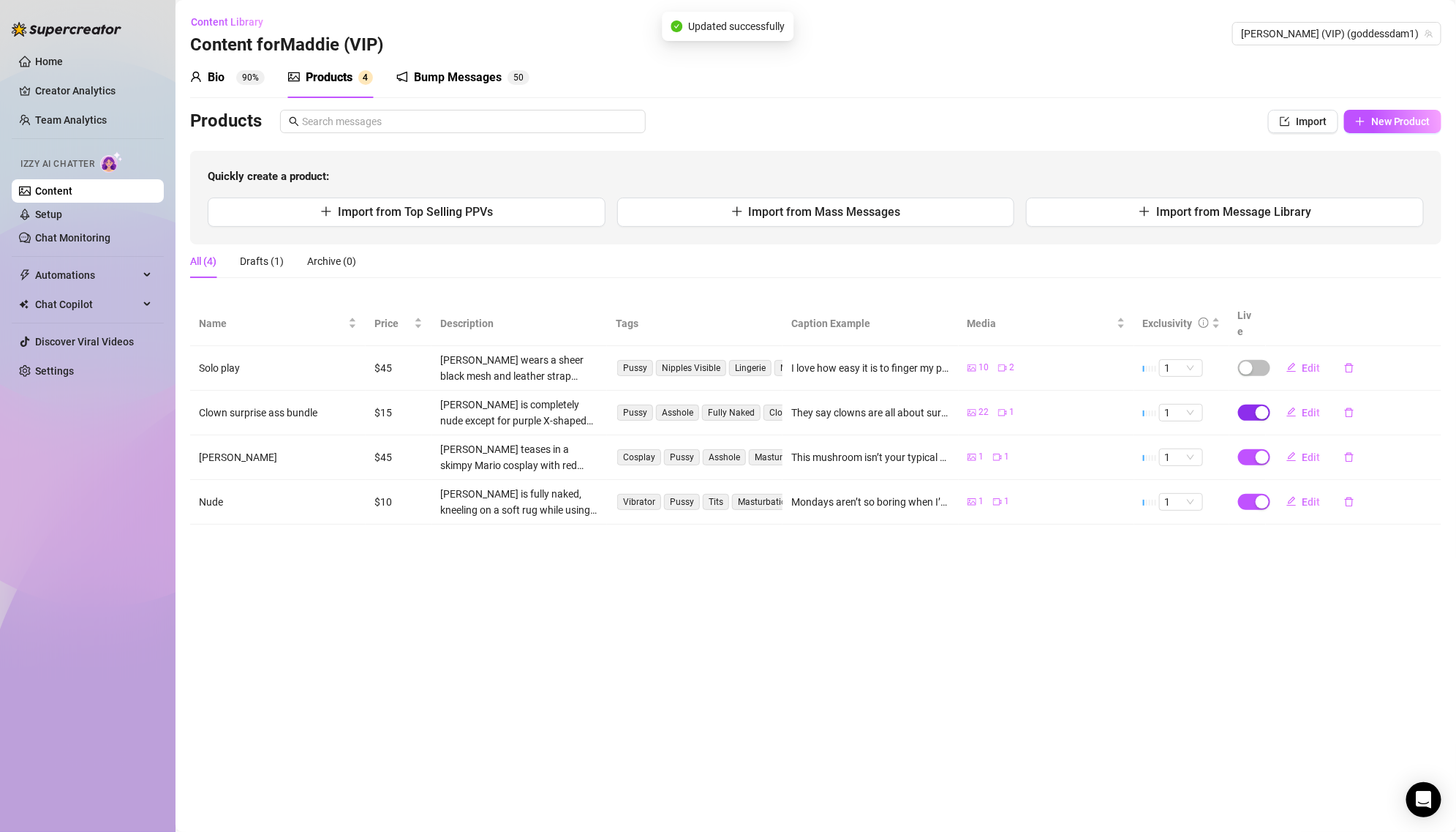
click at [1253, 404] on span "button" at bounding box center [1254, 412] width 32 height 16
click at [1369, 367] on span "OK" at bounding box center [1370, 360] width 14 height 11
click at [1256, 450] on div "button" at bounding box center [1262, 457] width 13 height 13
click at [1370, 403] on span "OK" at bounding box center [1370, 405] width 14 height 11
click at [1257, 495] on div "button" at bounding box center [1262, 502] width 13 height 13
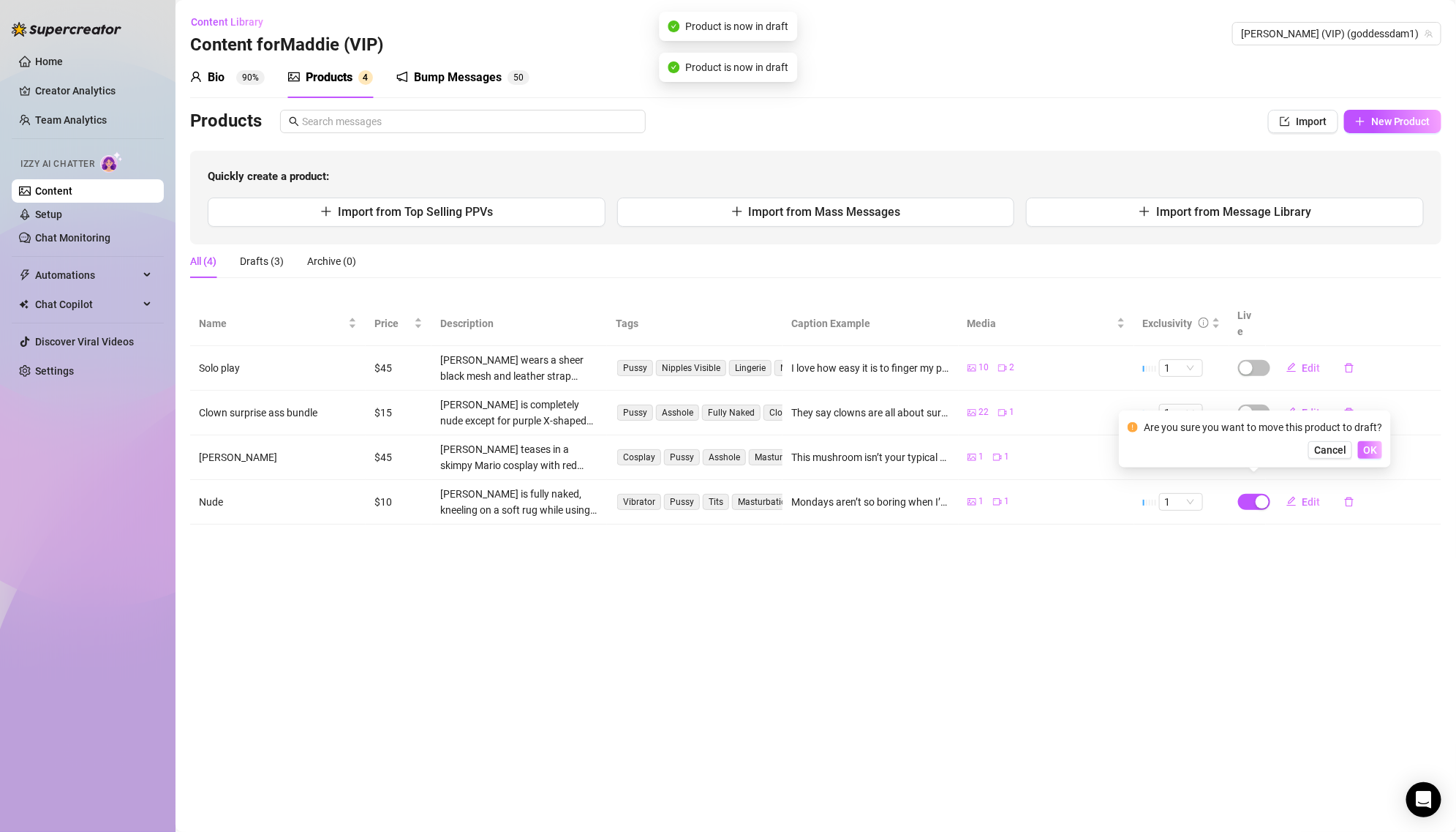
click at [1368, 453] on span "OK" at bounding box center [1370, 449] width 14 height 11
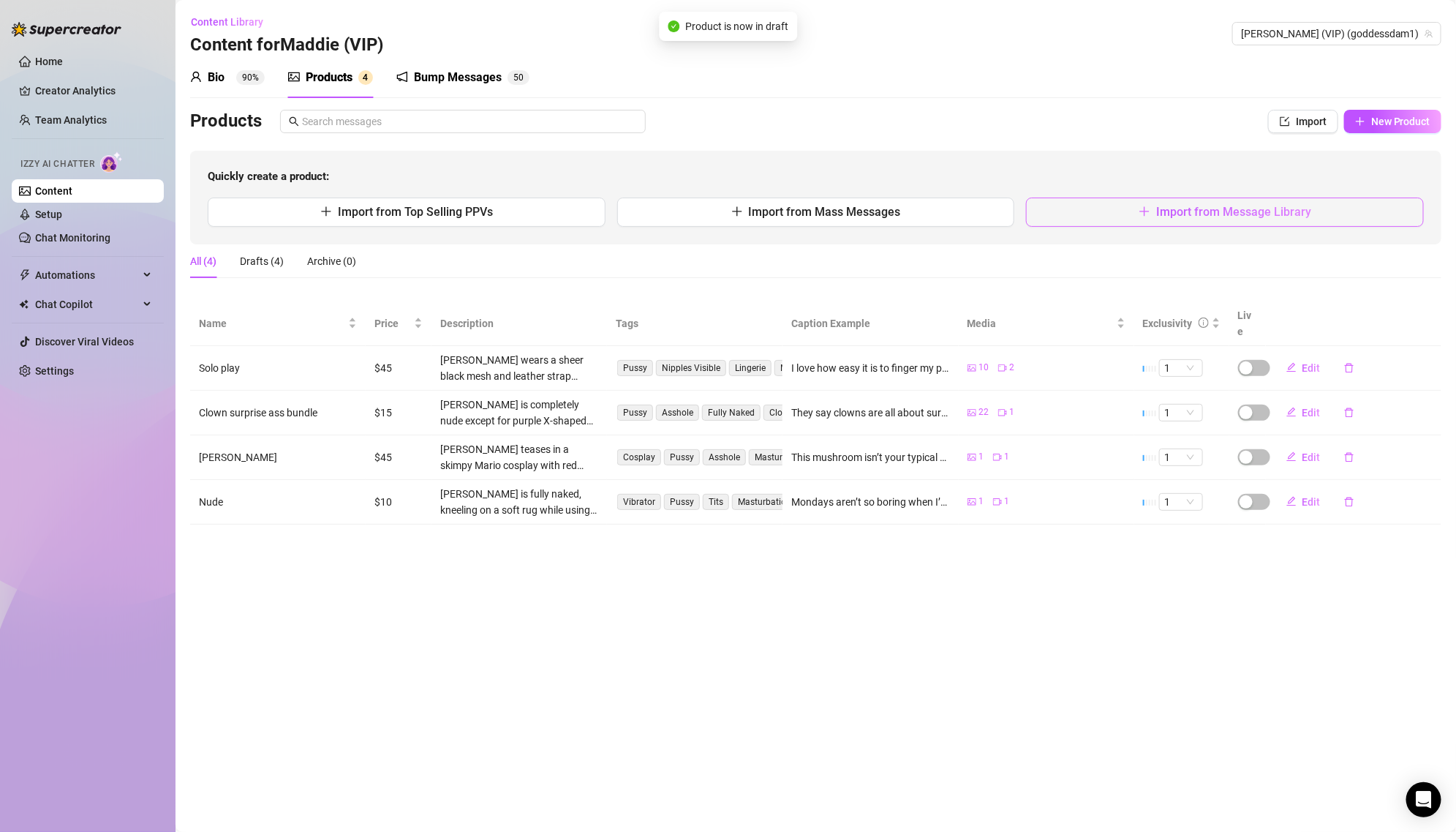
click at [1232, 222] on button "Import from Message Library" at bounding box center [1225, 212] width 398 height 29
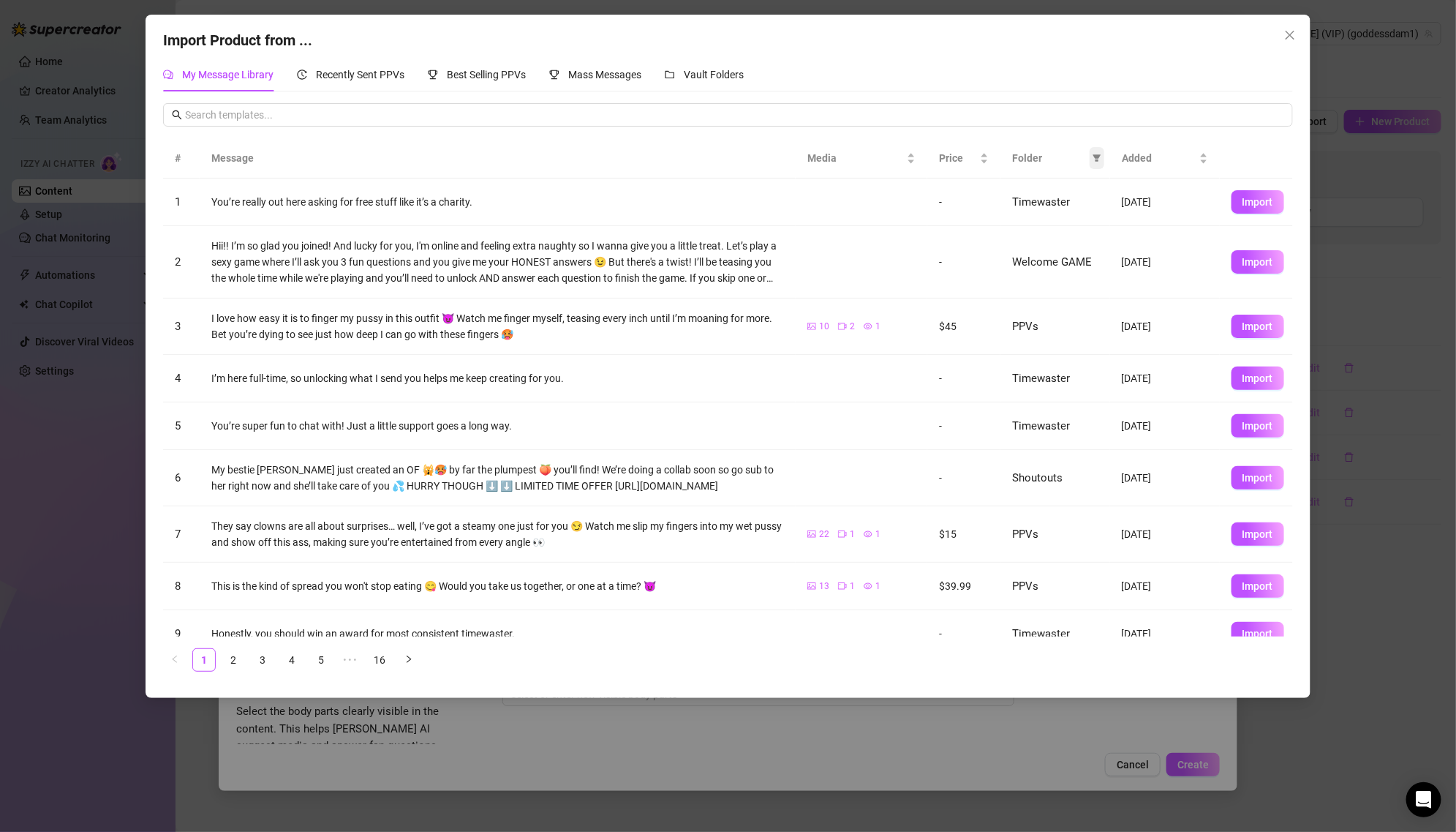
click at [1093, 157] on icon "filter" at bounding box center [1096, 157] width 8 height 8
click at [1059, 289] on li "PPVs" at bounding box center [1048, 280] width 107 height 24
click at [1088, 381] on span "OK" at bounding box center [1086, 380] width 14 height 11
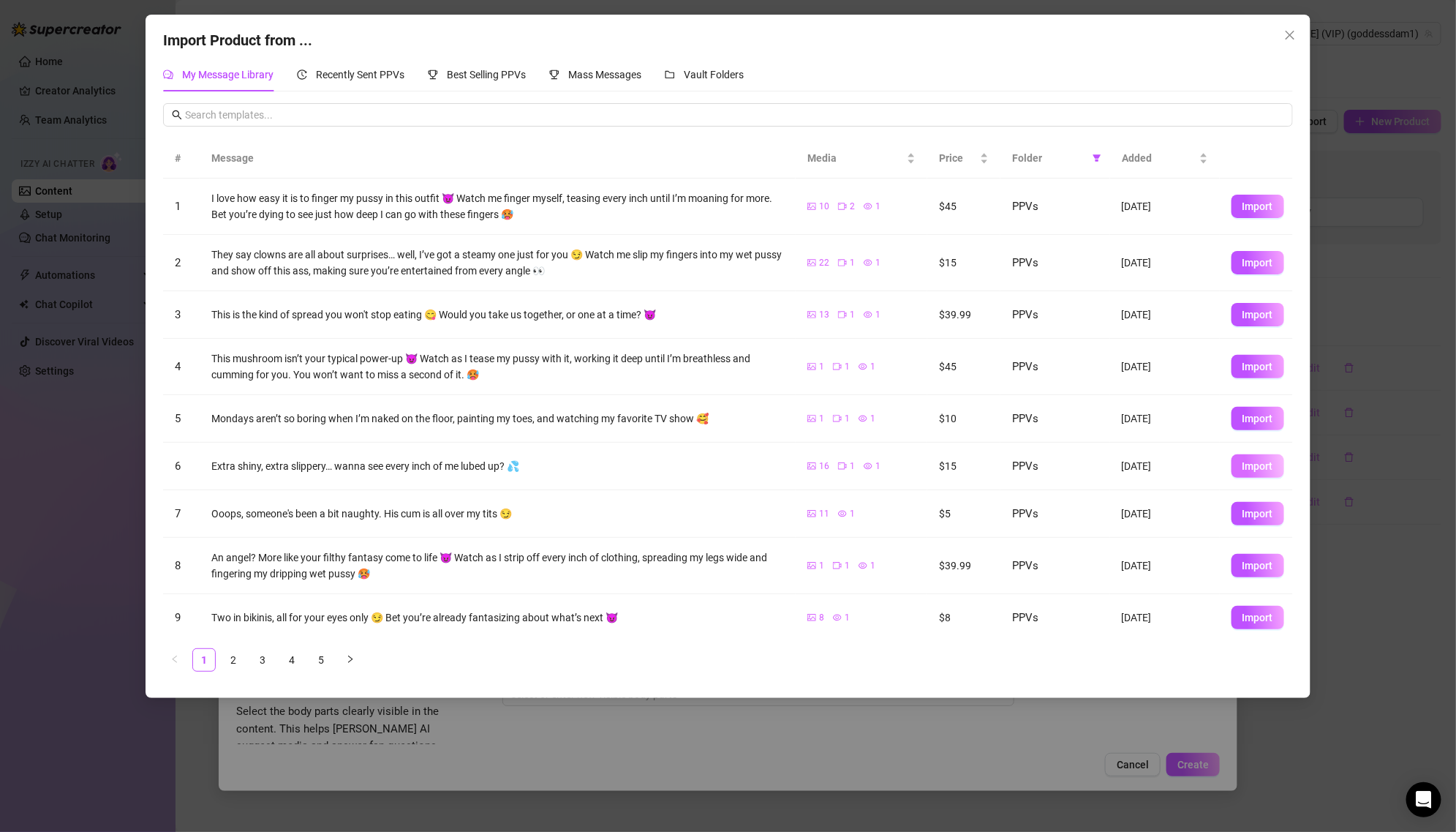
click at [1260, 469] on span "Import" at bounding box center [1258, 465] width 31 height 11
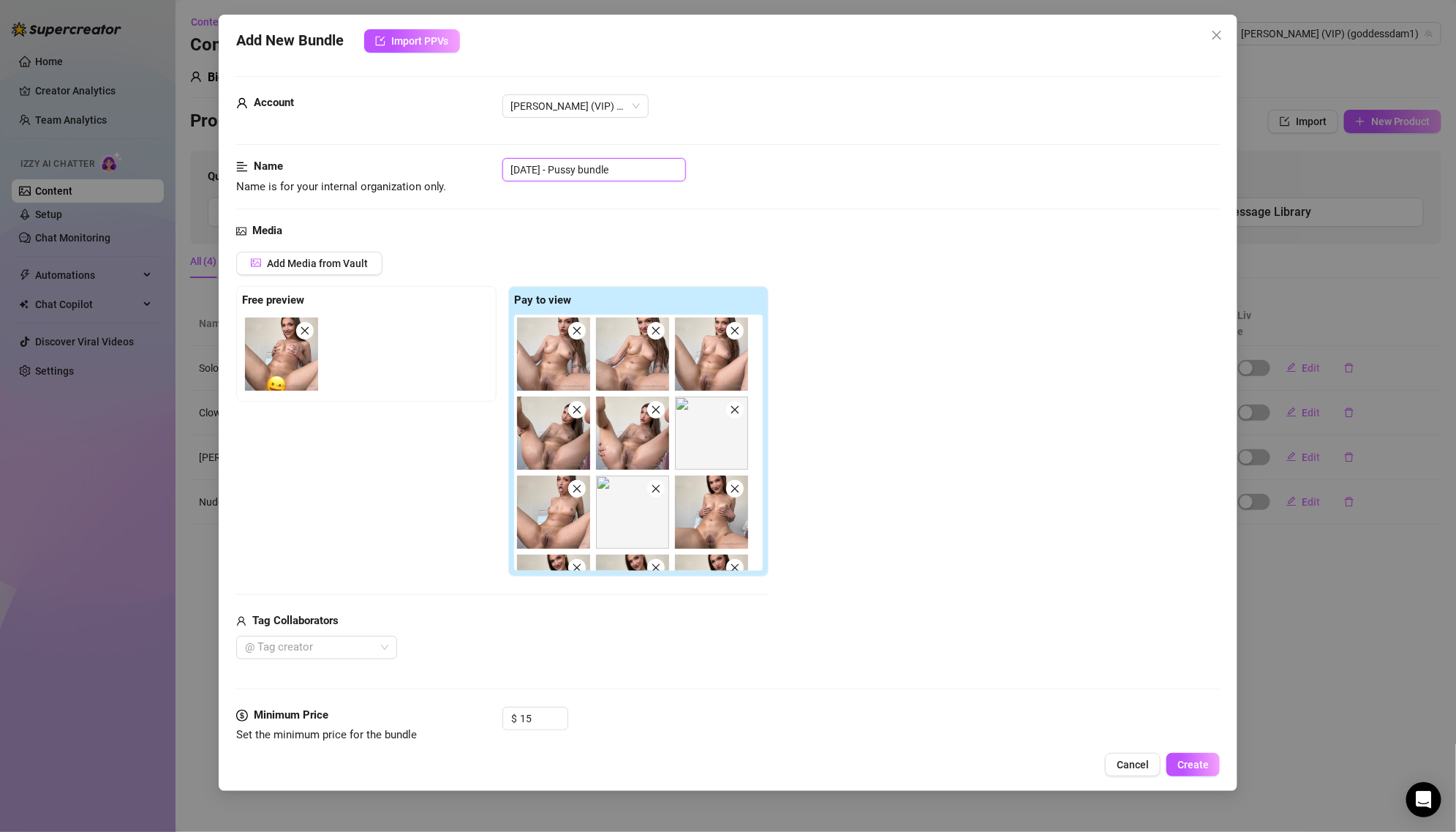
drag, startPoint x: 571, startPoint y: 167, endPoint x: 490, endPoint y: 167, distance: 81.0
click at [490, 167] on div "Name Name is for your internal organization only. [DATE] - Pussy bundle" at bounding box center [728, 177] width 984 height 38
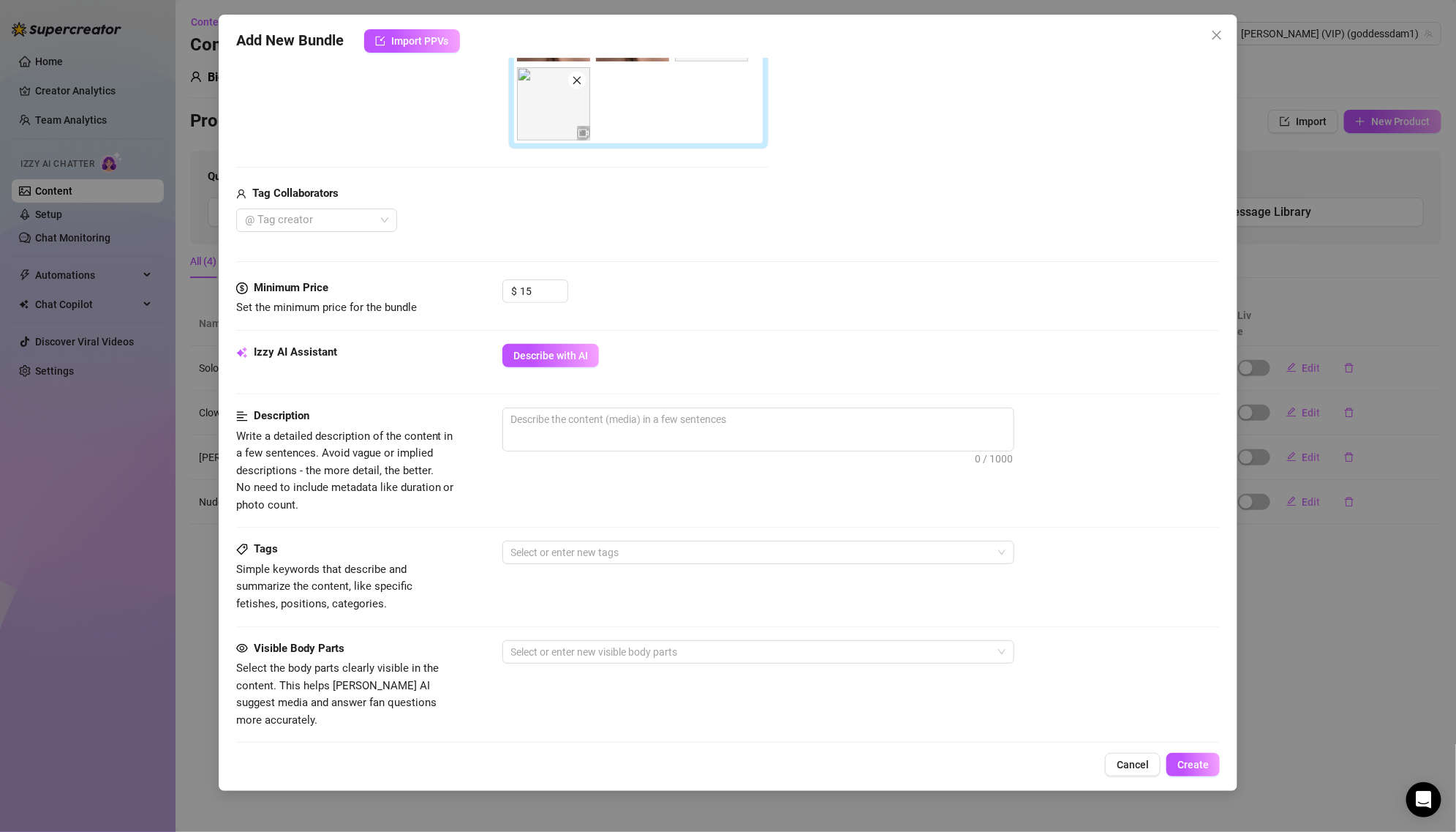
scroll to position [468, 0]
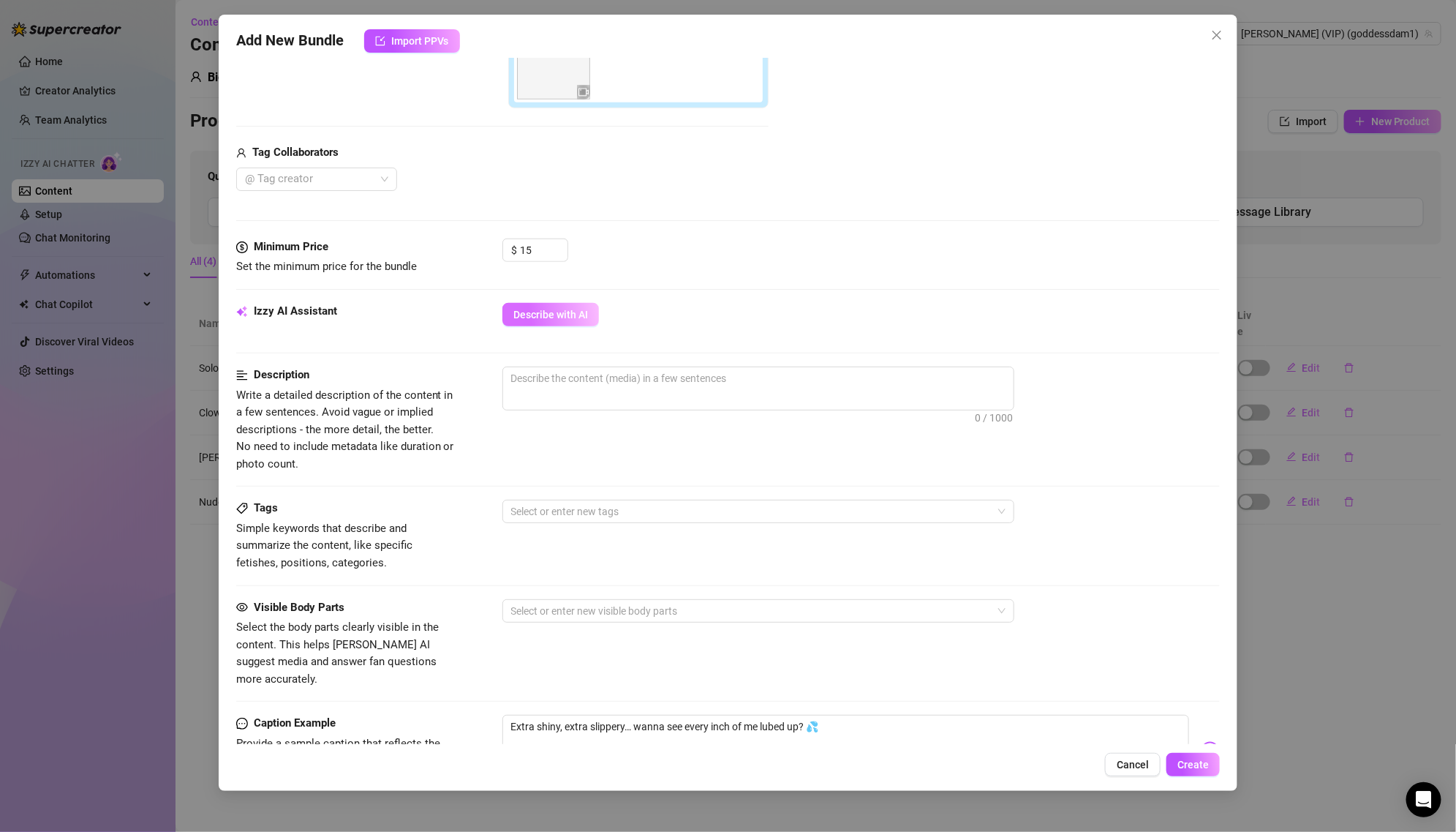
click at [573, 308] on span "Describe with AI" at bounding box center [550, 314] width 74 height 11
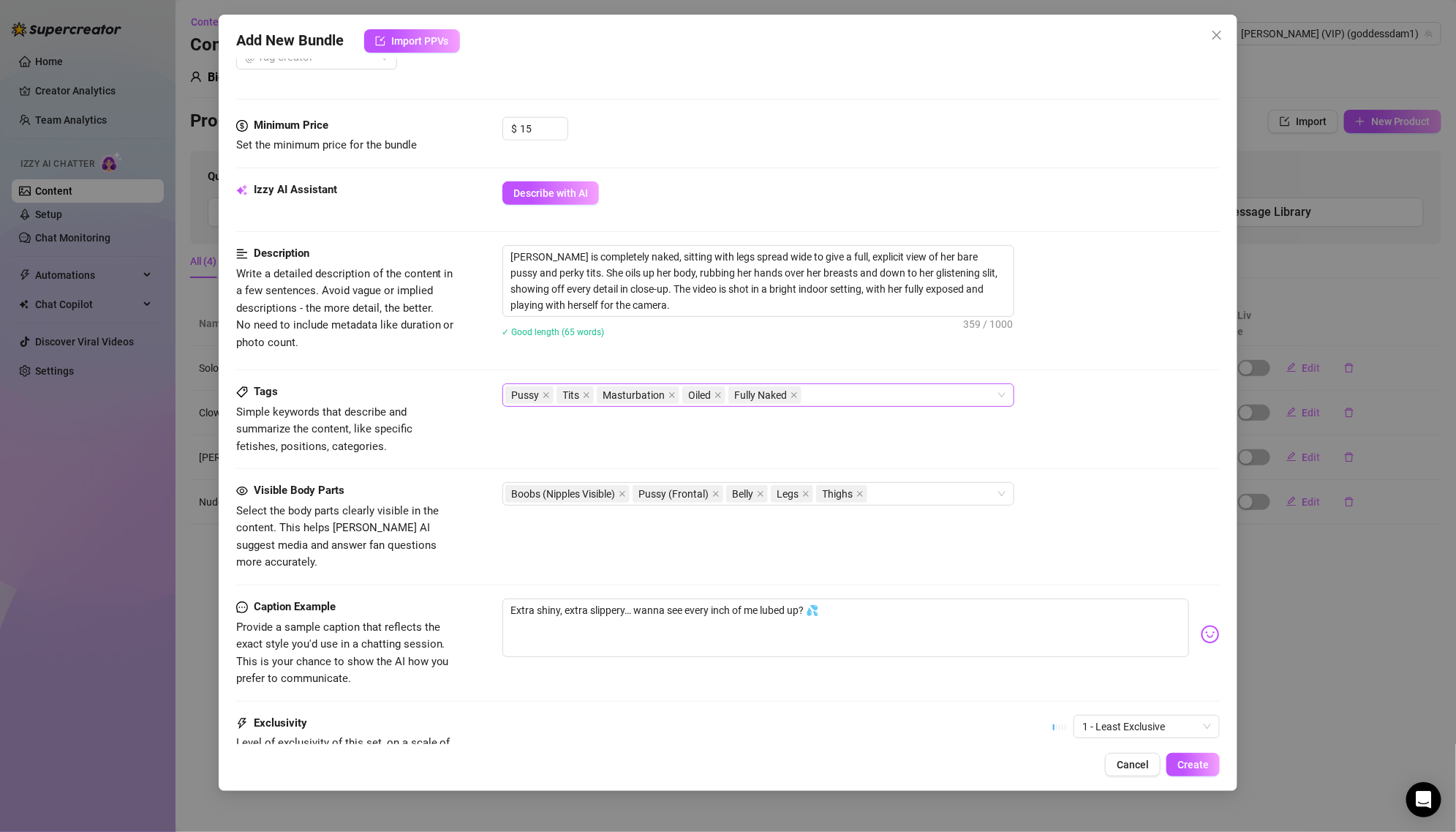
scroll to position [718, 0]
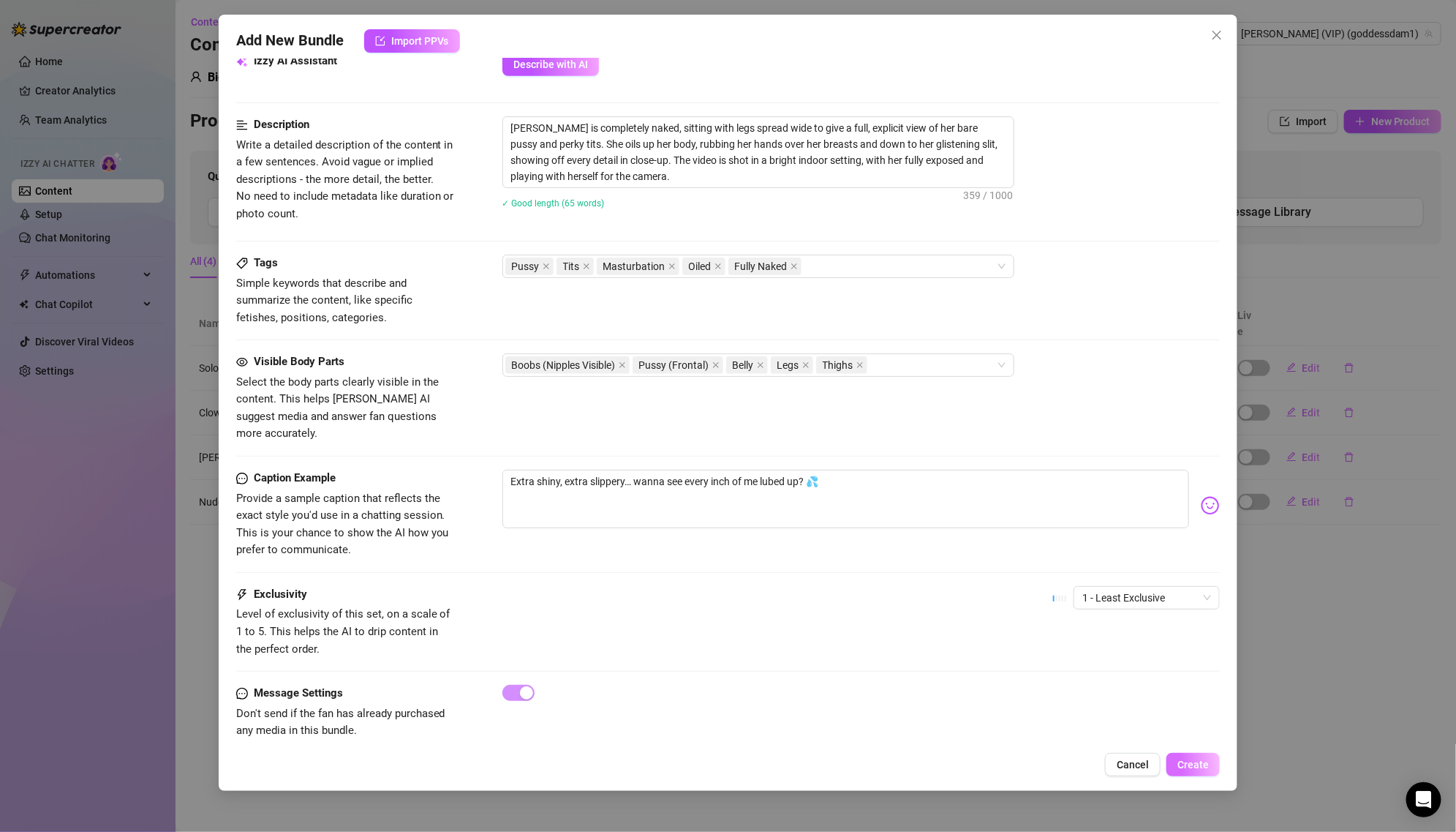
click at [1183, 759] on span "Create" at bounding box center [1193, 764] width 31 height 11
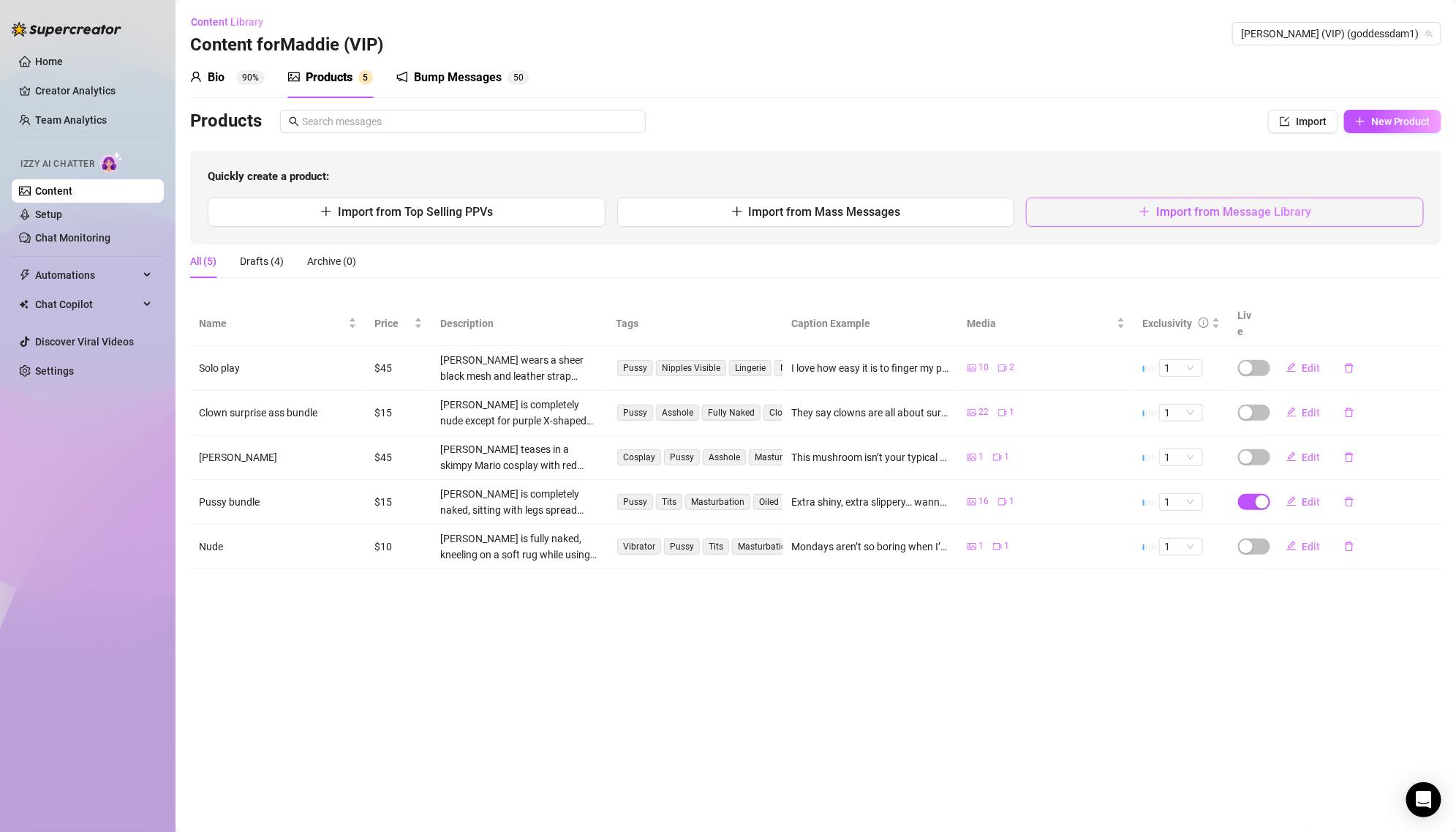
click at [1323, 215] on button "Import from Message Library" at bounding box center [1225, 212] width 398 height 29
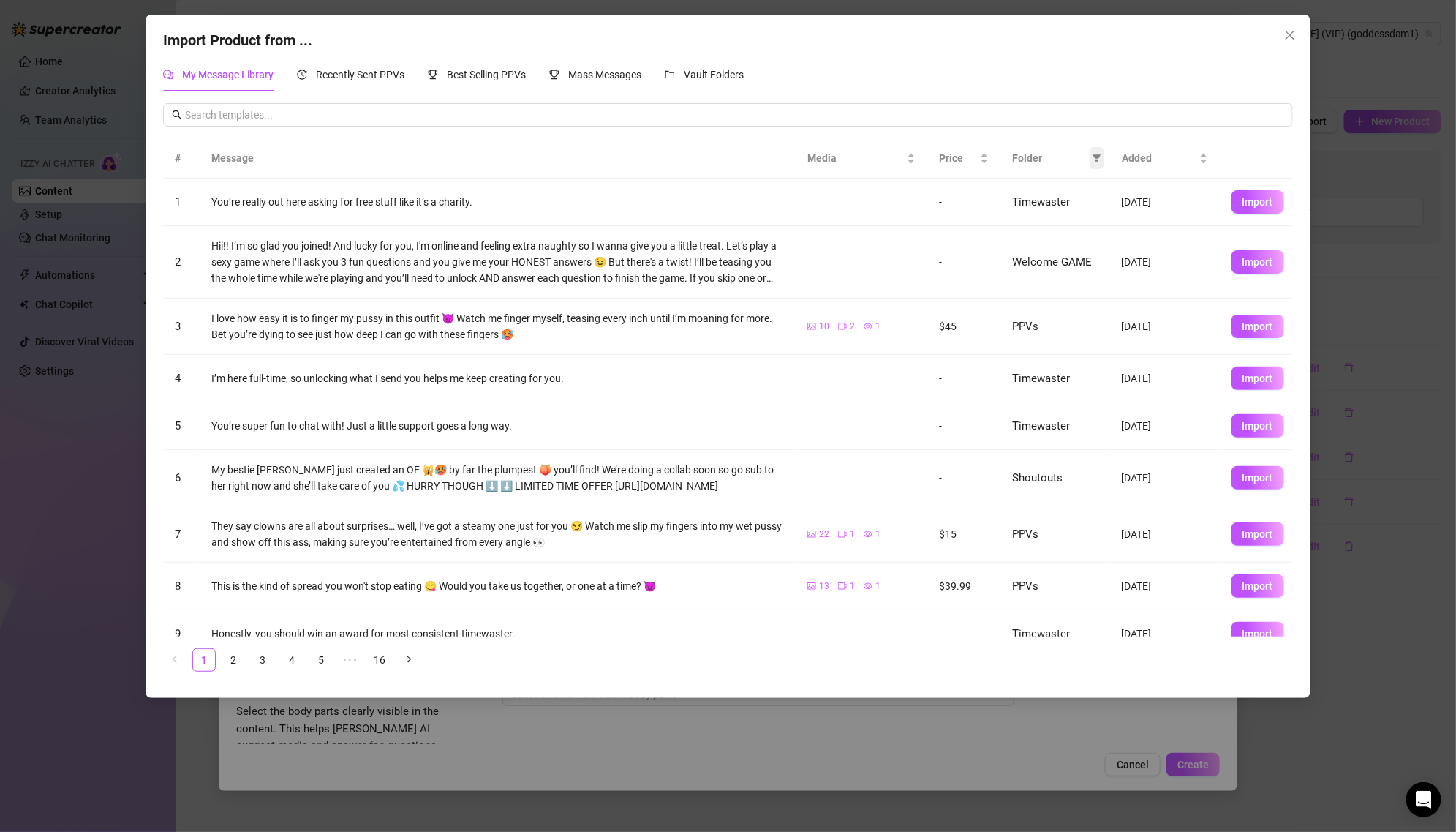
click at [1094, 152] on span at bounding box center [1097, 157] width 15 height 22
click at [1045, 277] on span "PPVs" at bounding box center [1047, 279] width 89 height 16
click at [1087, 376] on span "OK" at bounding box center [1086, 380] width 14 height 11
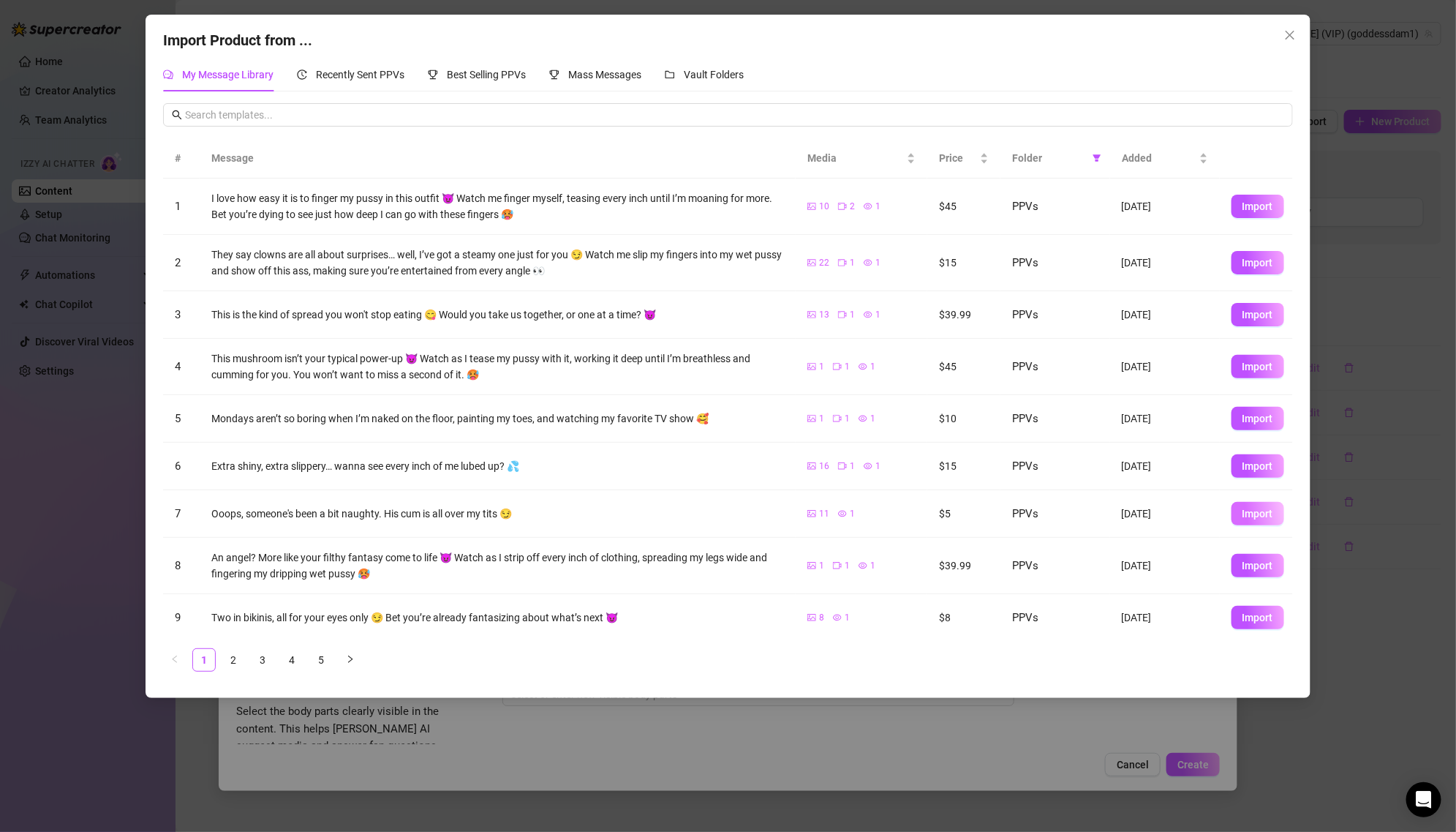
click at [1254, 514] on span "Import" at bounding box center [1258, 513] width 31 height 11
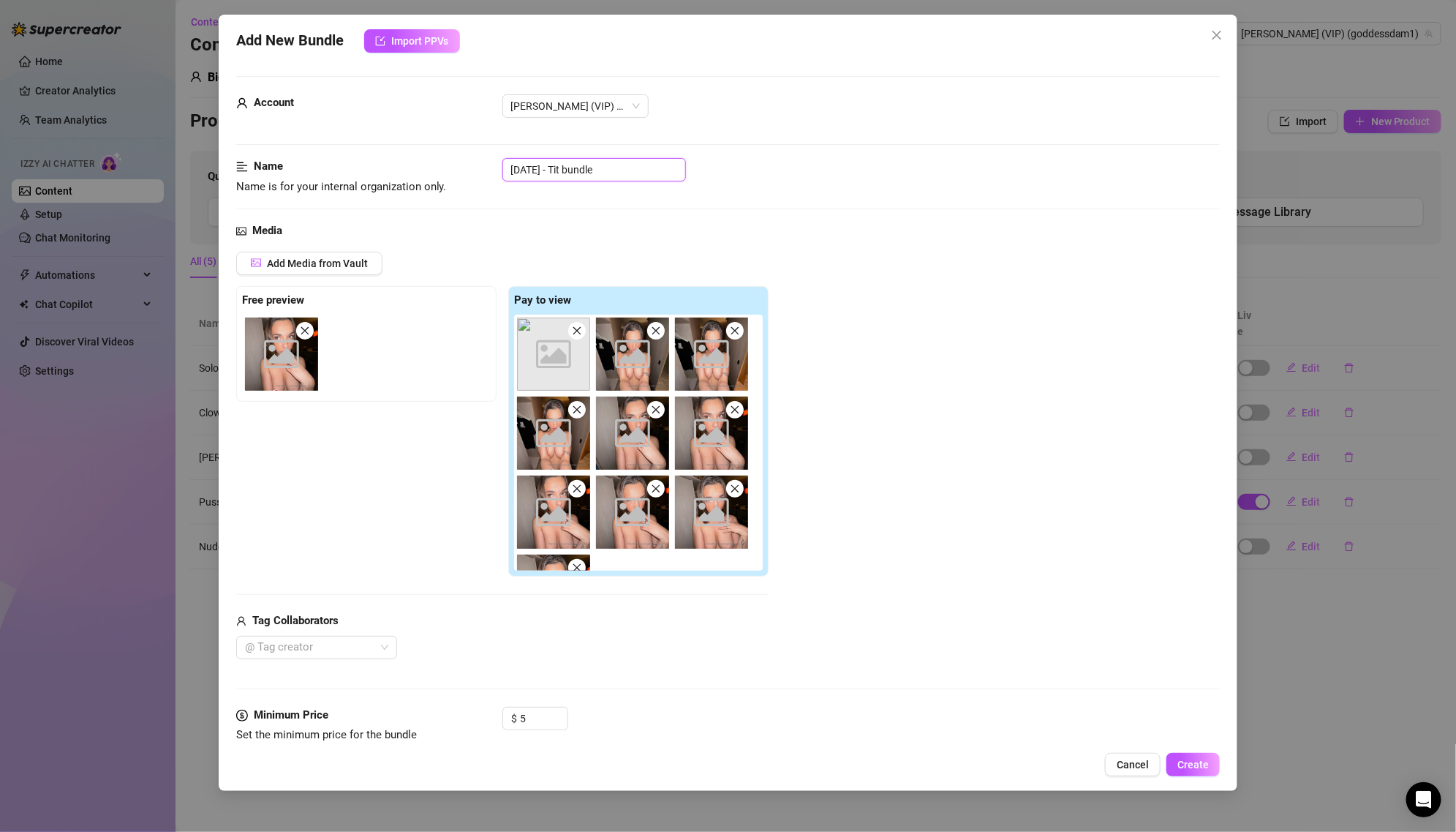
drag, startPoint x: 568, startPoint y: 163, endPoint x: 461, endPoint y: 163, distance: 107.0
click at [461, 163] on div "Name Name is for your internal organization only. [DATE] - Tit bundle" at bounding box center [728, 177] width 984 height 38
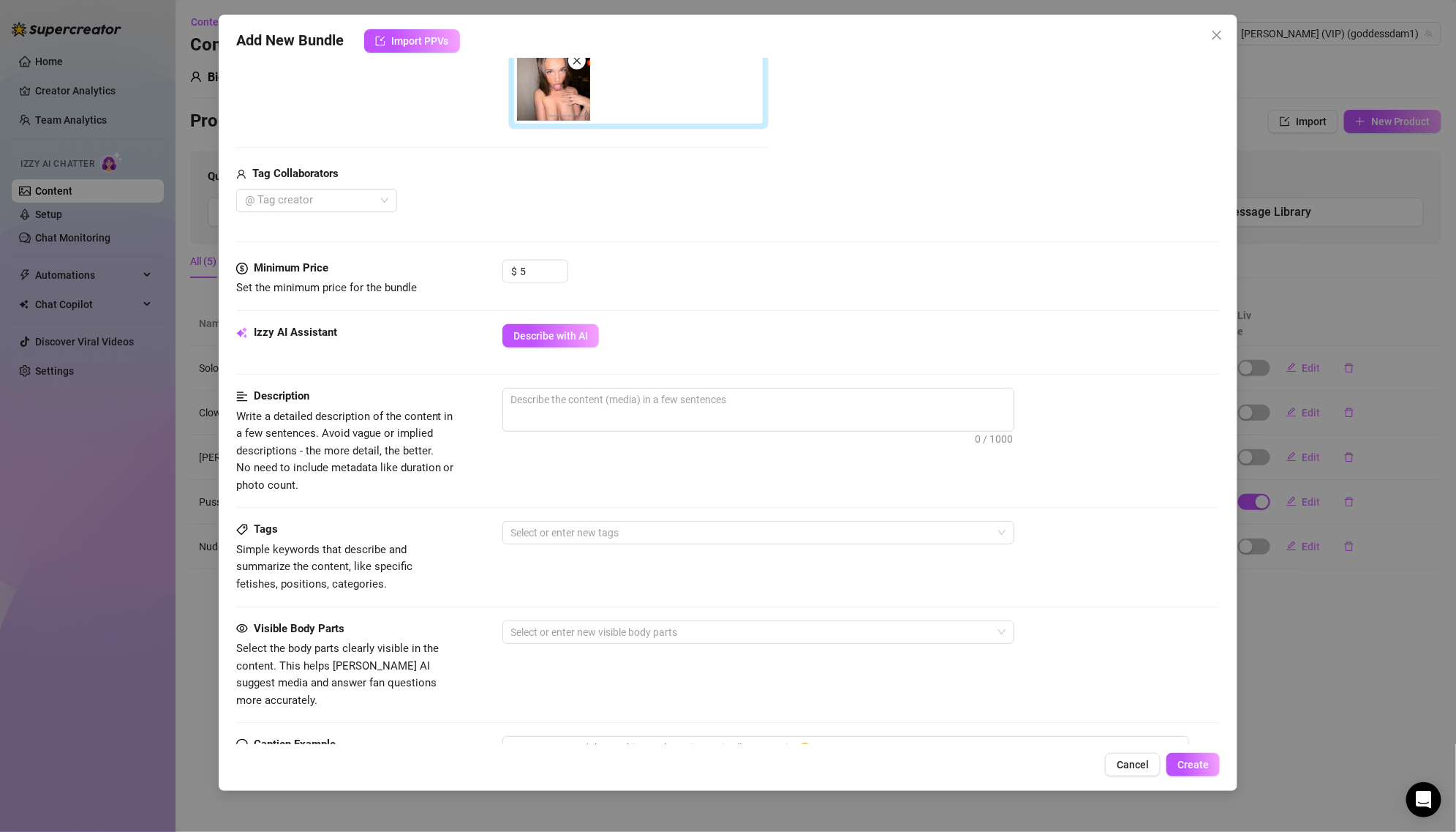
scroll to position [338, 0]
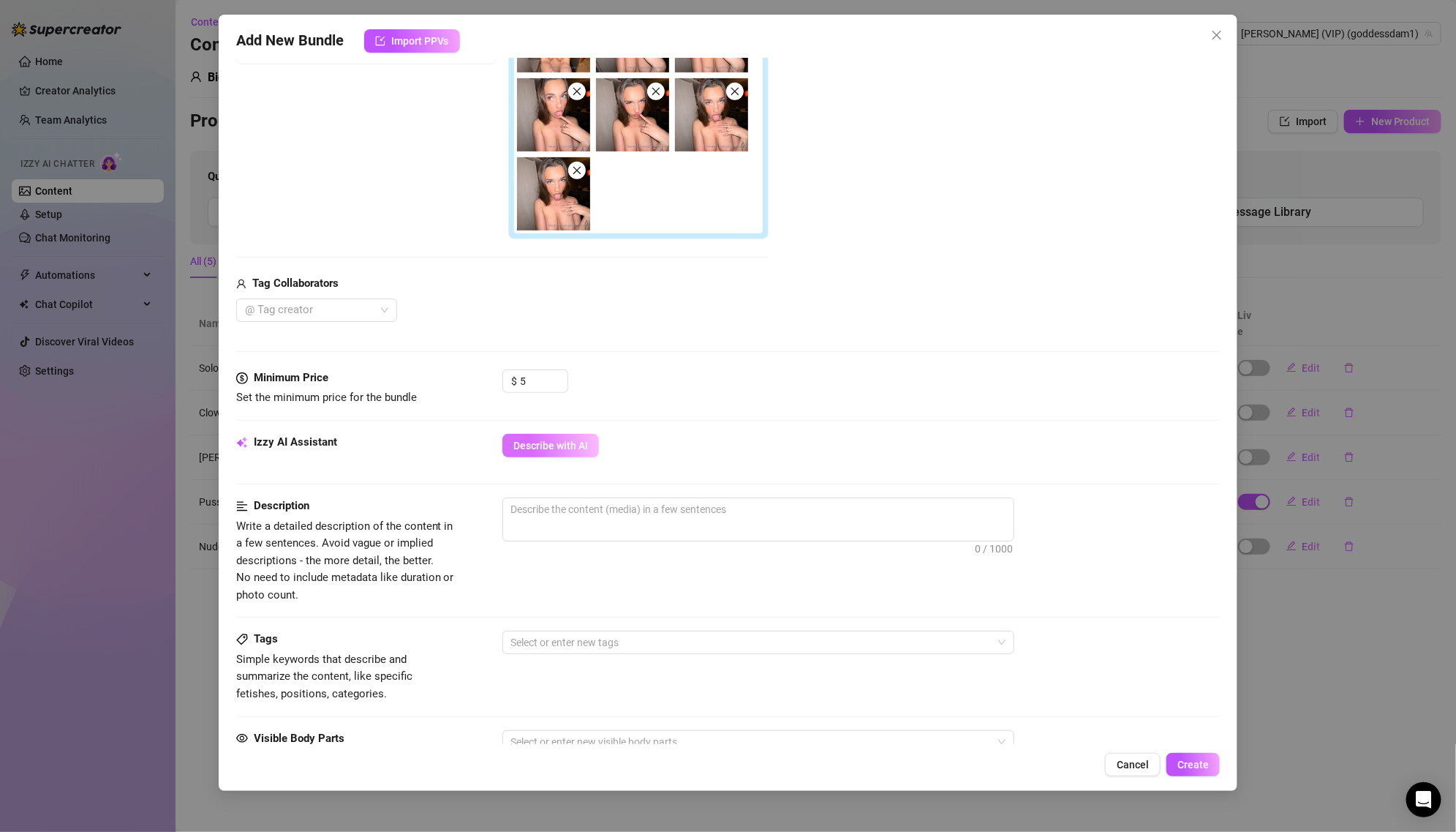
click at [584, 443] on span "Describe with AI" at bounding box center [550, 446] width 74 height 11
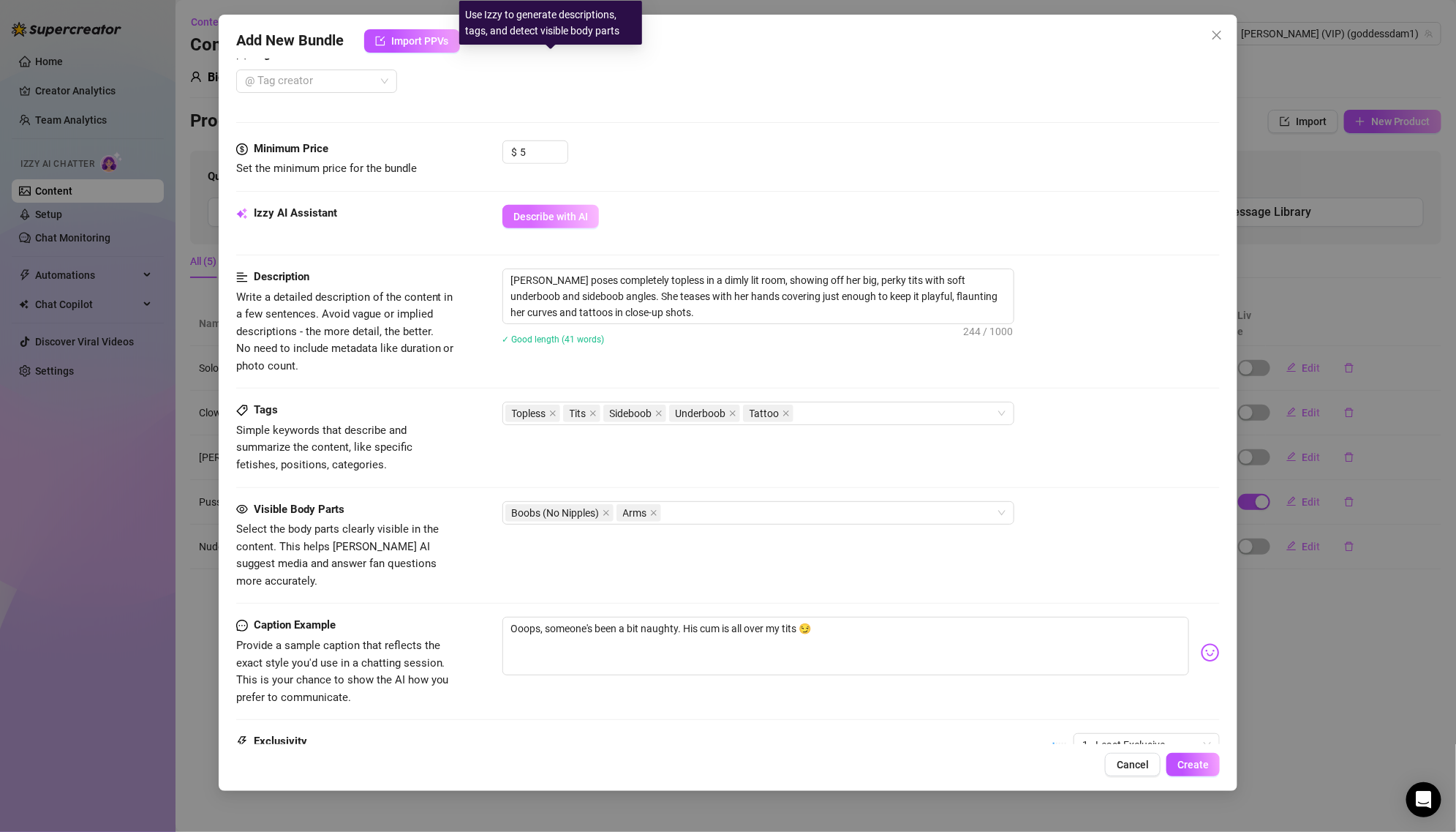
scroll to position [714, 0]
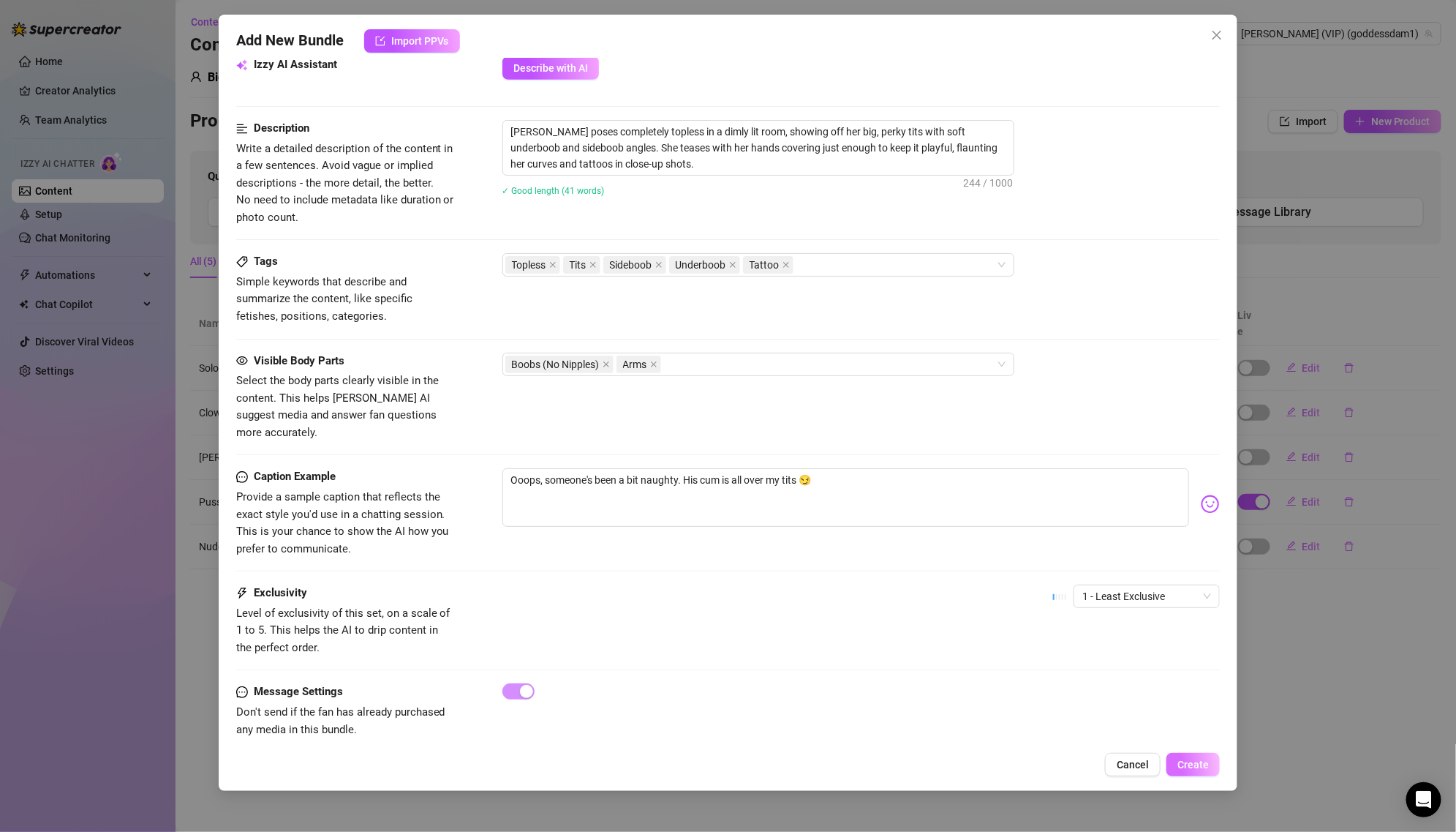
click at [1204, 760] on span "Create" at bounding box center [1193, 764] width 31 height 11
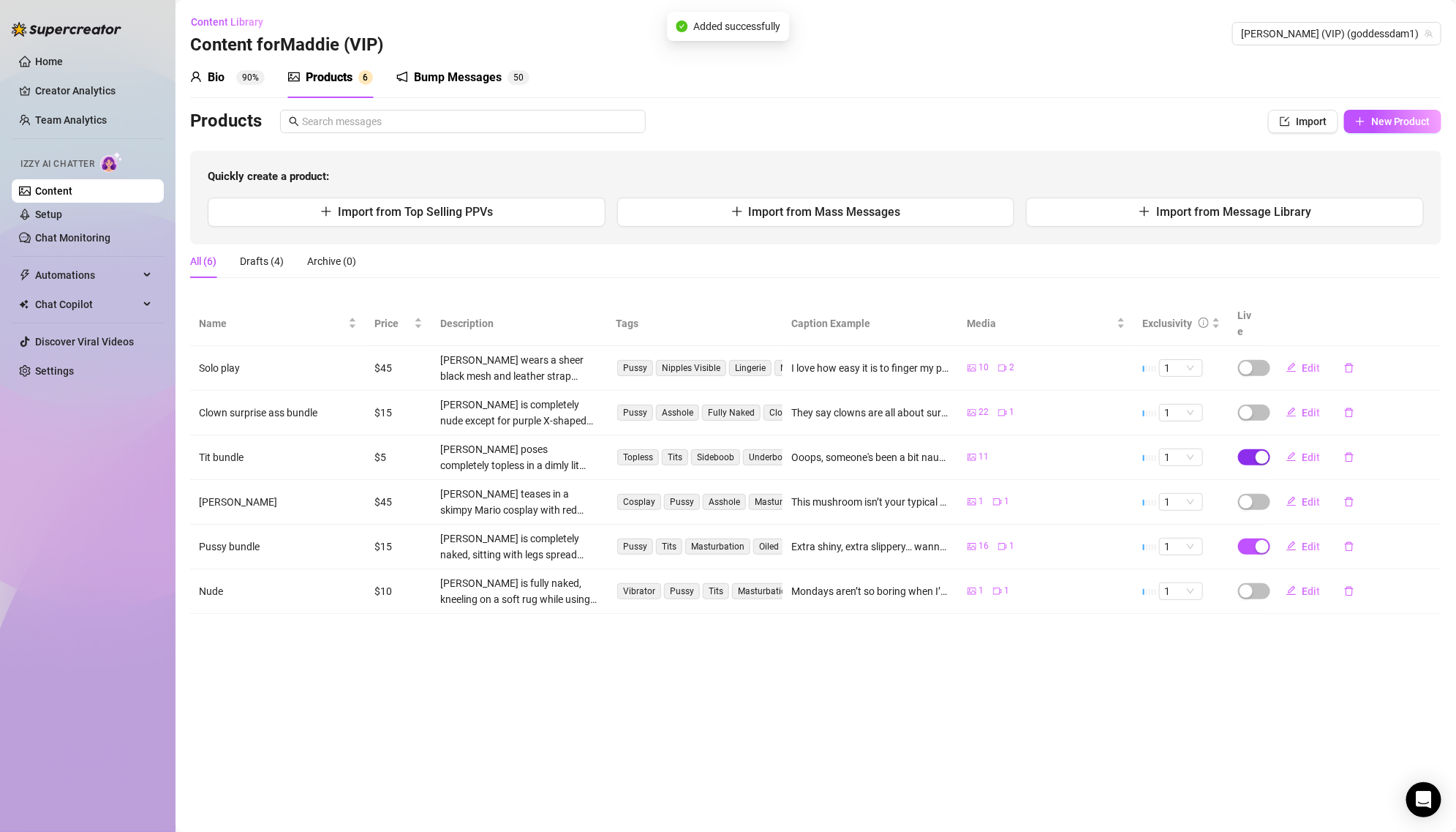
click at [1246, 449] on span "button" at bounding box center [1254, 457] width 32 height 16
click at [1359, 404] on button "OK" at bounding box center [1370, 405] width 24 height 18
click at [1260, 540] on div "button" at bounding box center [1262, 546] width 13 height 13
click at [1363, 499] on span "OK" at bounding box center [1370, 494] width 14 height 11
click at [1266, 213] on span "Import from Message Library" at bounding box center [1233, 212] width 155 height 14
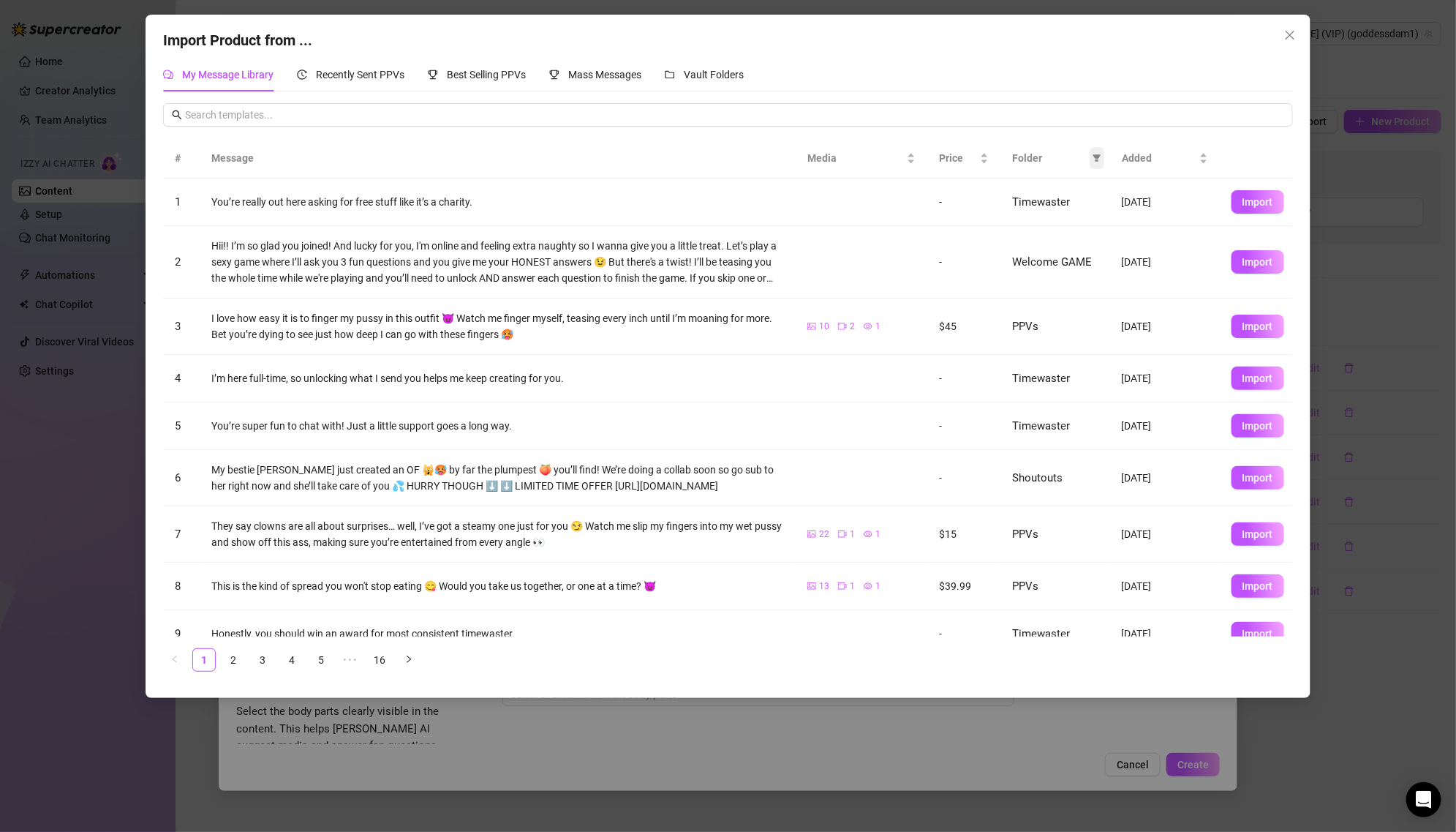
click at [1097, 158] on icon "filter" at bounding box center [1097, 159] width 8 height 8
click at [1062, 276] on span "PPVs" at bounding box center [1047, 279] width 89 height 16
click at [1089, 380] on span "OK" at bounding box center [1086, 380] width 14 height 11
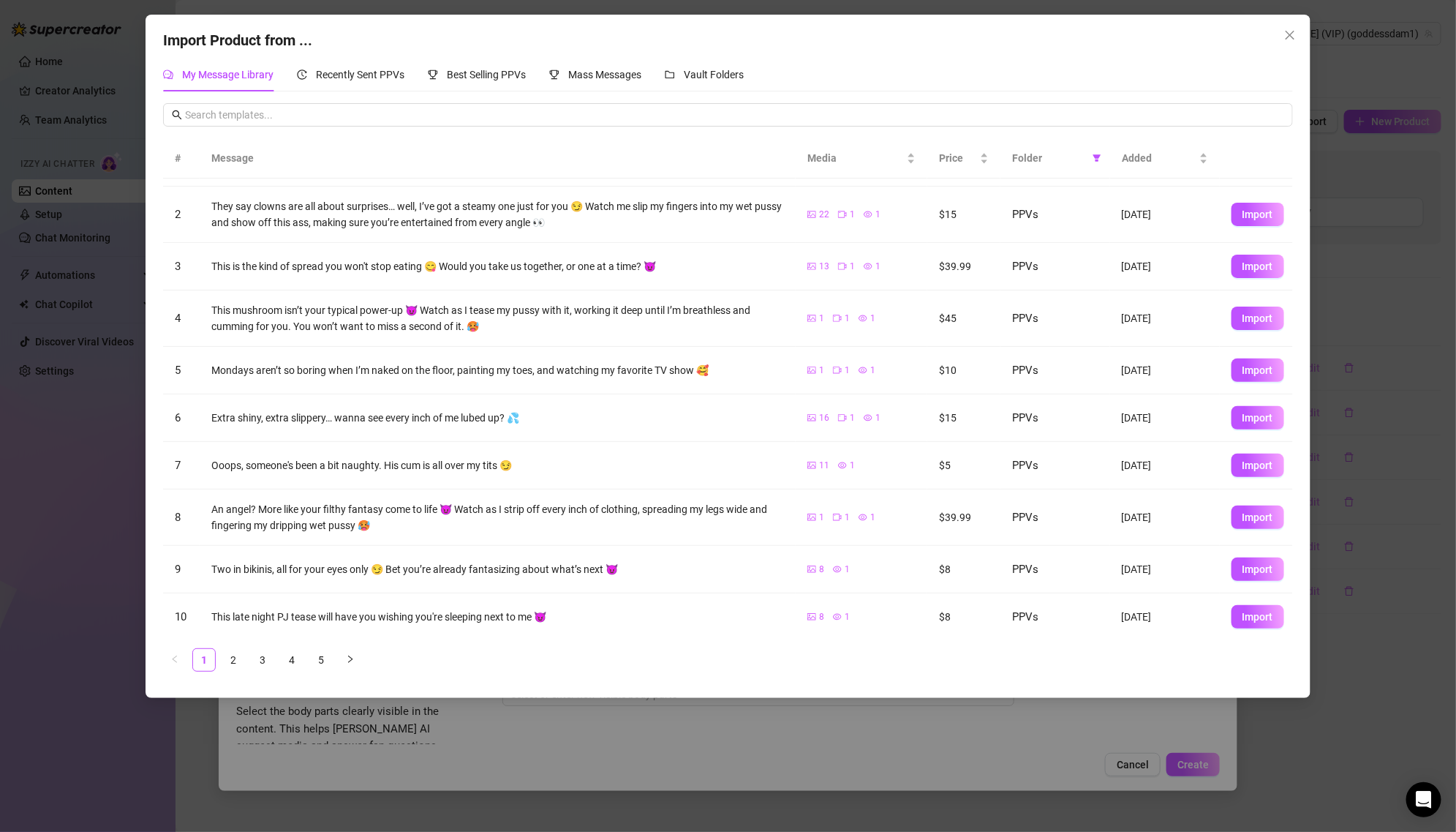
scroll to position [51, 0]
click at [1250, 512] on span "Import" at bounding box center [1258, 514] width 31 height 11
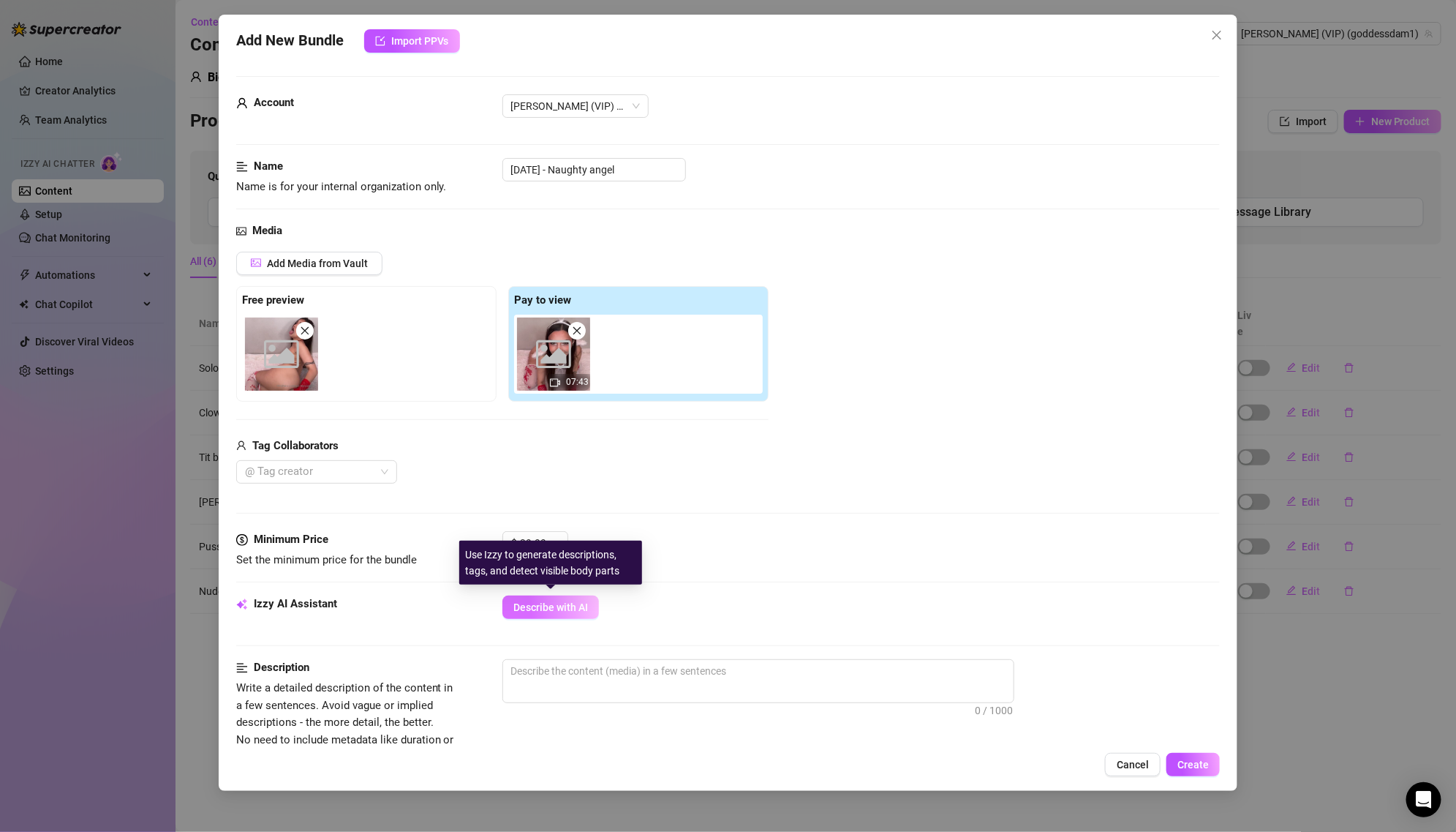
click at [564, 602] on span "Describe with AI" at bounding box center [550, 607] width 74 height 11
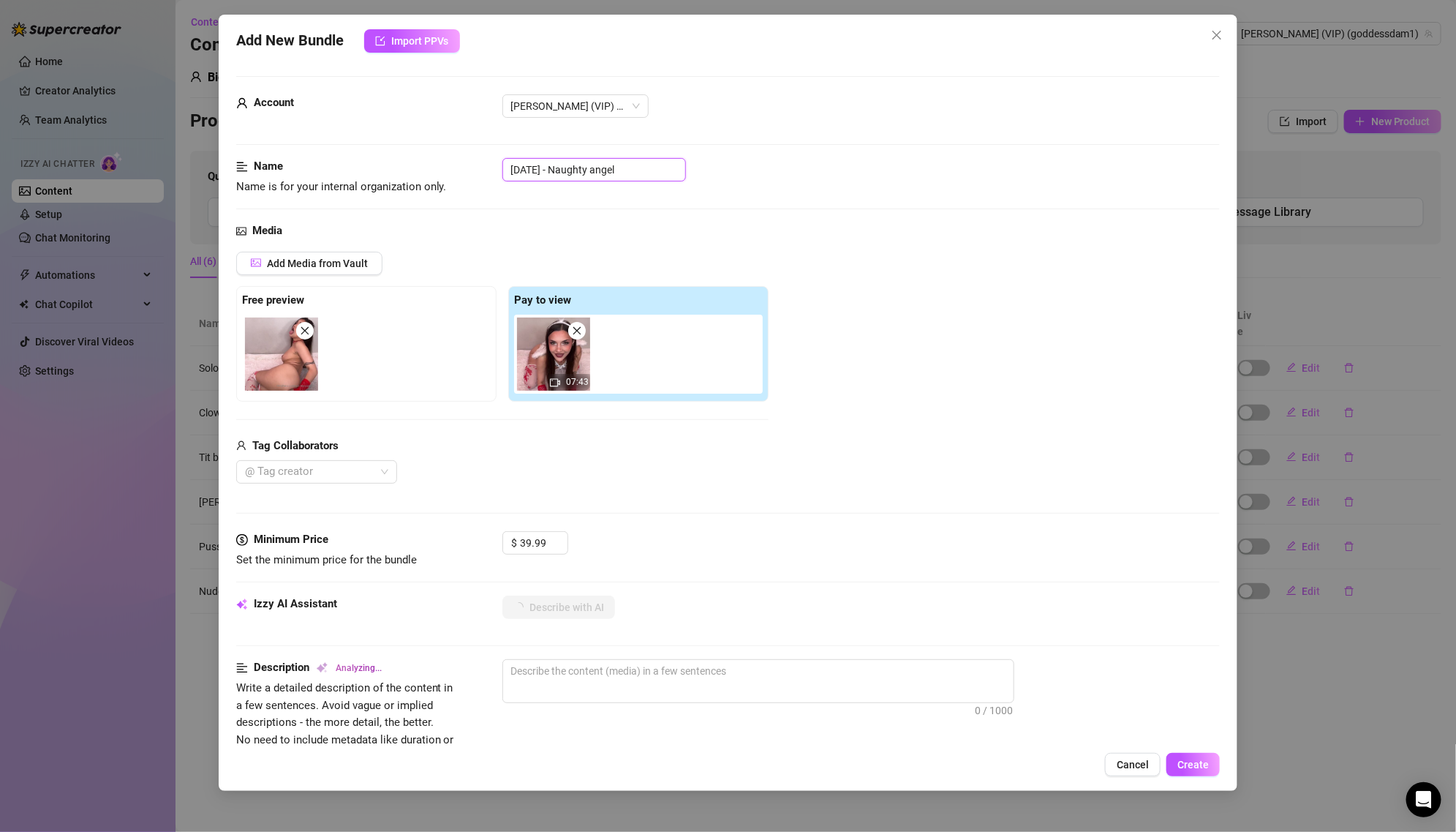
drag, startPoint x: 572, startPoint y: 169, endPoint x: 486, endPoint y: 166, distance: 86.1
click at [486, 166] on div "Name Name is for your internal organization only. [DATE] - Naughty angel" at bounding box center [728, 177] width 984 height 38
click at [486, 166] on div "Name Name is for your internal organization only. Naughty angel" at bounding box center [728, 177] width 984 height 38
click at [482, 156] on form "Account Maddie (VIP) (@goddessdam1) Name Name is for your internal organization…" at bounding box center [728, 690] width 984 height 1229
click at [483, 156] on div "Account Maddie (VIP) (@goddessdam1)" at bounding box center [728, 126] width 984 height 64
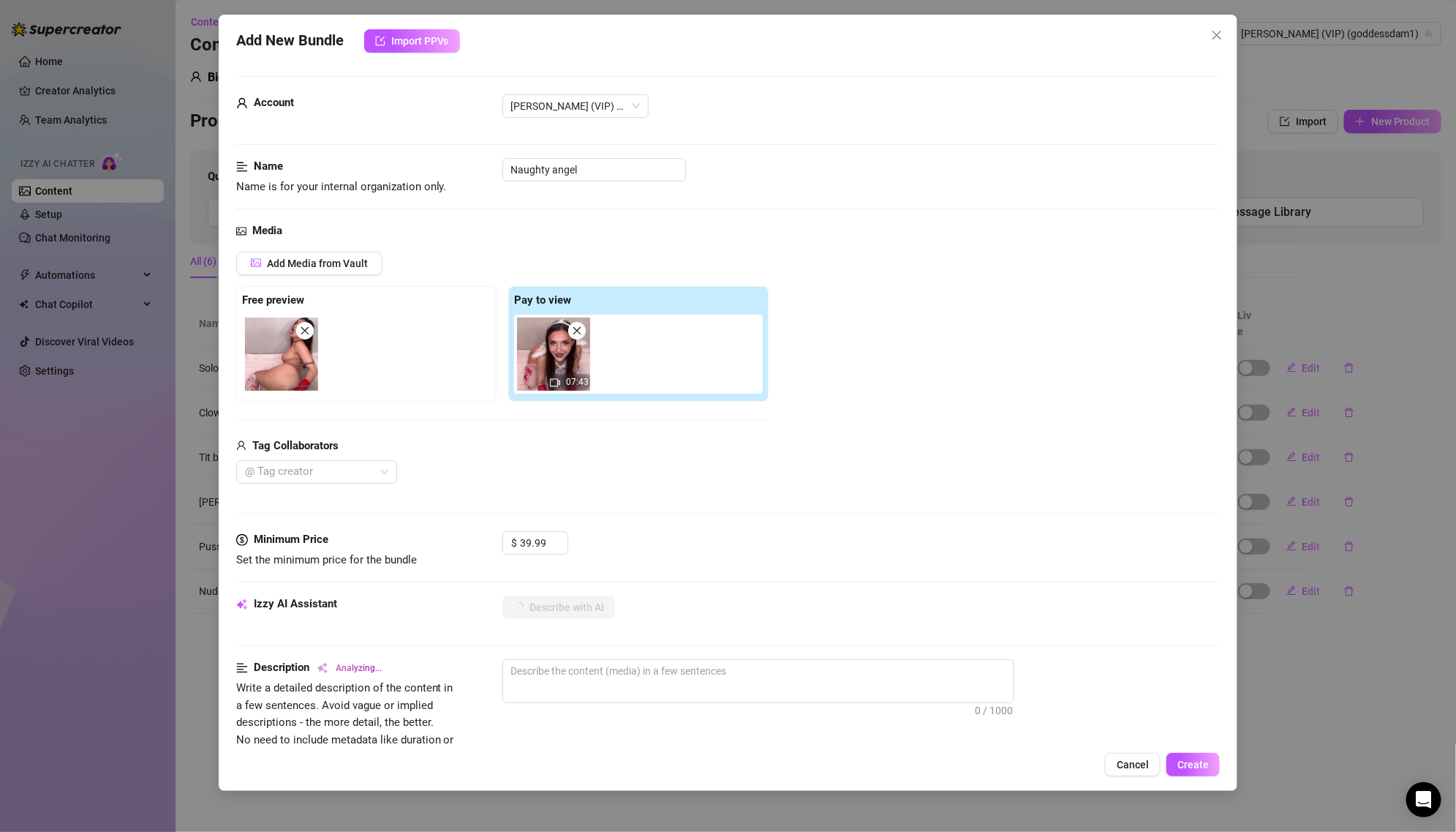
click at [482, 149] on div "Account Maddie (VIP) (@goddessdam1)" at bounding box center [728, 126] width 984 height 64
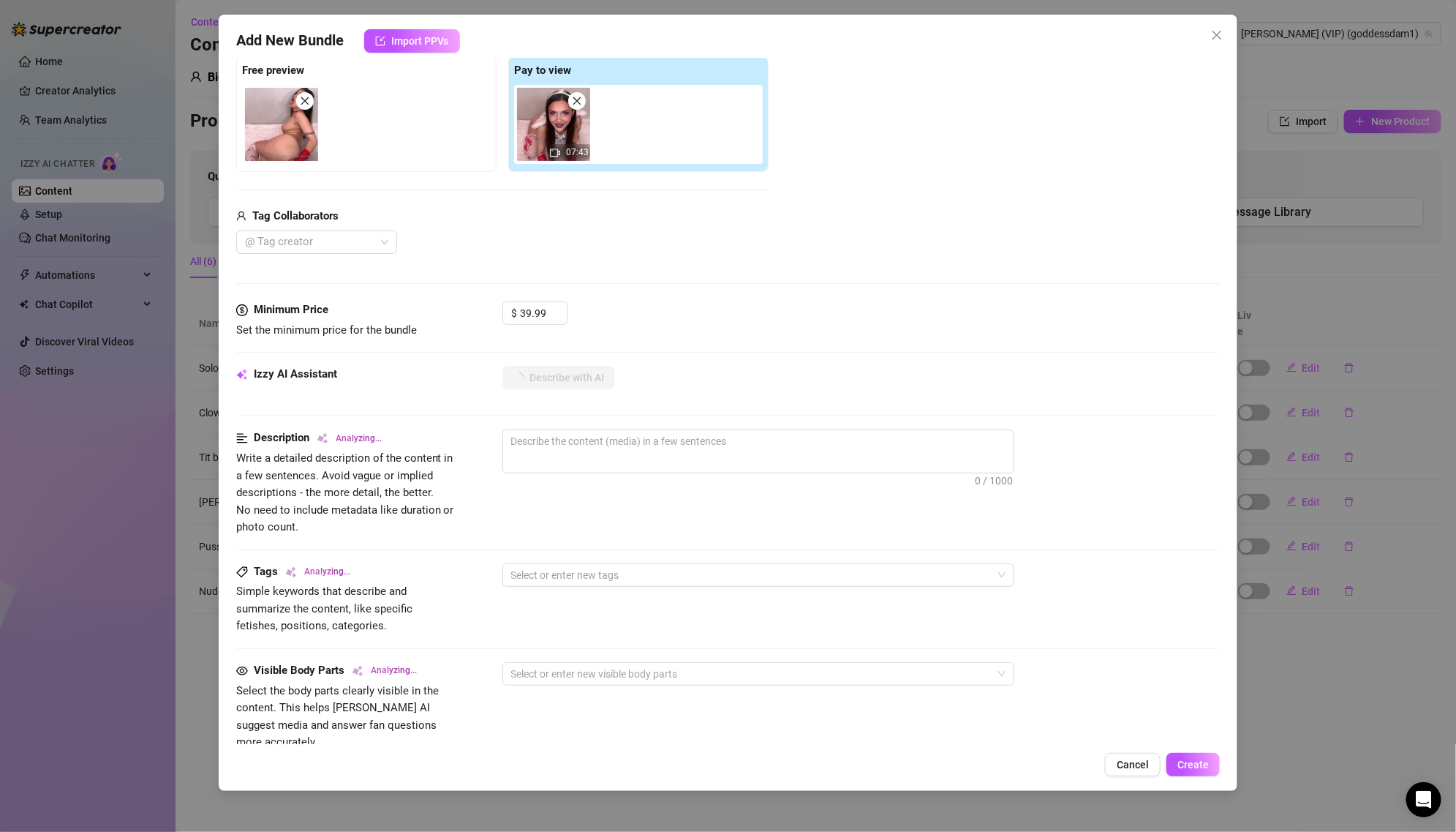
scroll to position [0, 0]
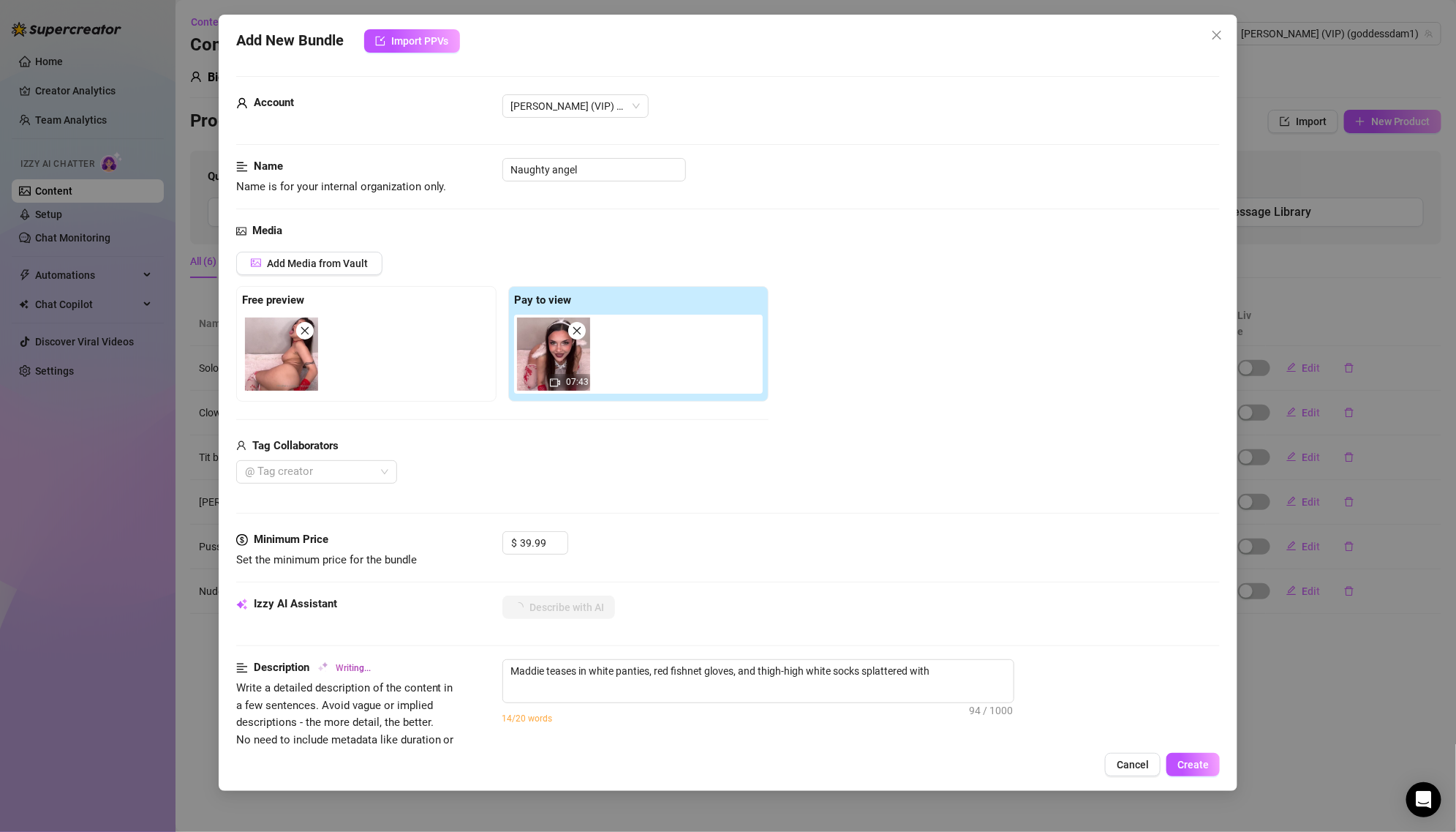
click at [491, 358] on div "Free preview" at bounding box center [366, 343] width 260 height 116
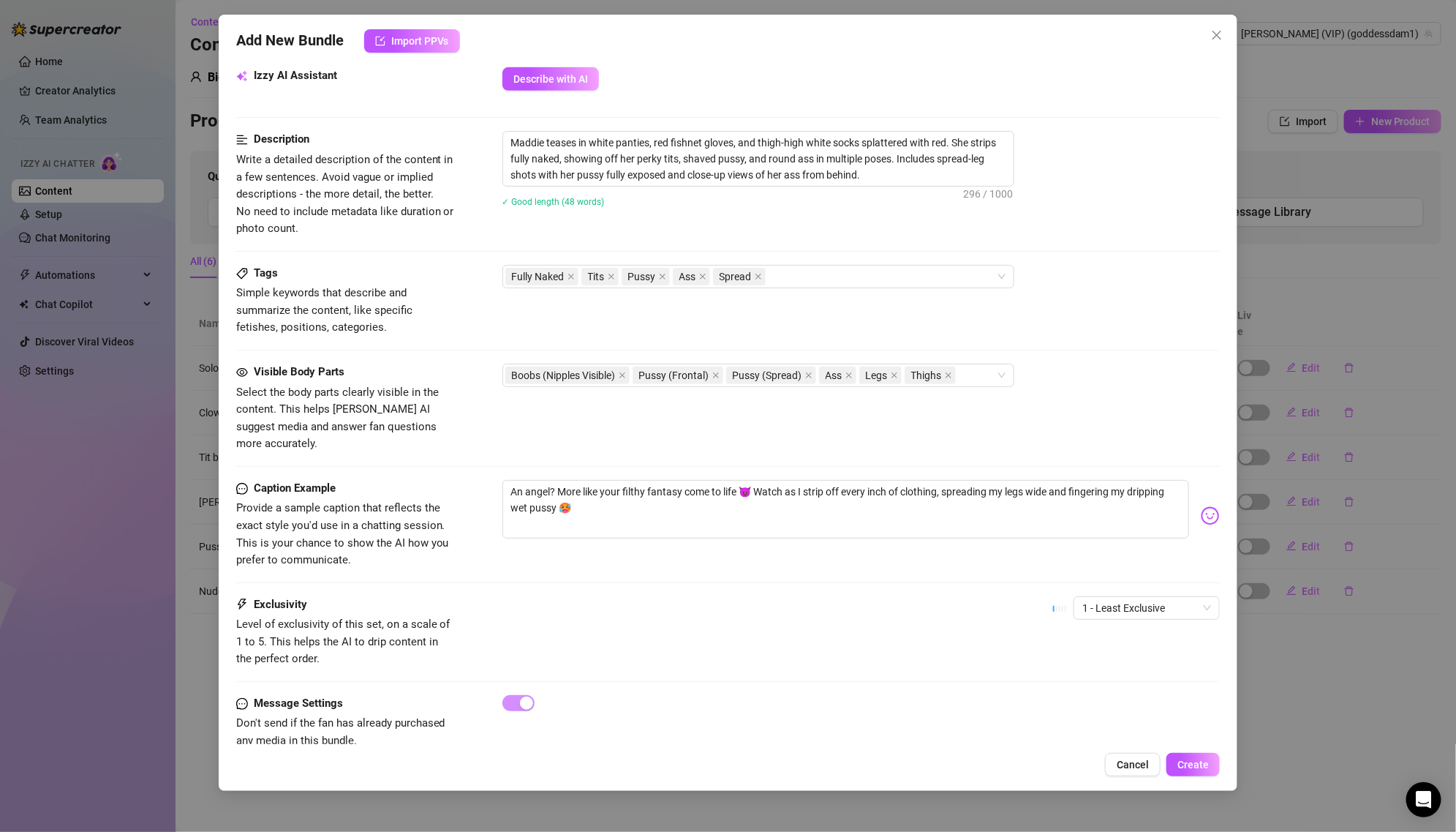
scroll to position [540, 0]
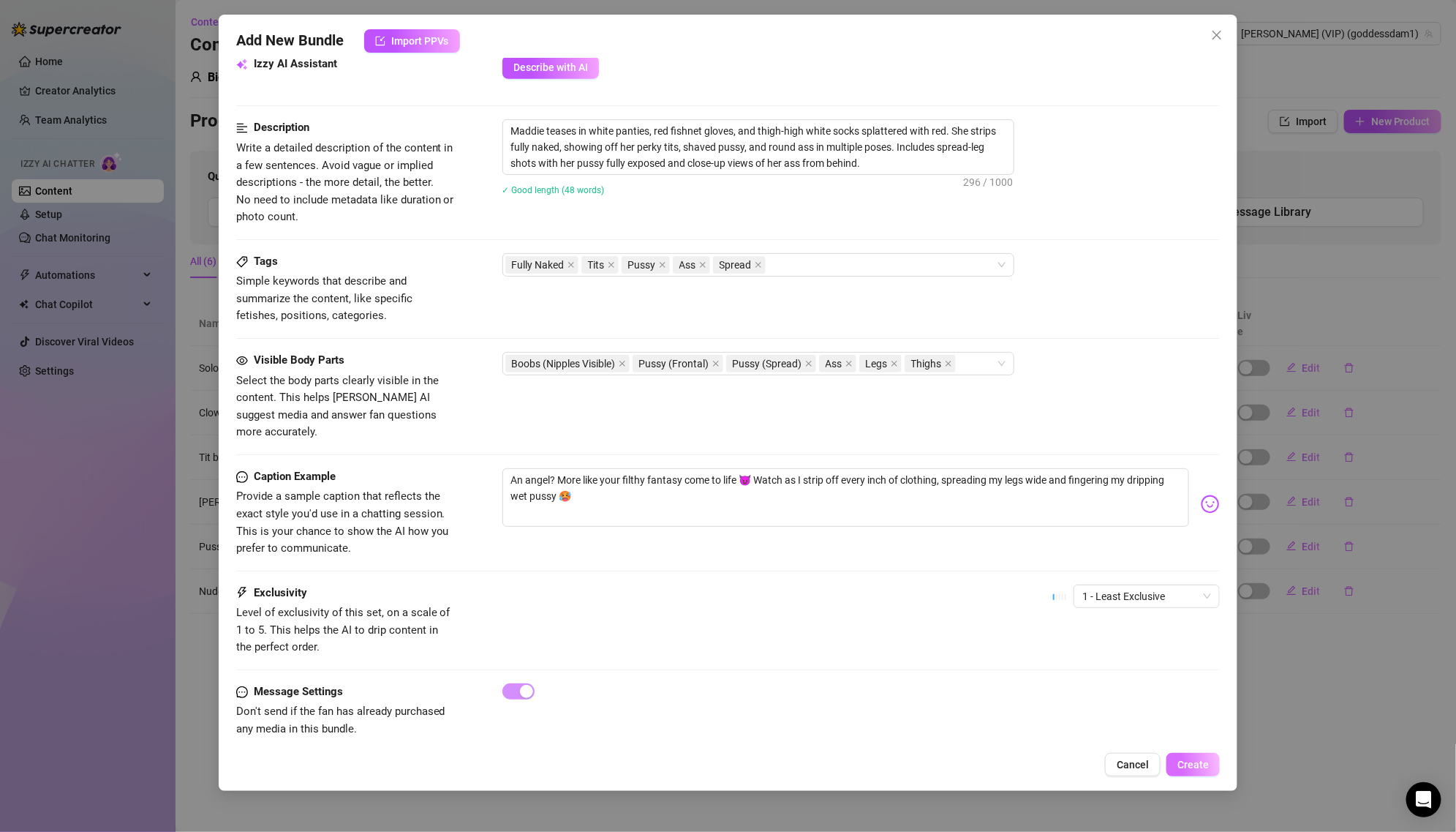
click at [1174, 767] on button "Create" at bounding box center [1193, 764] width 54 height 24
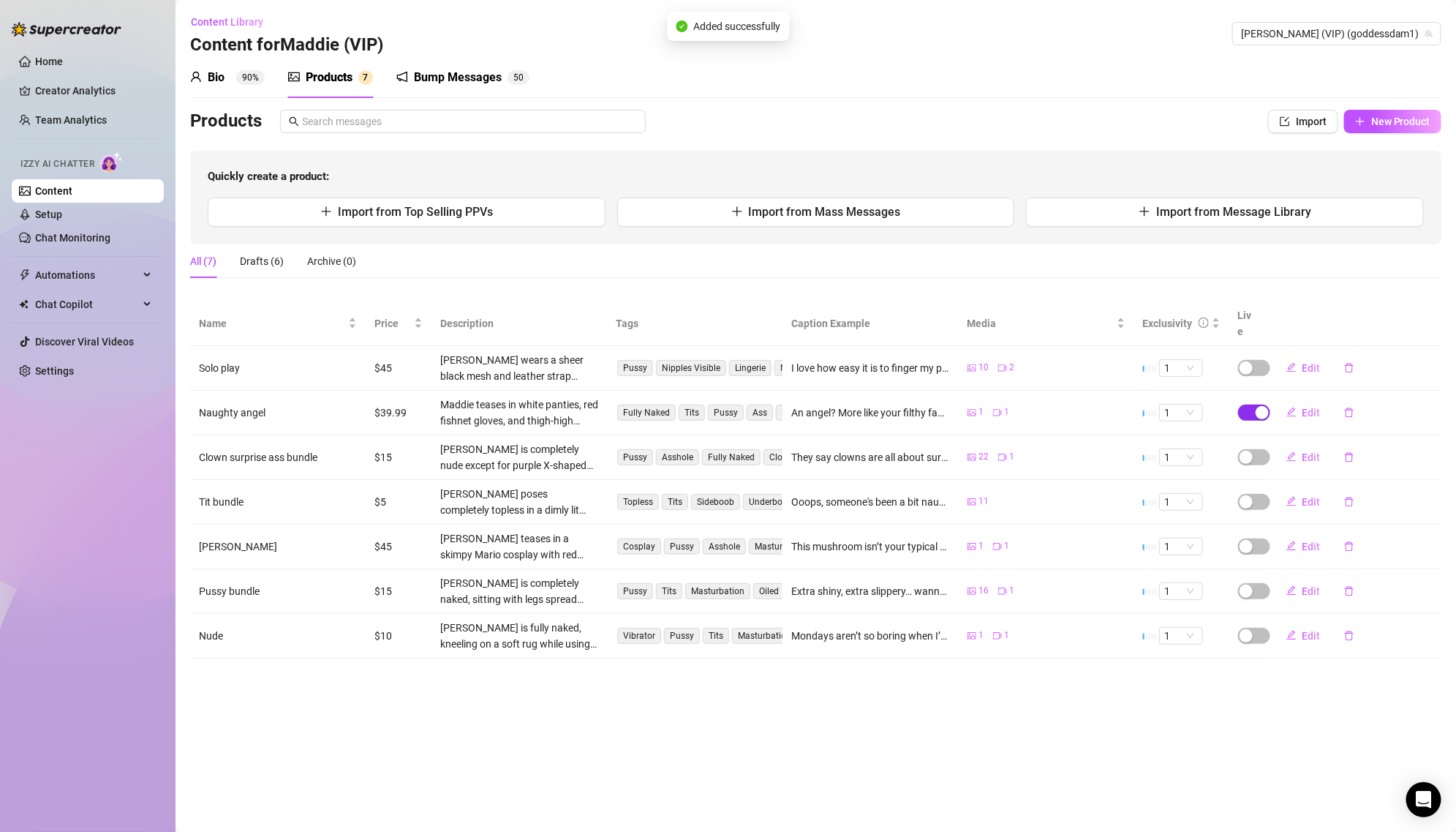
click at [1262, 406] on div "button" at bounding box center [1262, 413] width 13 height 13
click at [1358, 357] on button "OK" at bounding box center [1370, 360] width 24 height 18
click at [1171, 212] on span "Import from Message Library" at bounding box center [1233, 212] width 155 height 14
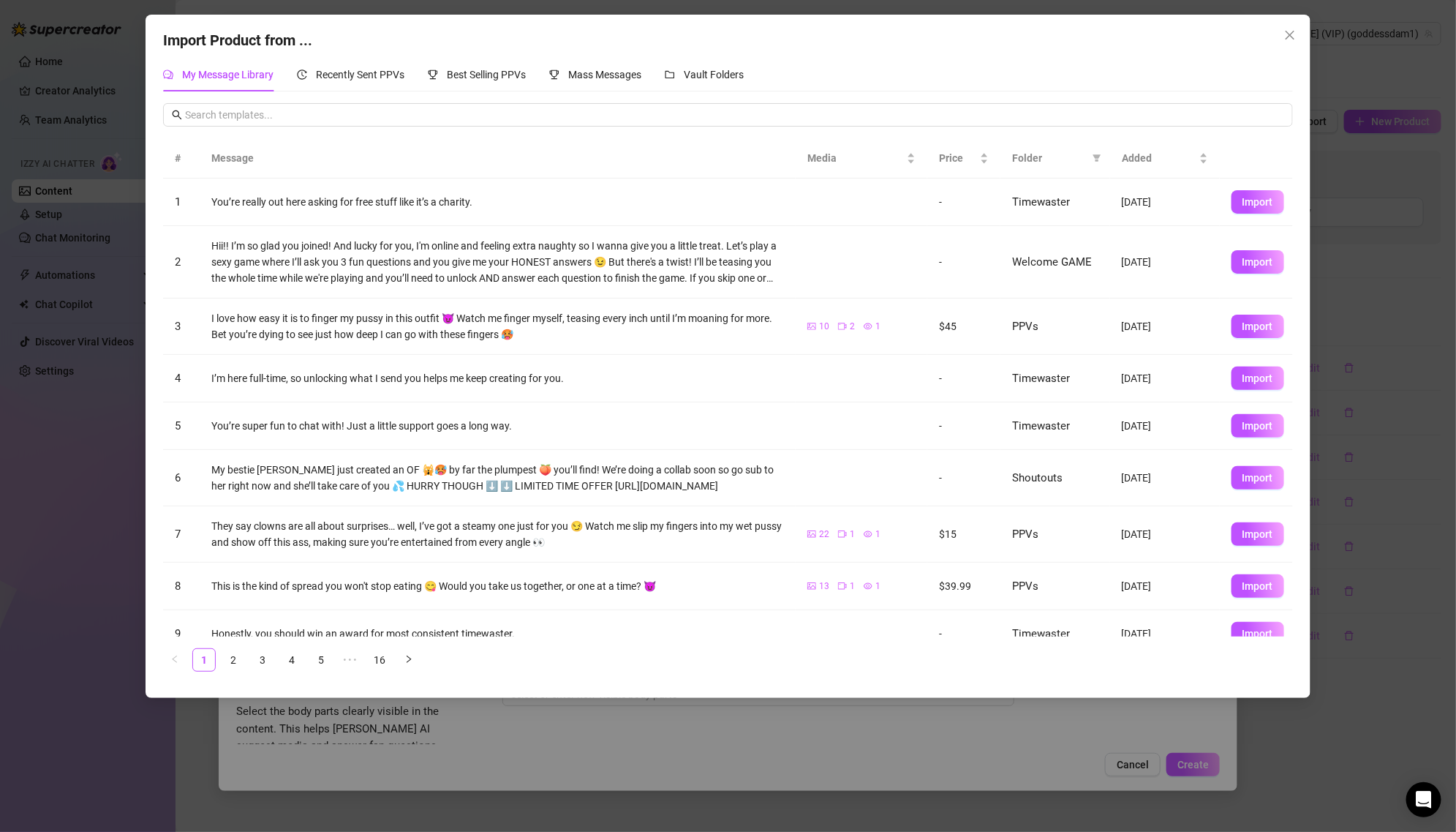
click at [1045, 158] on span "Folder" at bounding box center [1049, 157] width 74 height 16
click at [1095, 155] on icon "filter" at bounding box center [1097, 159] width 8 height 8
click at [1039, 282] on span "PPVs" at bounding box center [1030, 280] width 31 height 11
click at [945, 304] on tbody "1 You’re really out here asking for free stuff like it’s a charity. - Timewaste…" at bounding box center [728, 442] width 1130 height 526
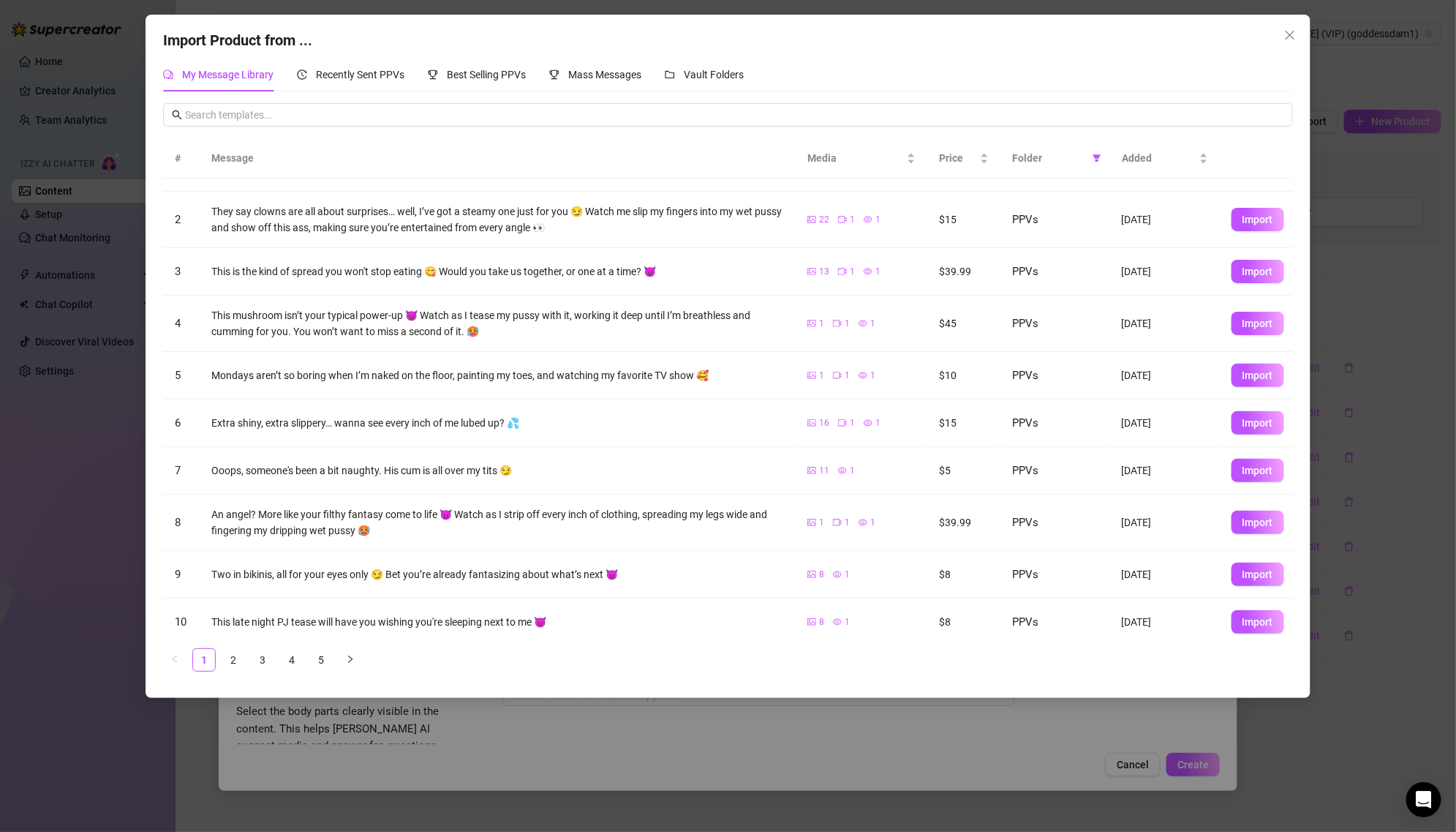
scroll to position [51, 0]
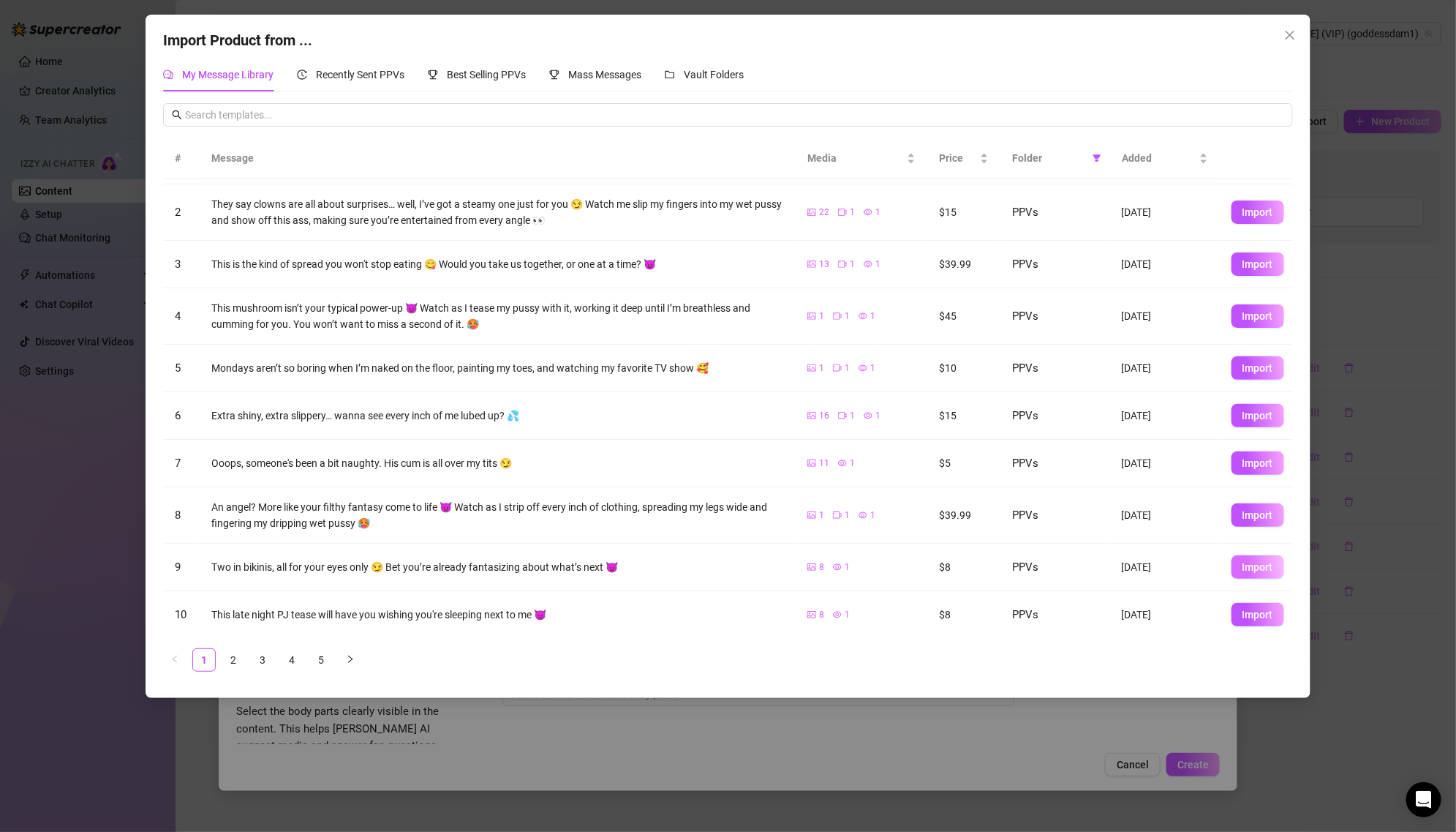
click at [1248, 561] on span "Import" at bounding box center [1258, 567] width 31 height 11
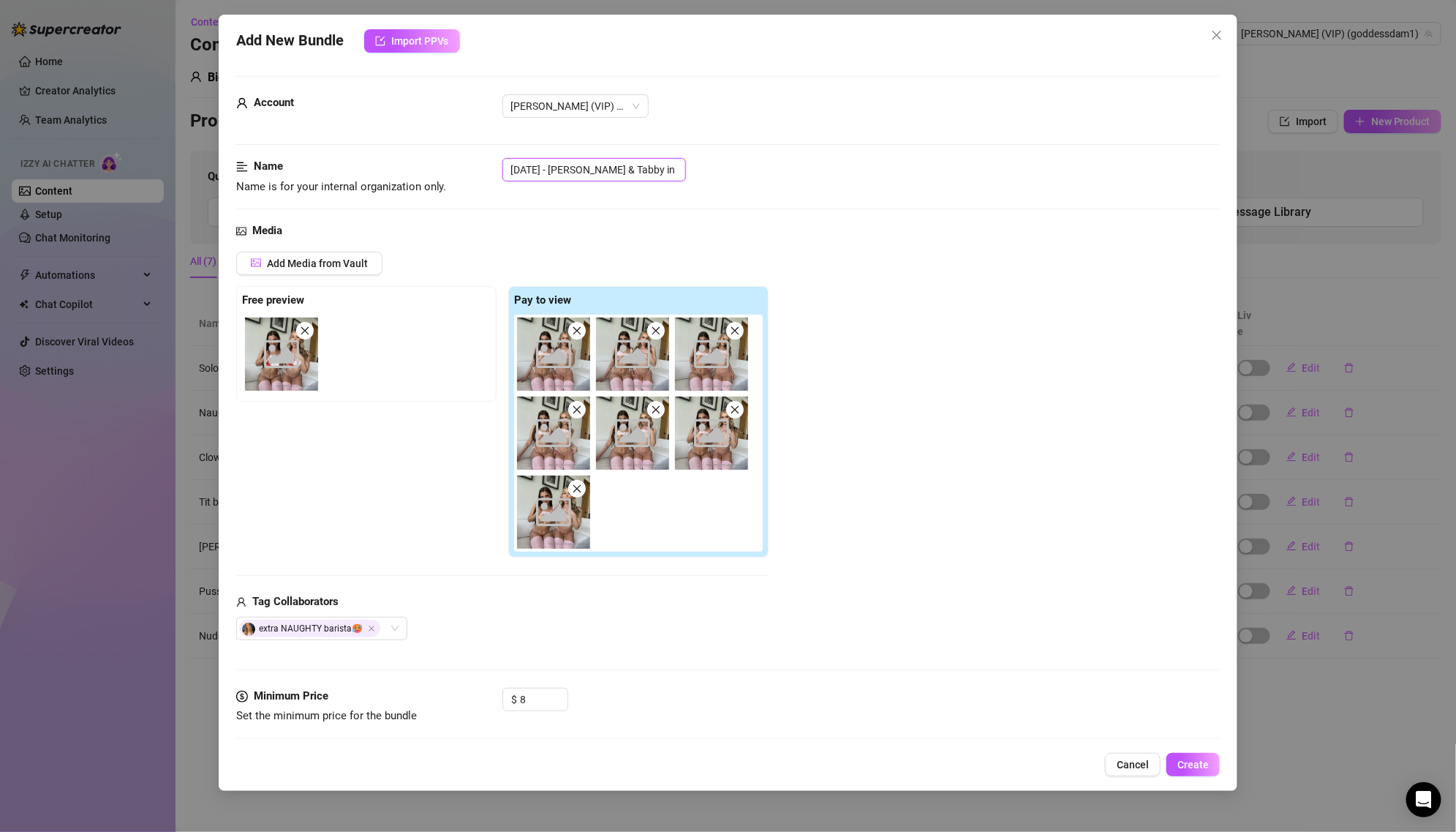
drag, startPoint x: 571, startPoint y: 164, endPoint x: 454, endPoint y: 162, distance: 117.0
click at [454, 162] on div "Name Name is for your internal organization only. [DATE] - [PERSON_NAME] & Tabb…" at bounding box center [728, 177] width 984 height 38
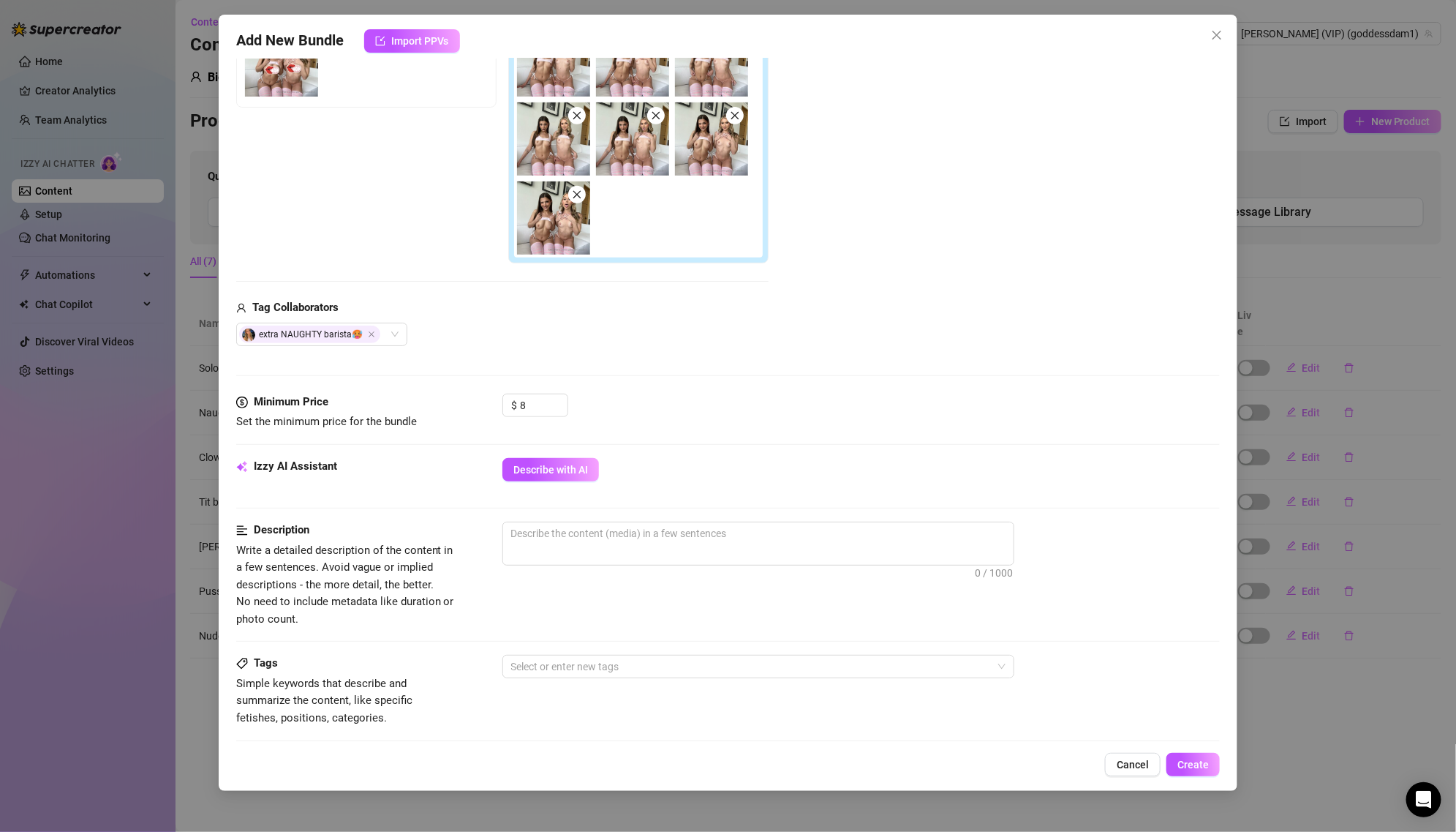
scroll to position [258, 0]
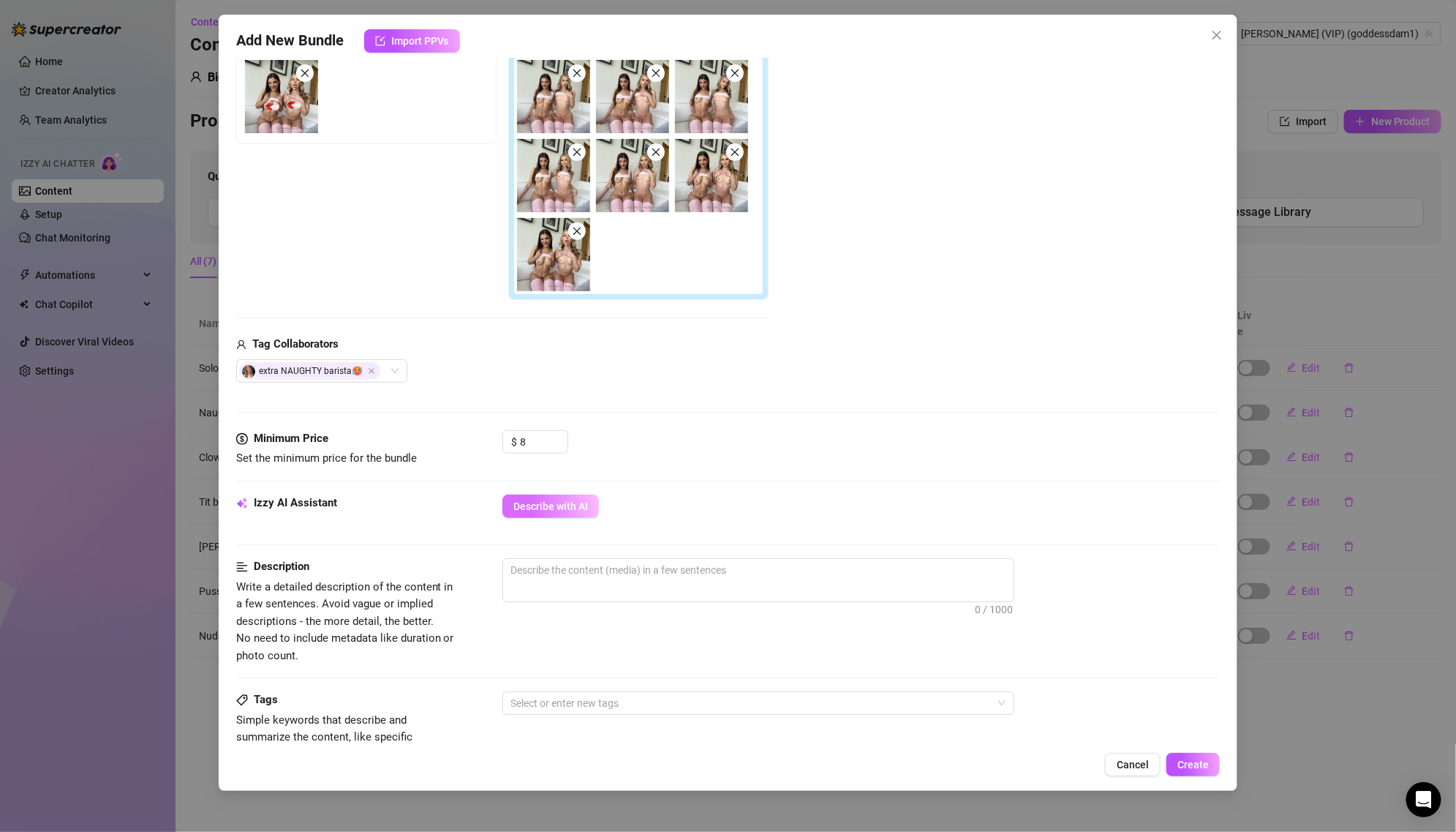
click at [569, 500] on span "Describe with AI" at bounding box center [550, 506] width 74 height 11
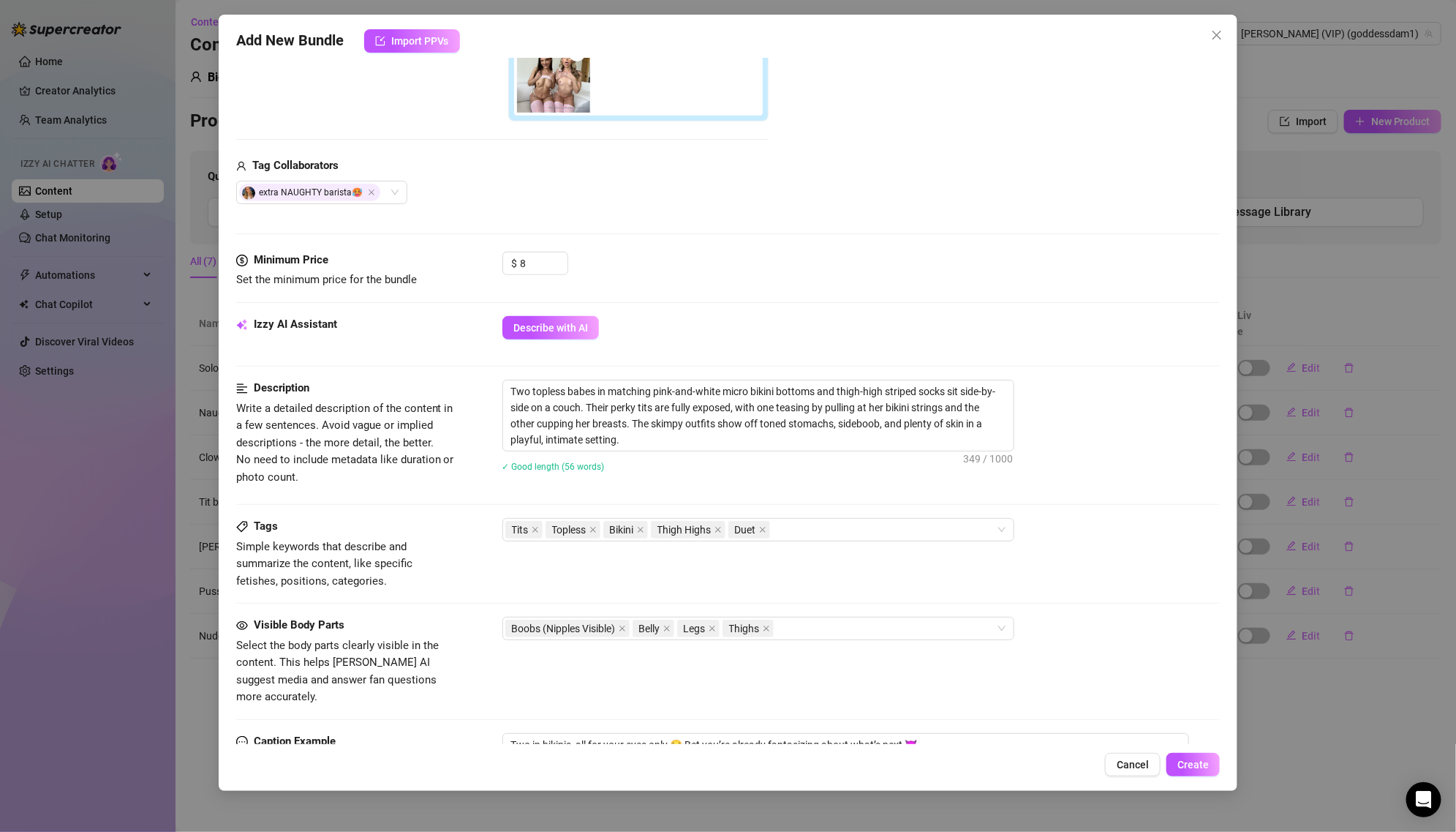
scroll to position [523, 0]
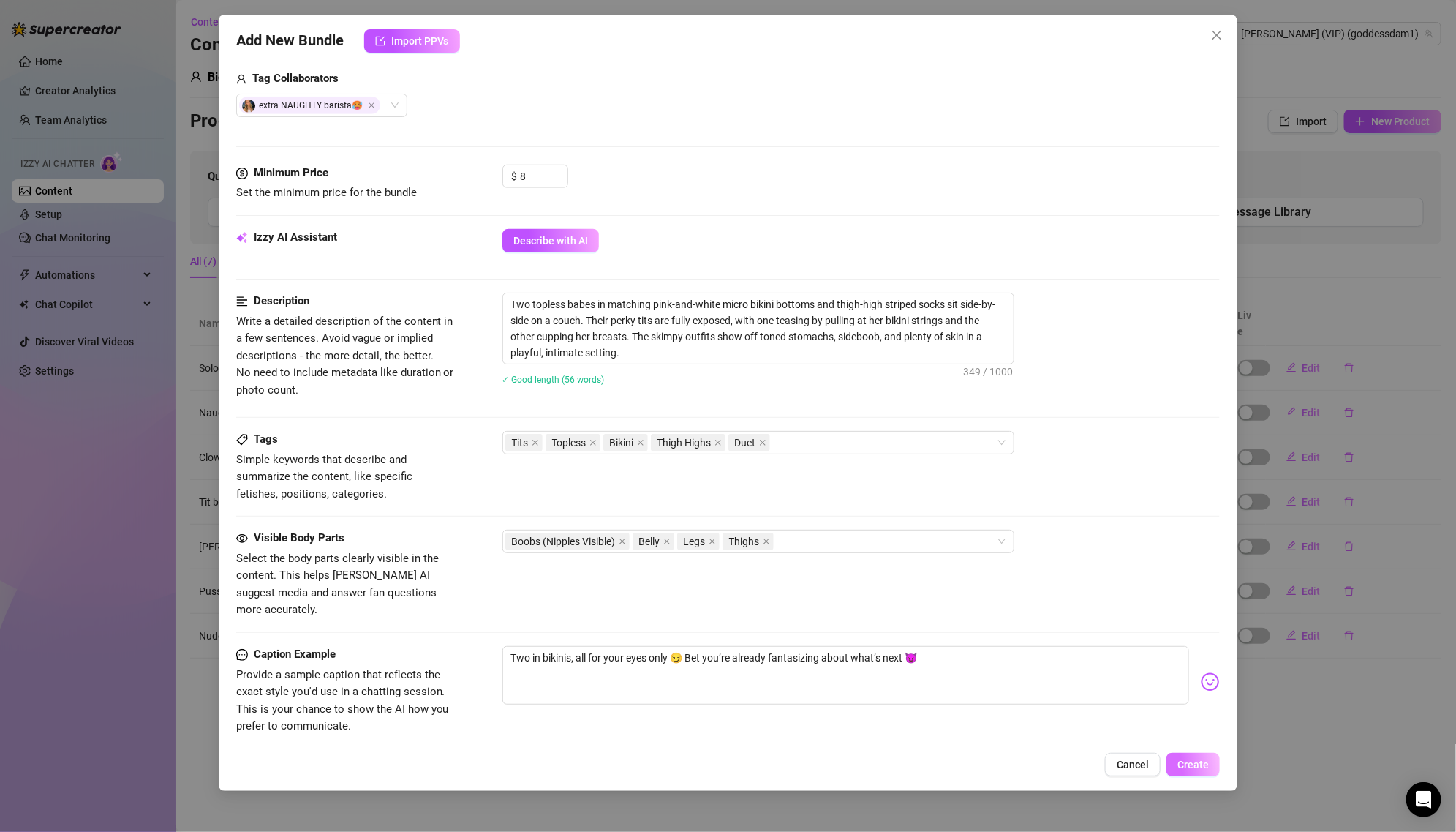
click at [1194, 760] on span "Create" at bounding box center [1193, 764] width 31 height 11
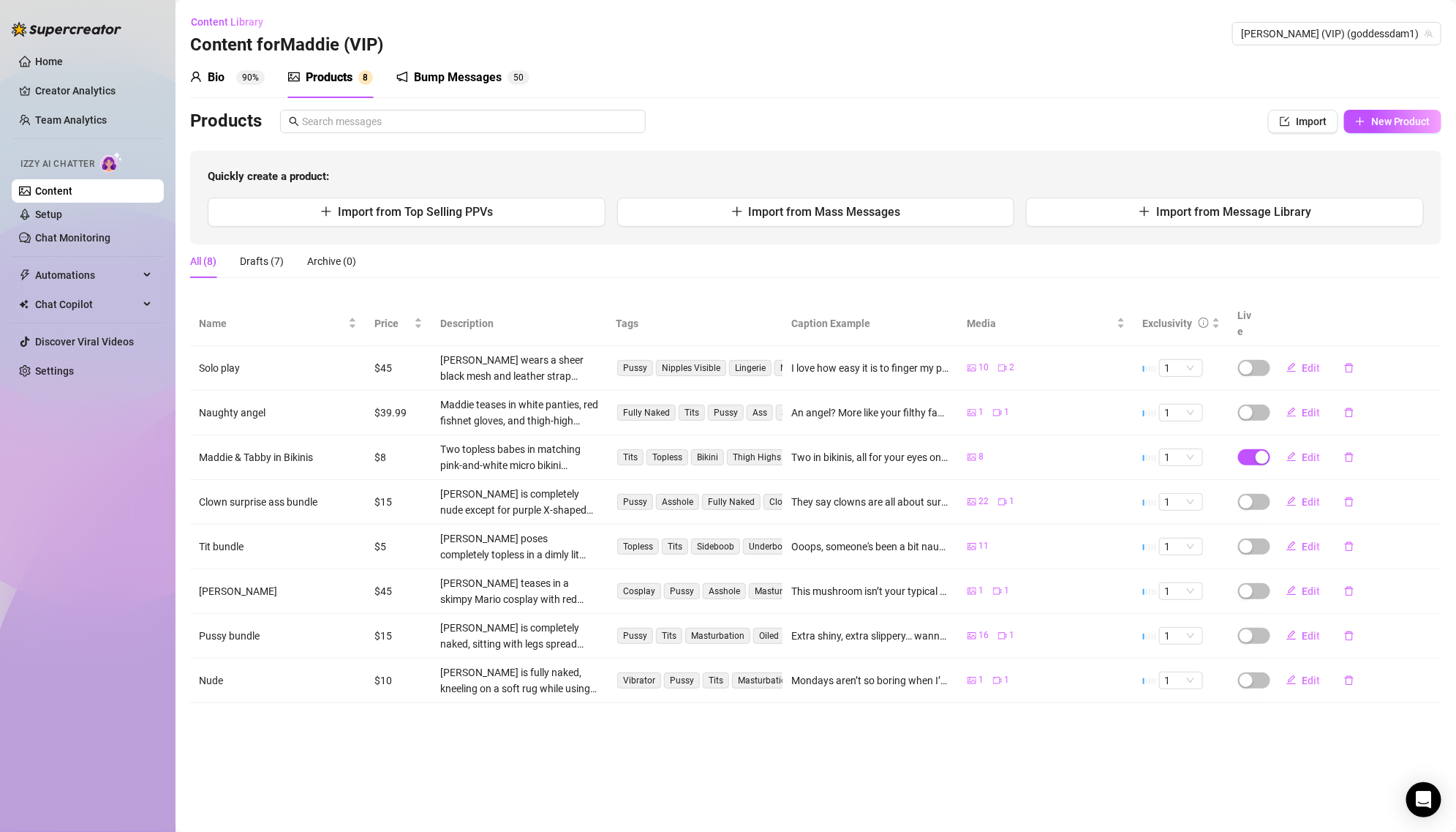
click at [1255, 196] on div "Quickly create a product: Import from Top Selling PPVs Import from Mass Message…" at bounding box center [815, 197] width 1251 height 94
click at [1245, 210] on span "Import from Message Library" at bounding box center [1233, 212] width 155 height 14
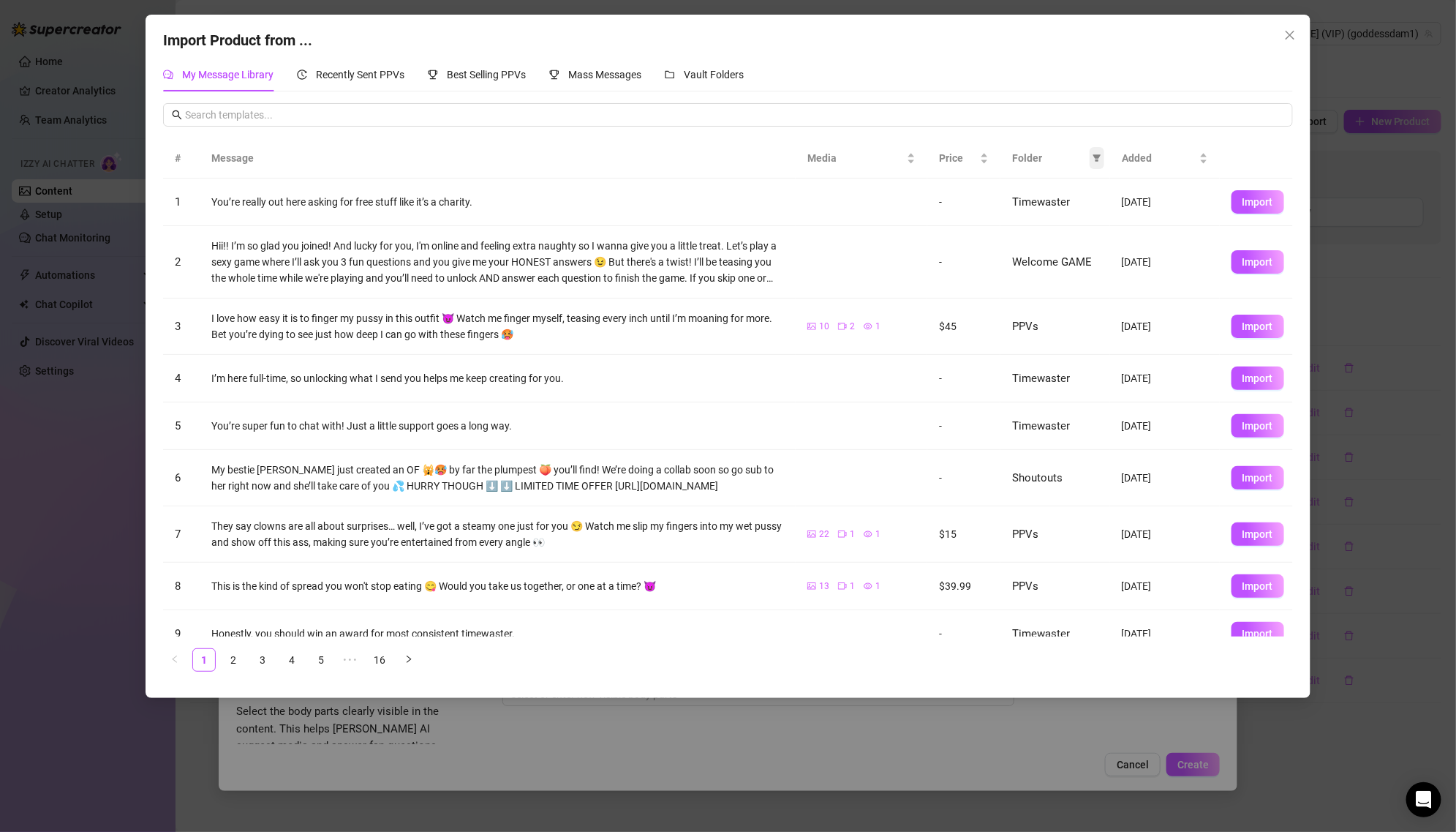
click at [1093, 157] on icon "filter" at bounding box center [1096, 157] width 8 height 8
click at [1040, 276] on span "PPVs" at bounding box center [1030, 280] width 31 height 11
click at [1082, 368] on div "Reset OK" at bounding box center [1048, 379] width 113 height 28
click at [1082, 377] on span "OK" at bounding box center [1086, 380] width 14 height 11
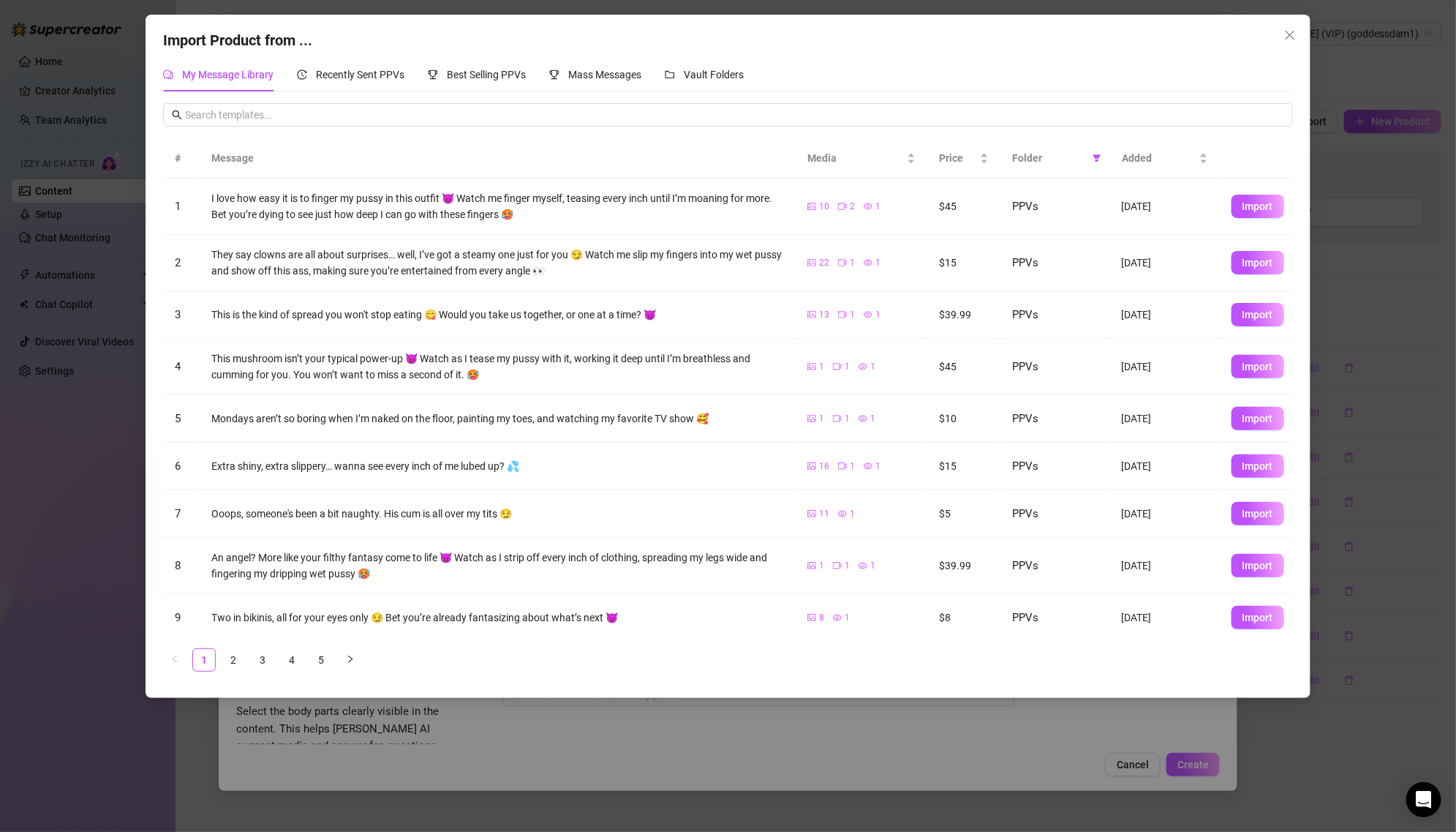
scroll to position [51, 0]
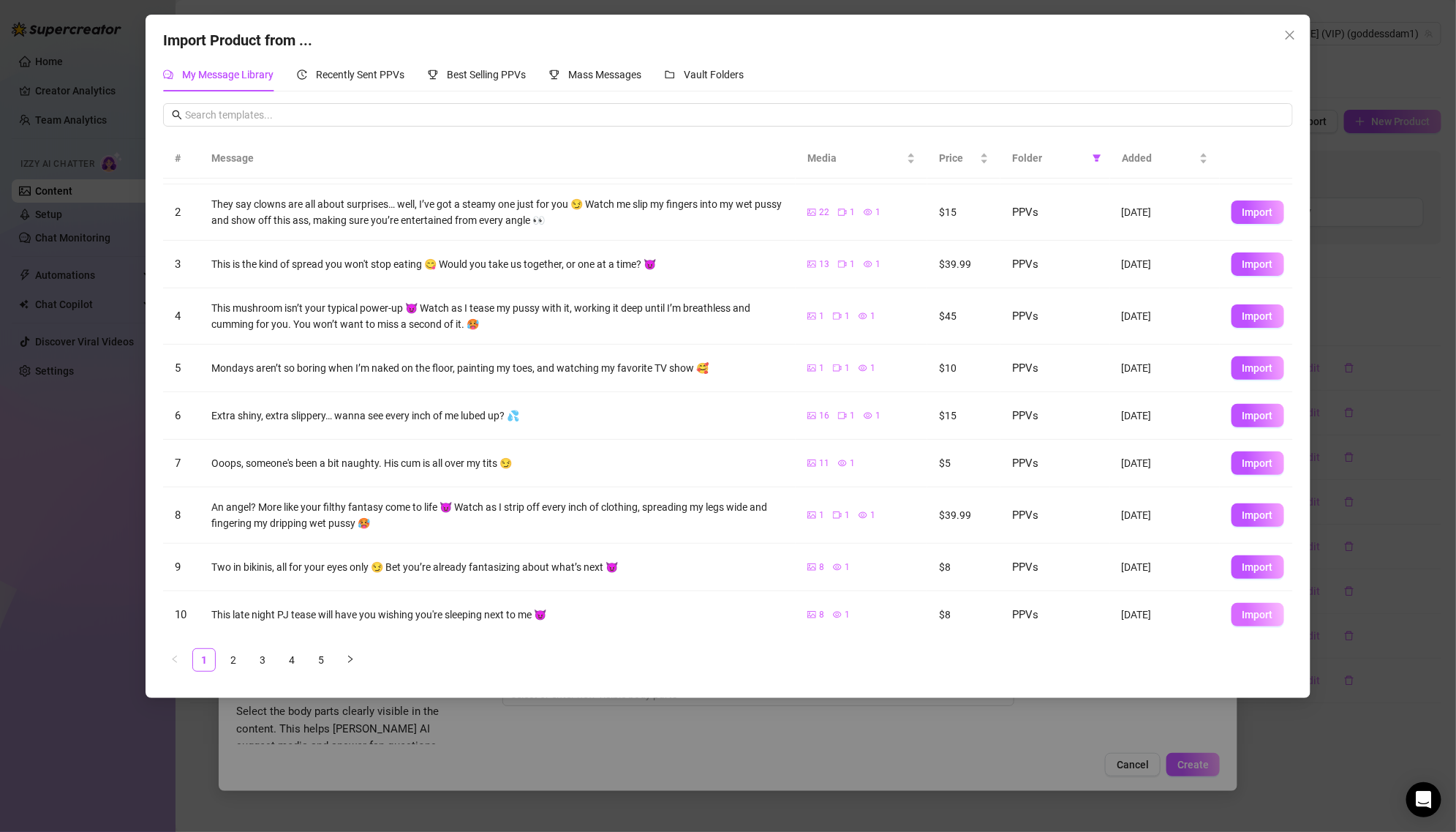
click at [1257, 616] on span "Import" at bounding box center [1258, 614] width 31 height 11
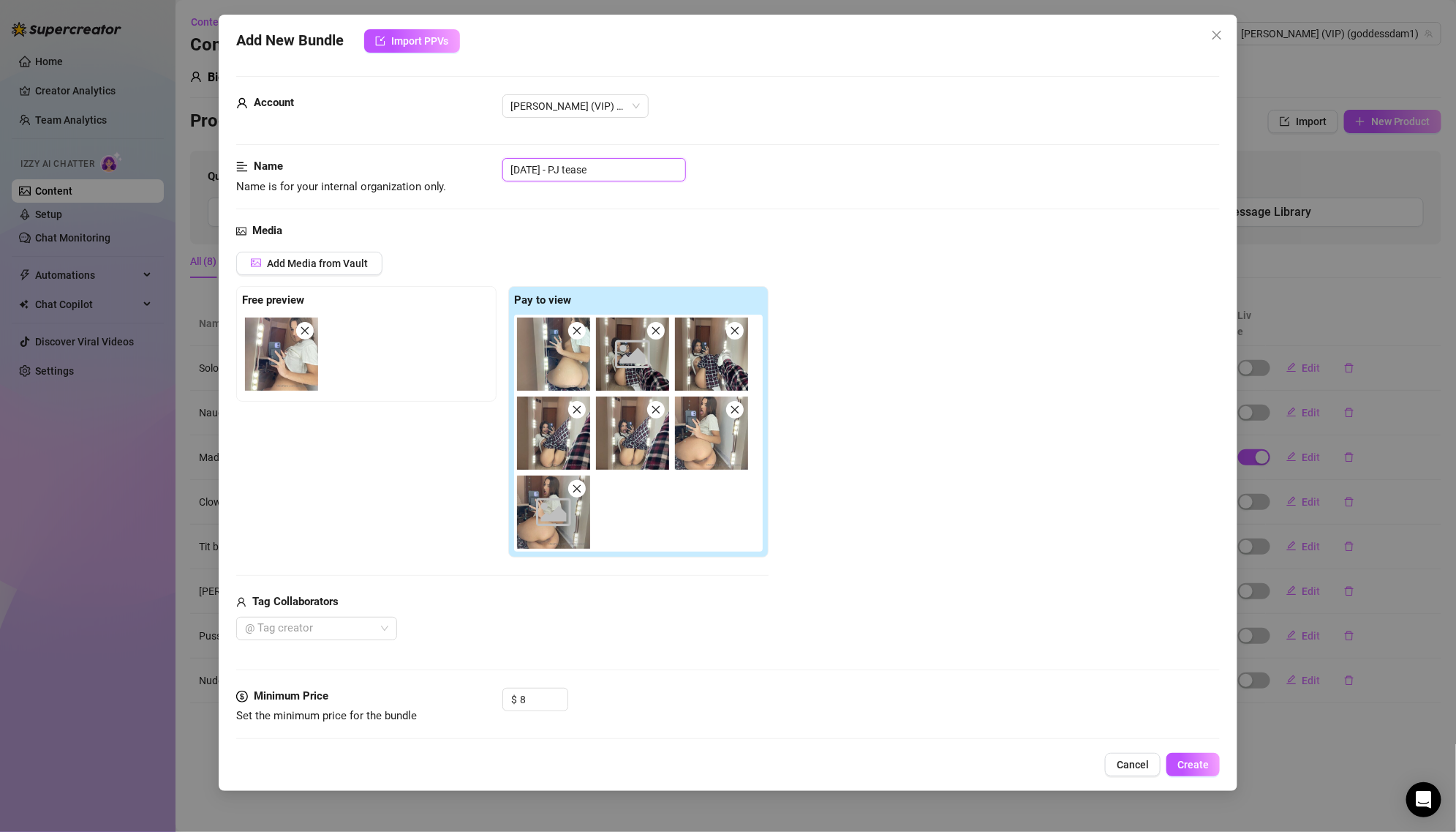
drag, startPoint x: 571, startPoint y: 169, endPoint x: 465, endPoint y: 165, distance: 106.1
click at [465, 165] on div "Name Name is for your internal organization only. [DATE] - PJ tease" at bounding box center [728, 177] width 984 height 38
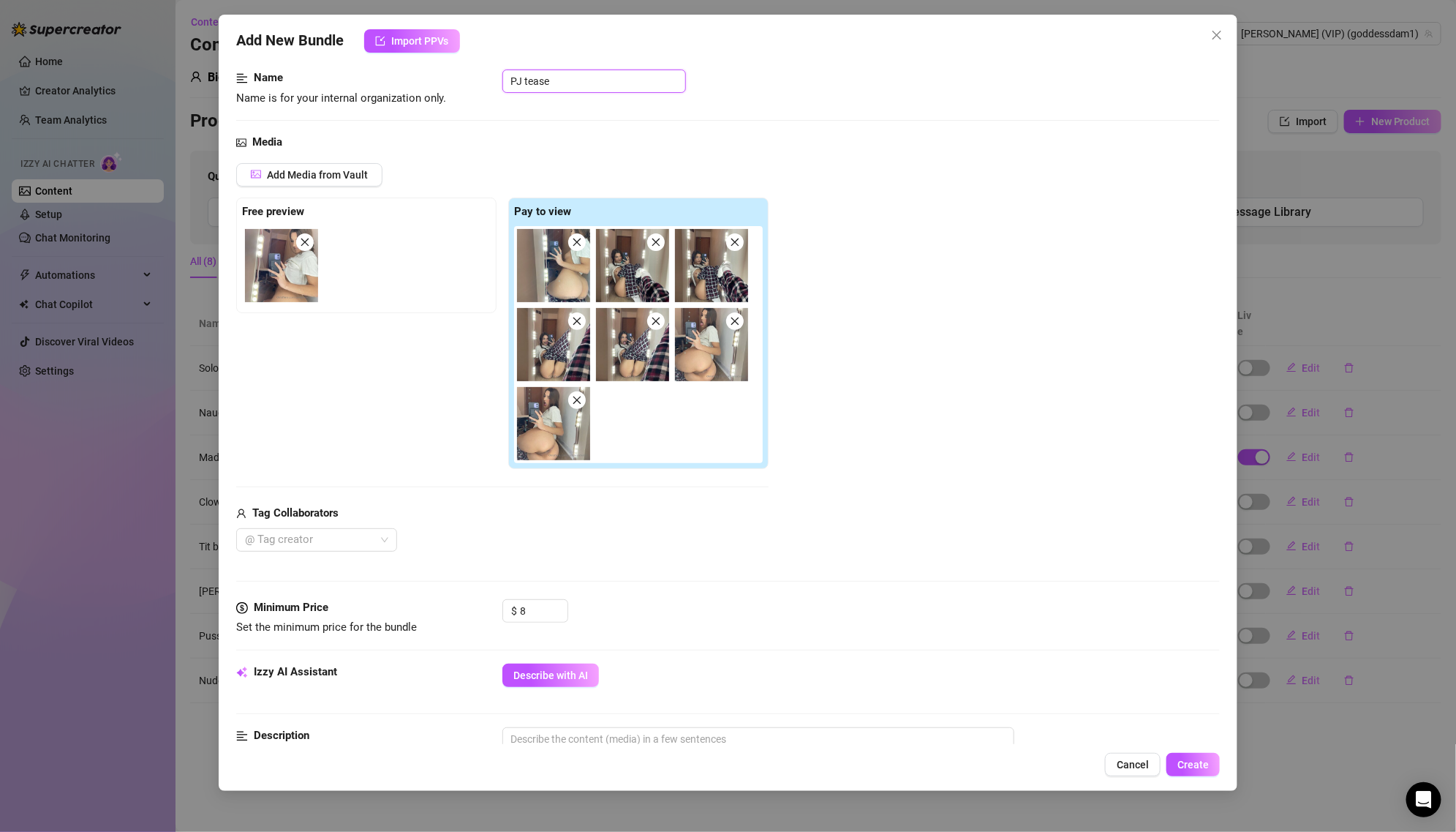
scroll to position [316, 0]
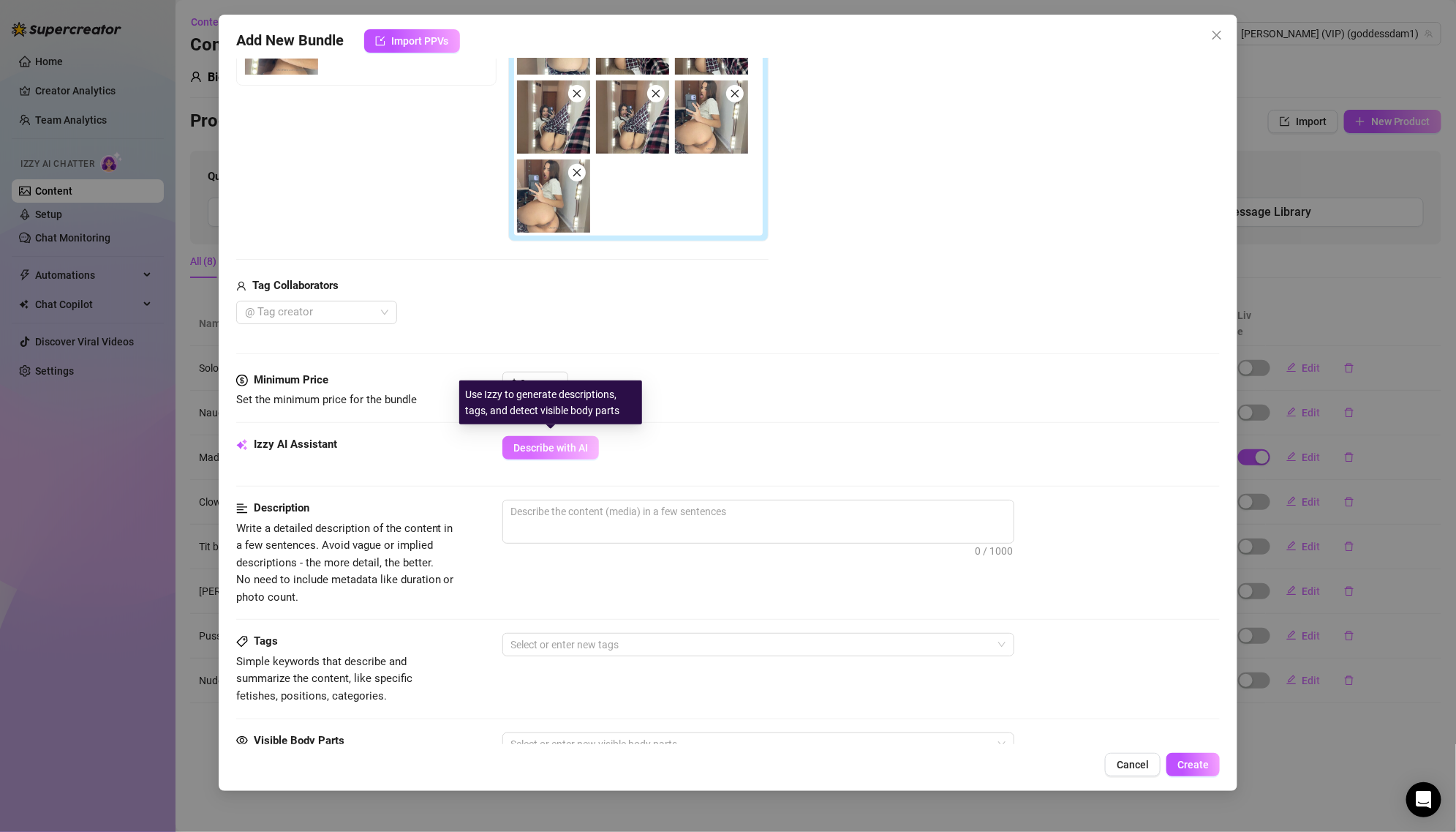
click at [566, 442] on span "Describe with AI" at bounding box center [550, 447] width 74 height 11
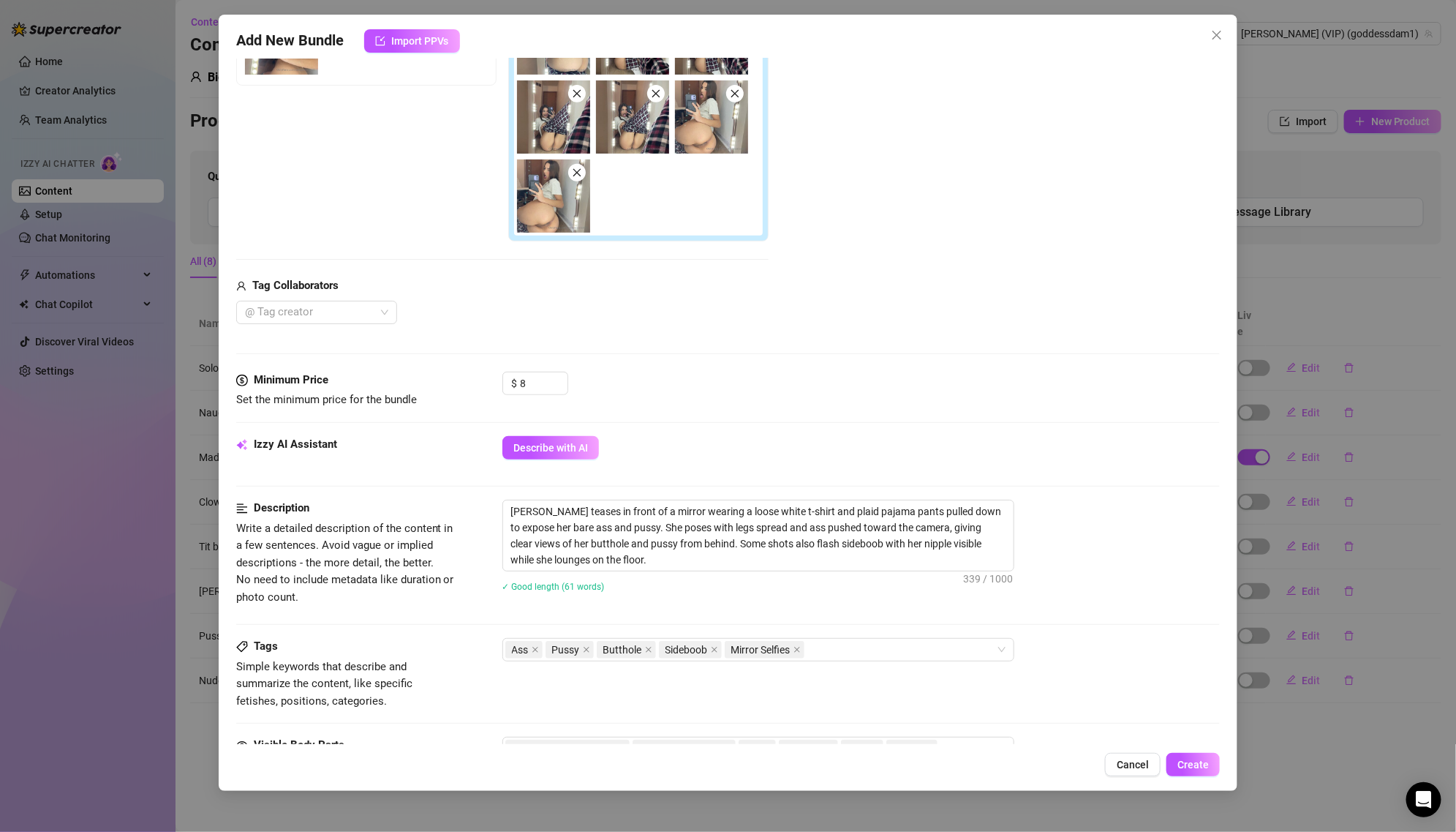
scroll to position [699, 0]
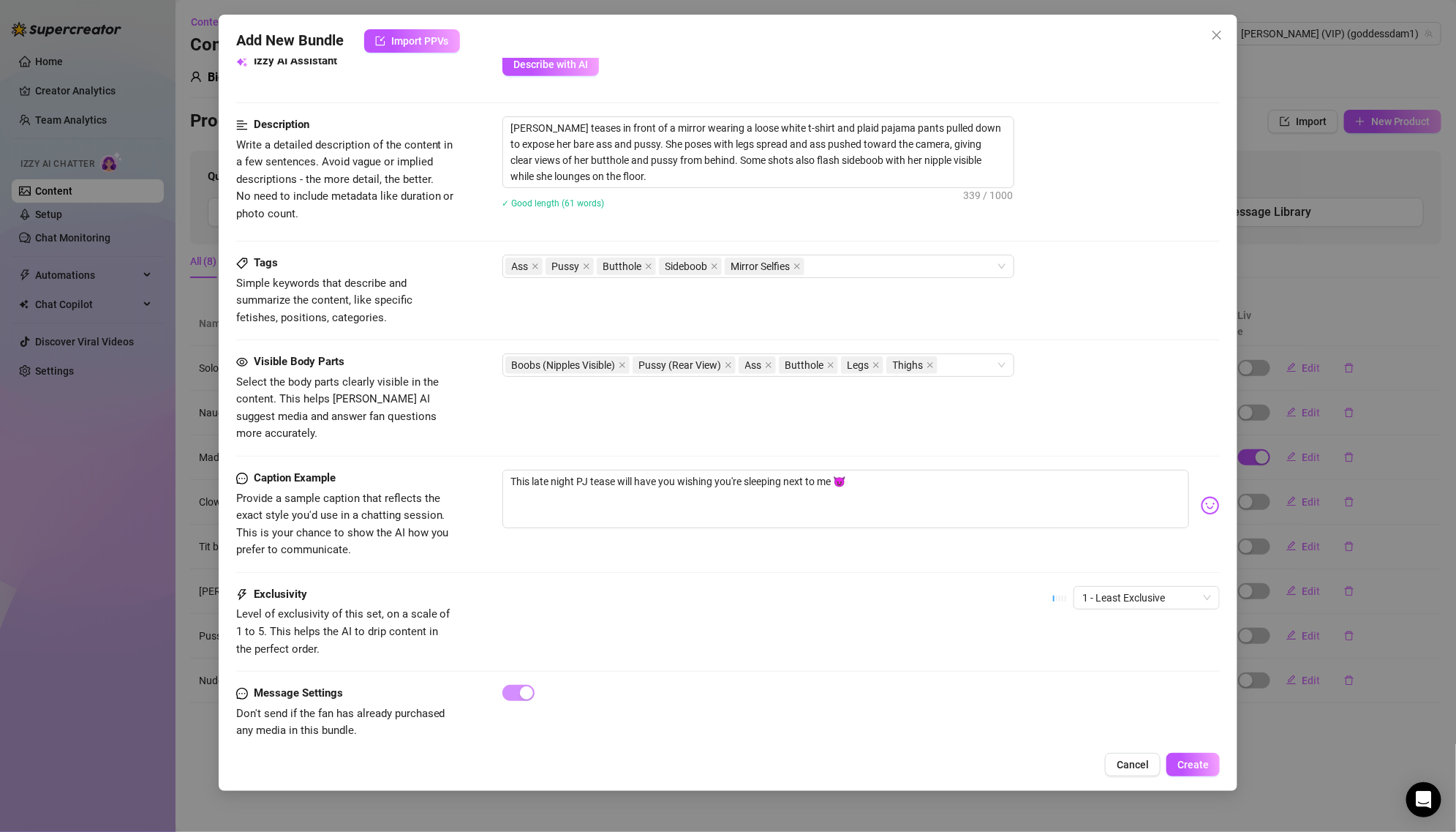
click at [1196, 750] on div "Add New Bundle Import PPVs Account [PERSON_NAME] (VIP) (@goddessdam1) Name Name…" at bounding box center [728, 402] width 1020 height 776
click at [1195, 764] on span "Create" at bounding box center [1193, 764] width 31 height 11
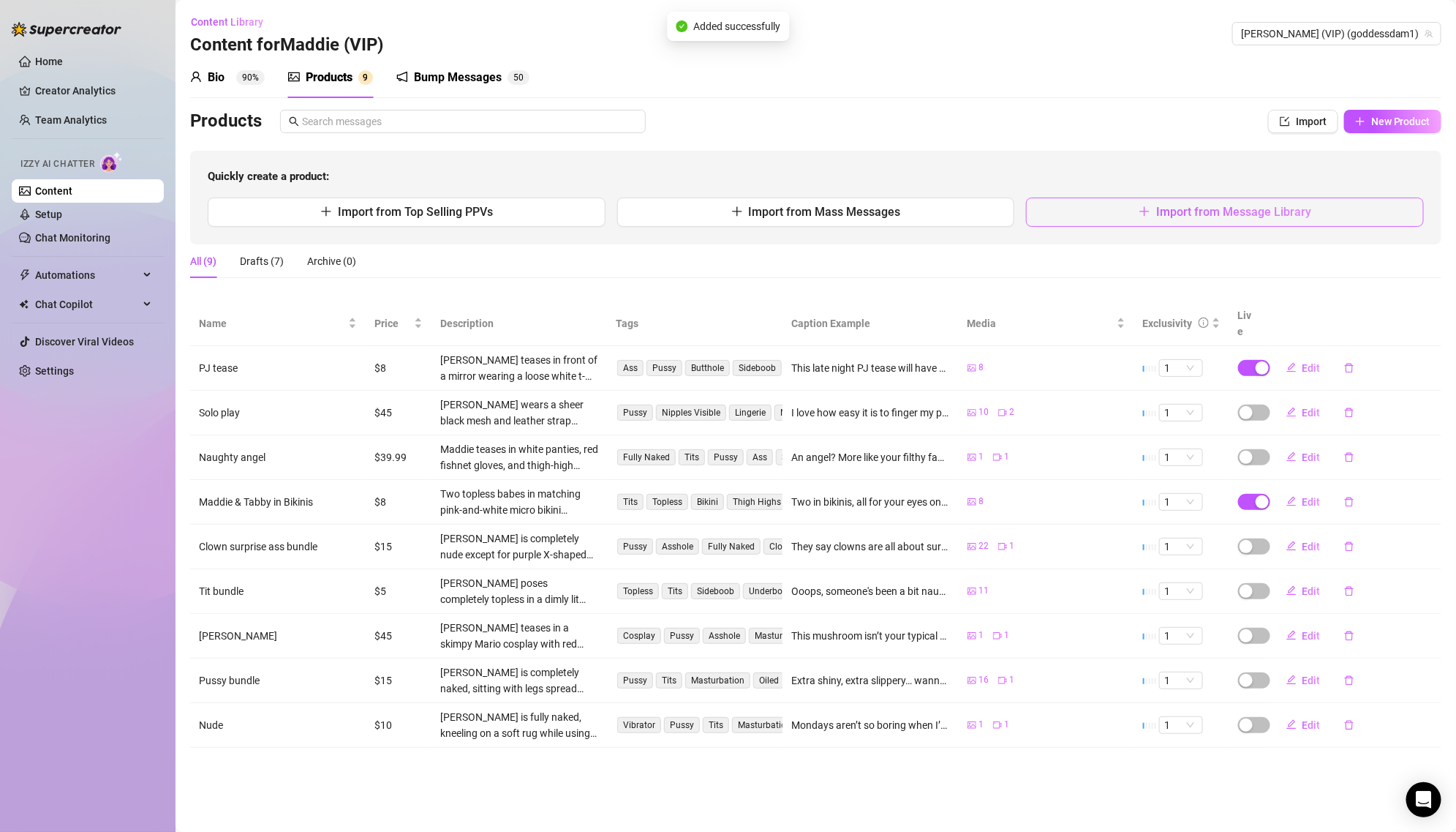
click at [1351, 202] on button "Import from Message Library" at bounding box center [1225, 212] width 398 height 29
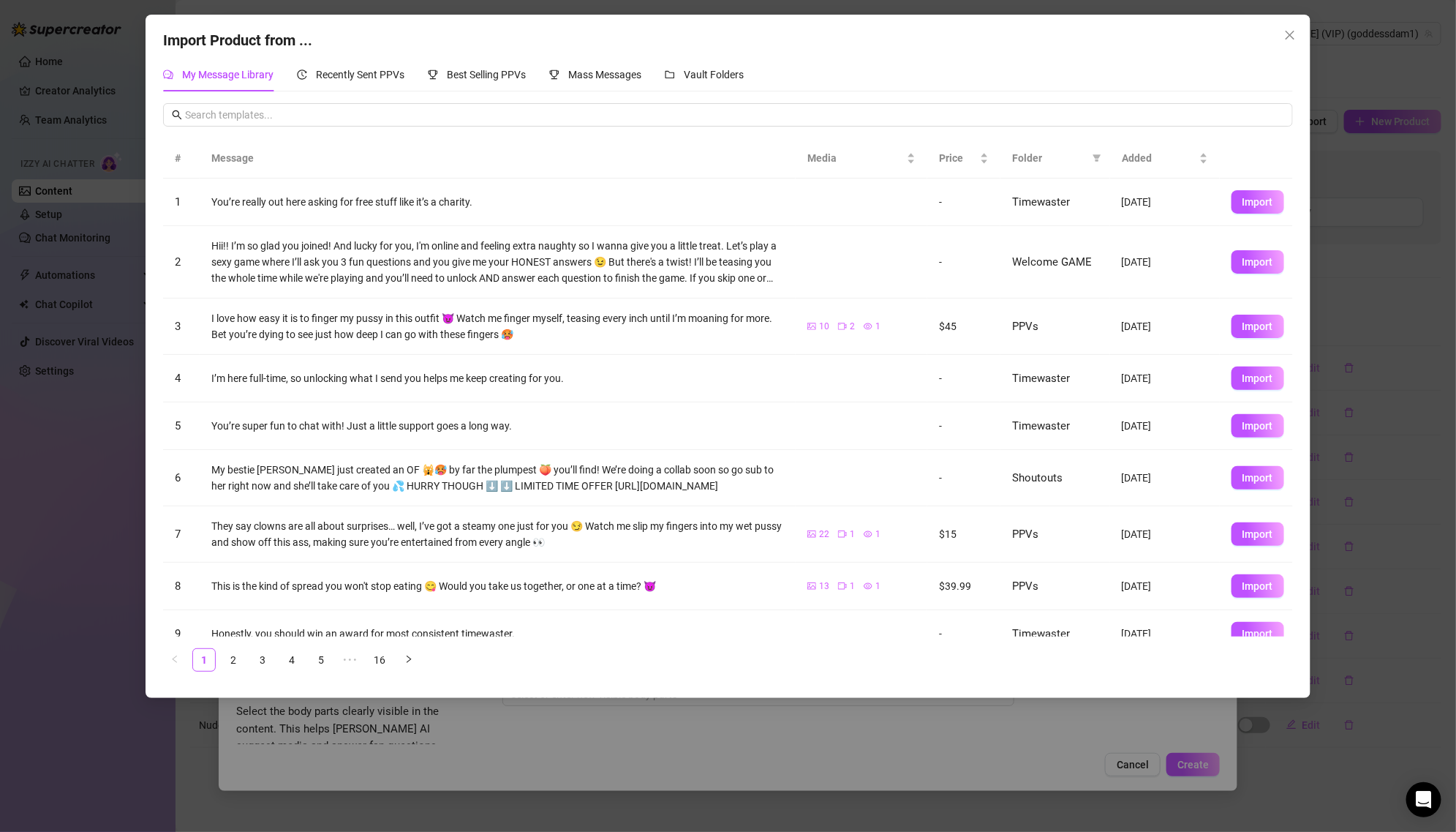
click at [1041, 152] on span "Folder" at bounding box center [1049, 157] width 74 height 16
click at [1100, 156] on icon "filter" at bounding box center [1096, 157] width 8 height 8
click at [1033, 280] on span "PPVs" at bounding box center [1030, 280] width 31 height 11
click at [1085, 378] on span "OK" at bounding box center [1086, 380] width 14 height 11
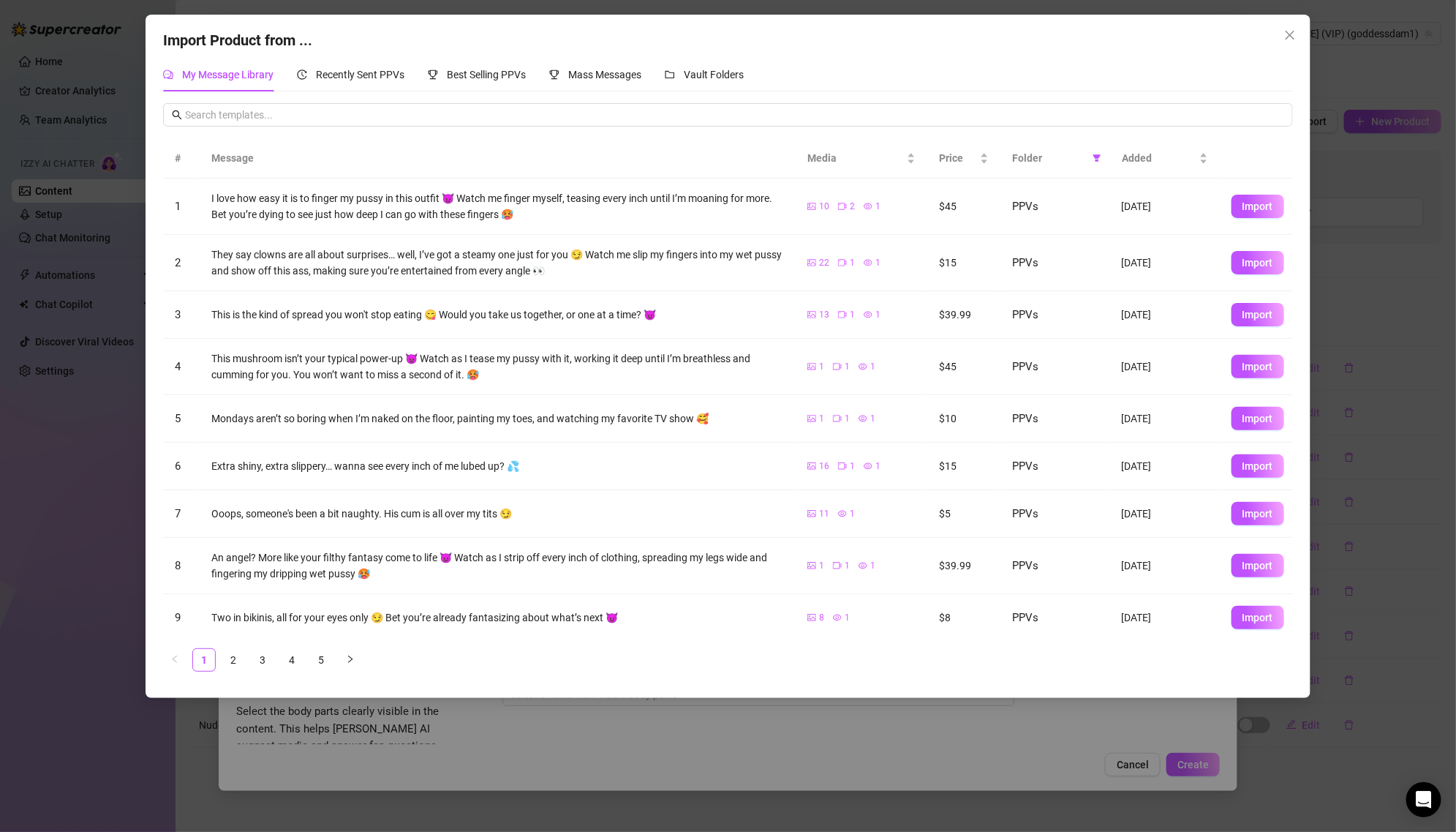
scroll to position [51, 0]
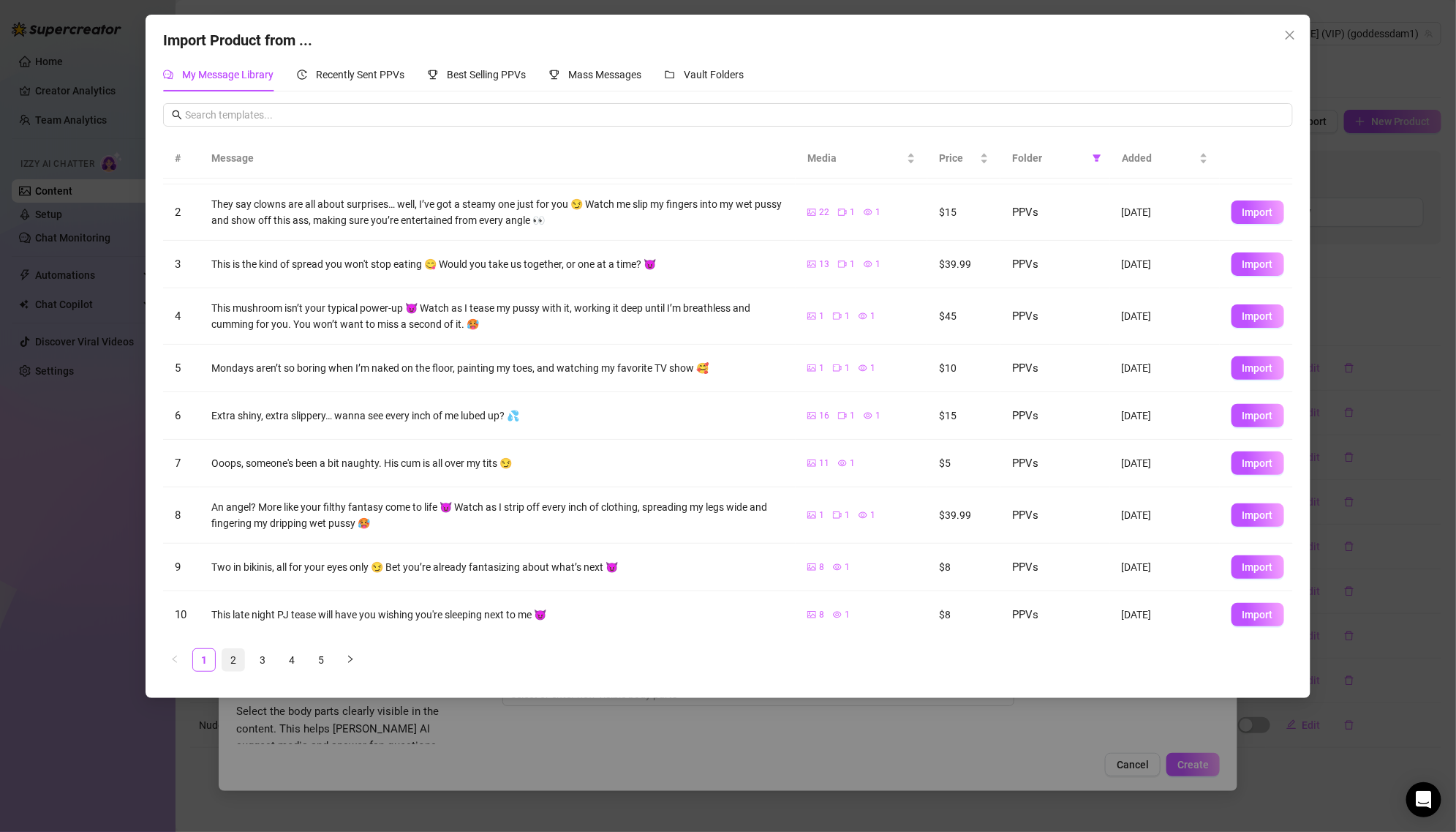
click at [223, 654] on link "2" at bounding box center [233, 659] width 22 height 22
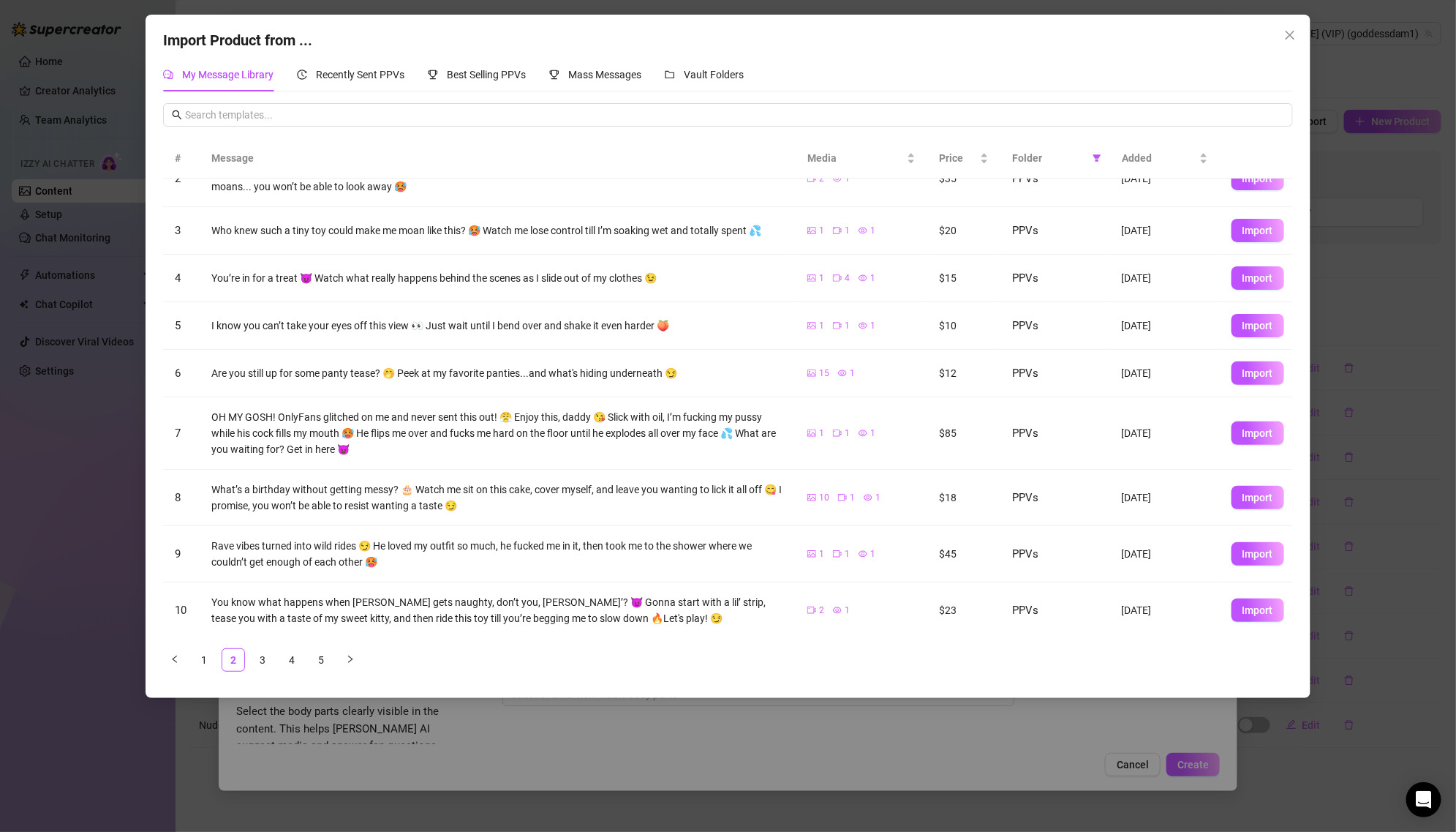
scroll to position [0, 0]
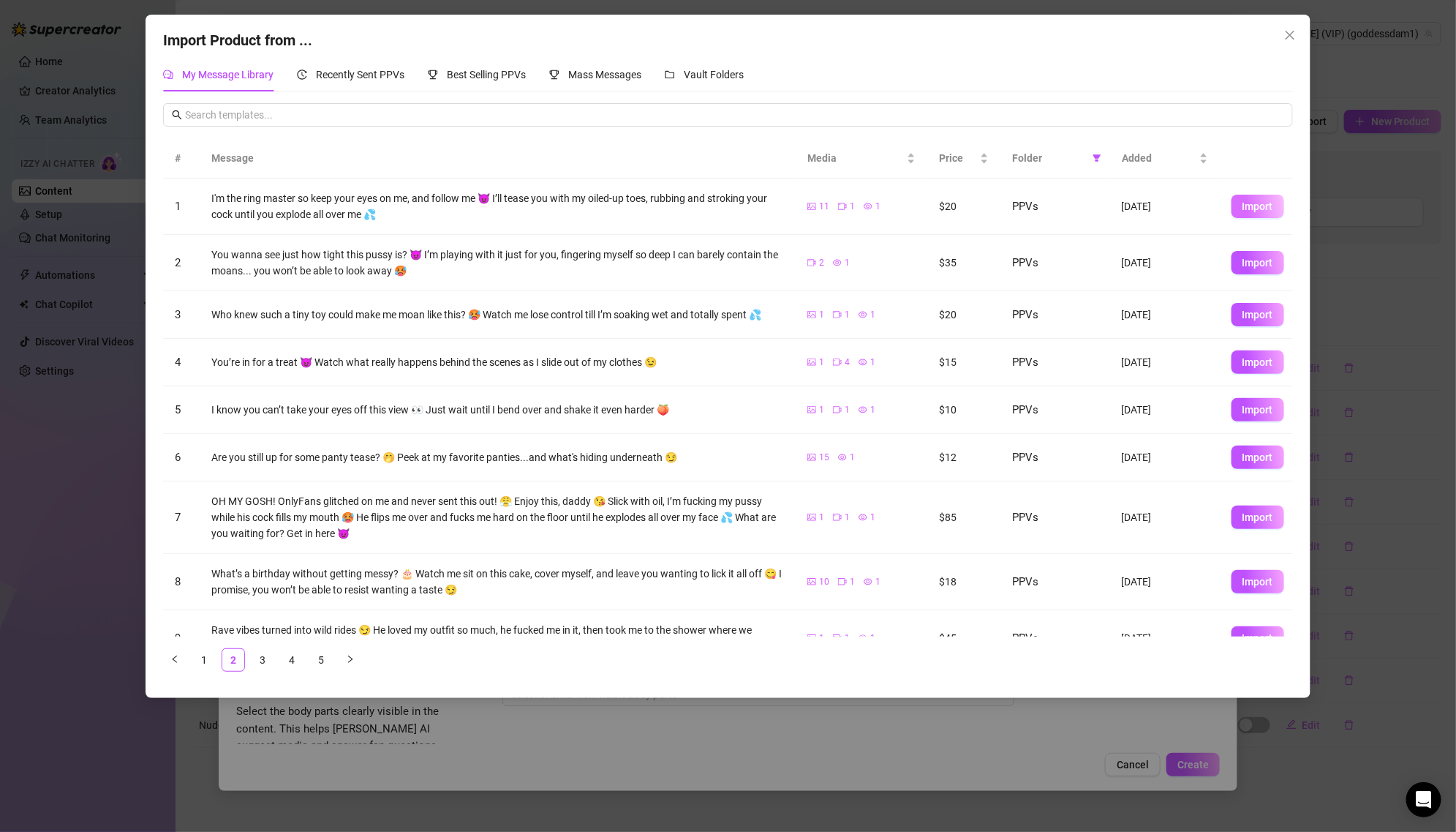
click at [1263, 203] on span "Import" at bounding box center [1258, 206] width 31 height 11
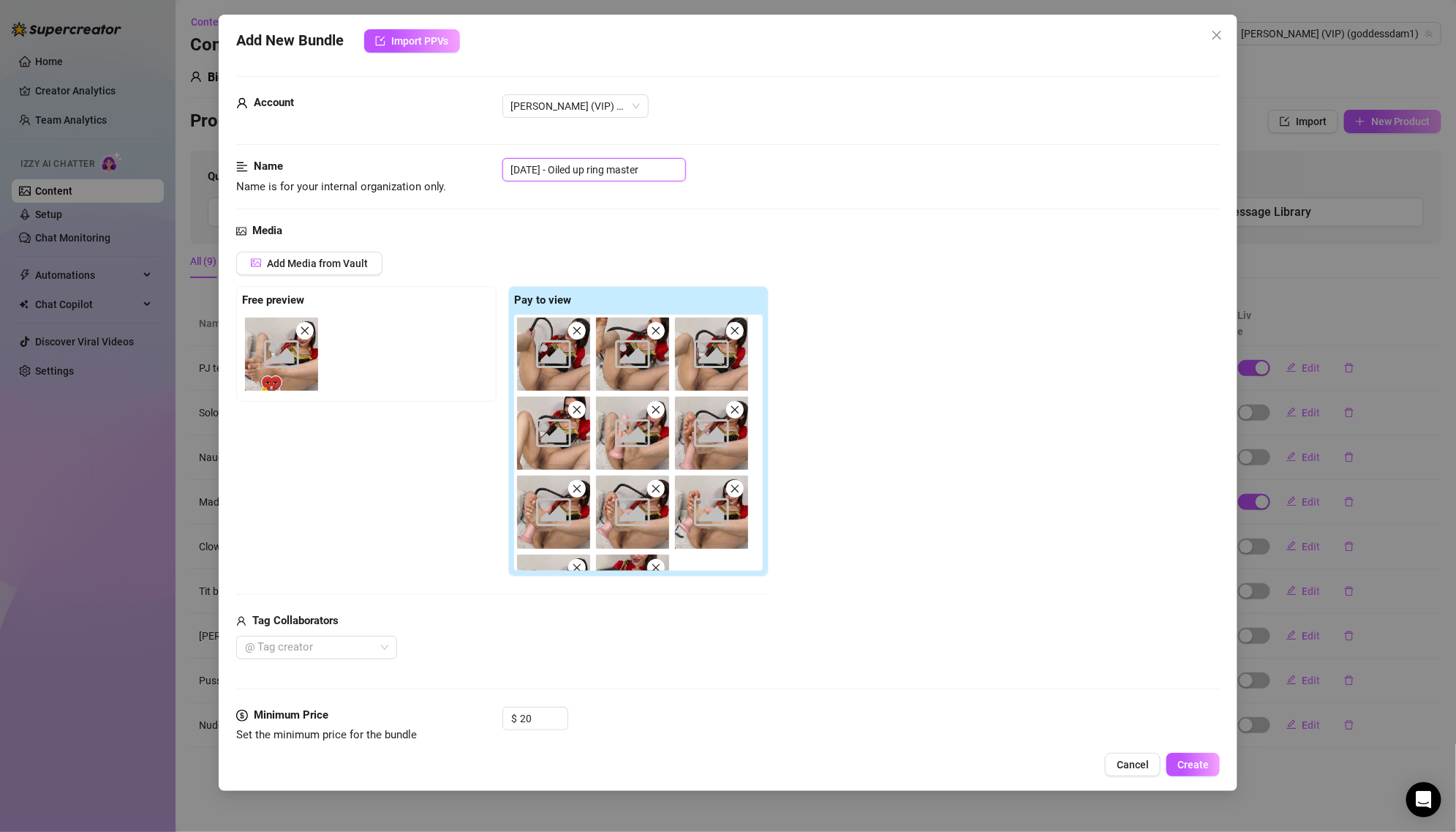
drag, startPoint x: 571, startPoint y: 165, endPoint x: 468, endPoint y: 165, distance: 103.0
click at [468, 165] on div "Name Name is for your internal organization only. [DATE] - Oiled up ring master" at bounding box center [728, 177] width 984 height 38
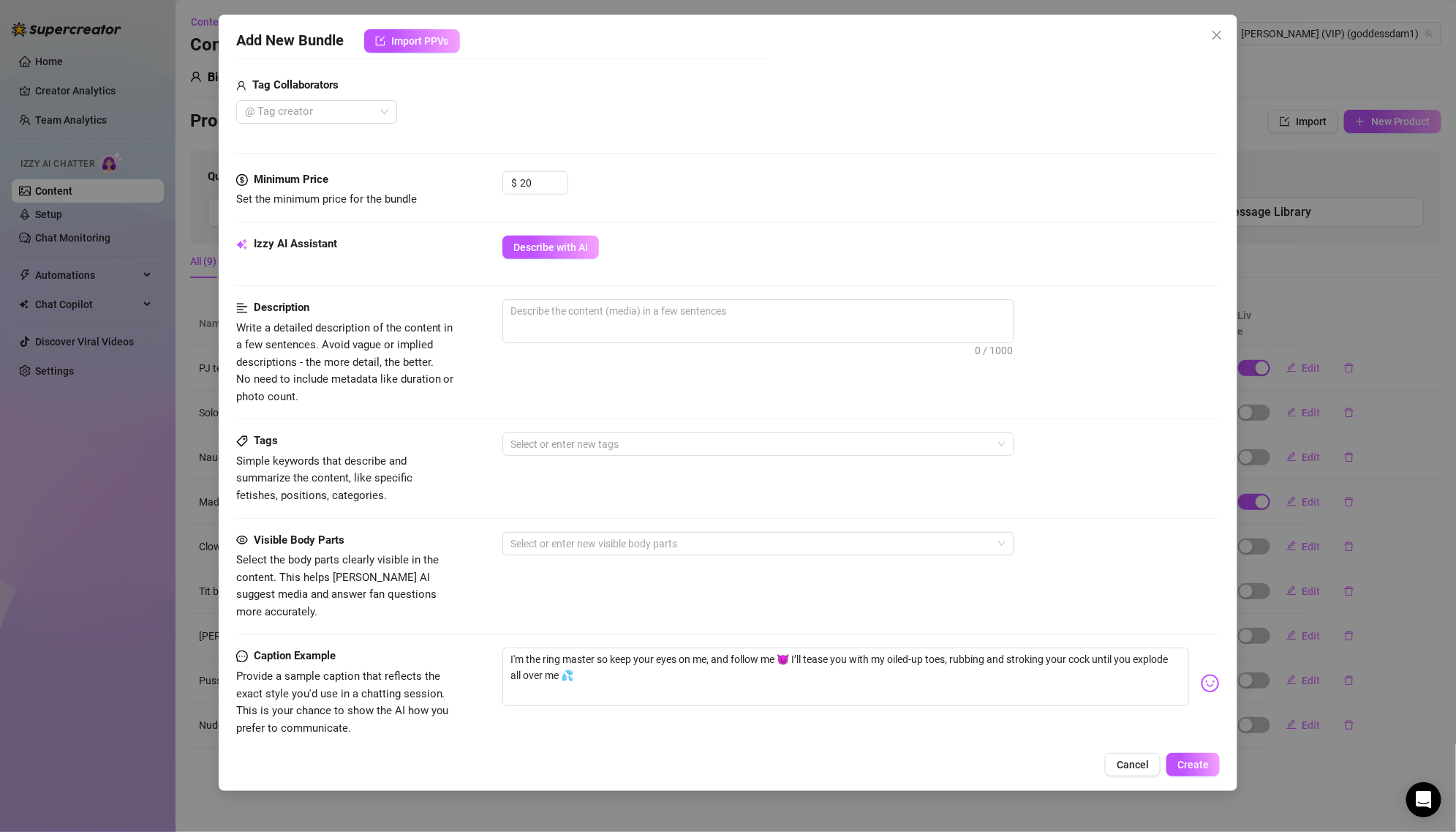
scroll to position [376, 0]
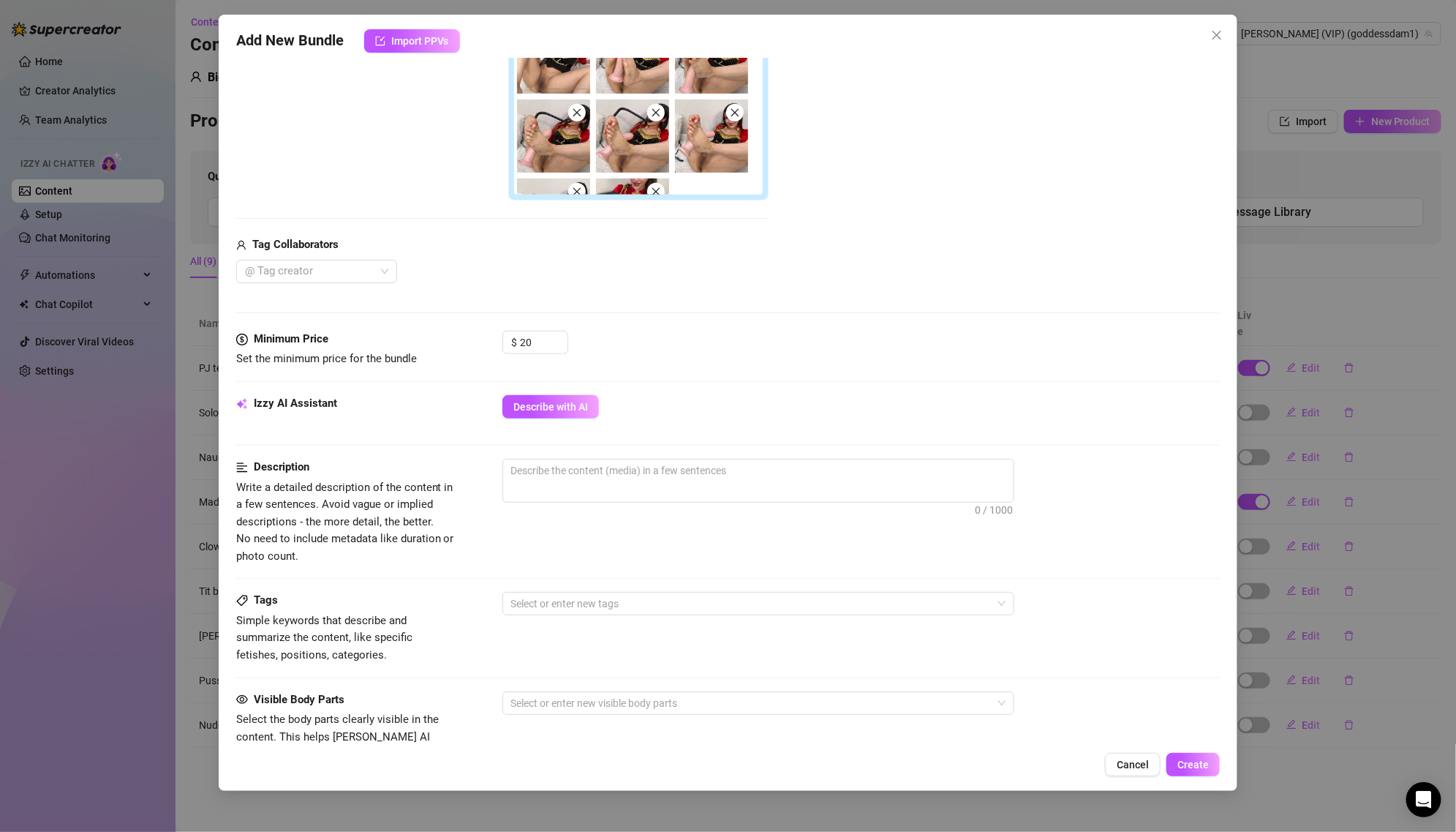
click at [554, 386] on div "Minimum Price Set the minimum price for the bundle $ 20" at bounding box center [728, 363] width 984 height 64
click at [554, 403] on span "Describe with AI" at bounding box center [550, 406] width 74 height 11
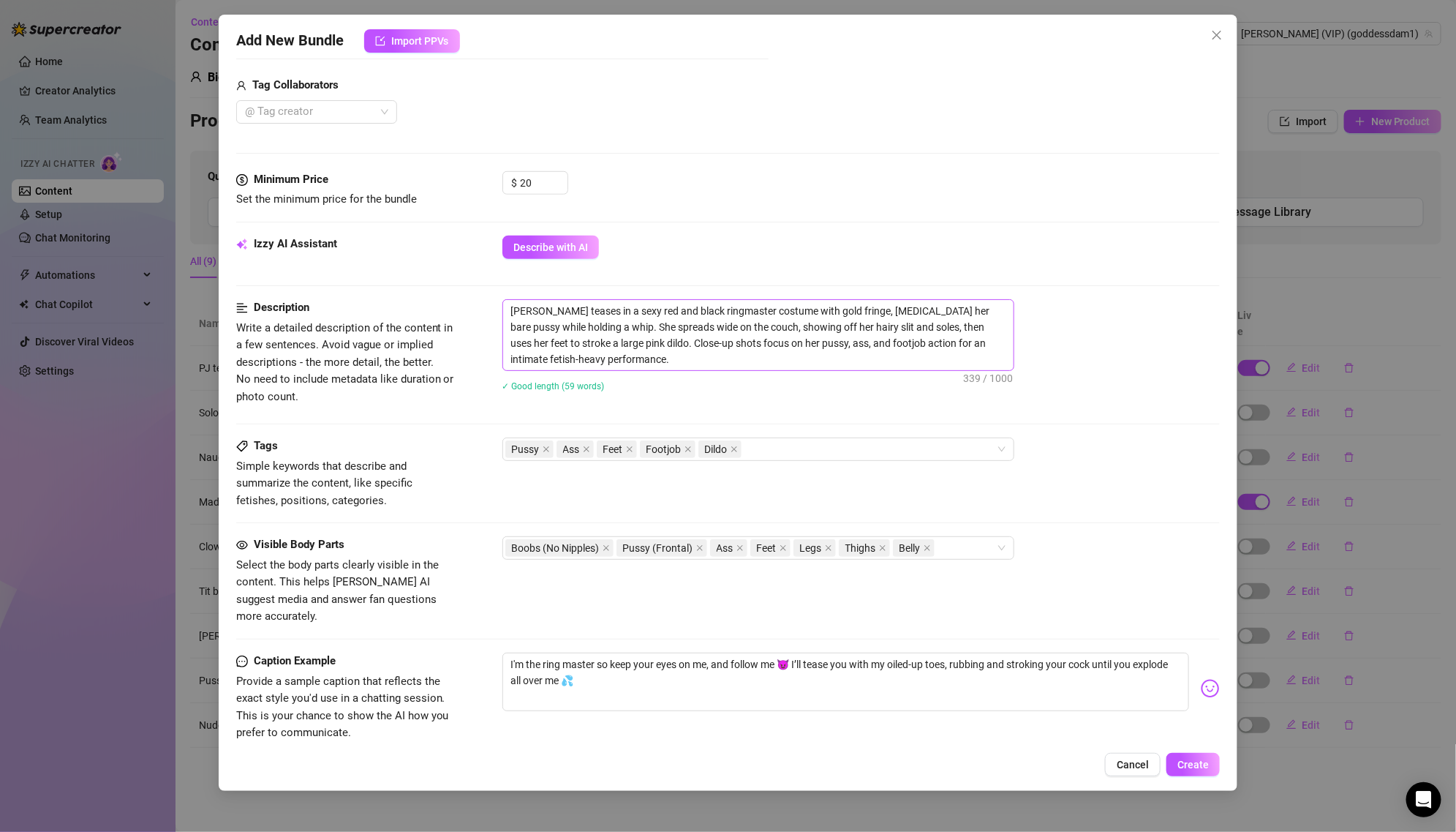
scroll to position [718, 0]
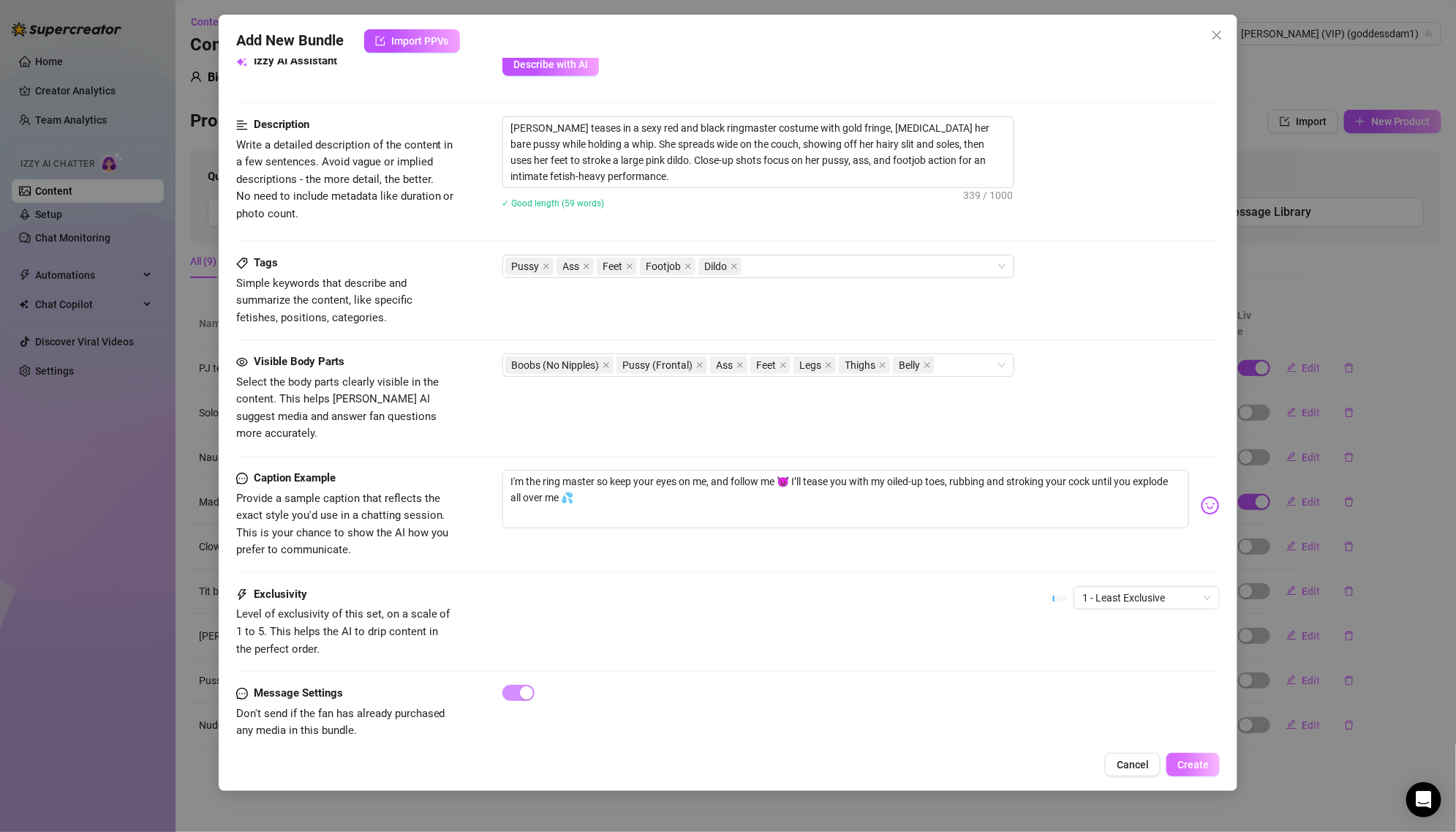
click at [1174, 760] on button "Create" at bounding box center [1193, 764] width 54 height 24
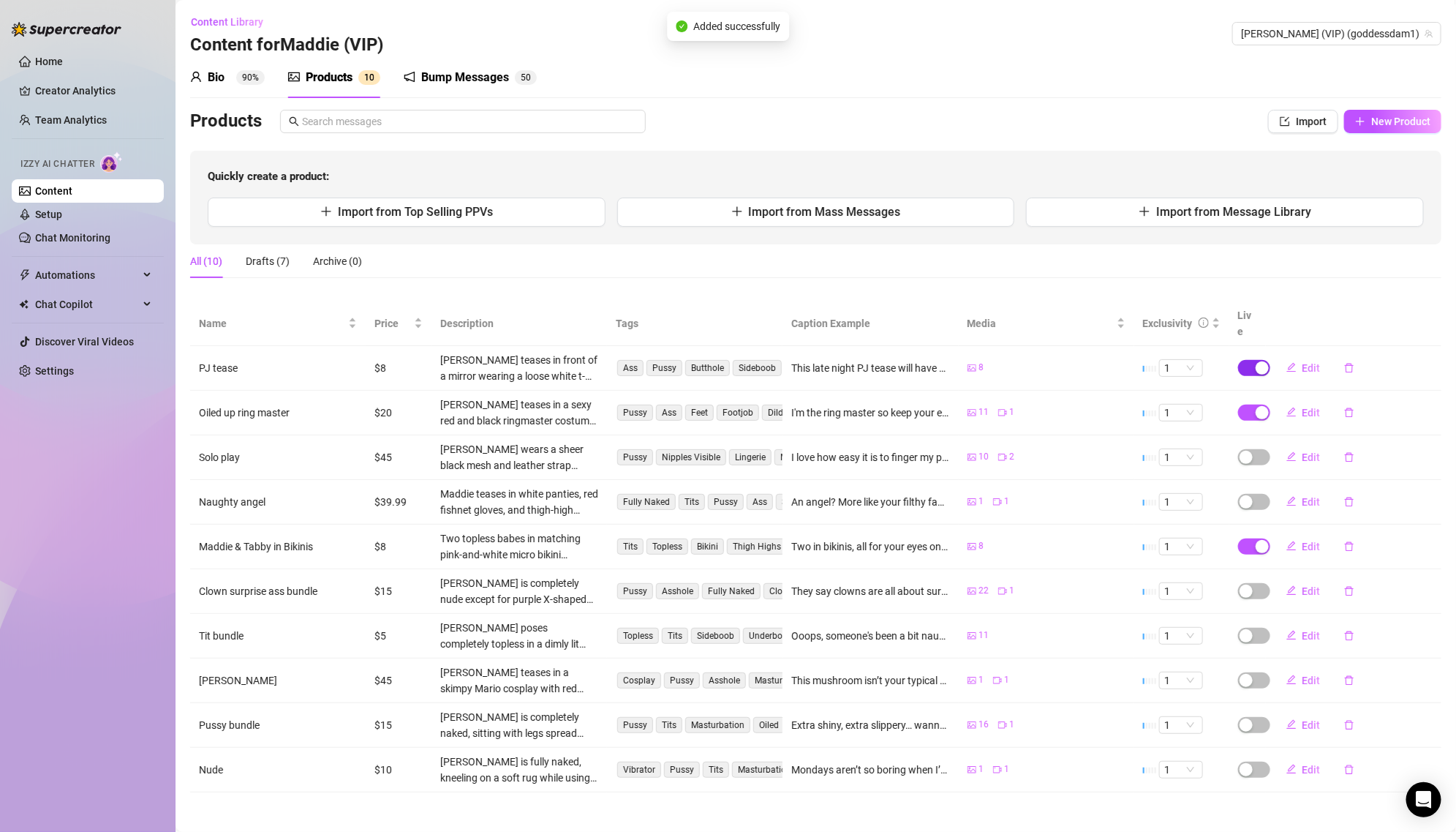
click at [1261, 361] on div "button" at bounding box center [1262, 368] width 13 height 13
click at [1371, 316] on span "OK" at bounding box center [1370, 317] width 14 height 11
click at [1250, 404] on span "button" at bounding box center [1254, 412] width 32 height 16
click at [1372, 363] on span "OK" at bounding box center [1370, 360] width 14 height 11
click at [1251, 539] on span "button" at bounding box center [1254, 546] width 32 height 16
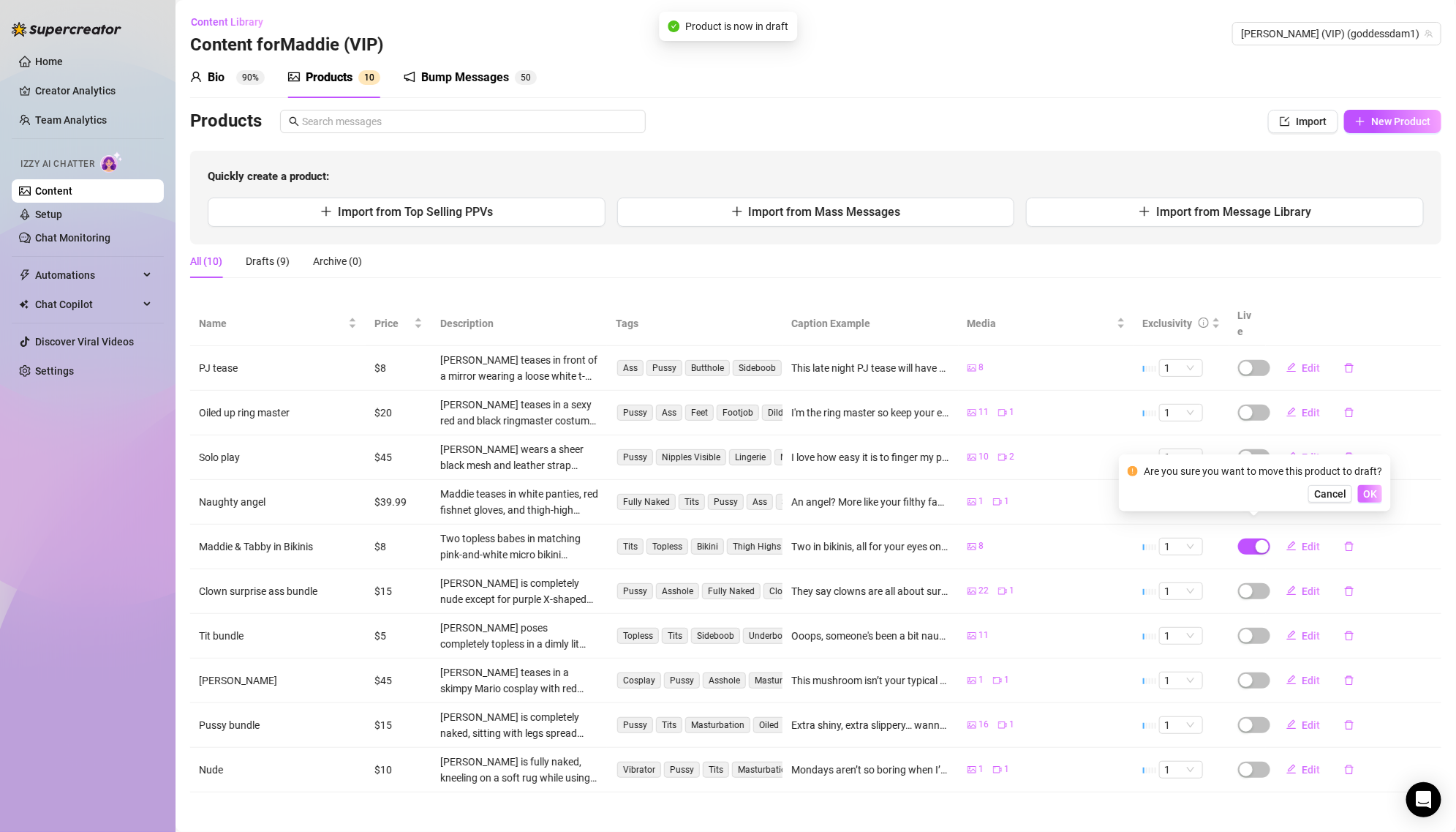
click at [1366, 491] on span "OK" at bounding box center [1370, 494] width 14 height 11
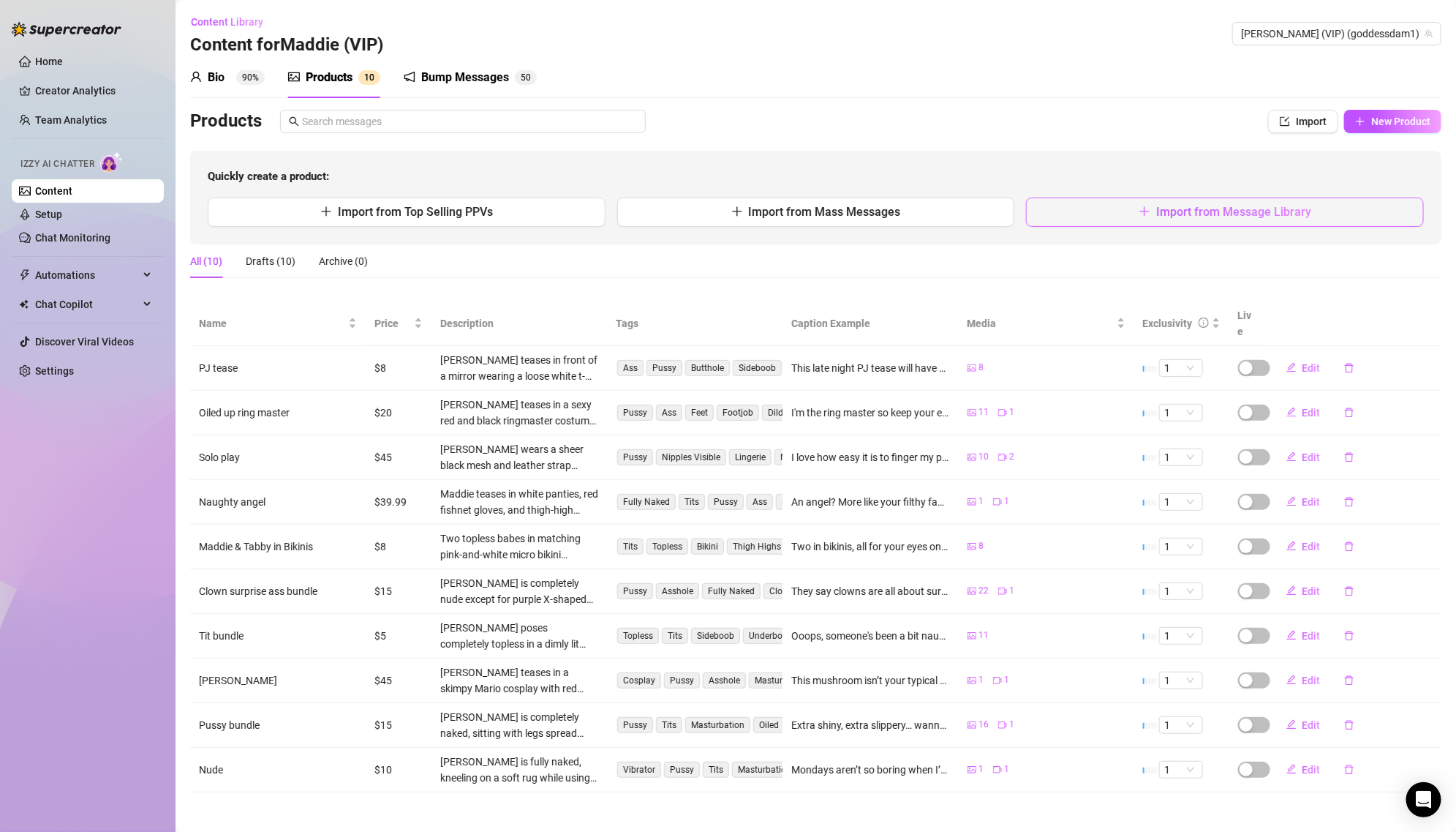
click at [1277, 221] on button "Import from Message Library" at bounding box center [1225, 212] width 398 height 29
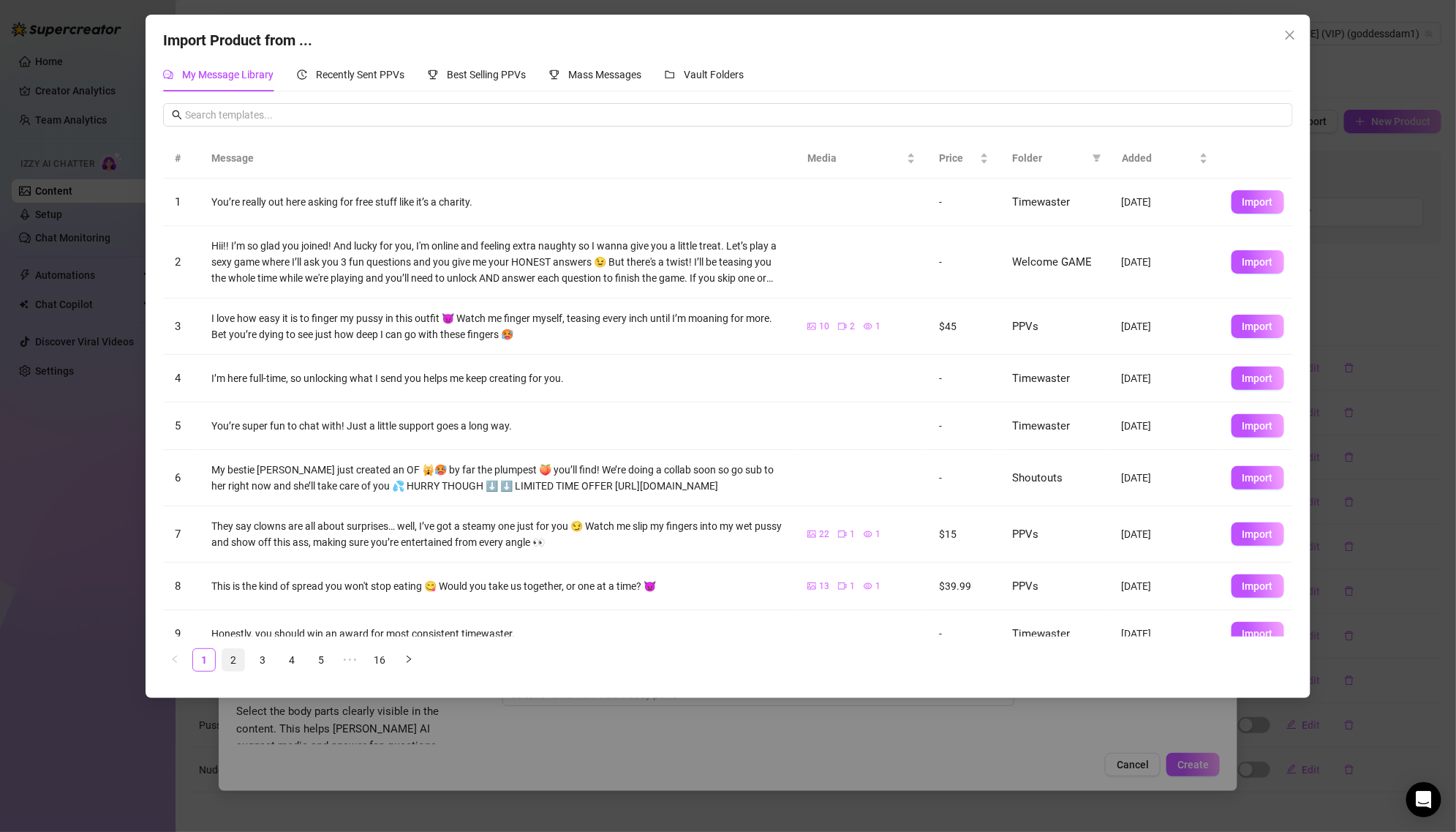
click at [234, 662] on link "2" at bounding box center [233, 659] width 22 height 22
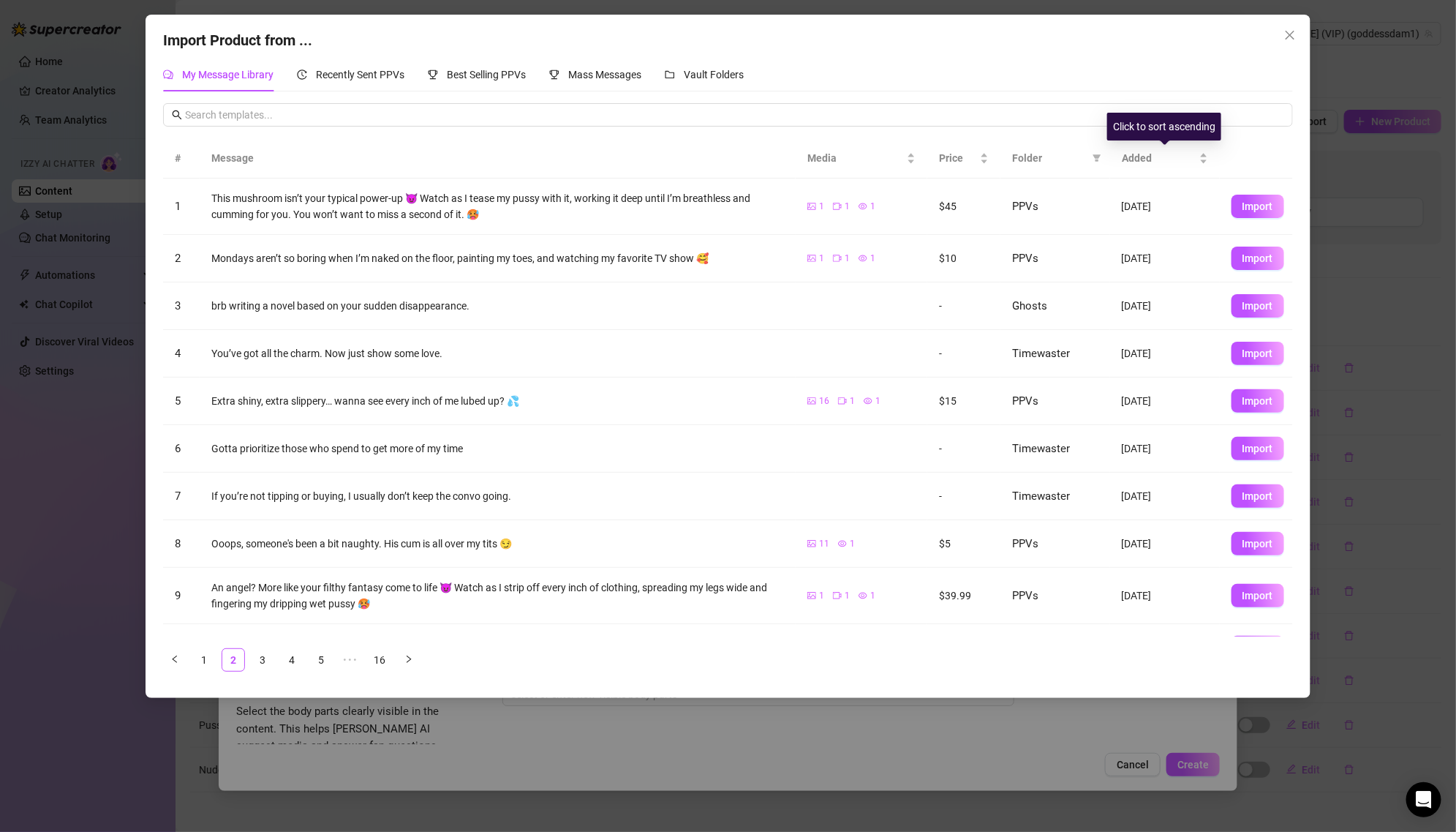
click at [1062, 155] on span "Folder" at bounding box center [1049, 157] width 74 height 16
click at [1102, 160] on span at bounding box center [1097, 157] width 15 height 22
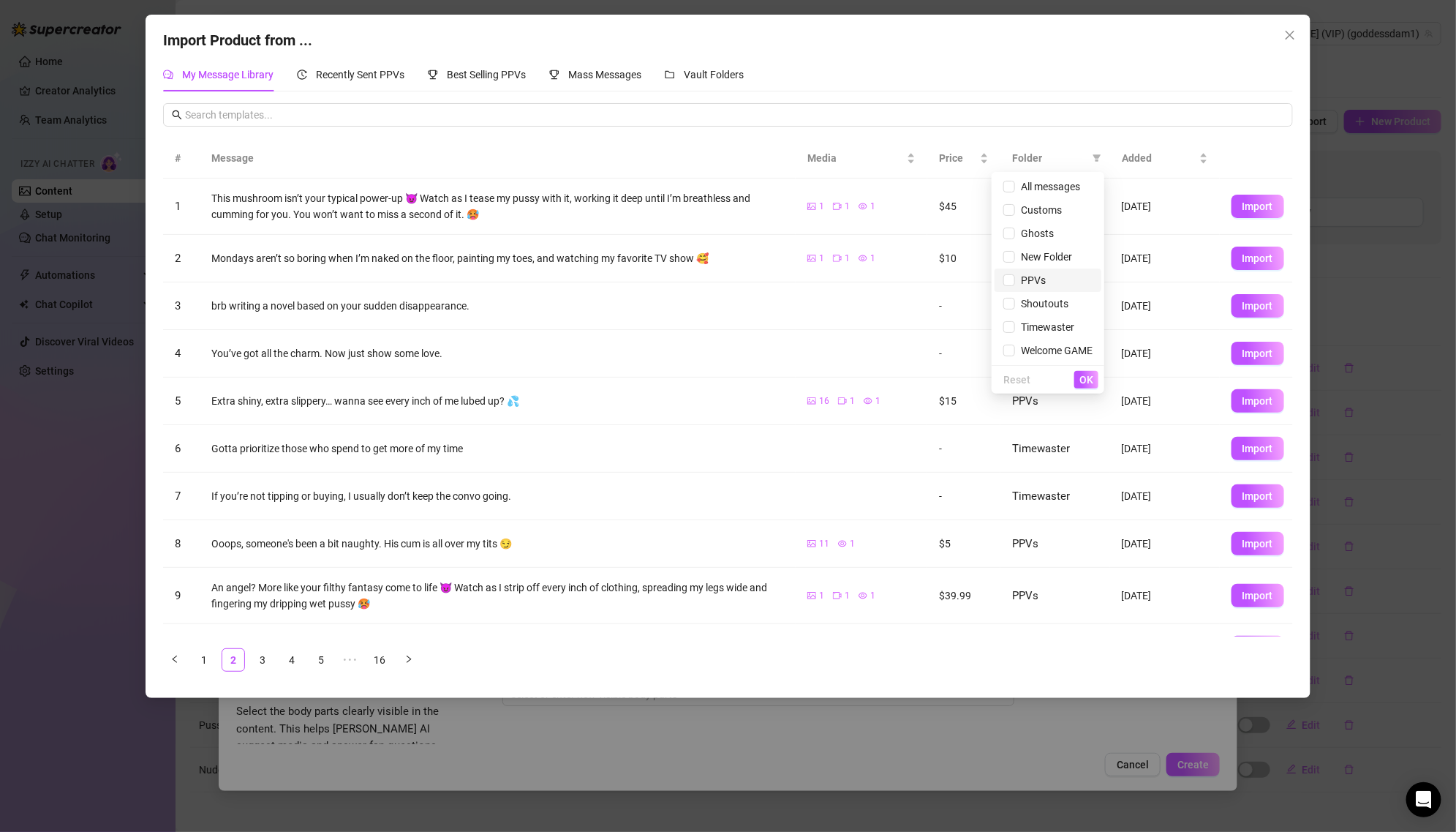
click at [1050, 281] on span "PPVs" at bounding box center [1047, 279] width 89 height 16
click at [1079, 379] on button "OK" at bounding box center [1087, 379] width 24 height 18
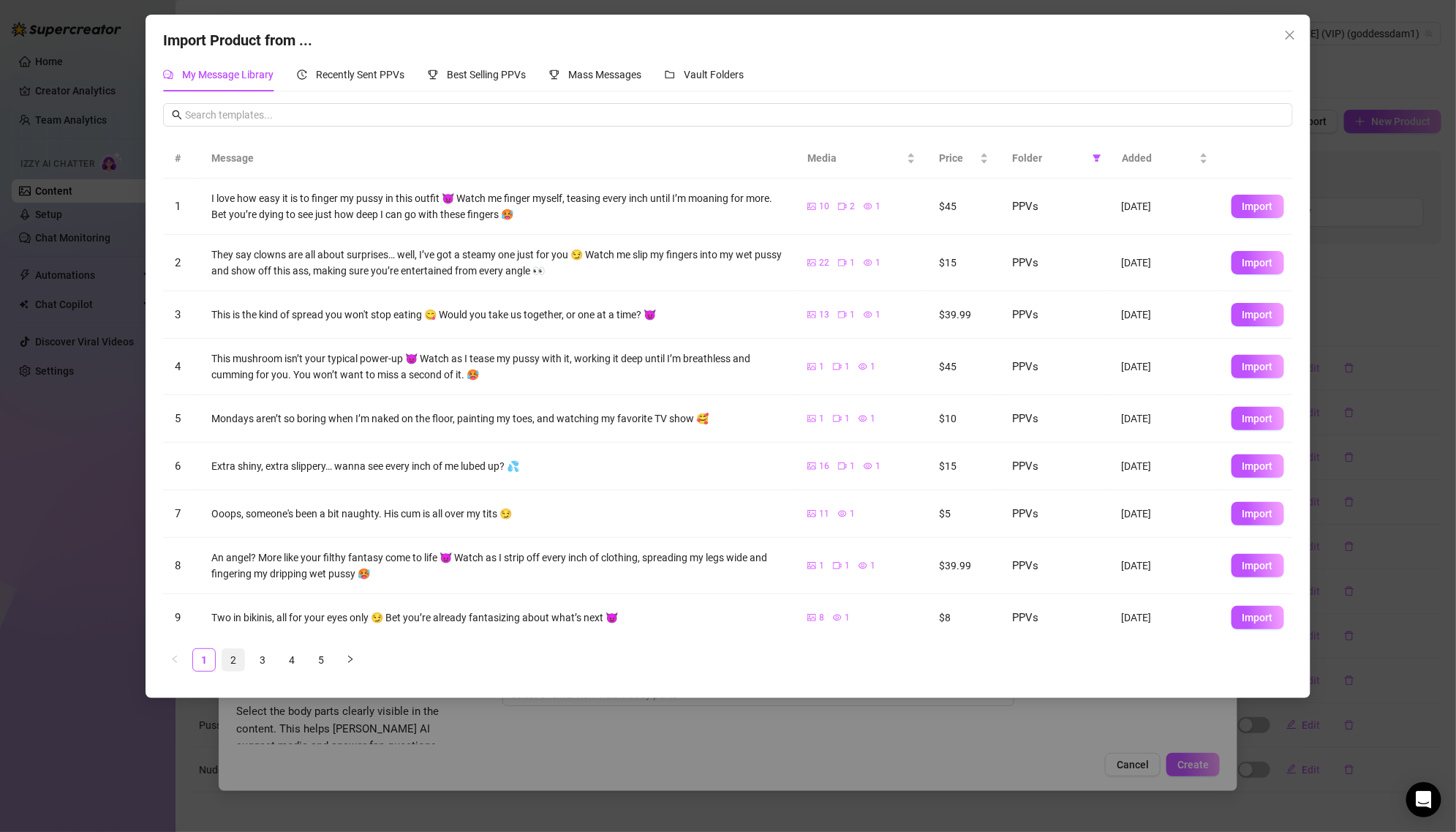
click at [227, 657] on link "2" at bounding box center [233, 659] width 22 height 22
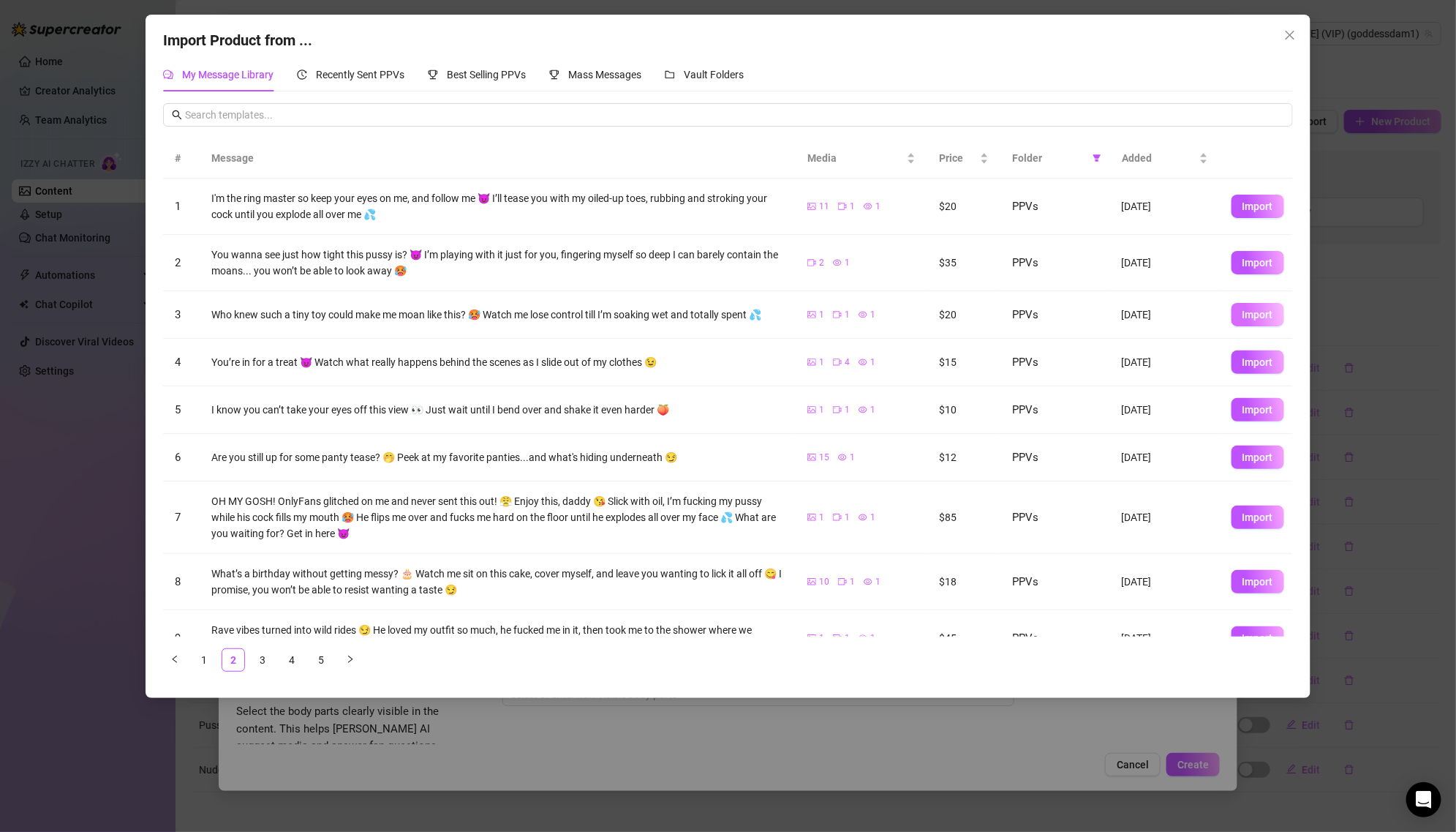
click at [1256, 314] on span "Import" at bounding box center [1258, 314] width 31 height 11
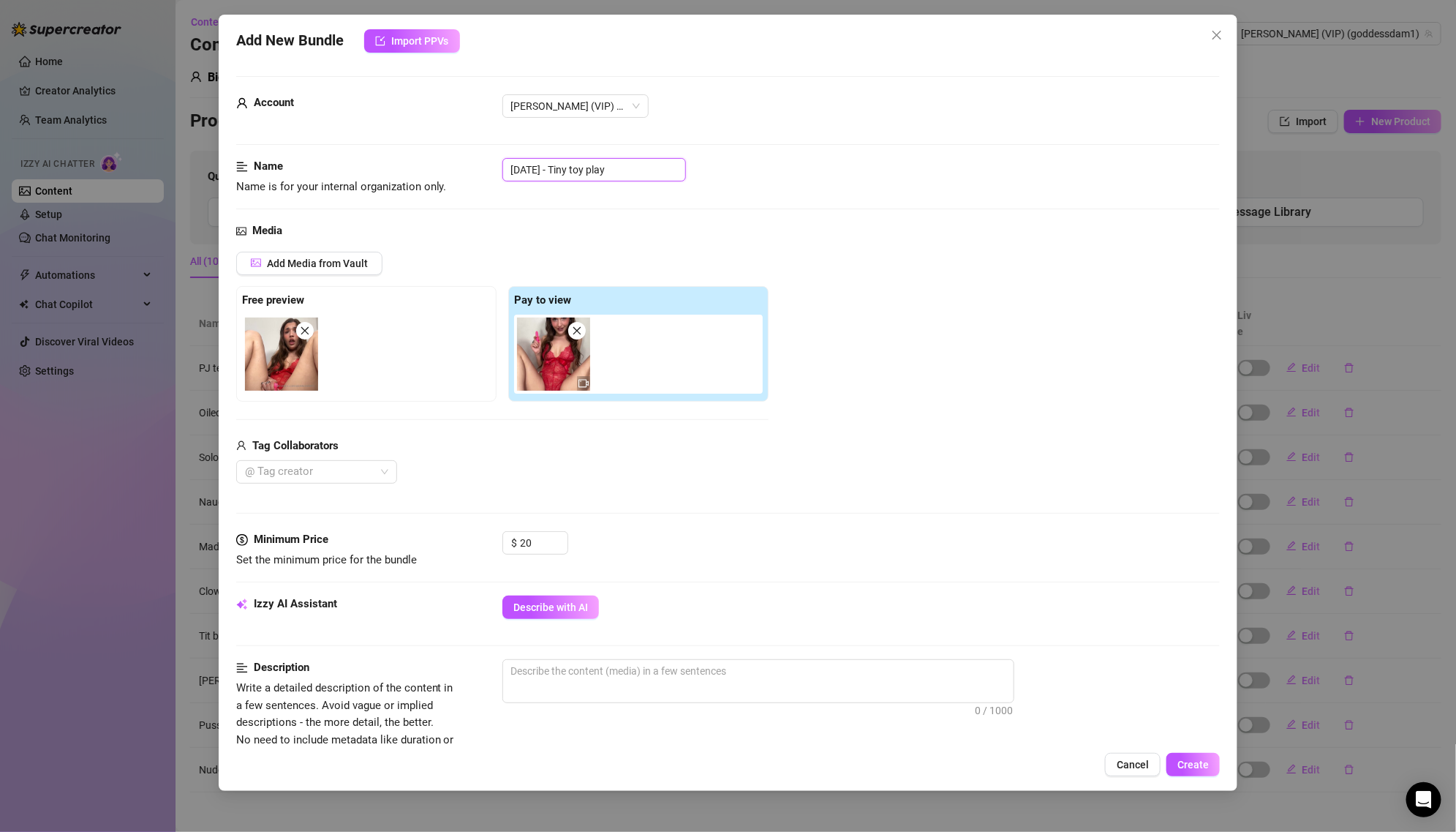
drag, startPoint x: 573, startPoint y: 171, endPoint x: 460, endPoint y: 171, distance: 113.0
click at [460, 171] on div "Name Name is for your internal organization only. [DATE] - Tiny toy play" at bounding box center [728, 177] width 984 height 38
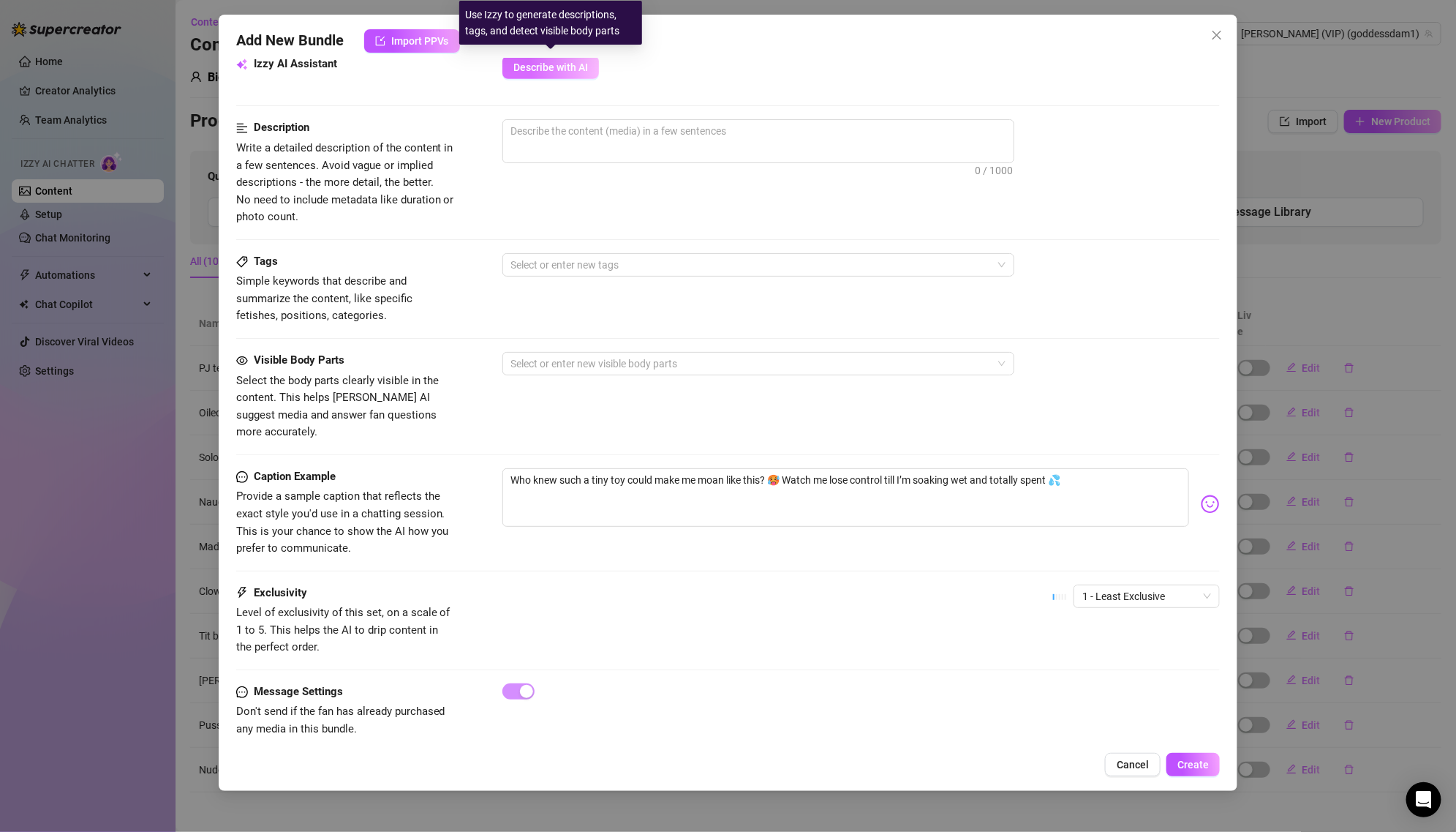
click at [560, 63] on span "Describe with AI" at bounding box center [550, 67] width 74 height 11
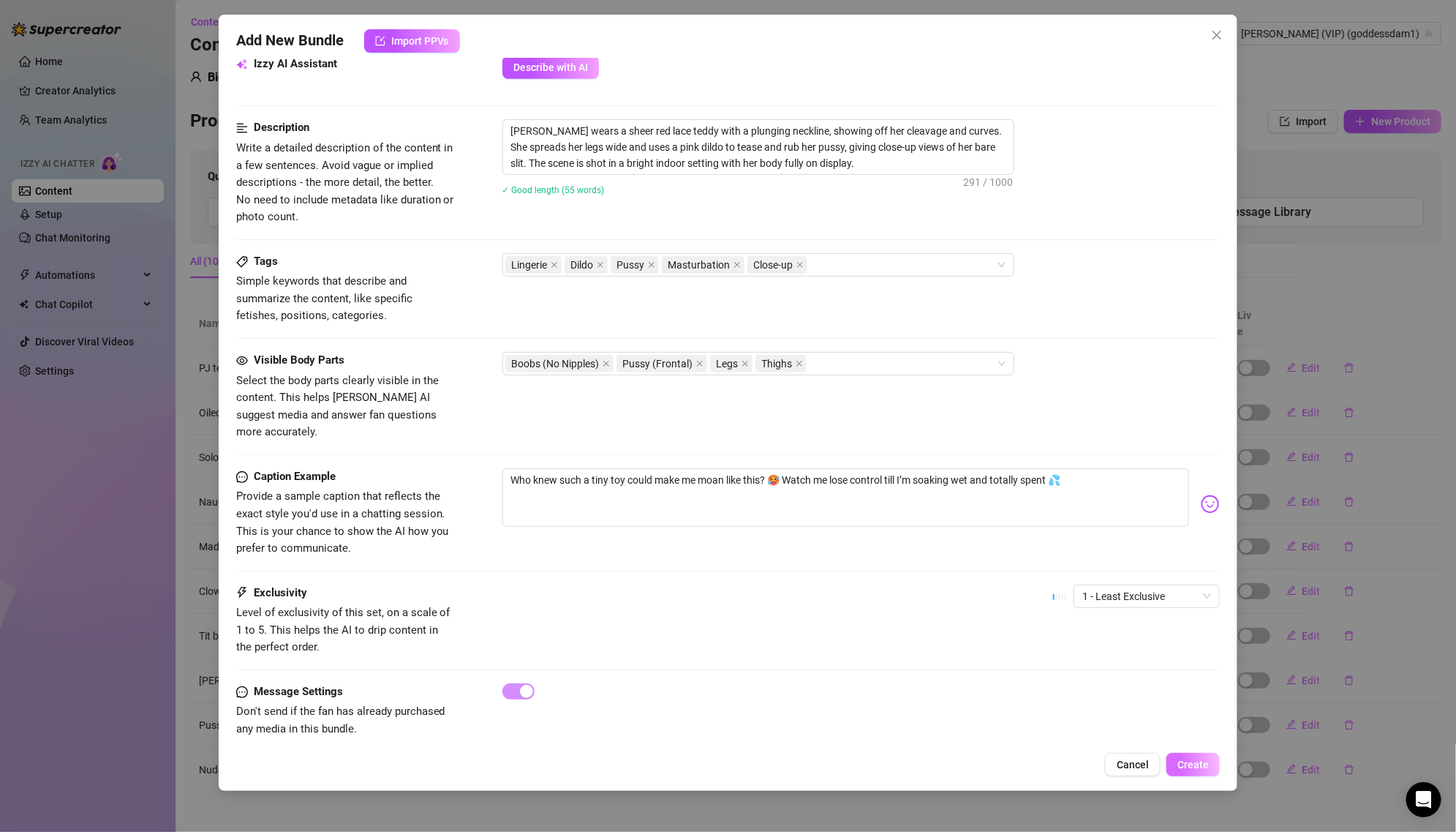
click at [1190, 760] on span "Create" at bounding box center [1193, 764] width 31 height 11
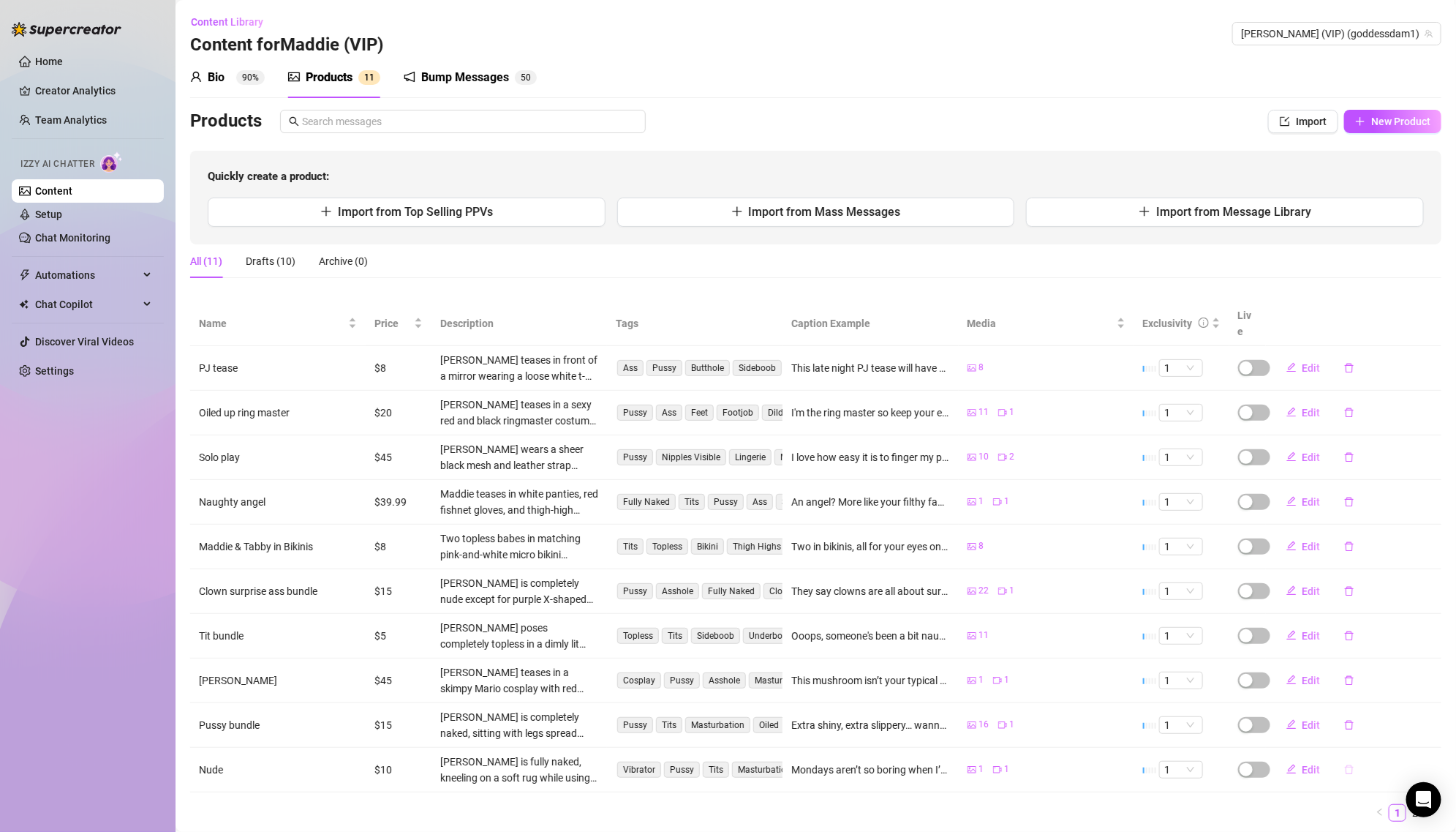
scroll to position [25, 0]
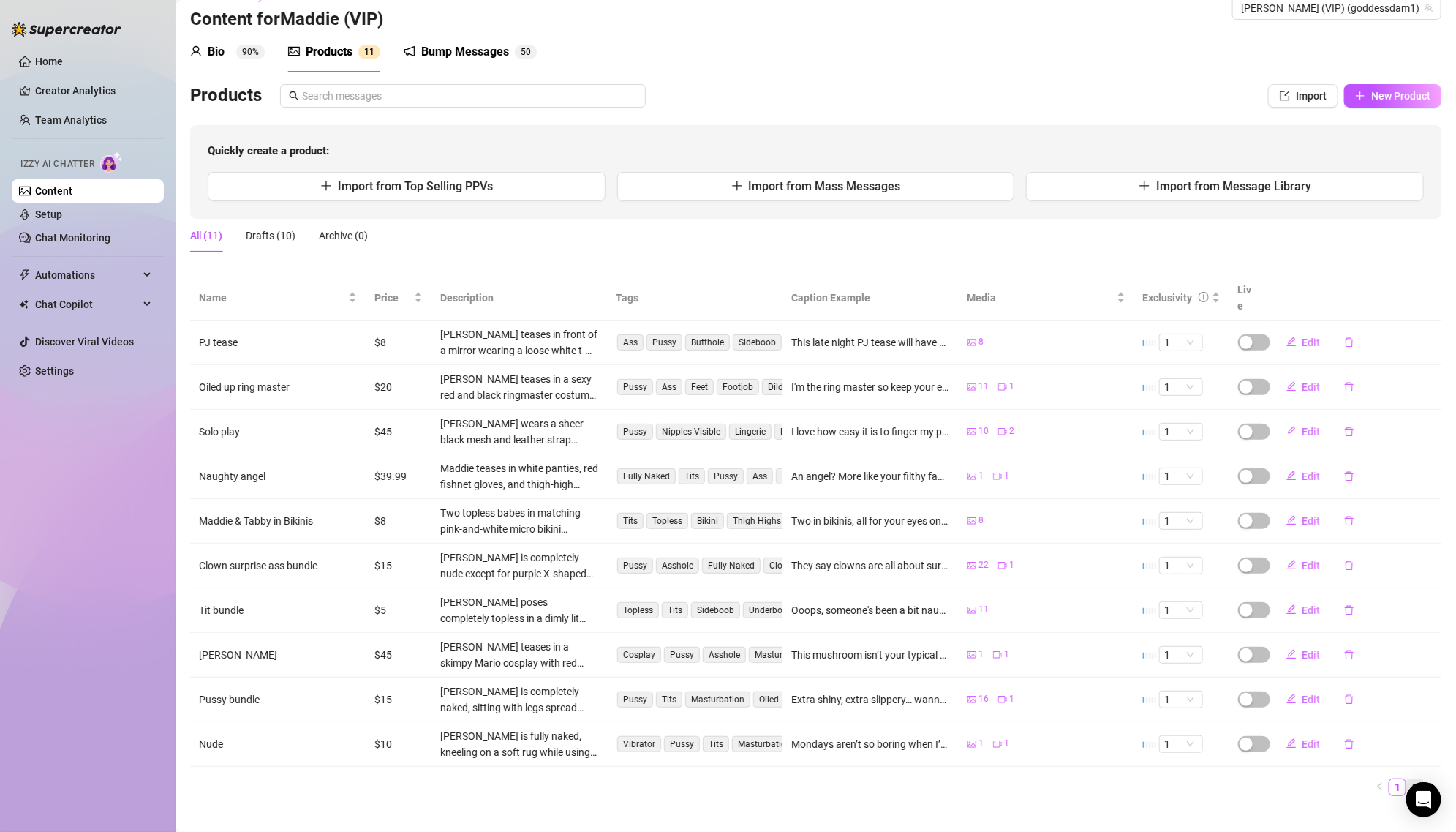
click at [1413, 779] on link "2" at bounding box center [1415, 787] width 16 height 16
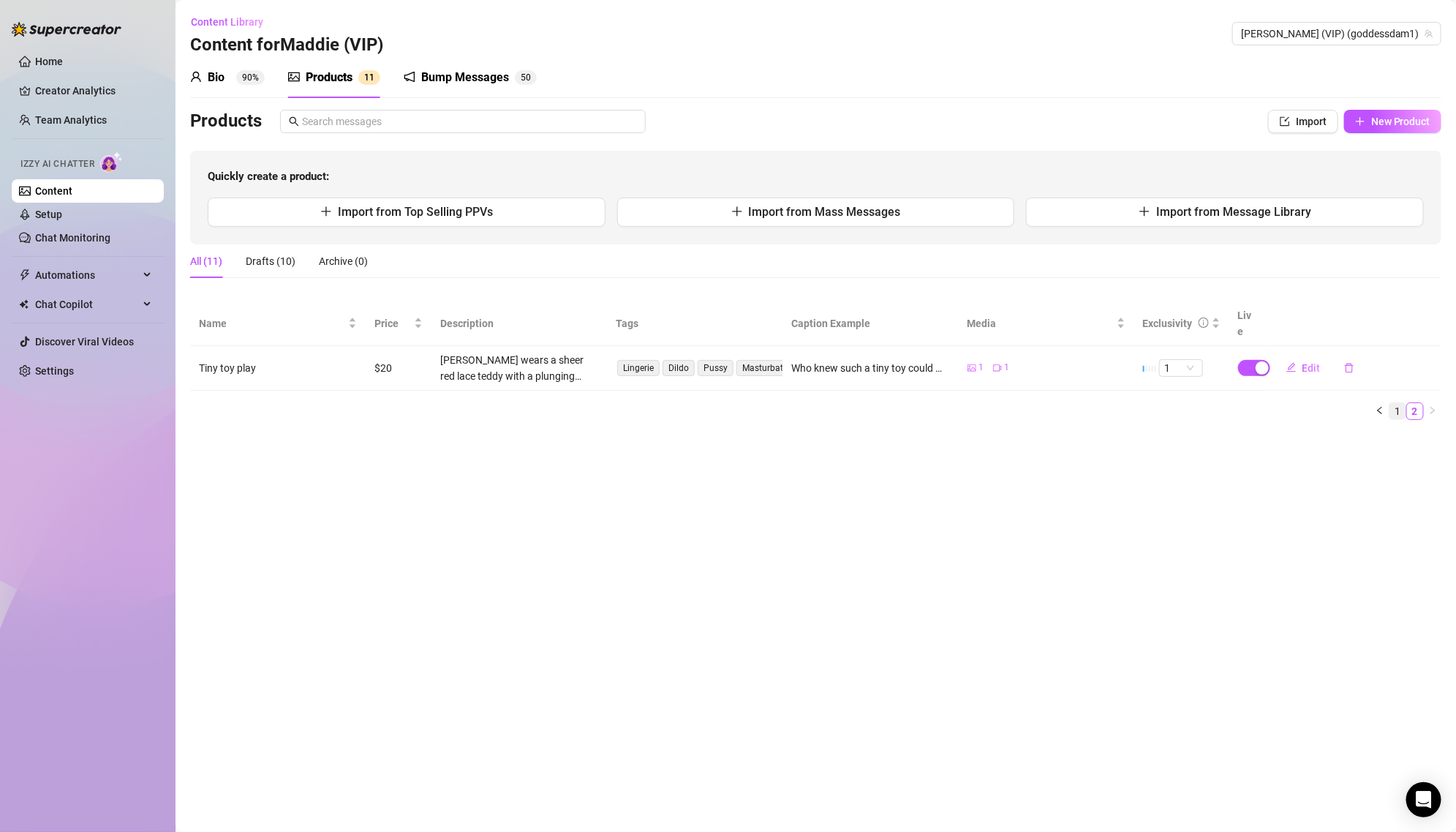
click at [1399, 403] on link "1" at bounding box center [1397, 411] width 16 height 16
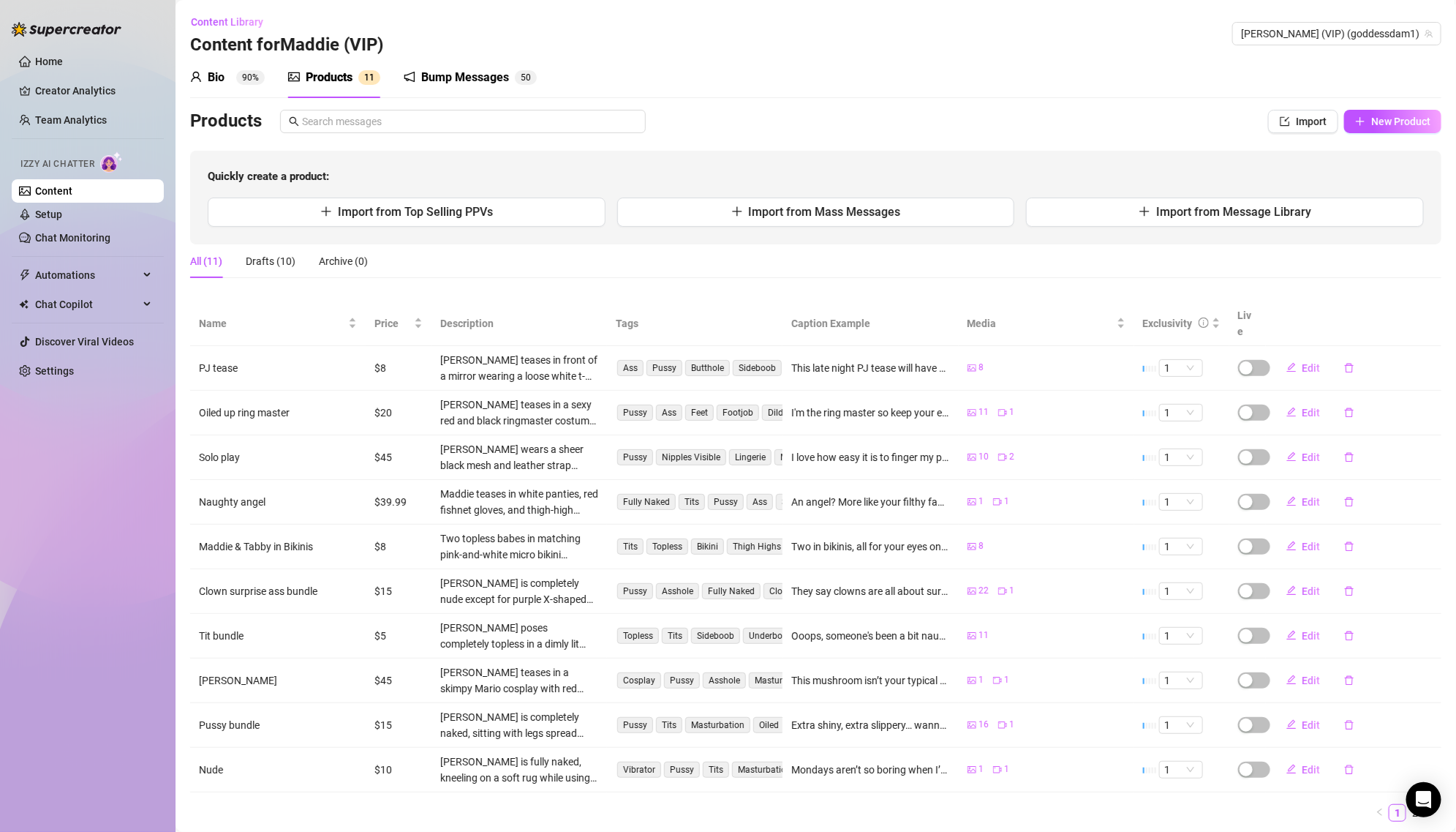
scroll to position [25, 0]
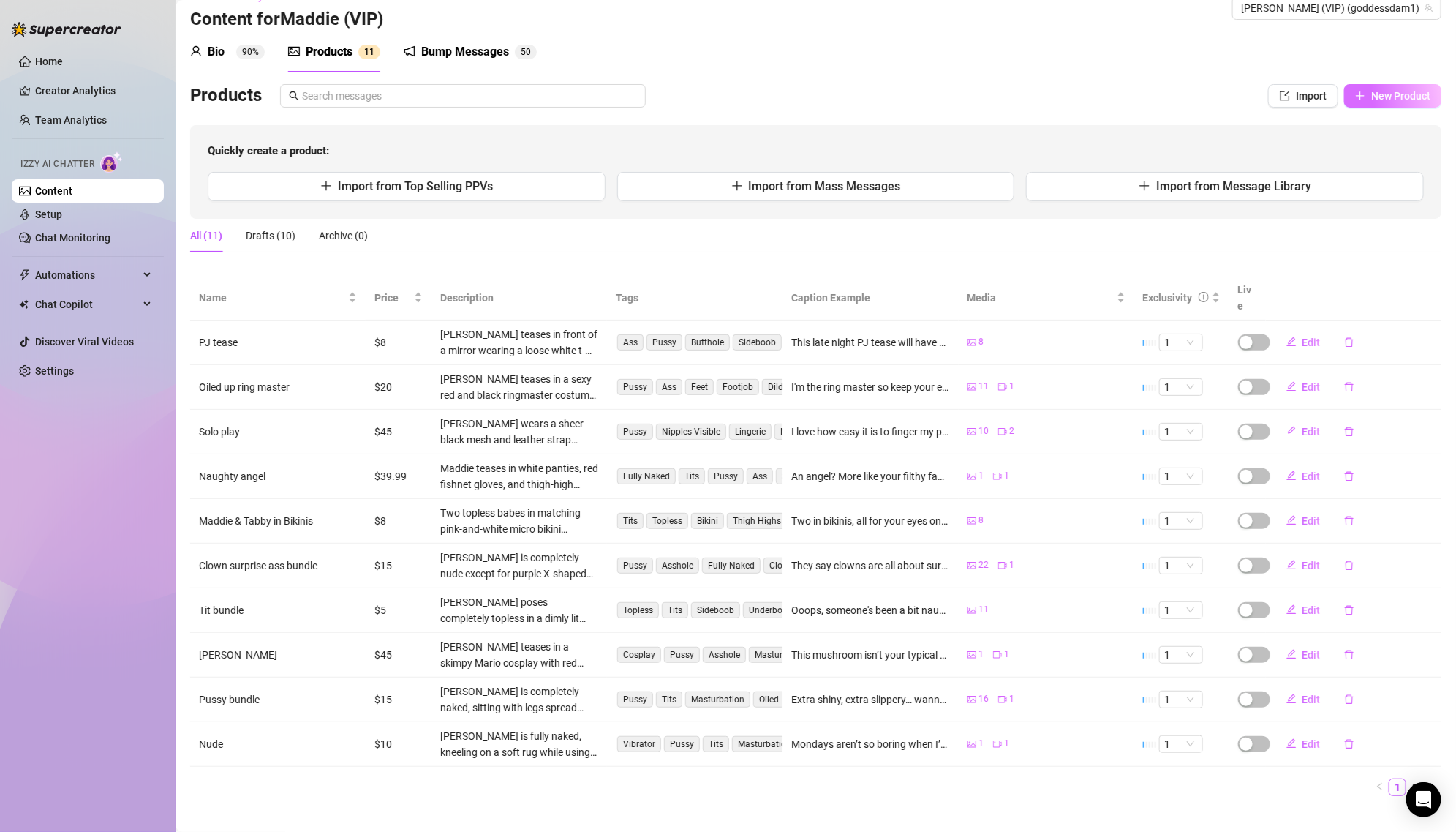
click at [1368, 97] on button "New Product" at bounding box center [1392, 95] width 97 height 24
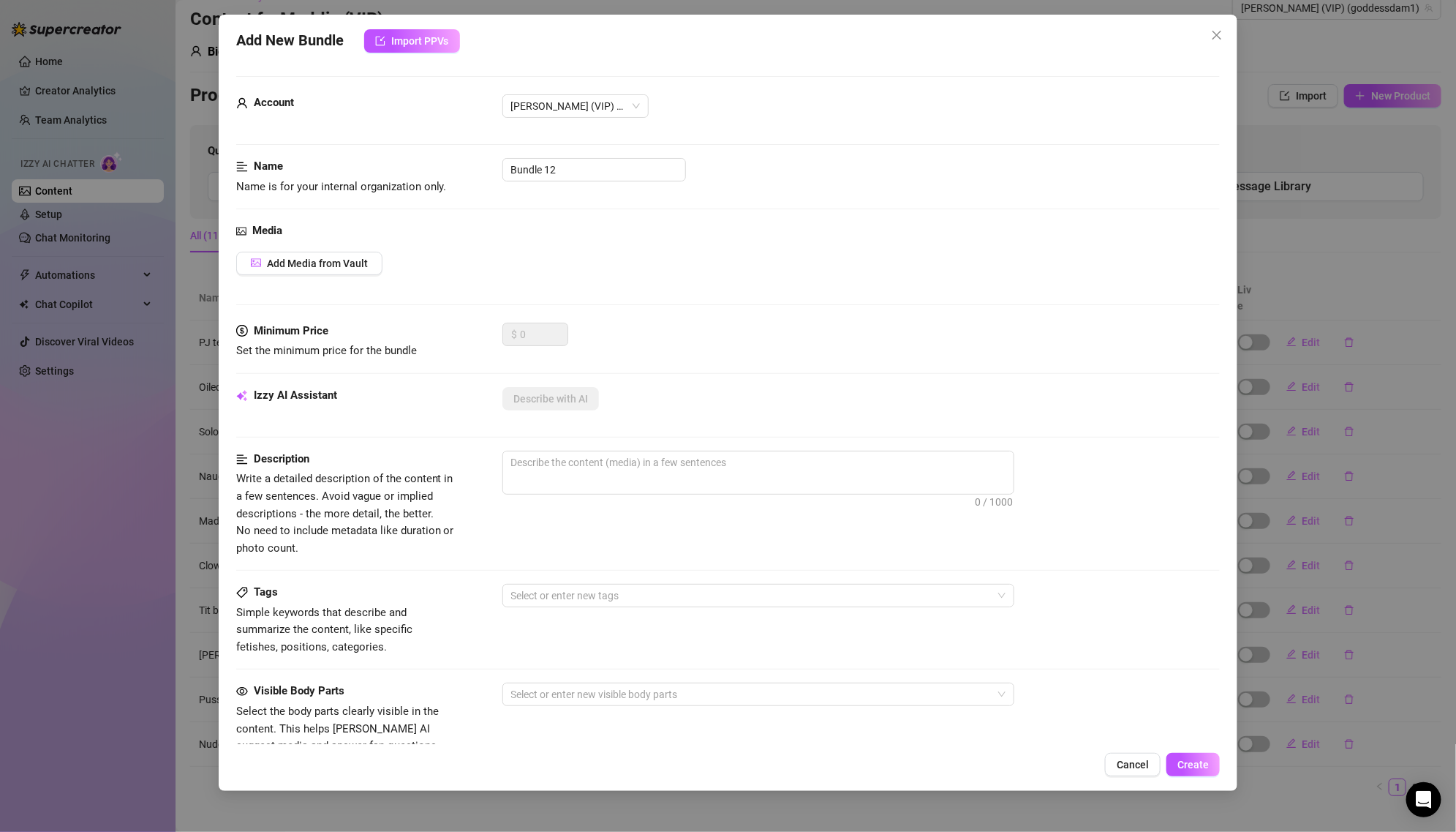
click at [1213, 317] on div "Media Add Media from Vault" at bounding box center [728, 273] width 984 height 101
click at [1296, 305] on div "Add New Bundle Import PPVs Account [PERSON_NAME] (VIP) (@goddessdam1) Name Name…" at bounding box center [728, 416] width 1456 height 832
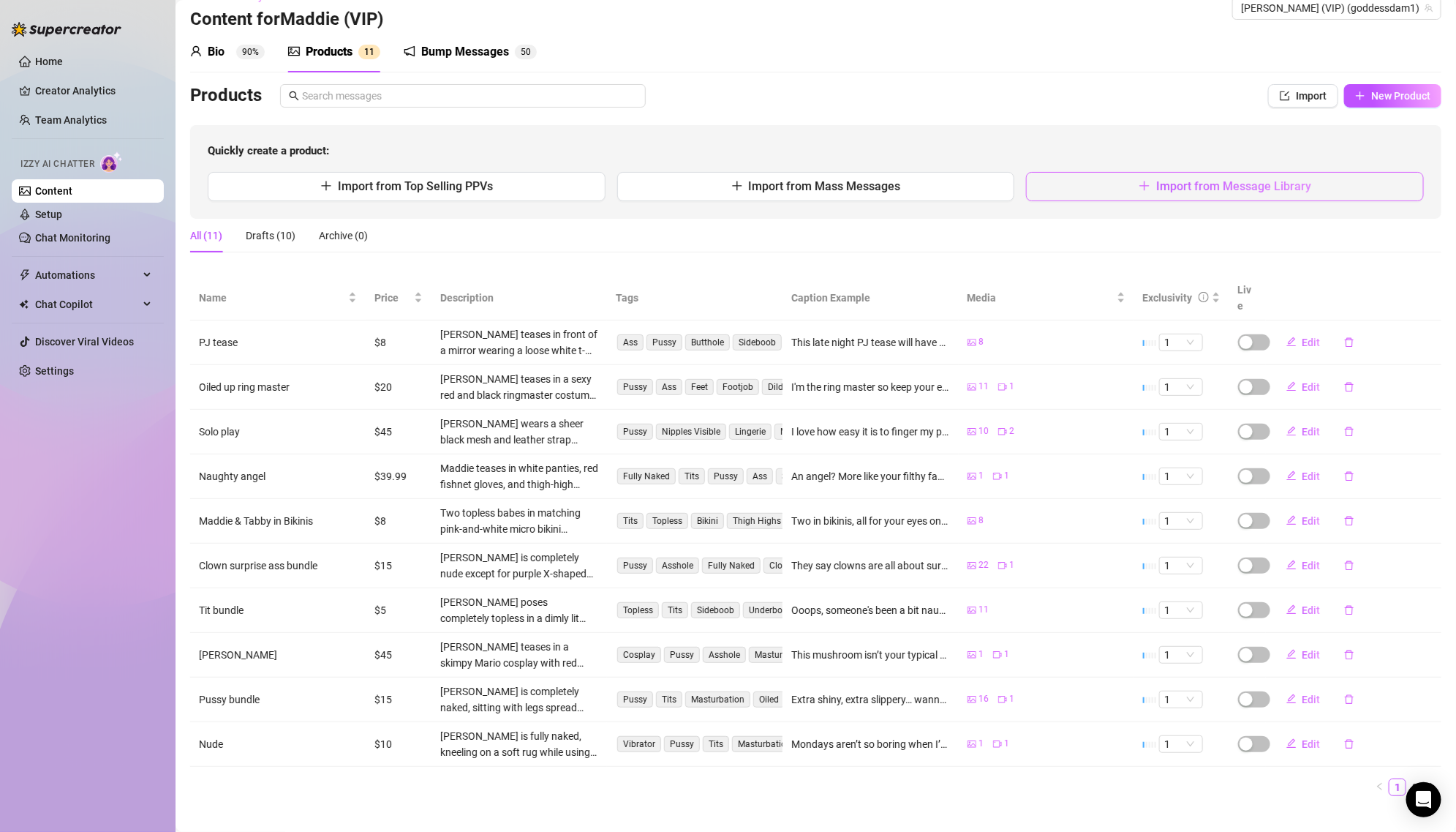
click at [1260, 188] on span "Import from Message Library" at bounding box center [1233, 186] width 155 height 14
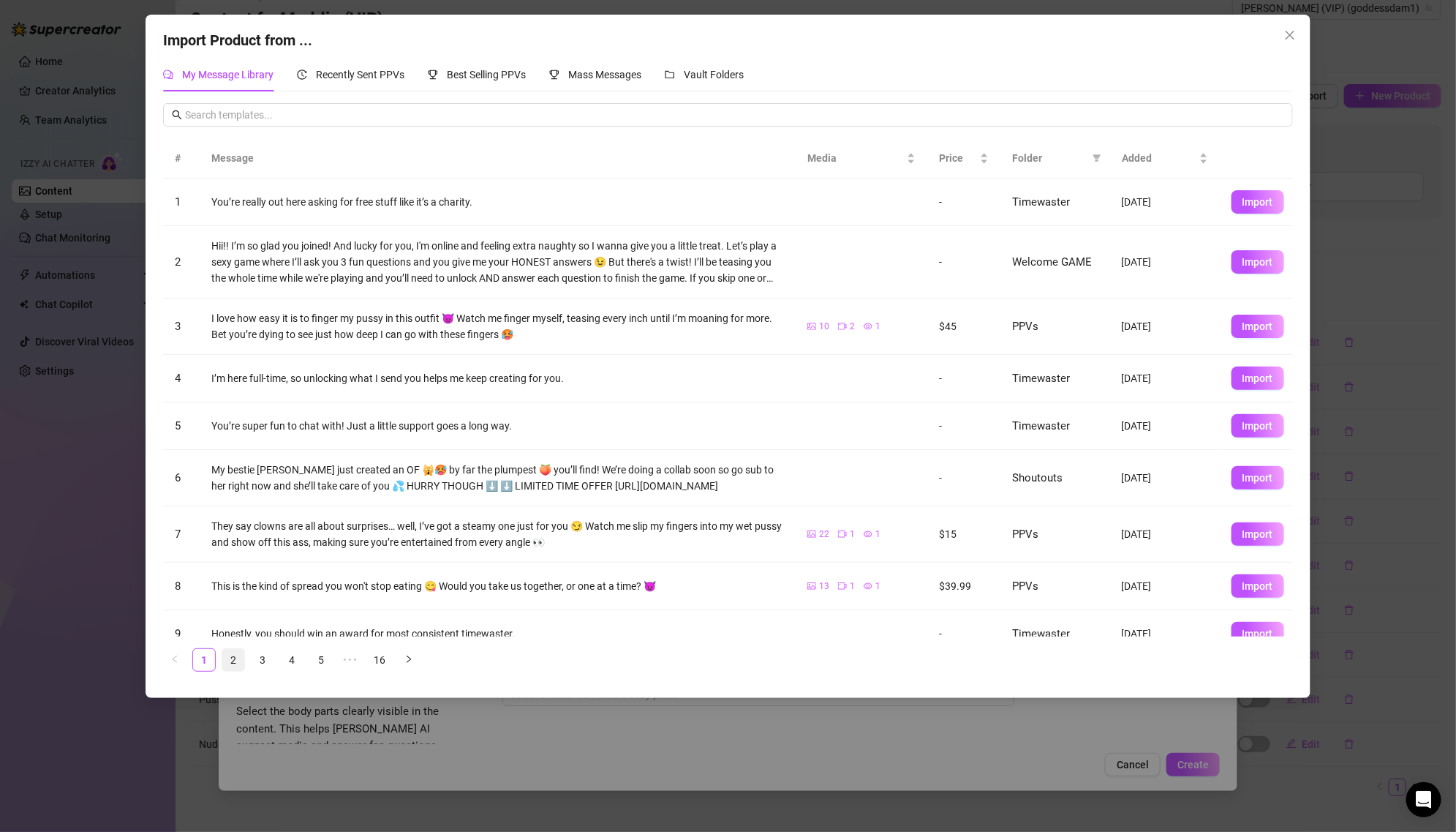
click at [226, 667] on link "2" at bounding box center [233, 659] width 22 height 22
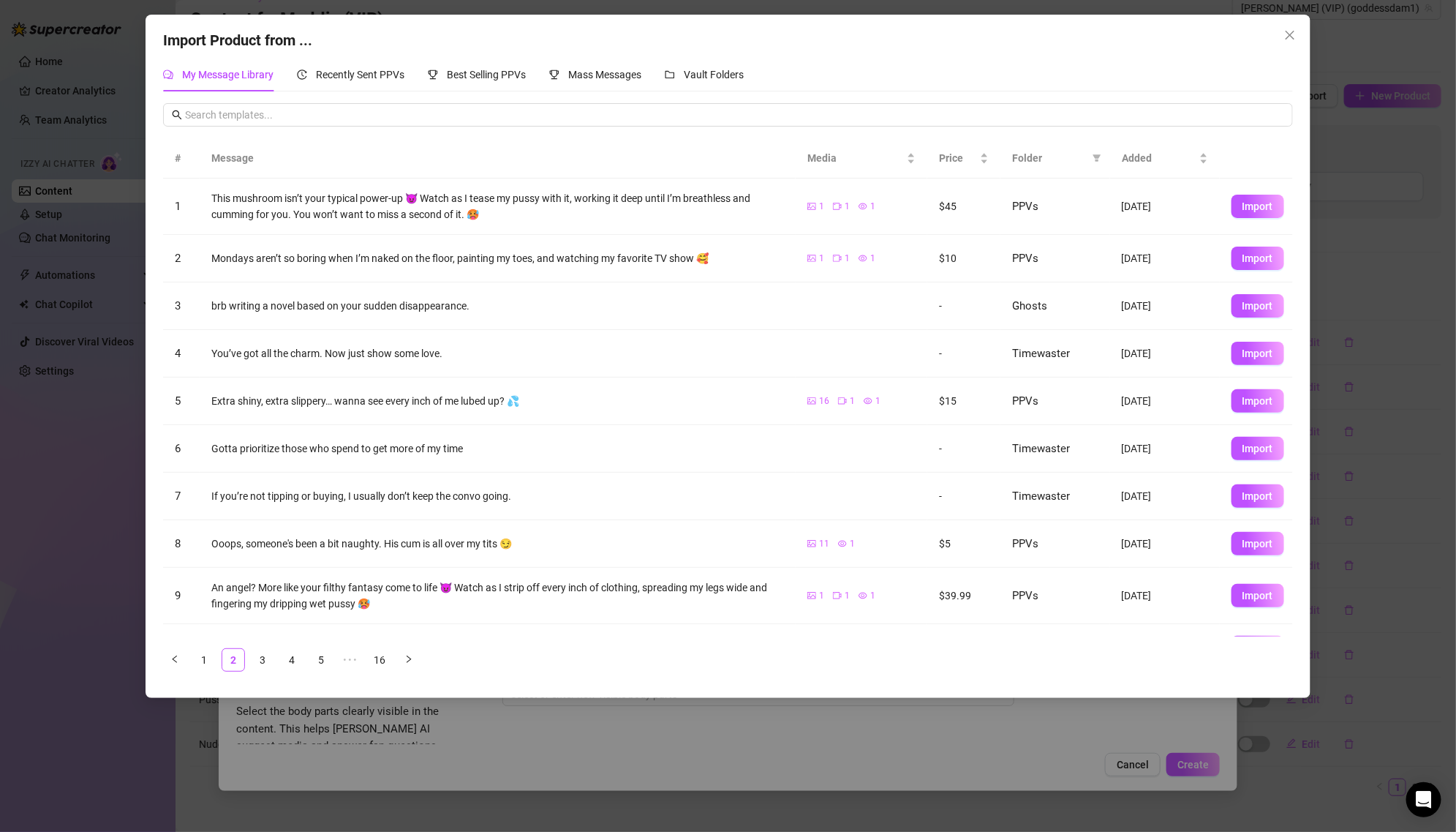
click at [1076, 159] on span "Folder" at bounding box center [1049, 157] width 74 height 16
click at [1095, 159] on icon "filter" at bounding box center [1097, 159] width 8 height 8
click at [1036, 283] on span "PPVs" at bounding box center [1030, 280] width 31 height 11
click at [1082, 383] on span "OK" at bounding box center [1086, 380] width 14 height 11
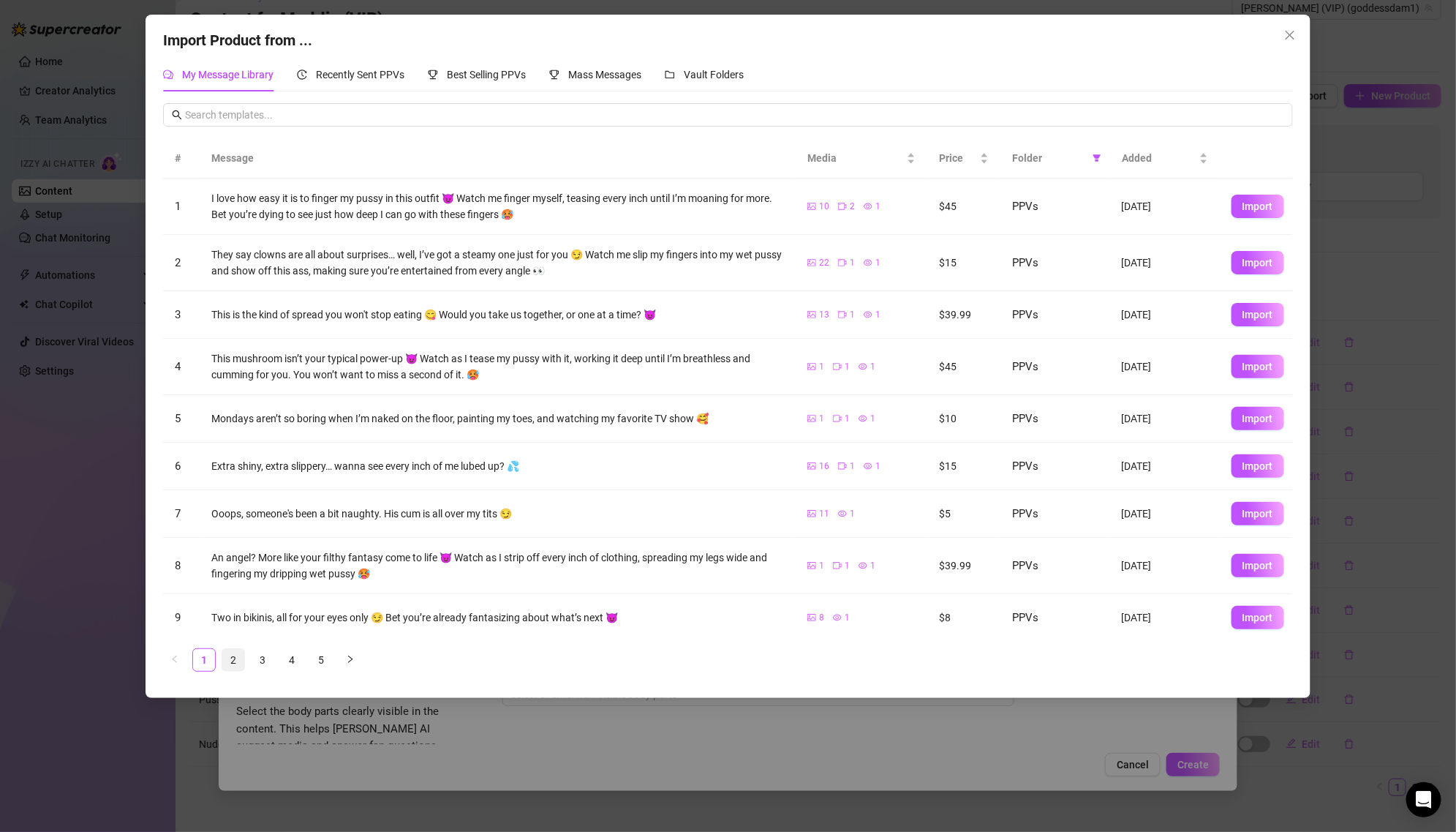
click at [222, 653] on li "2" at bounding box center [233, 659] width 23 height 24
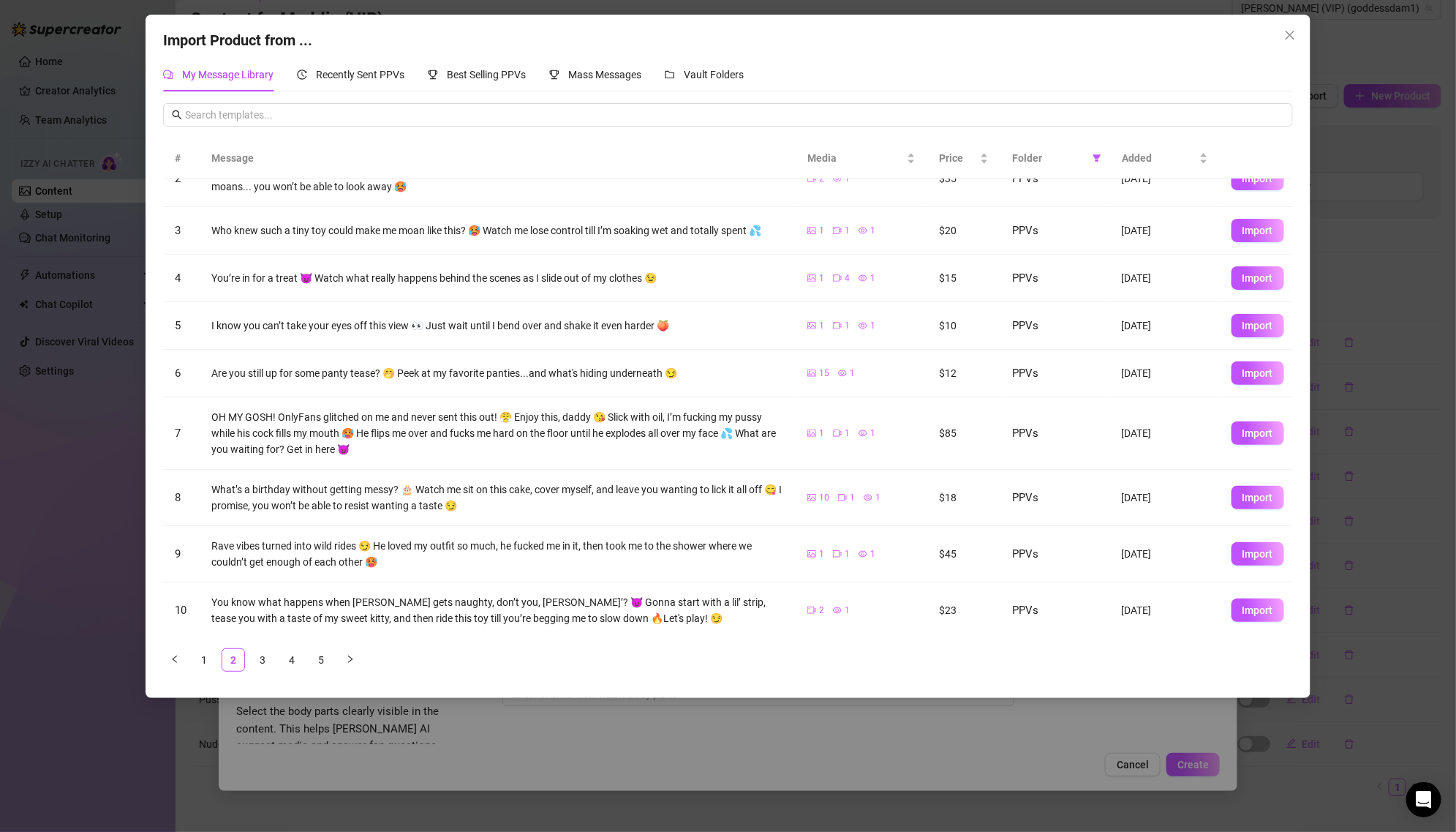
scroll to position [0, 0]
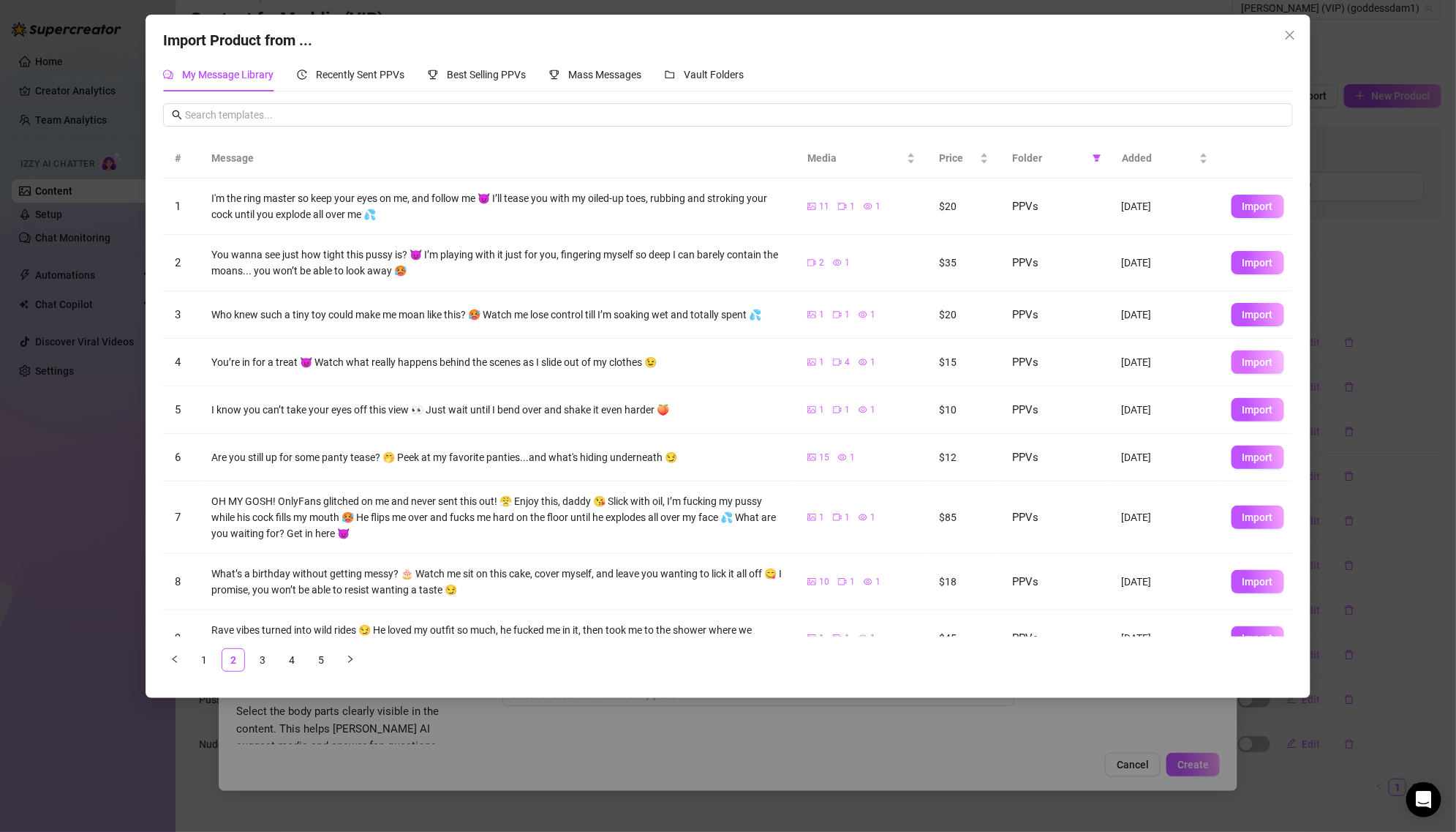
click at [1252, 359] on span "Import" at bounding box center [1258, 362] width 31 height 11
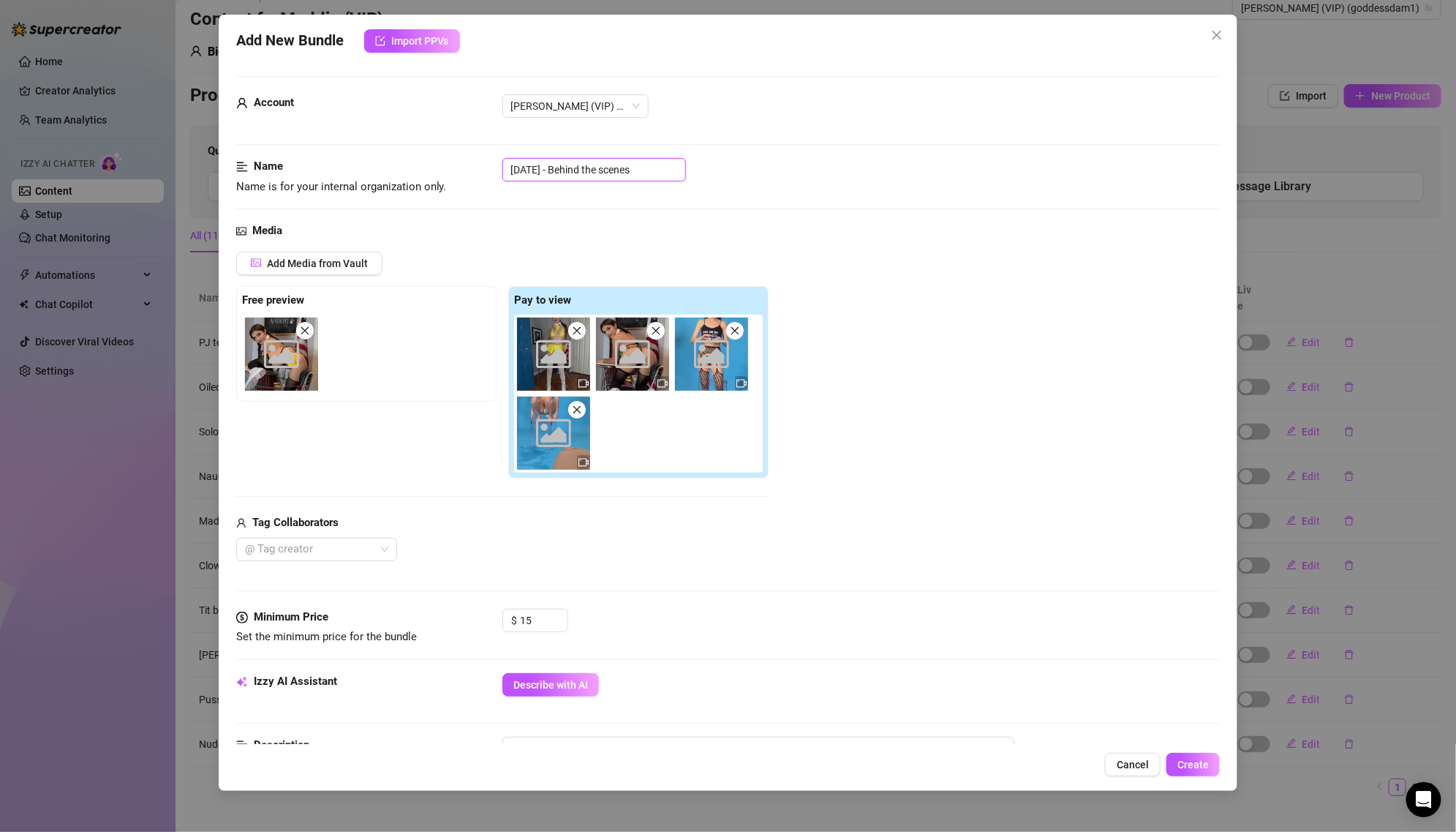
drag, startPoint x: 567, startPoint y: 166, endPoint x: 484, endPoint y: 166, distance: 83.0
click at [484, 166] on div "Name Name is for your internal organization only. [DATE] - Behind the scenes" at bounding box center [728, 177] width 984 height 38
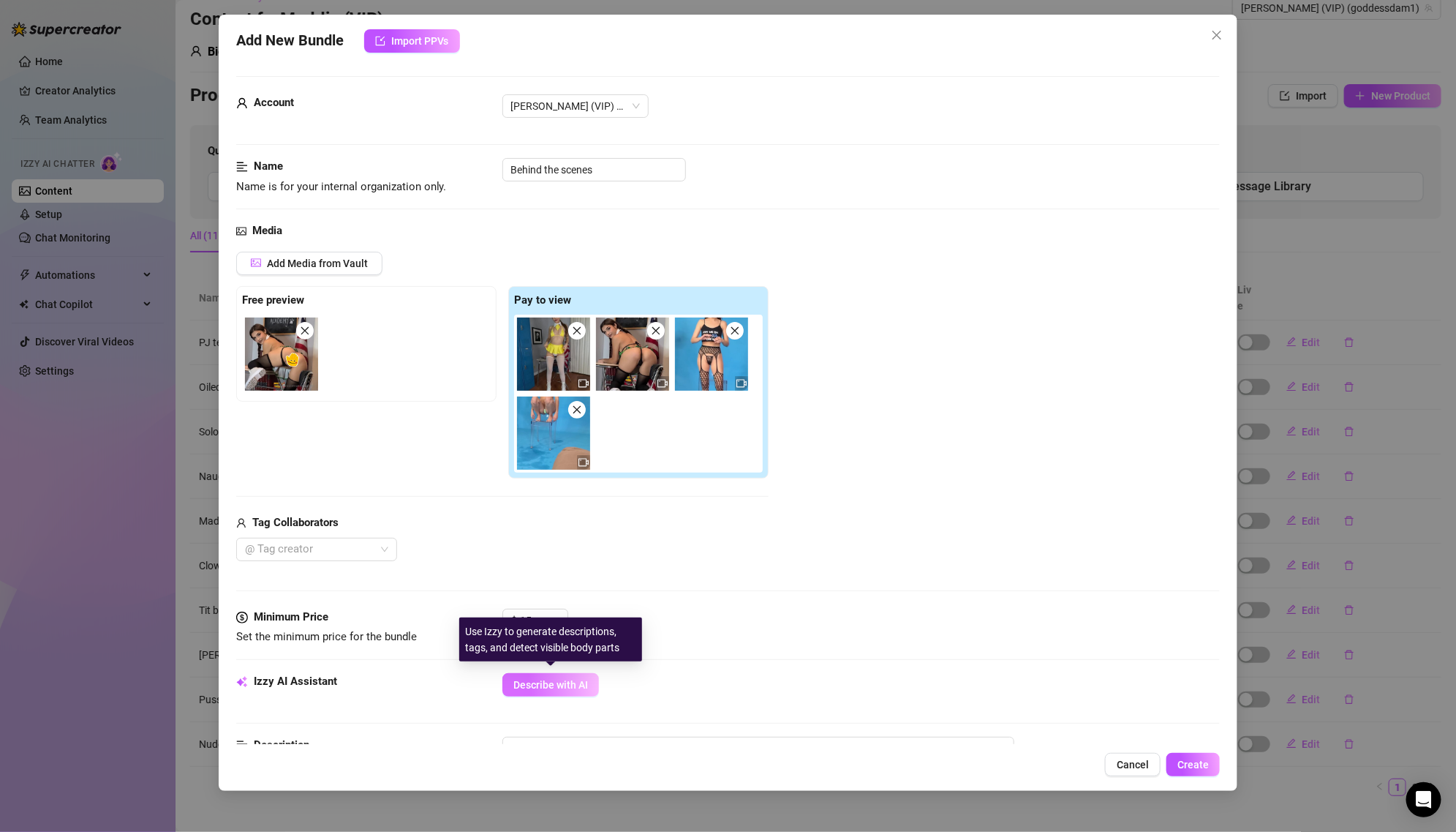
click at [543, 679] on span "Describe with AI" at bounding box center [550, 684] width 74 height 11
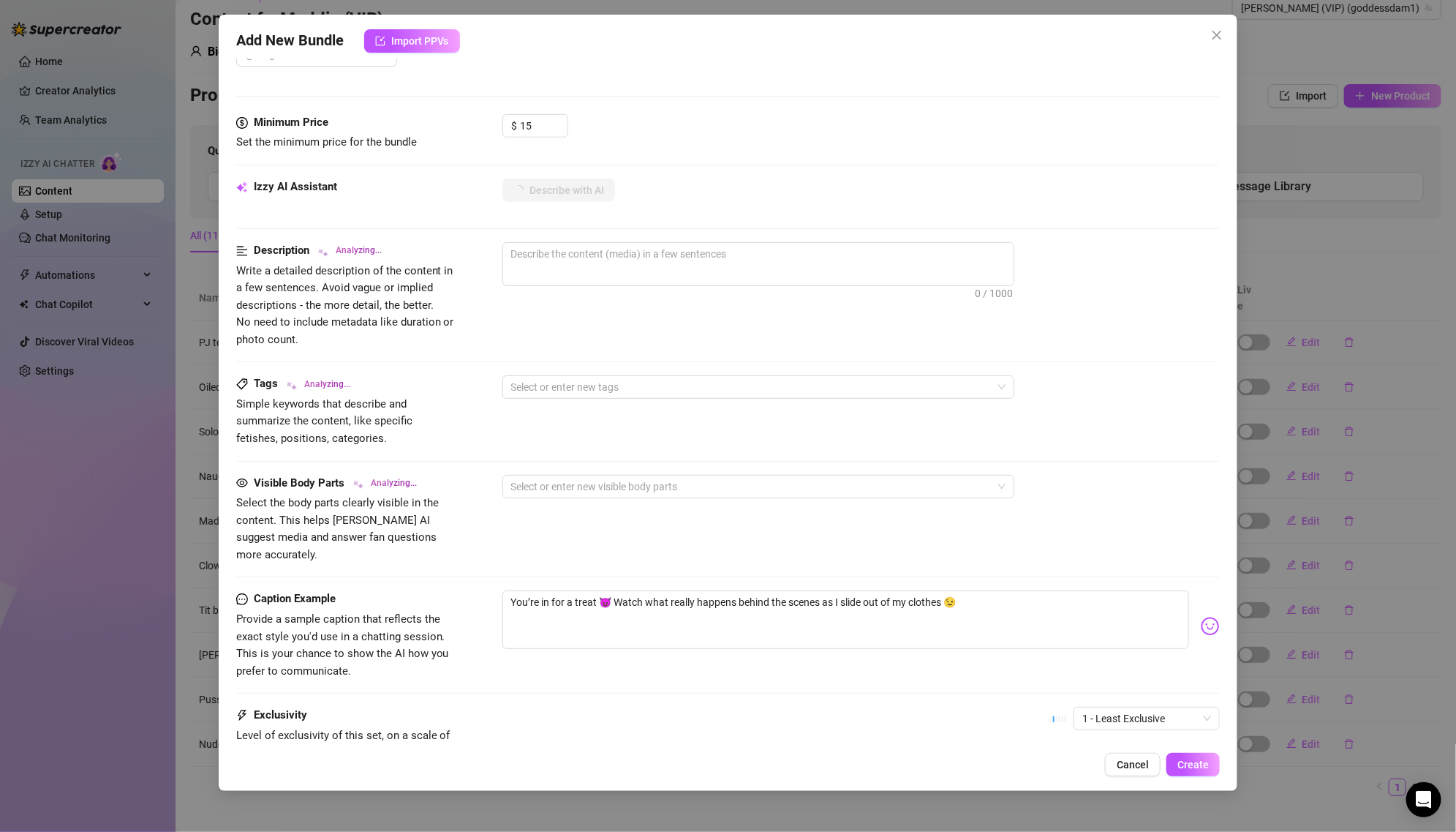
scroll to position [617, 0]
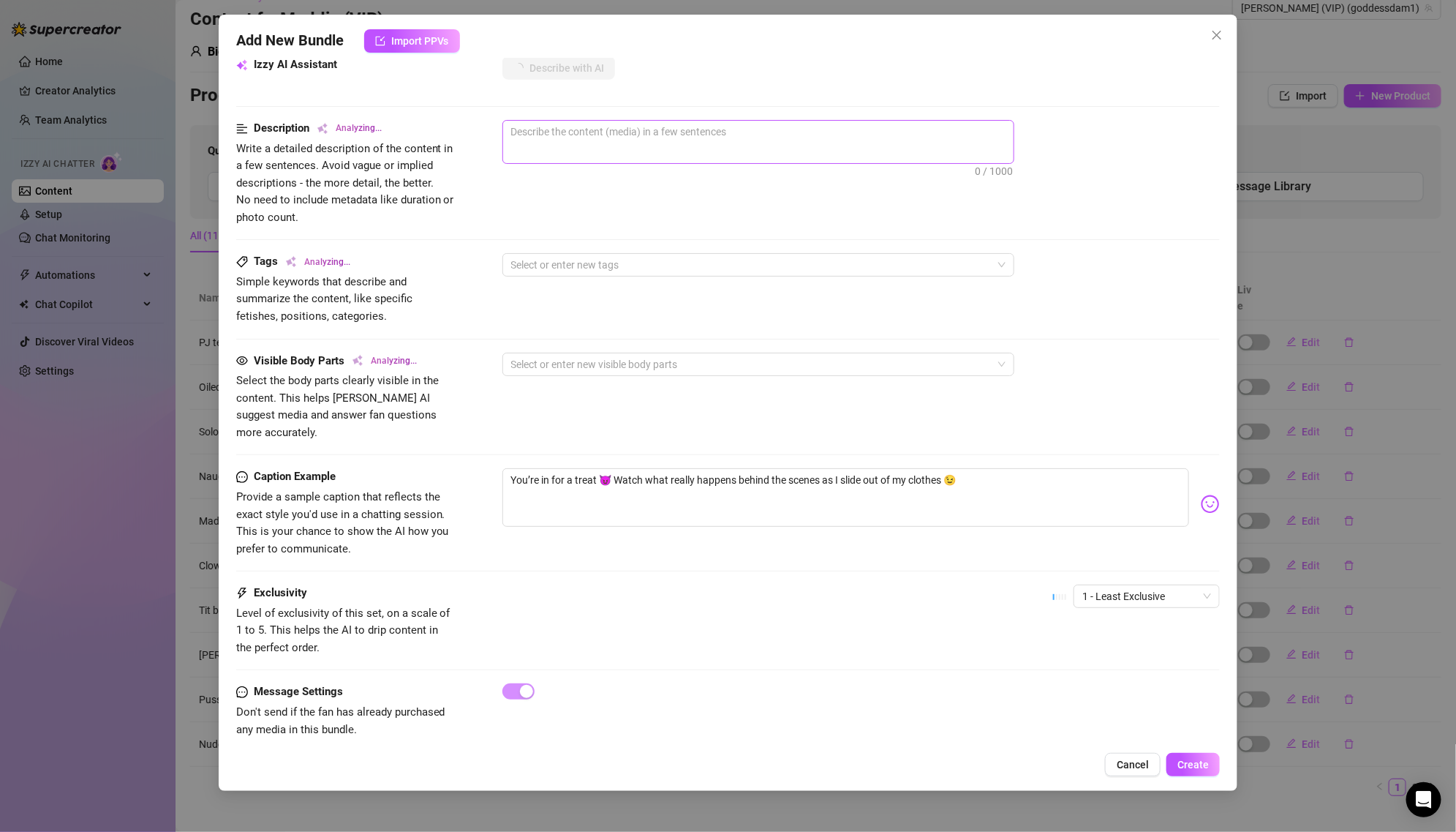
click at [633, 141] on span "0 / 1000" at bounding box center [758, 142] width 512 height 44
click at [624, 131] on textarea at bounding box center [758, 131] width 510 height 22
click at [579, 74] on button "Describe with AI" at bounding box center [550, 68] width 97 height 24
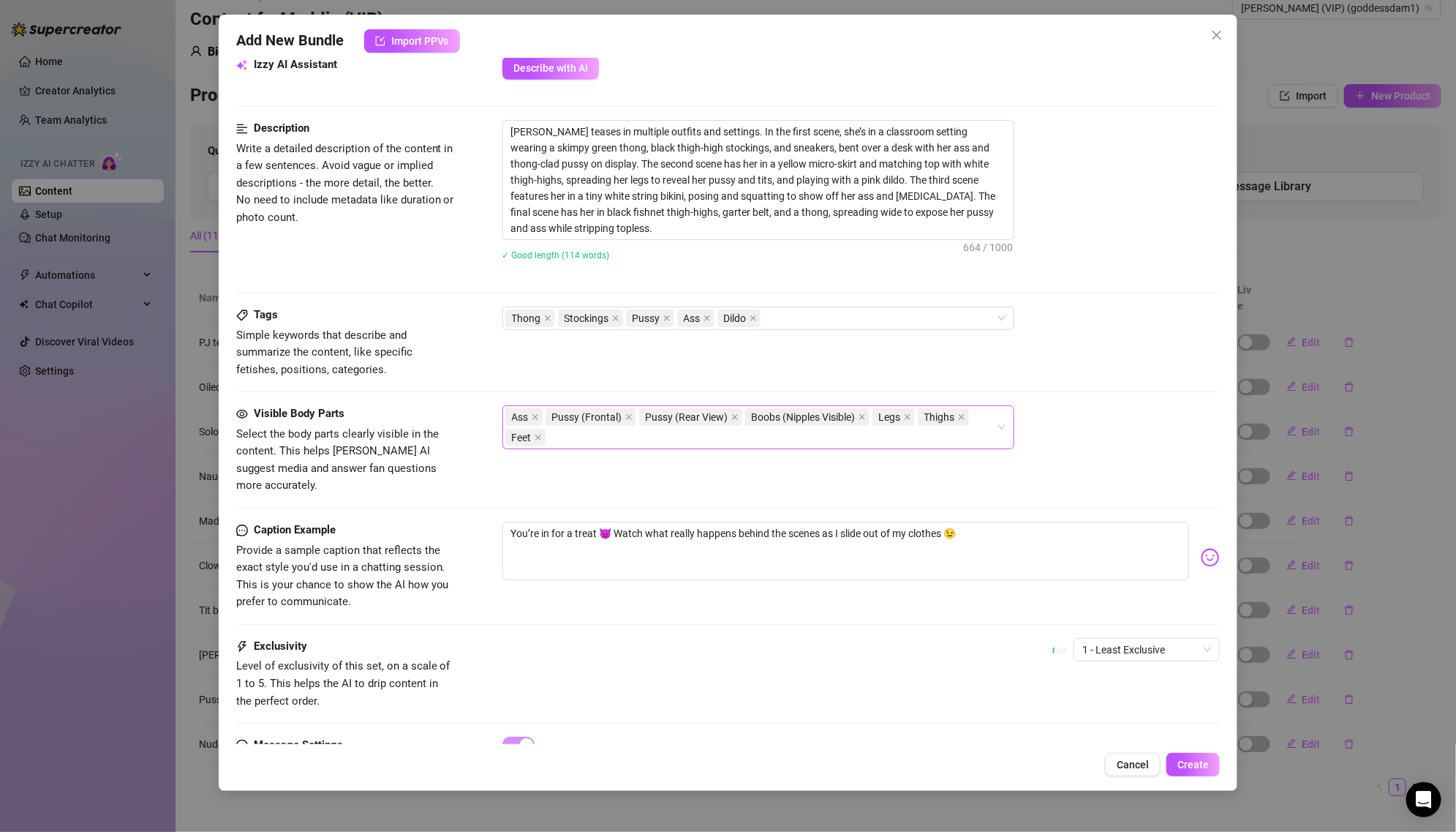
scroll to position [669, 0]
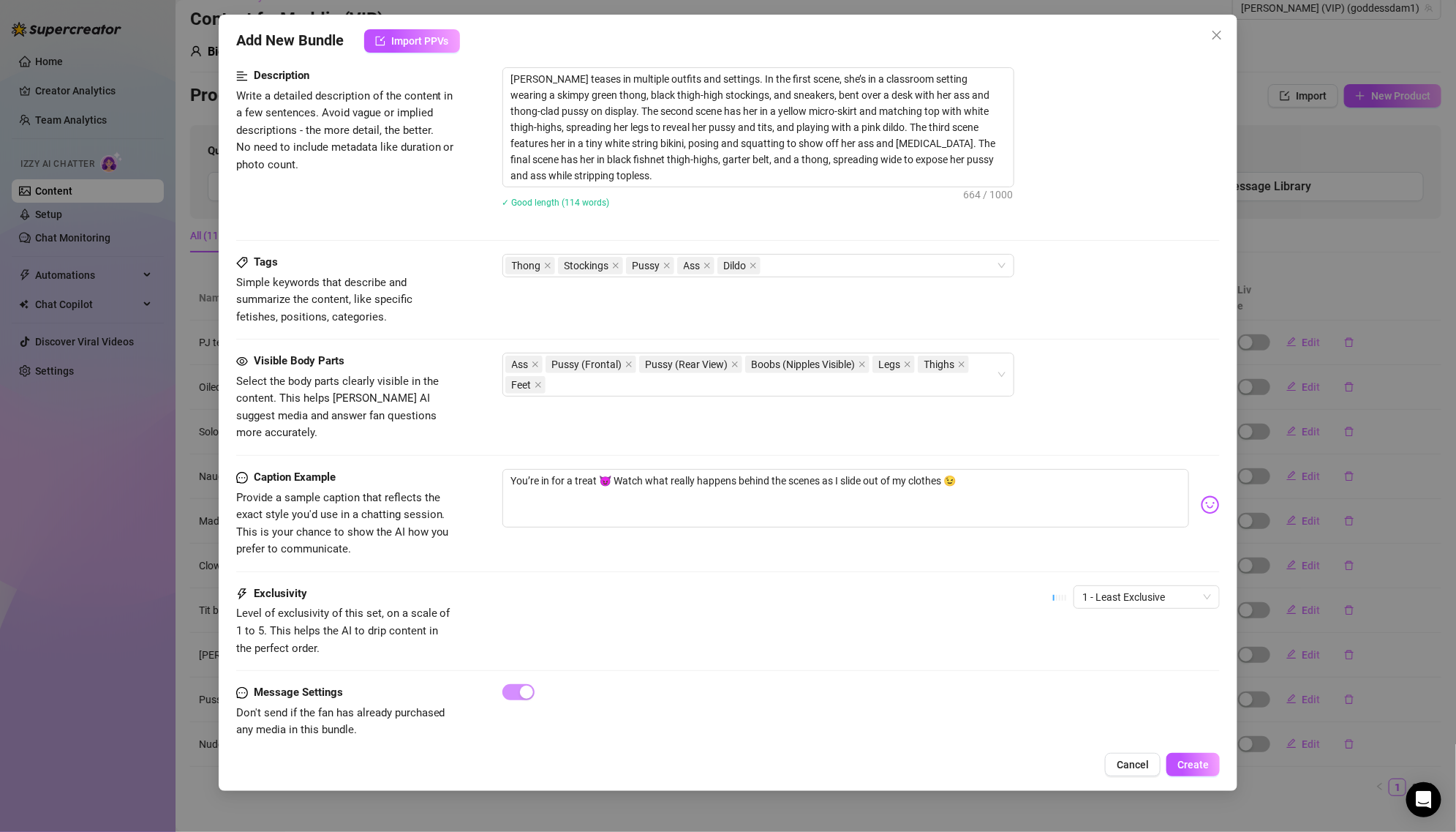
click at [1188, 740] on div "Message Settings Don't send if the fan has already purchased any media in this …" at bounding box center [728, 724] width 984 height 82
click at [1197, 761] on span "Create" at bounding box center [1193, 764] width 31 height 11
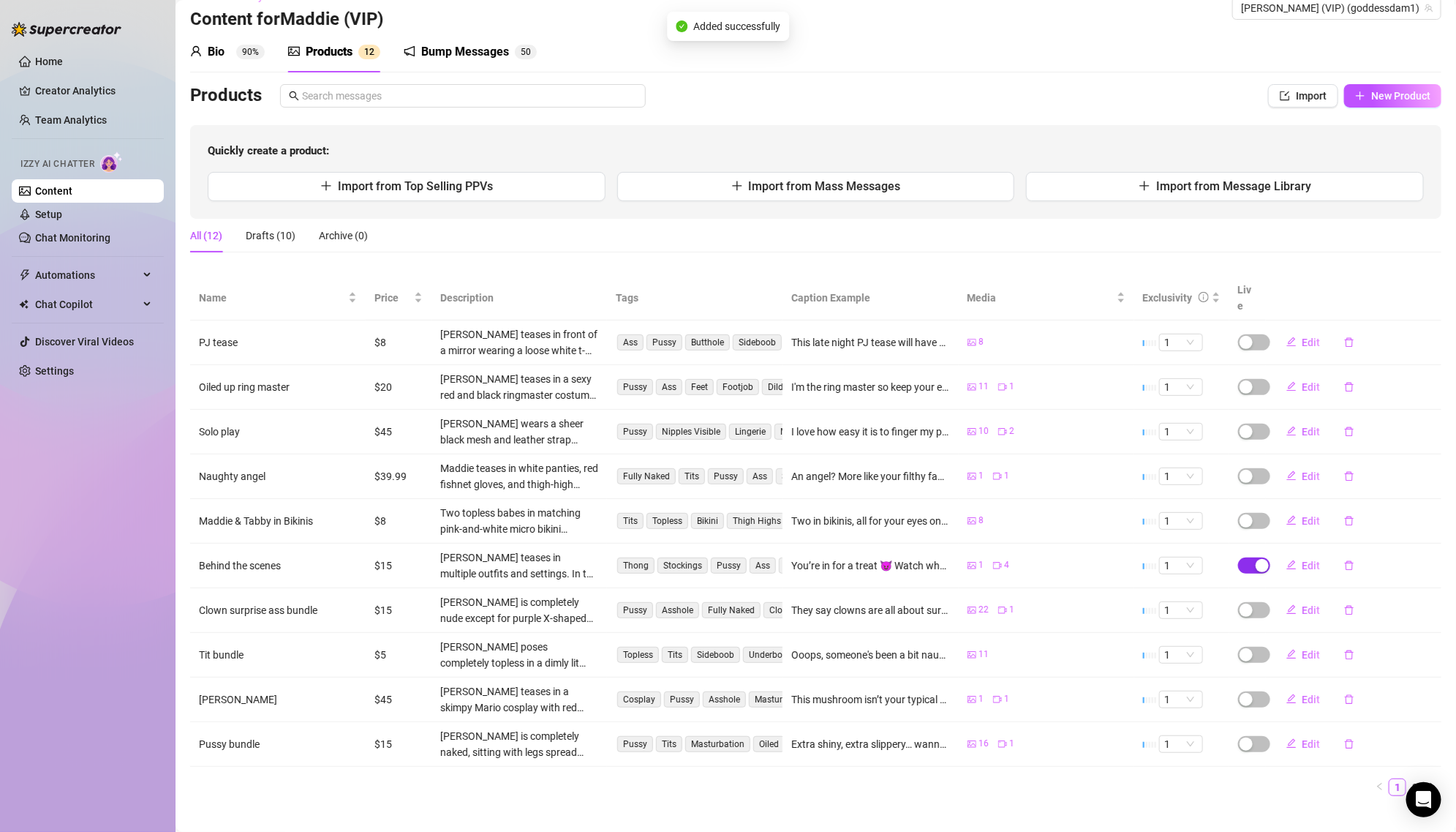
click at [1260, 558] on div "button" at bounding box center [1262, 565] width 13 height 13
click at [1375, 510] on button "OK" at bounding box center [1370, 512] width 24 height 18
click at [1414, 779] on link "2" at bounding box center [1415, 787] width 16 height 16
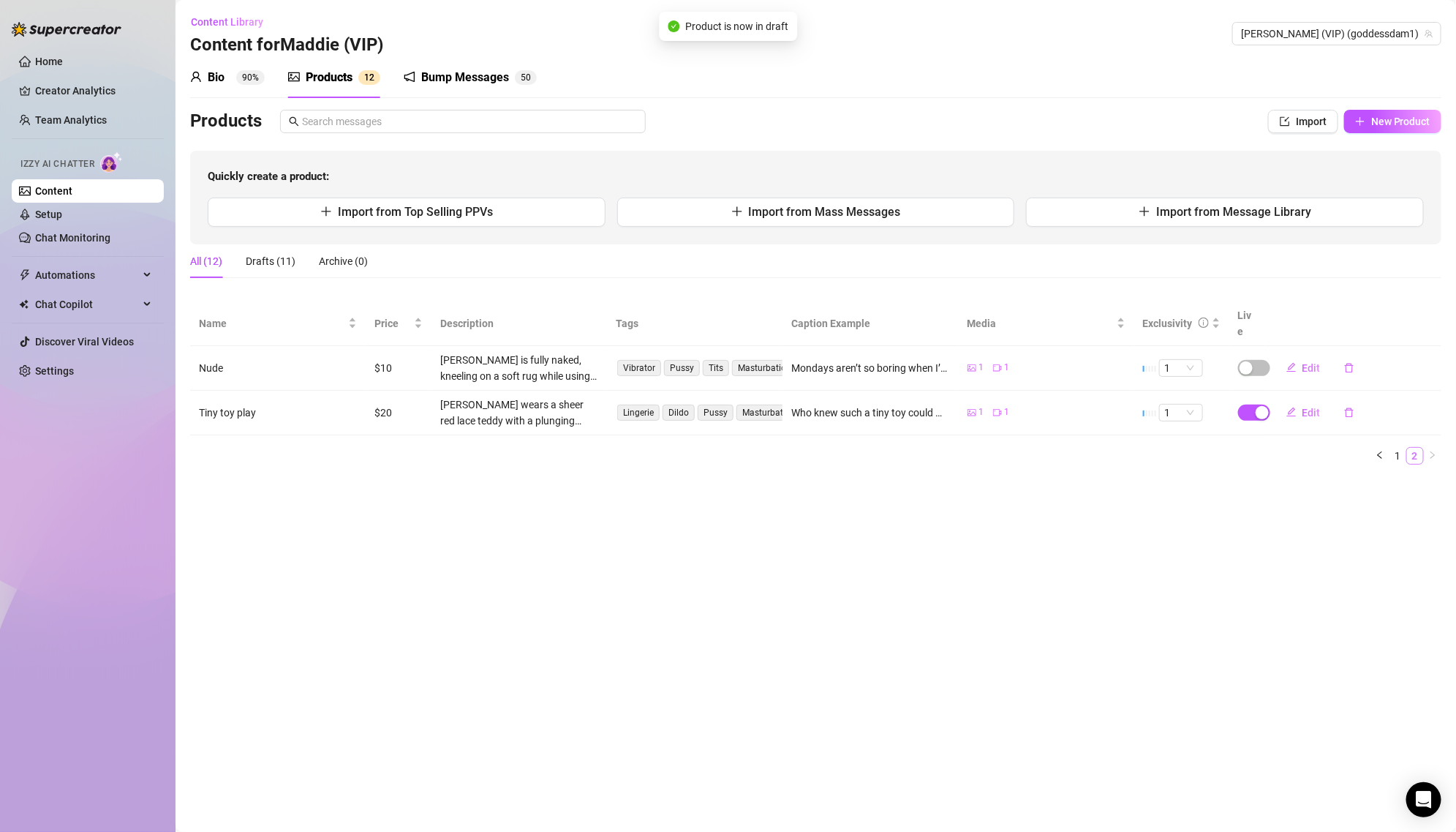
scroll to position [0, 0]
click at [1258, 406] on div "button" at bounding box center [1262, 413] width 13 height 13
click at [1384, 364] on div "Are you sure you want to move this product to draft? Cancel OK" at bounding box center [1254, 350] width 272 height 57
click at [1372, 364] on span "OK" at bounding box center [1370, 360] width 14 height 11
click at [639, 127] on span at bounding box center [462, 121] width 366 height 24
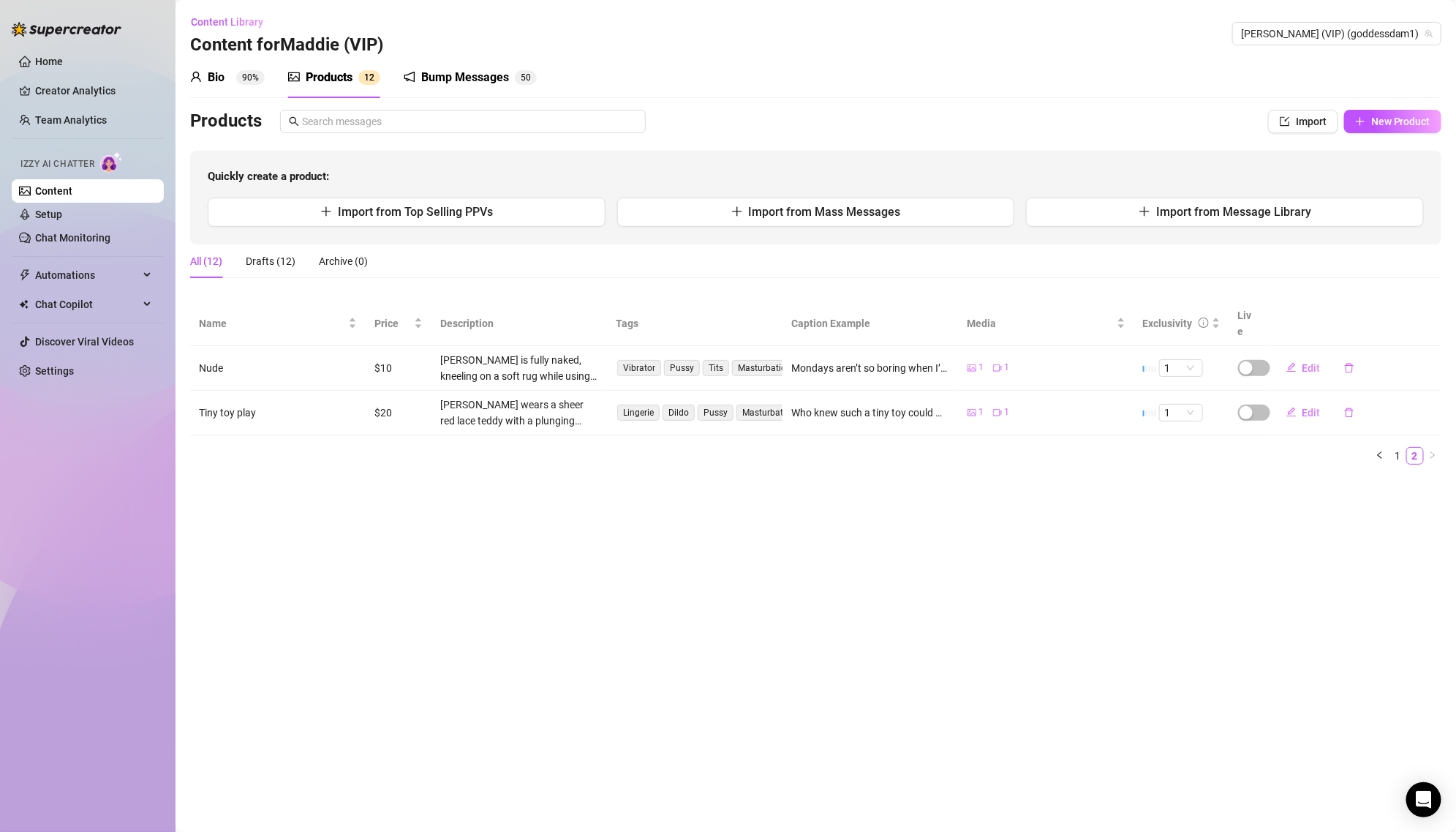
click at [905, 61] on div "Bio 90% Products 1 2 Bump Messages 5 0" at bounding box center [815, 78] width 1251 height 41
click at [753, 77] on div "Bio 90% Products 1 2 Bump Messages 5 0" at bounding box center [815, 78] width 1251 height 41
